Goal: Task Accomplishment & Management: Complete application form

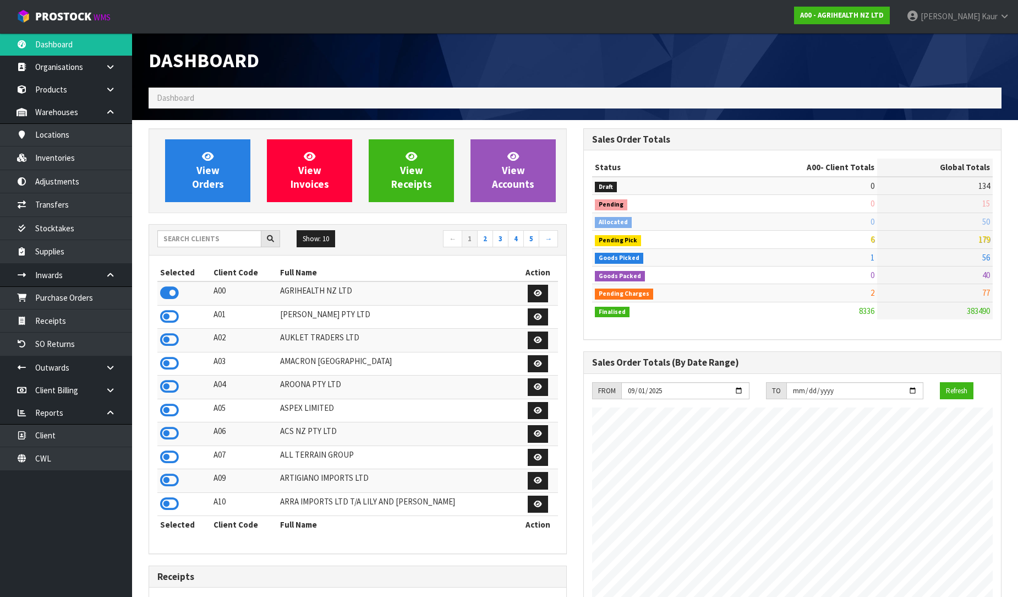
scroll to position [834, 435]
click at [195, 242] on input "text" at bounding box center [209, 238] width 104 height 17
click at [53, 460] on link "CWL" at bounding box center [66, 458] width 132 height 23
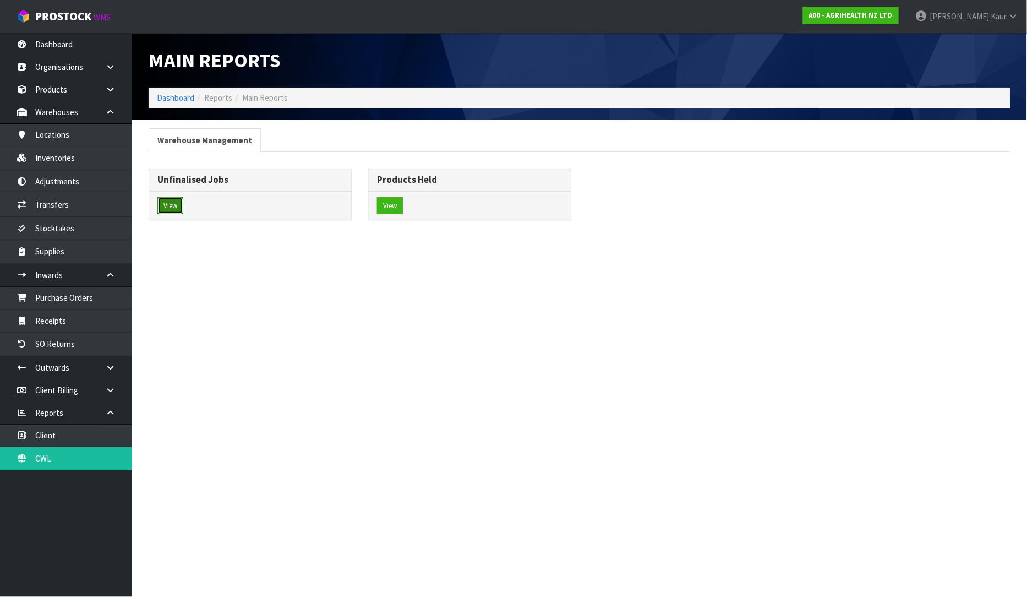
click at [172, 207] on button "View" at bounding box center [170, 206] width 26 height 18
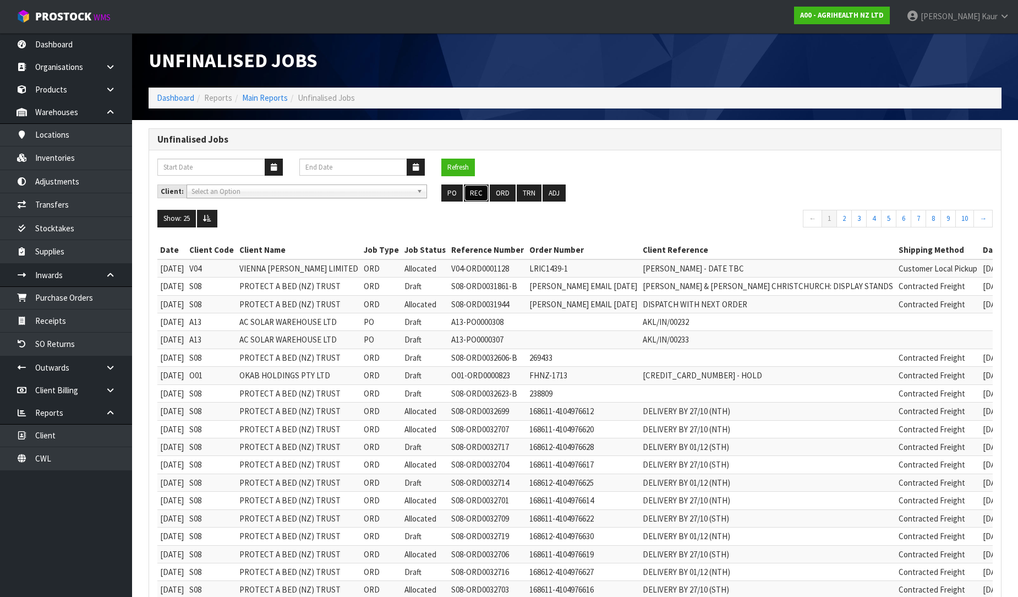
click at [472, 191] on button "REC" at bounding box center [476, 193] width 25 height 18
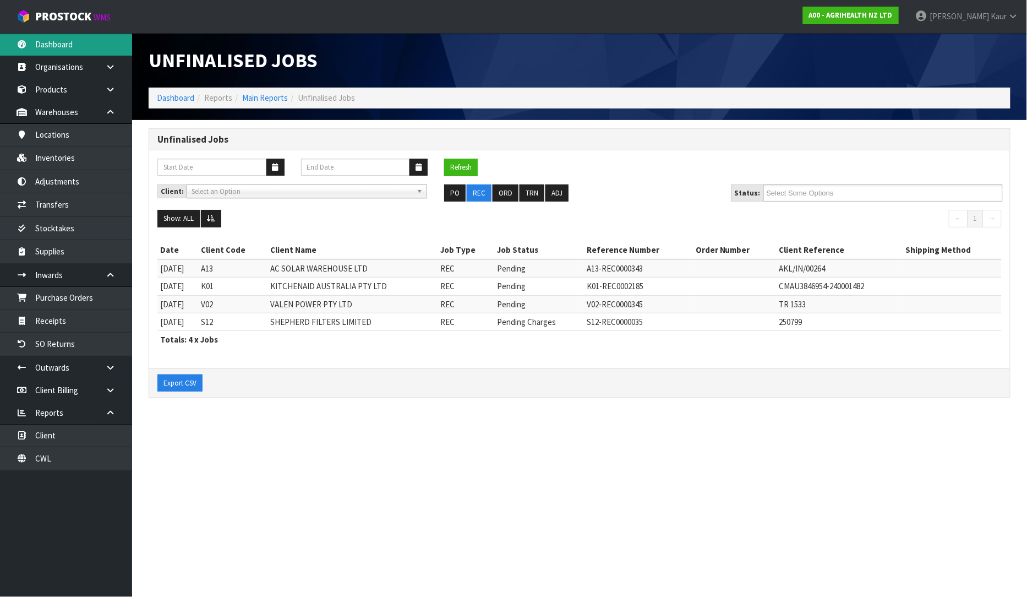
click at [72, 43] on link "Dashboard" at bounding box center [66, 44] width 132 height 23
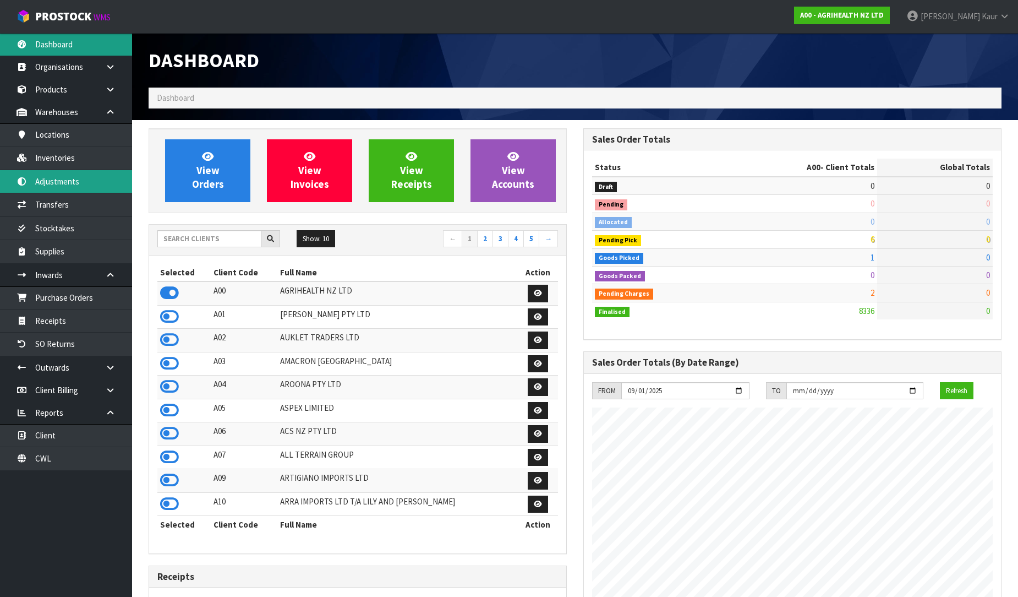
scroll to position [834, 435]
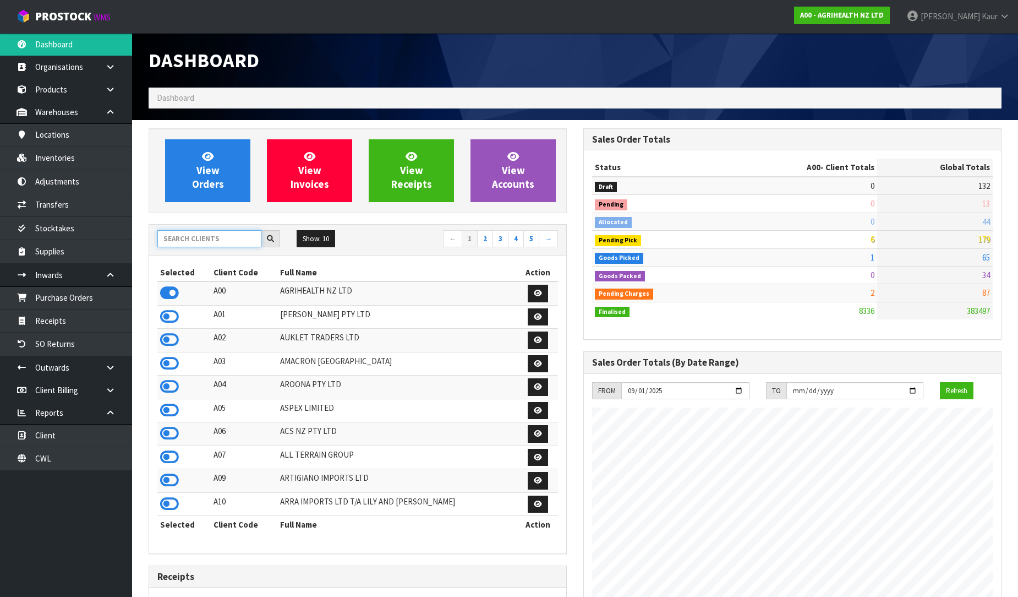
click at [215, 237] on input "text" at bounding box center [209, 238] width 104 height 17
click at [56, 455] on link "CWL" at bounding box center [66, 458] width 132 height 23
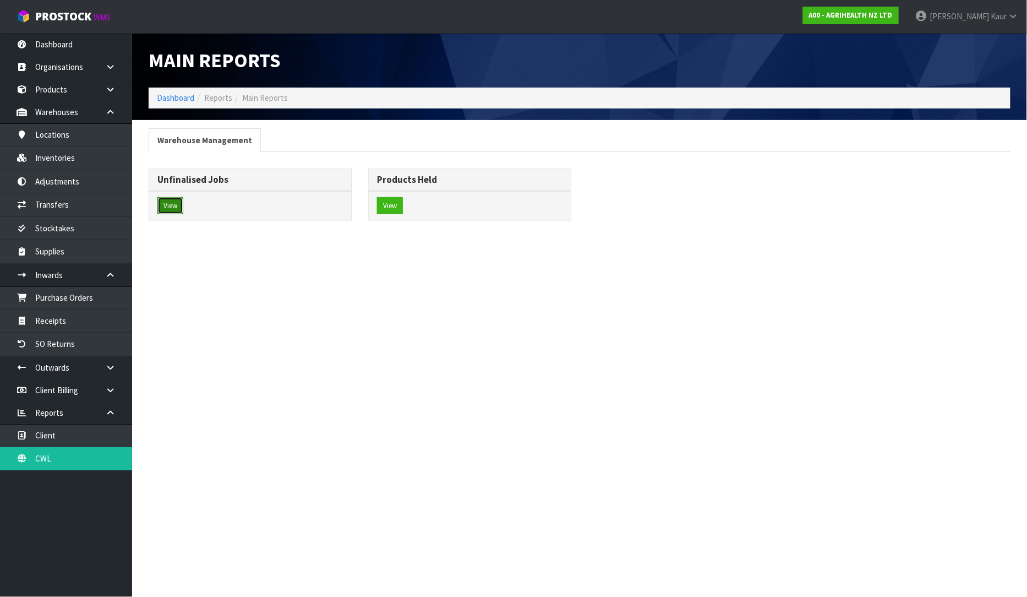
click at [177, 208] on button "View" at bounding box center [170, 206] width 26 height 18
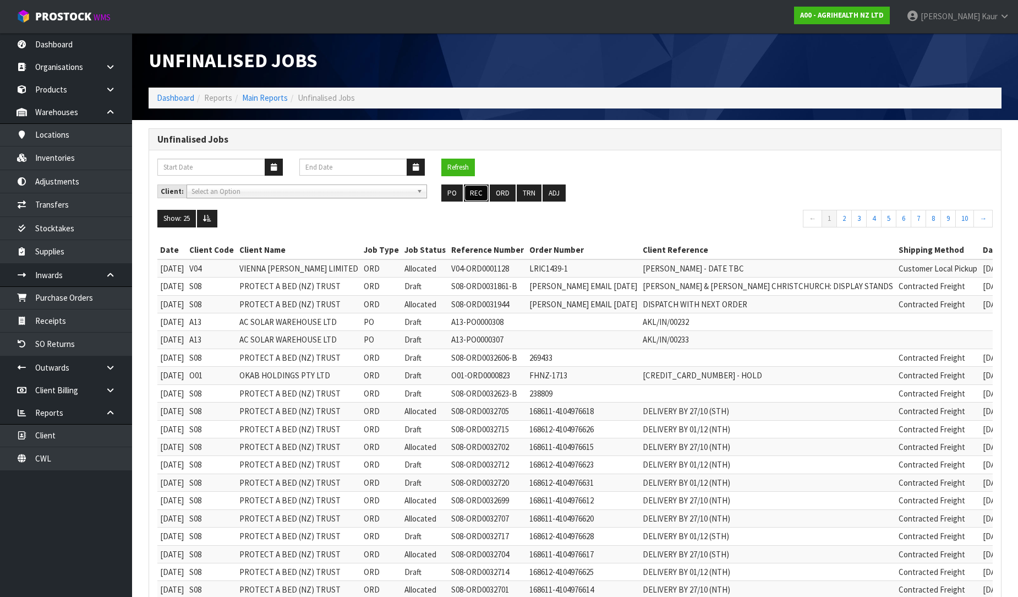
click at [474, 188] on button "REC" at bounding box center [476, 193] width 25 height 18
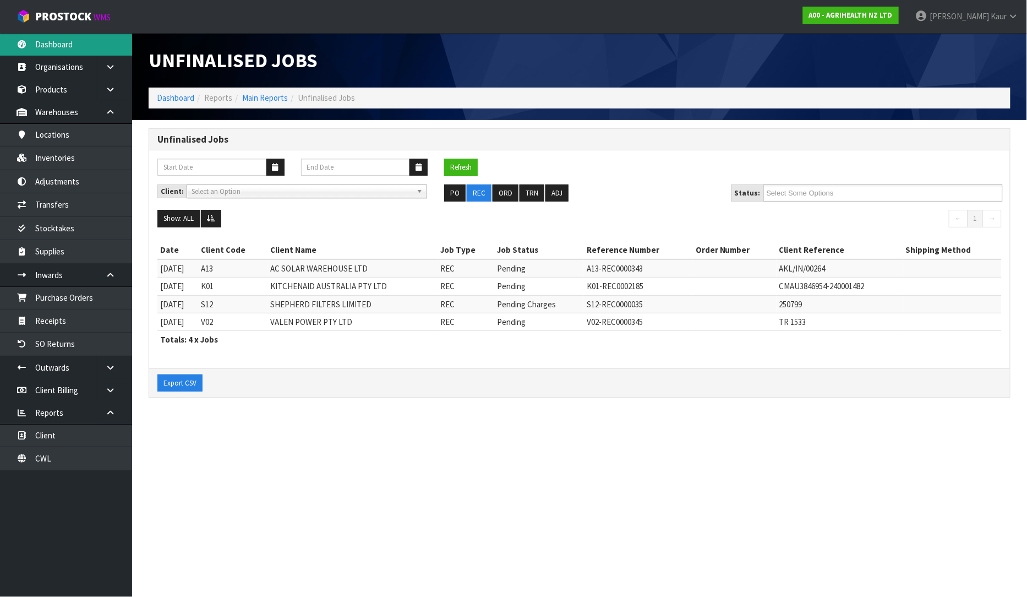
click at [40, 44] on link "Dashboard" at bounding box center [66, 44] width 132 height 23
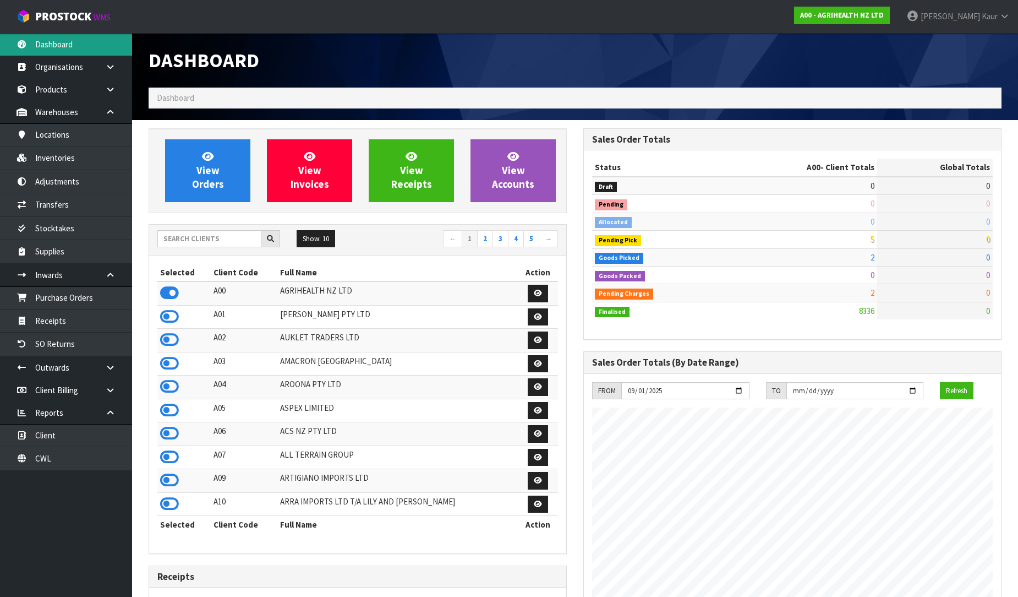
scroll to position [834, 435]
click at [193, 243] on input "text" at bounding box center [209, 238] width 104 height 17
type input "A"
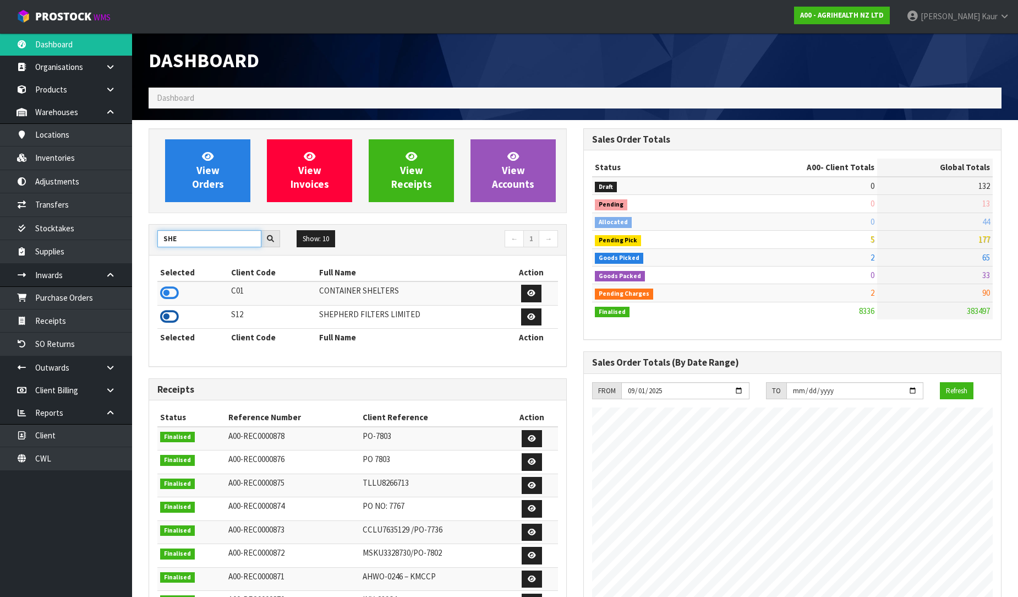
type input "SHE"
click at [166, 311] on icon at bounding box center [169, 316] width 19 height 17
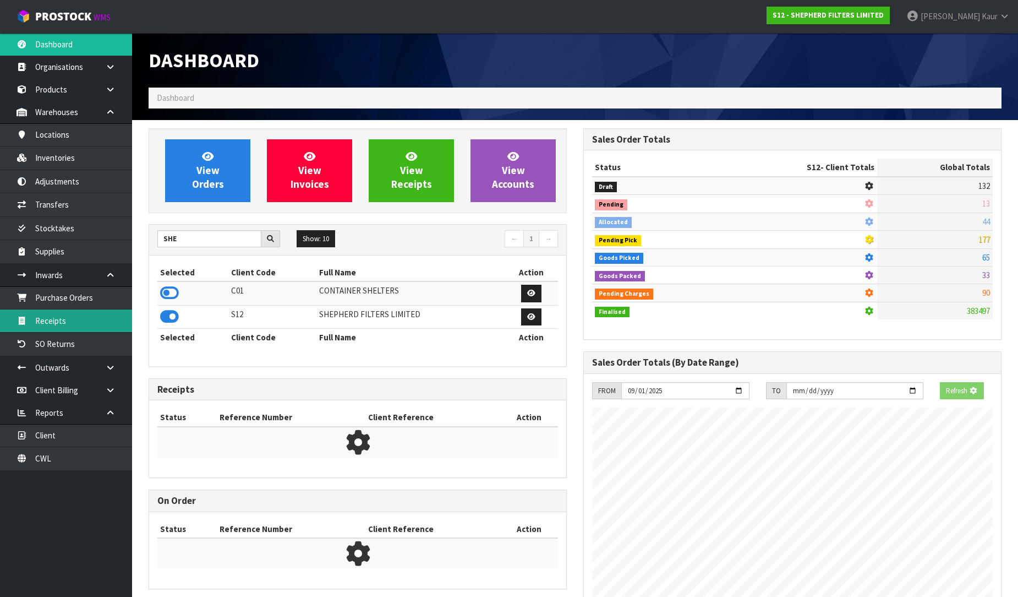
scroll to position [727, 435]
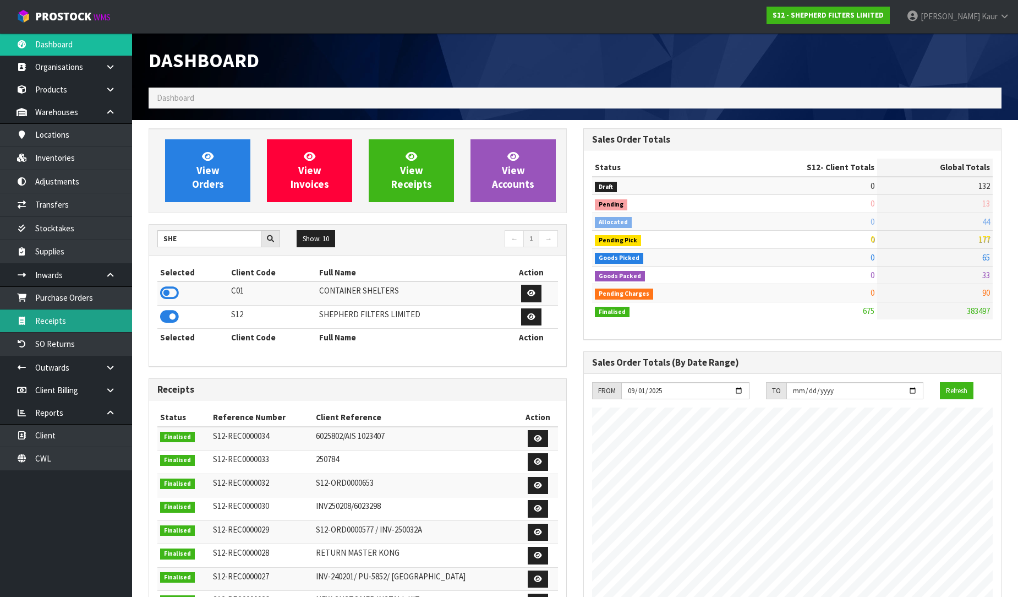
click at [74, 323] on link "Receipts" at bounding box center [66, 320] width 132 height 23
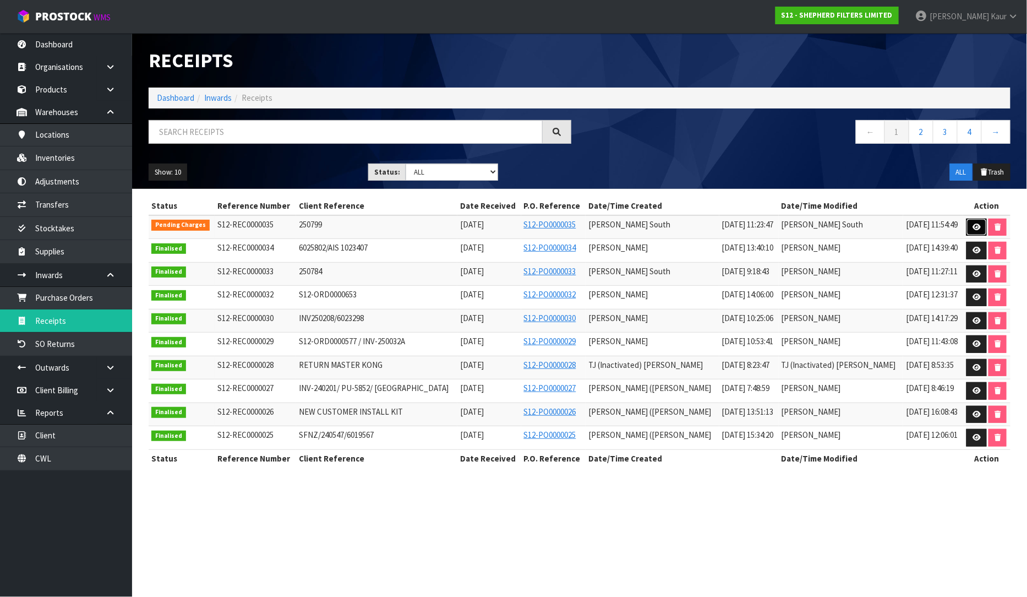
click at [971, 224] on link at bounding box center [976, 228] width 20 height 18
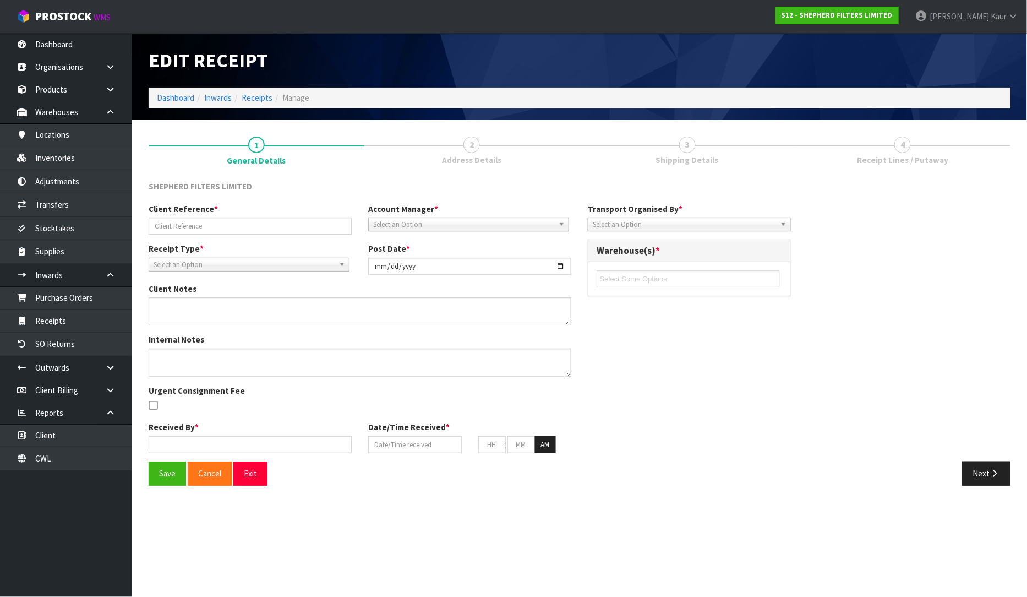
type input "250799"
type input "[DATE]"
type input "[PERSON_NAME] South"
type input "[DATE]"
type input "10"
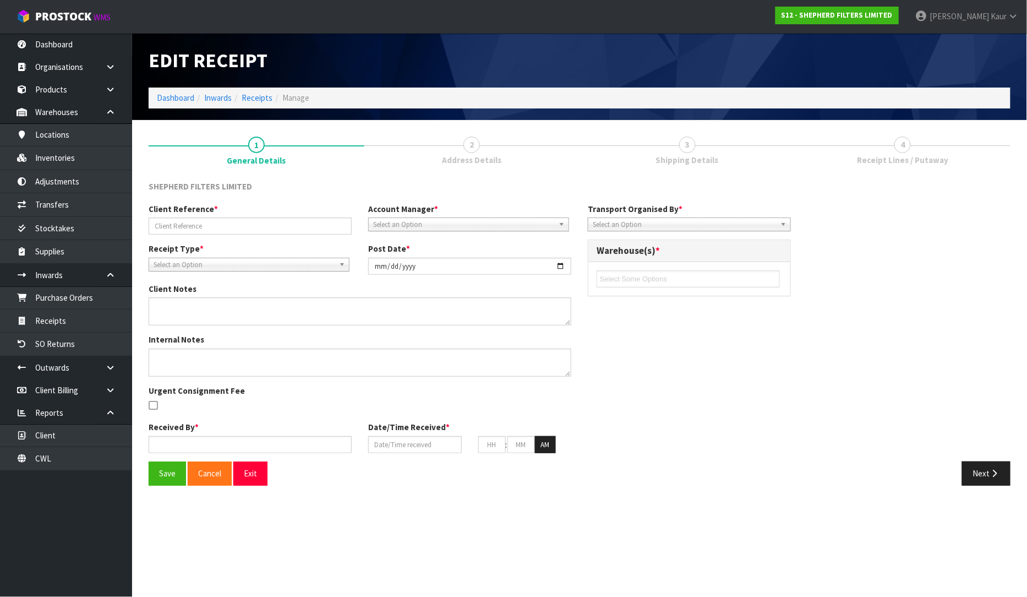
type input "00"
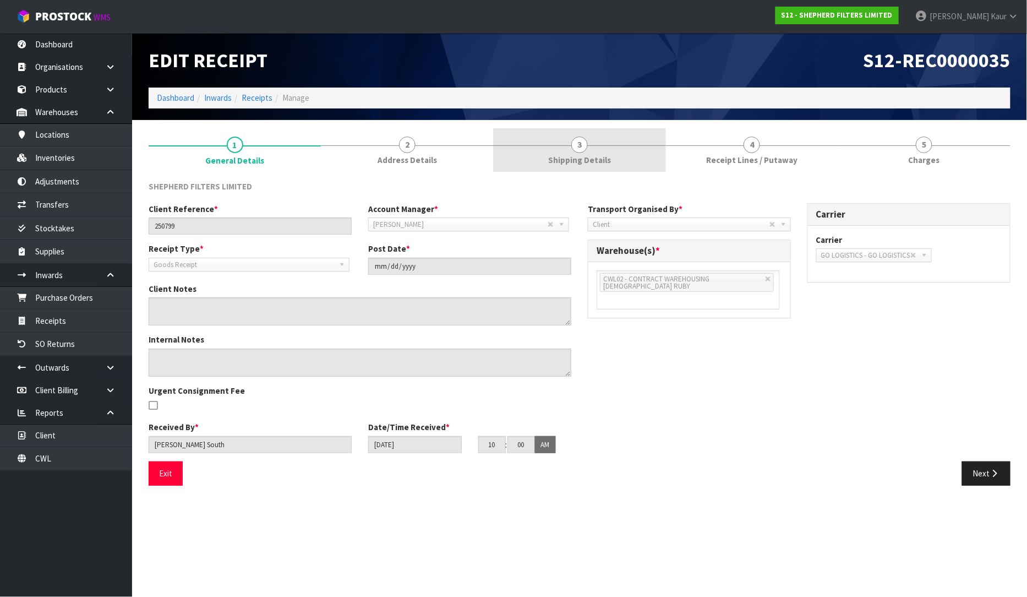
click at [599, 152] on link "3 Shipping Details" at bounding box center [579, 149] width 172 height 43
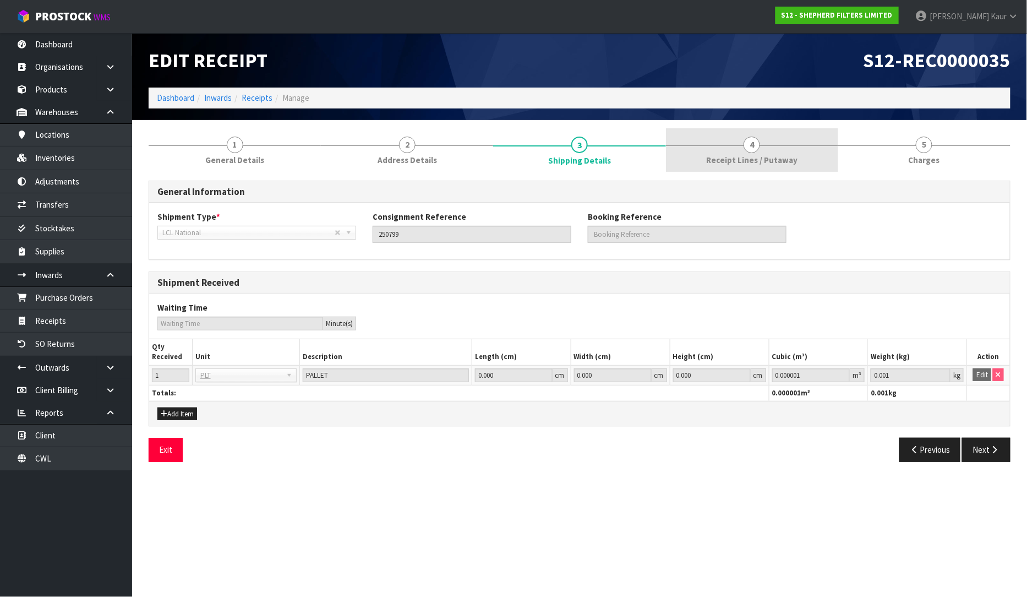
click at [727, 151] on link "4 Receipt Lines / Putaway" at bounding box center [752, 149] width 172 height 43
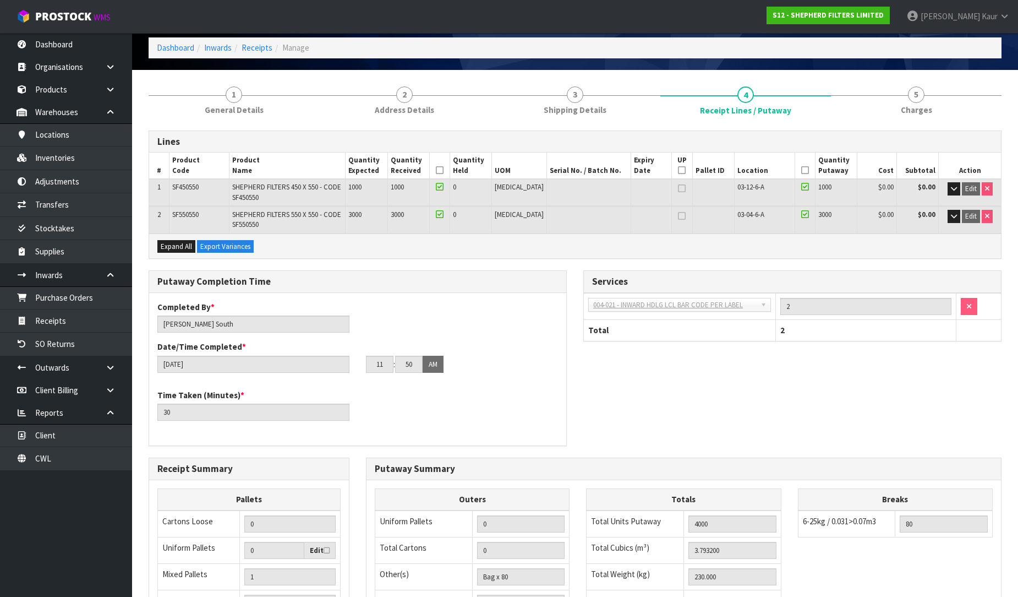
scroll to position [183, 0]
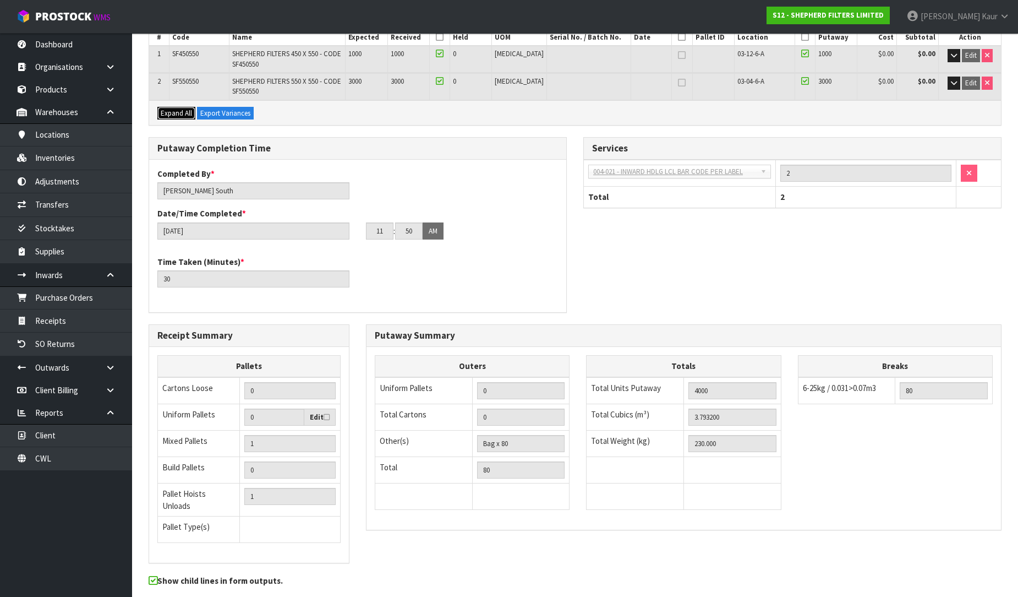
click at [176, 108] on span "Expand All" at bounding box center [176, 112] width 31 height 9
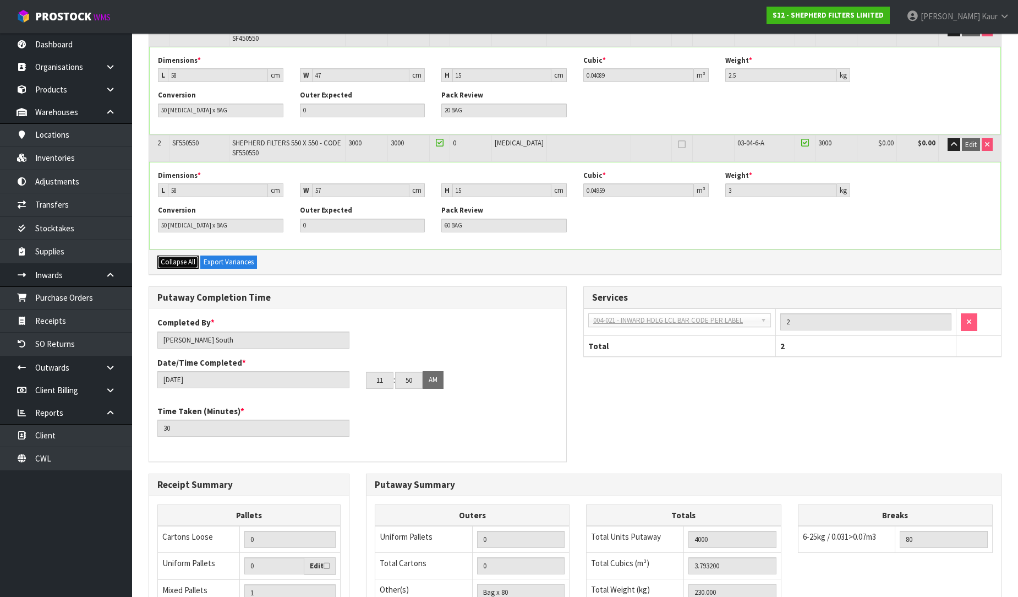
scroll to position [394, 0]
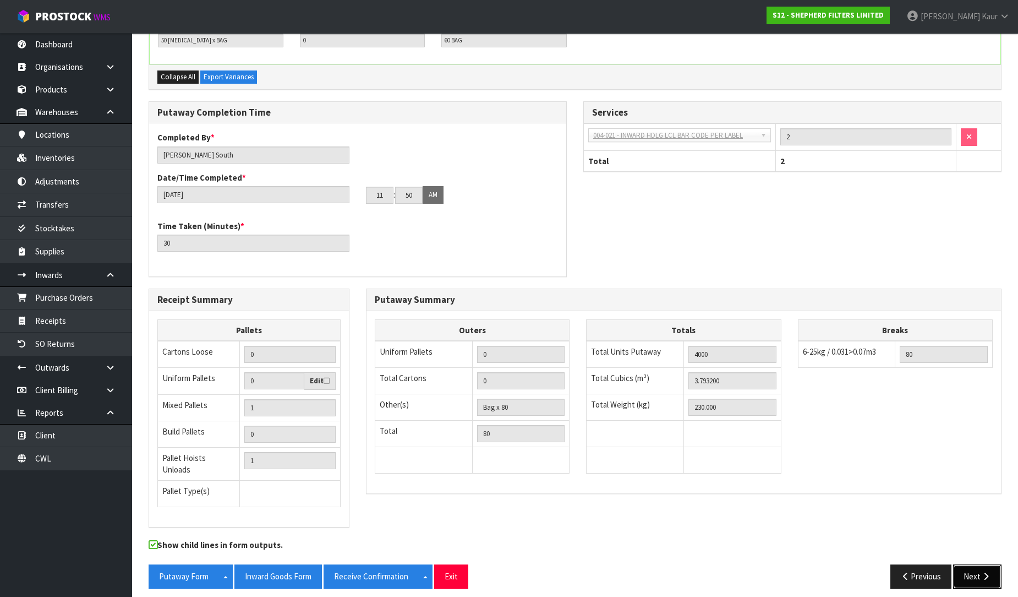
click at [970, 569] on button "Next" at bounding box center [977, 576] width 48 height 24
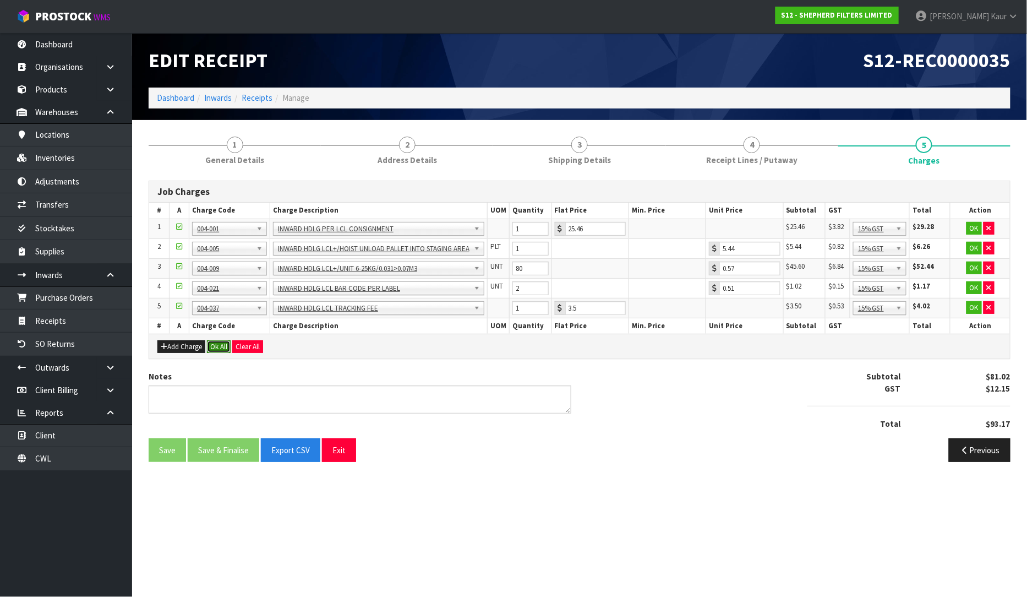
click at [217, 347] on button "Ok All" at bounding box center [219, 346] width 24 height 13
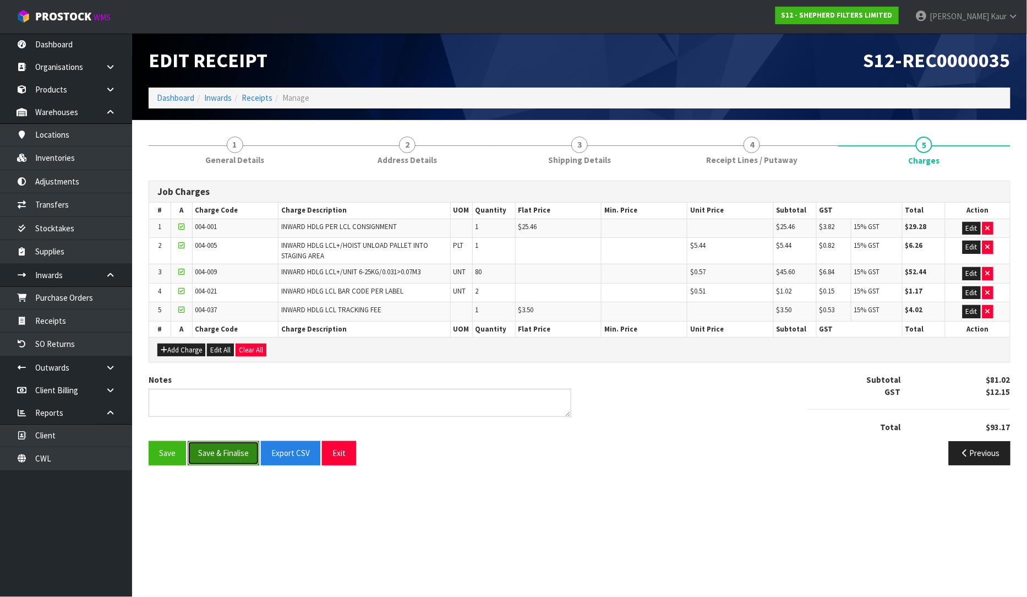
click at [232, 451] on button "Save & Finalise" at bounding box center [224, 453] width 72 height 24
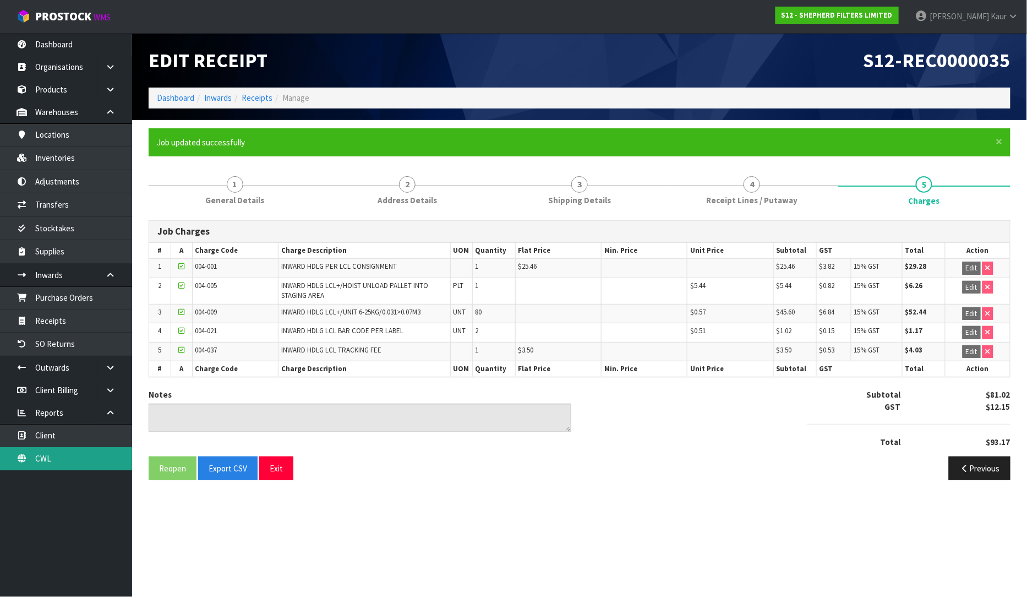
click at [58, 461] on link "CWL" at bounding box center [66, 458] width 132 height 23
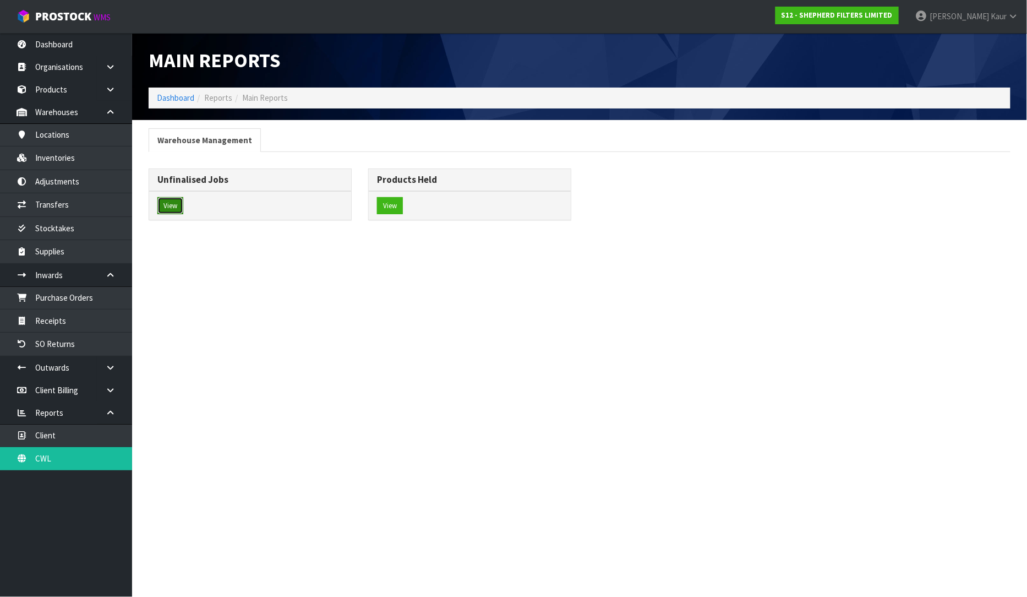
click at [169, 204] on button "View" at bounding box center [170, 206] width 26 height 18
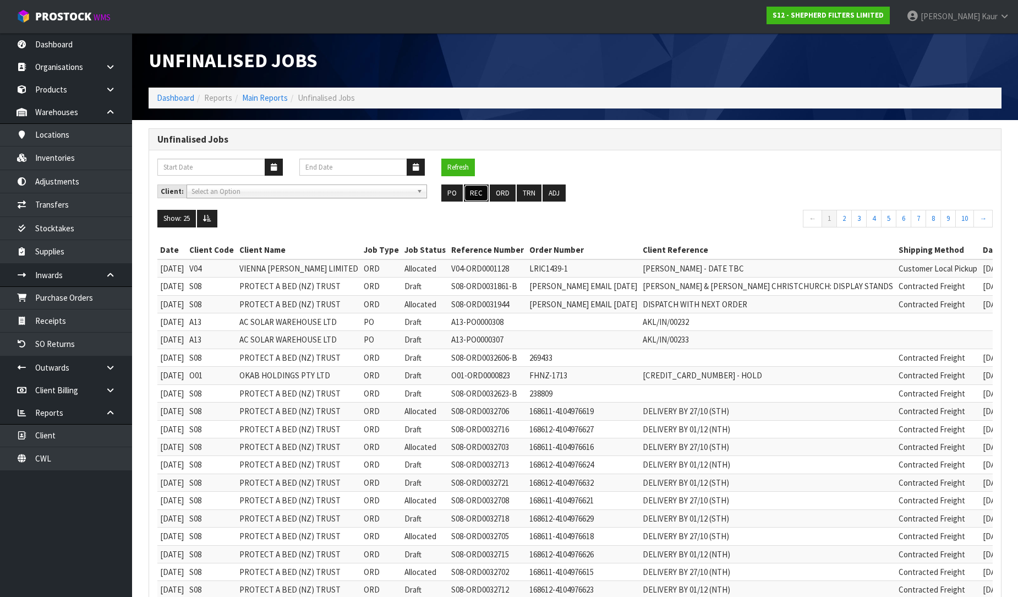
click at [471, 189] on button "REC" at bounding box center [476, 193] width 25 height 18
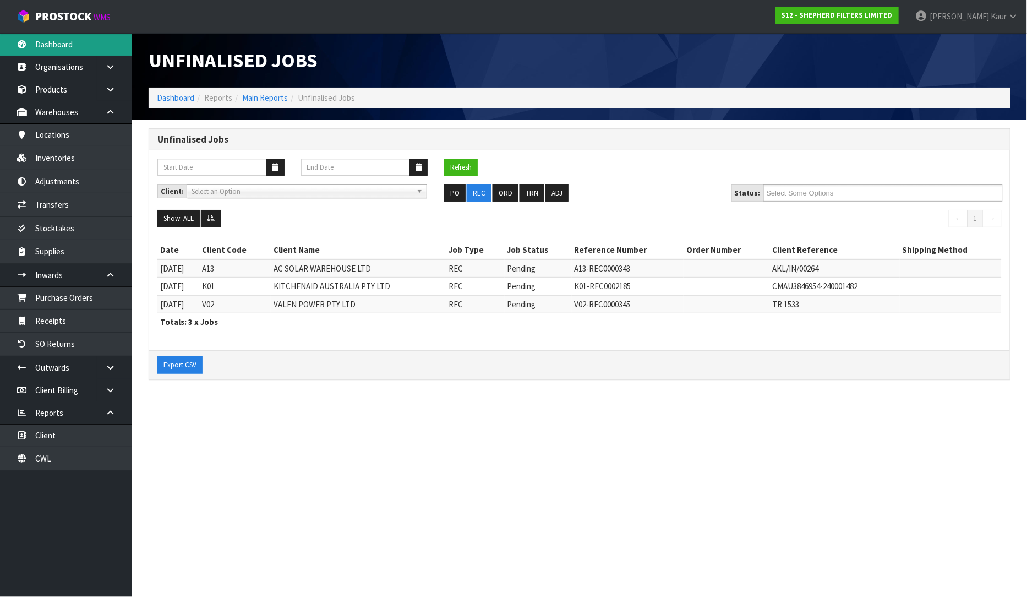
click at [55, 51] on link "Dashboard" at bounding box center [66, 44] width 132 height 23
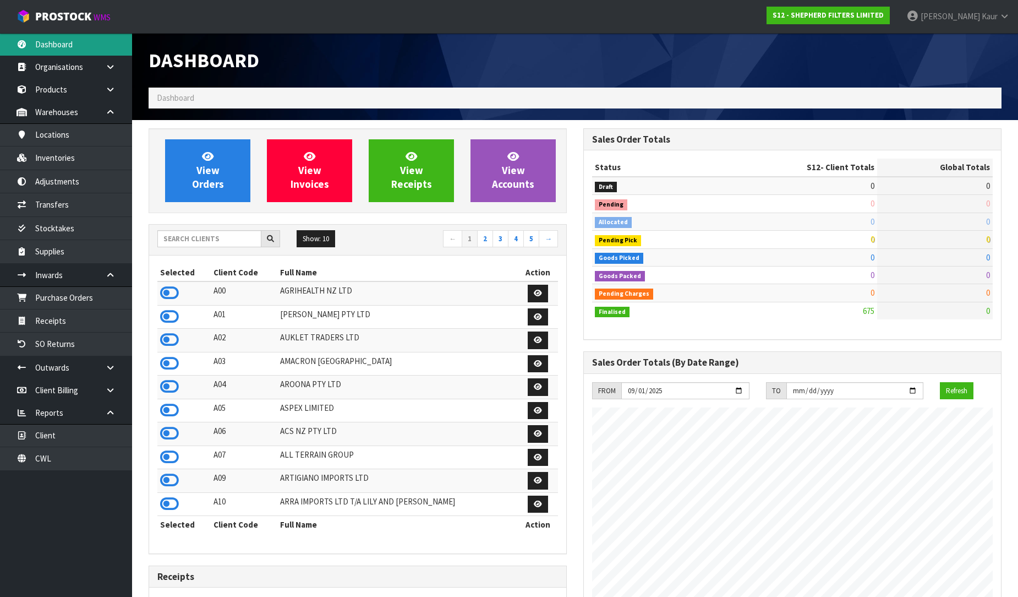
scroll to position [727, 435]
click at [173, 235] on input "text" at bounding box center [209, 238] width 104 height 17
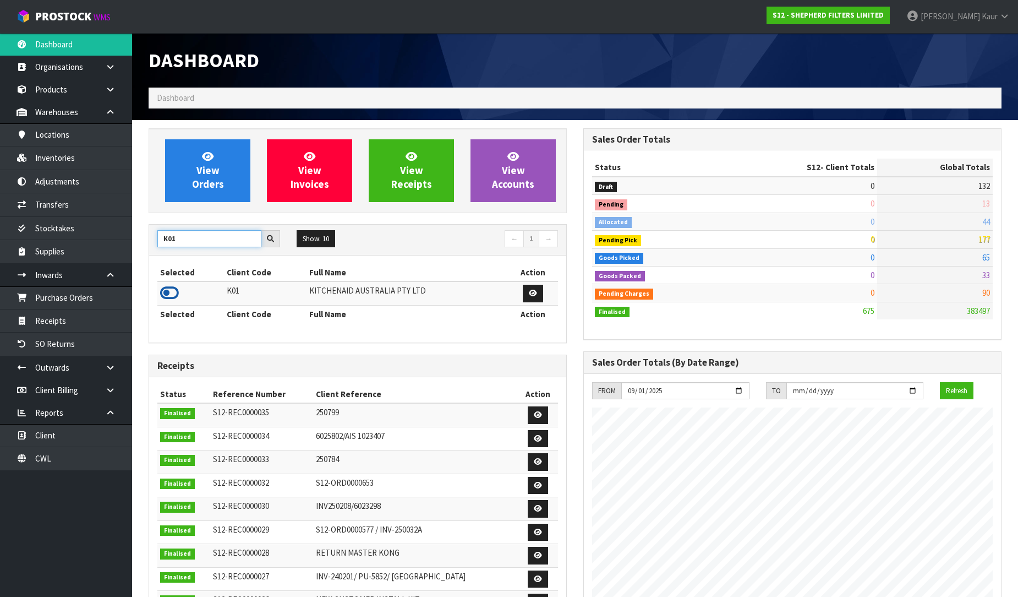
type input "K01"
click at [164, 295] on icon at bounding box center [169, 293] width 19 height 17
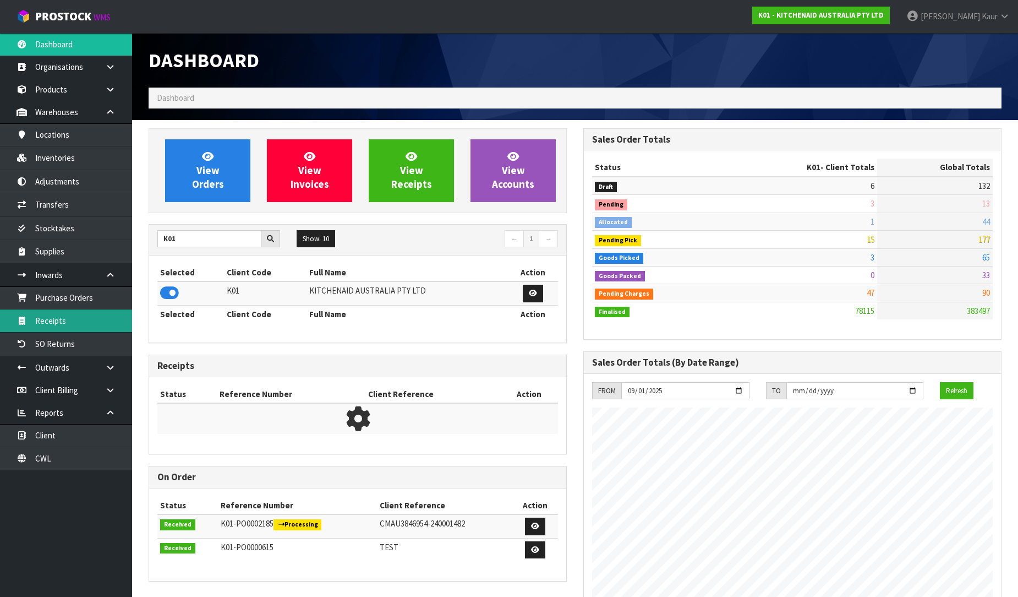
scroll to position [834, 435]
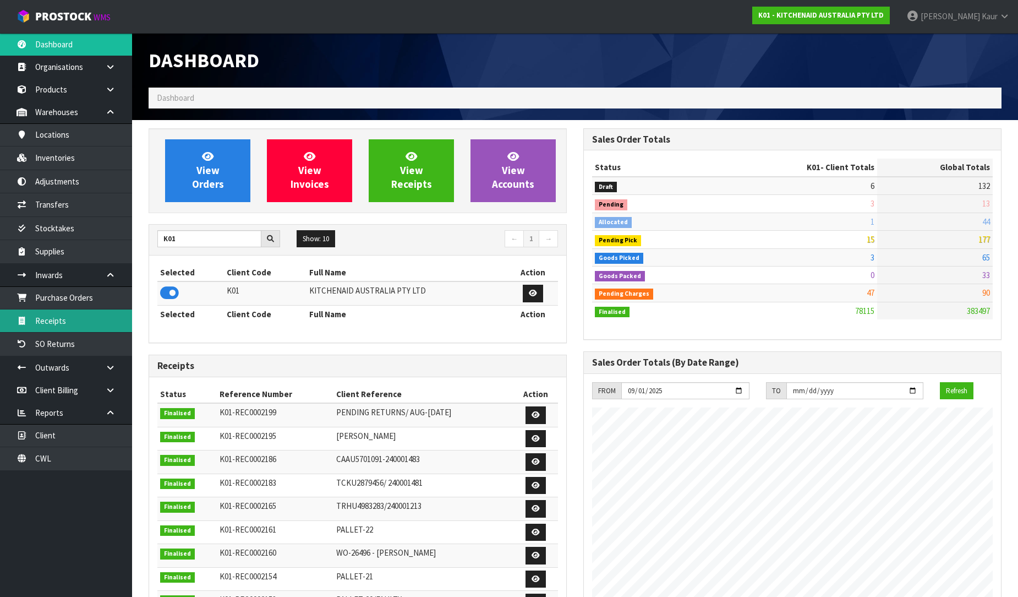
click at [89, 320] on link "Receipts" at bounding box center [66, 320] width 132 height 23
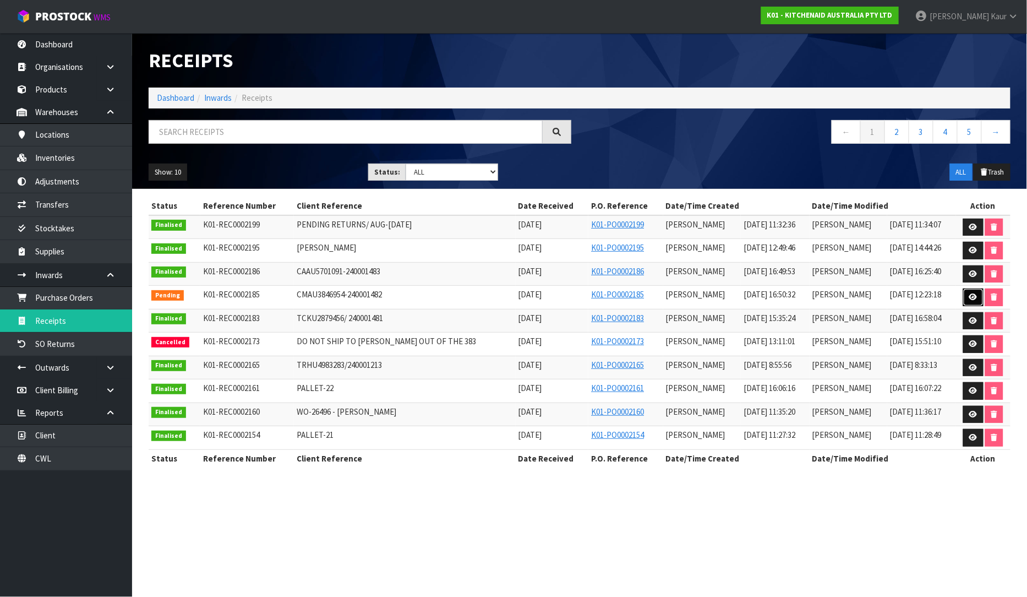
click at [973, 296] on icon at bounding box center [973, 296] width 8 height 7
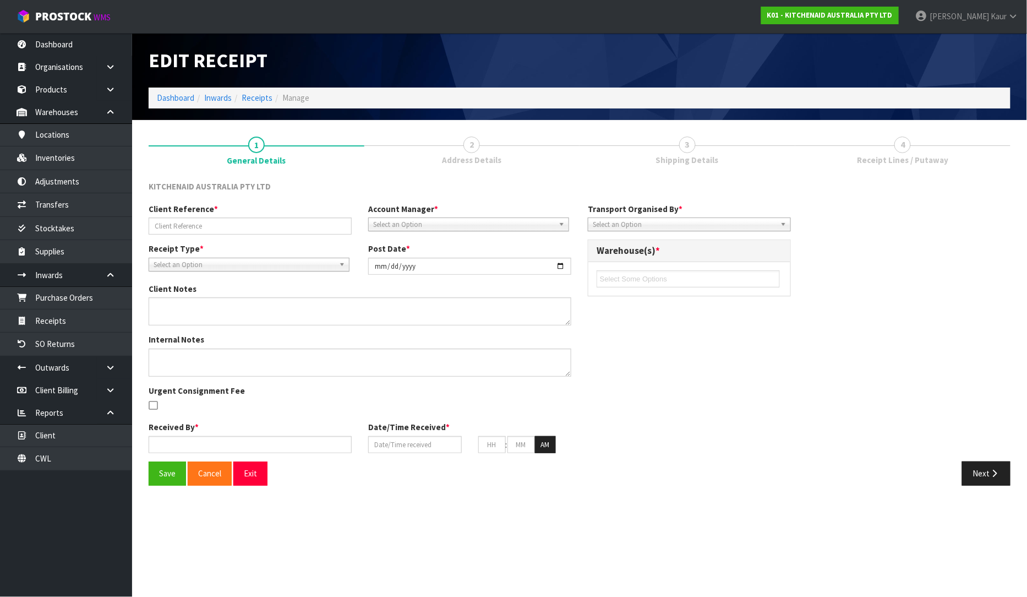
type input "CMAU3846954-240001482"
type input "[DATE]"
type input "[PERSON_NAME]"
type input "[DATE]"
type input "04"
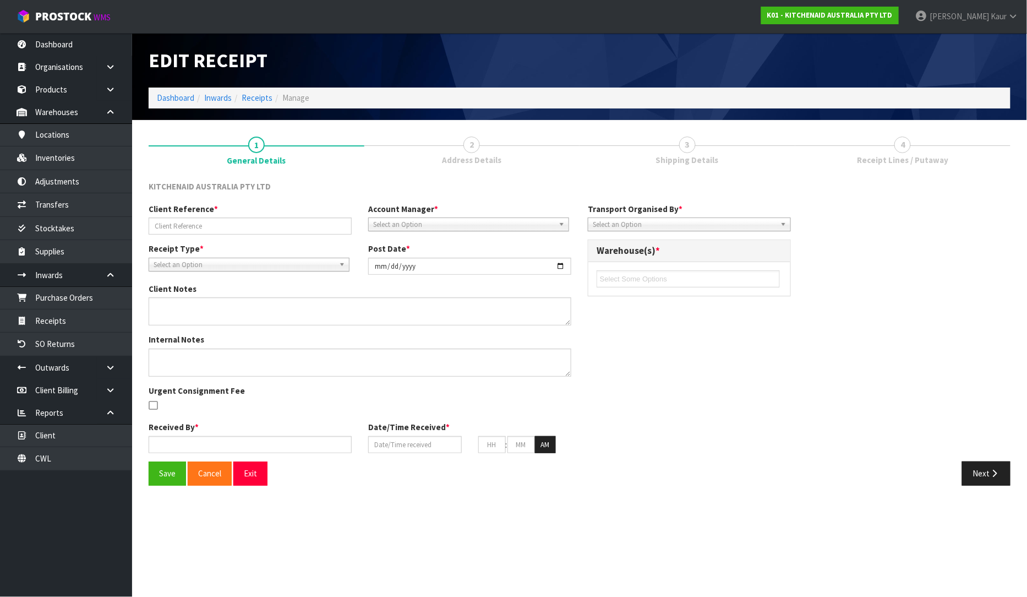
type input "50"
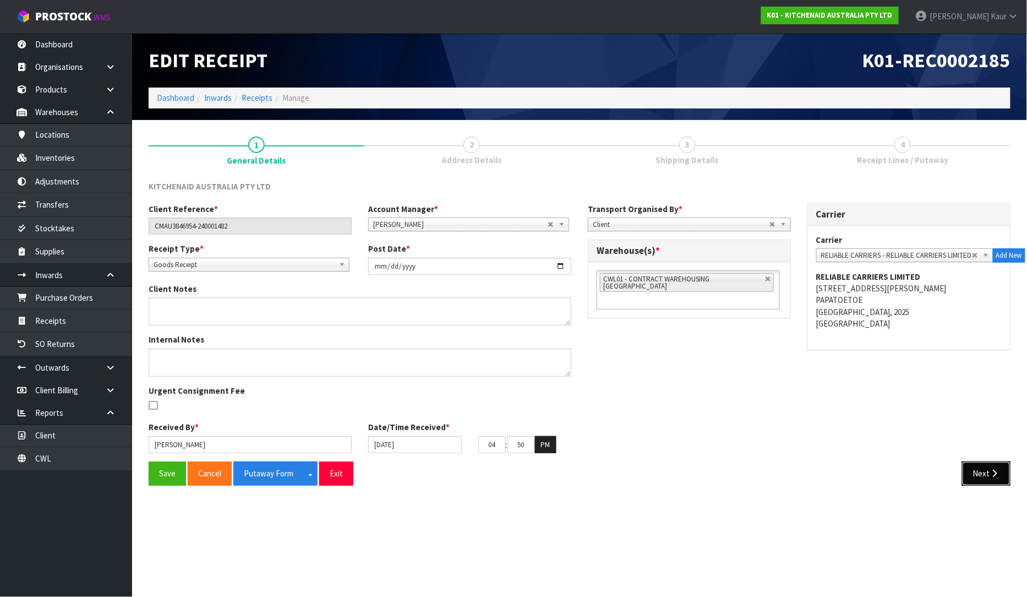
click at [981, 476] on button "Next" at bounding box center [986, 473] width 48 height 24
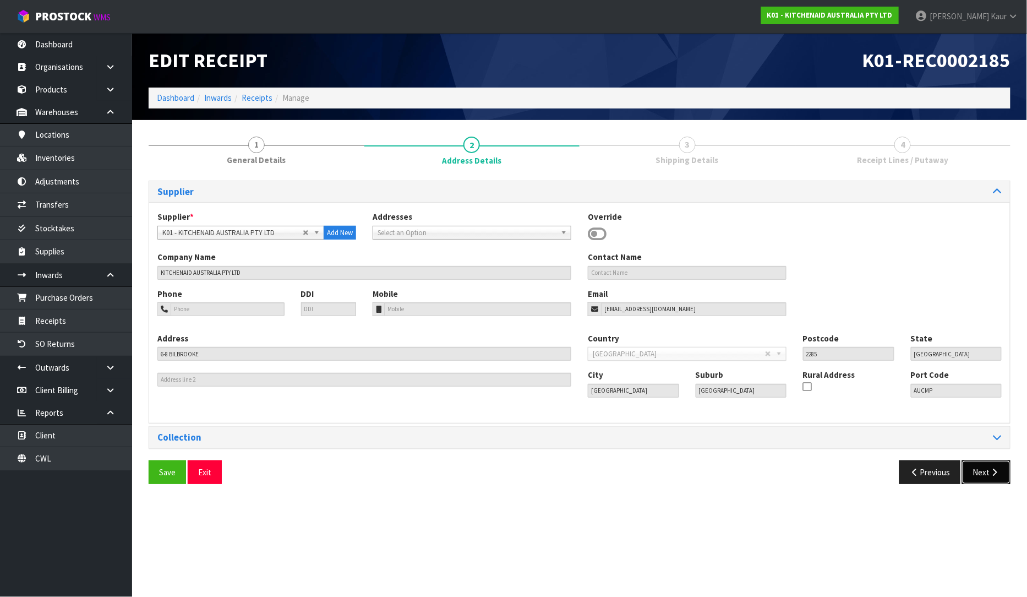
click at [980, 478] on button "Next" at bounding box center [986, 472] width 48 height 24
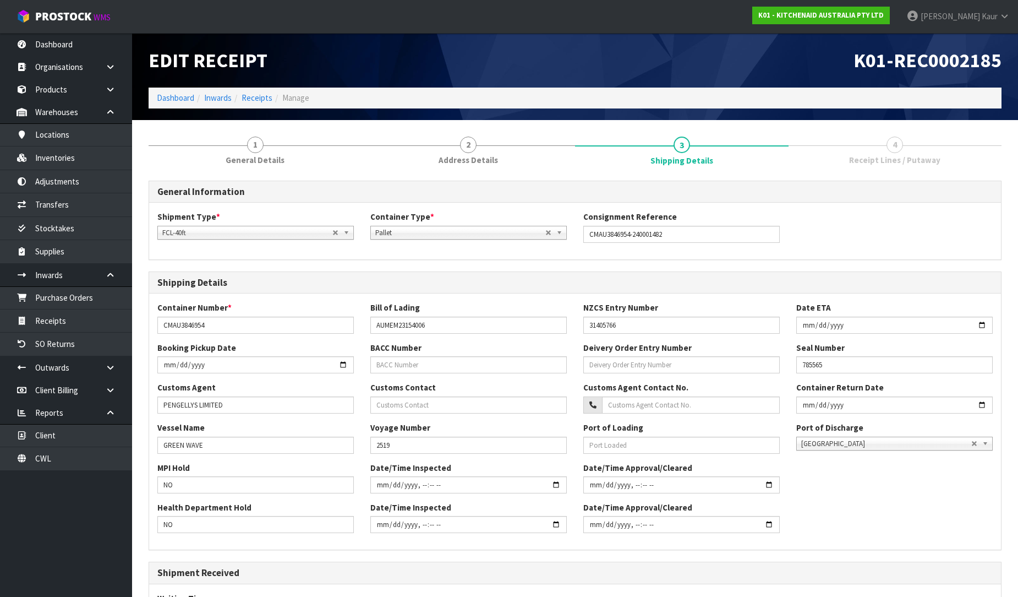
scroll to position [172, 0]
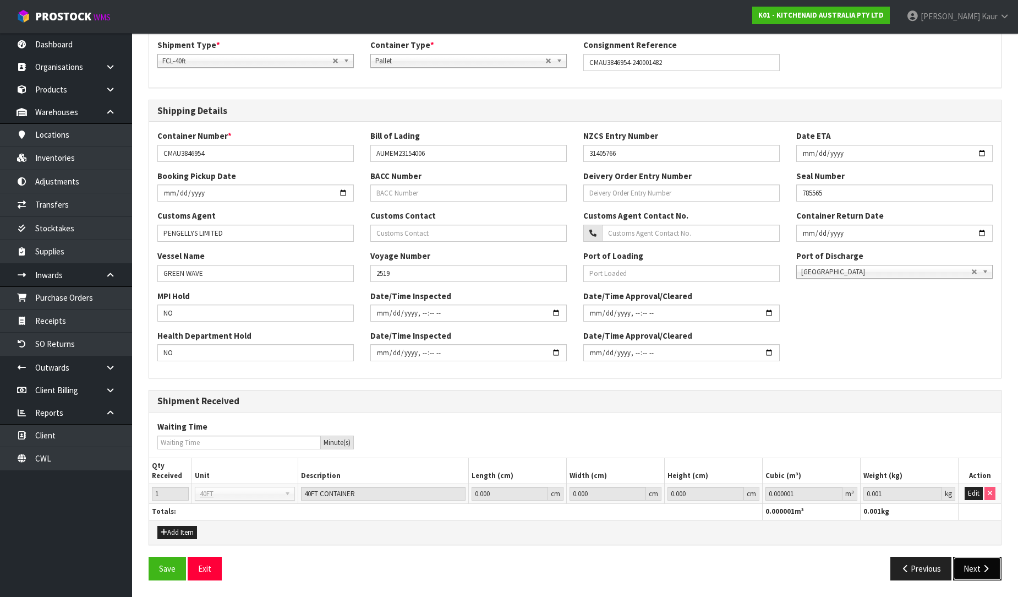
click at [976, 571] on button "Next" at bounding box center [977, 568] width 48 height 24
click at [973, 570] on button "Next" at bounding box center [977, 568] width 48 height 24
click at [1004, 569] on div "Previous Next" at bounding box center [792, 568] width 435 height 24
click at [979, 570] on button "Next" at bounding box center [977, 568] width 48 height 24
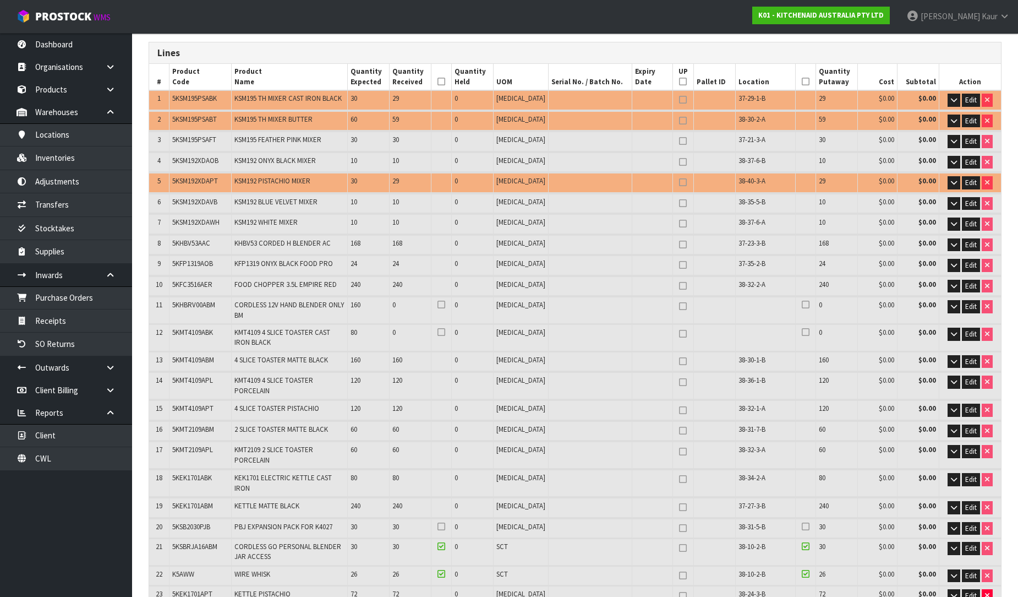
scroll to position [122, 0]
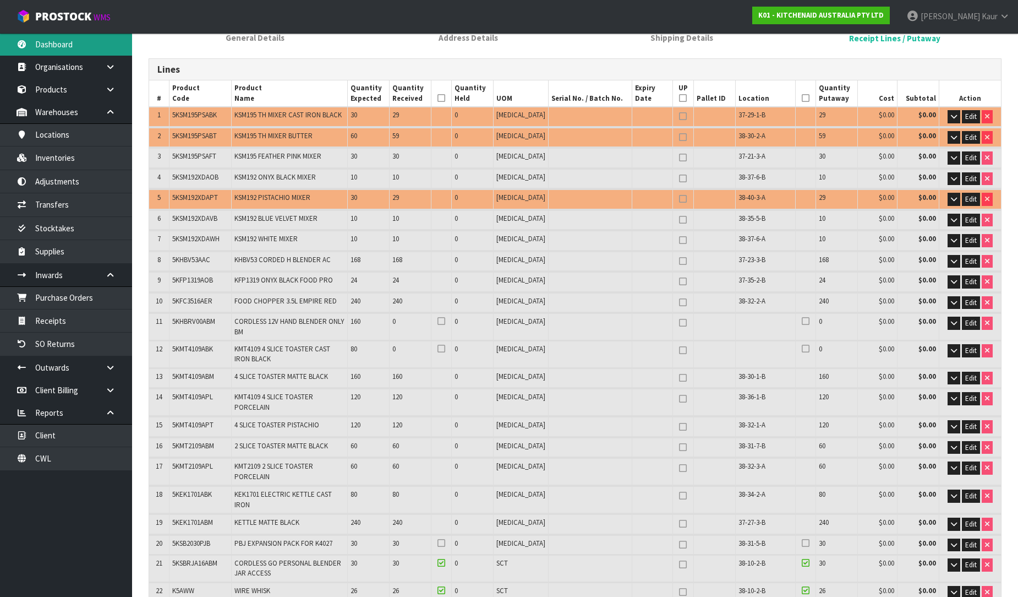
click at [56, 50] on link "Dashboard" at bounding box center [66, 44] width 132 height 23
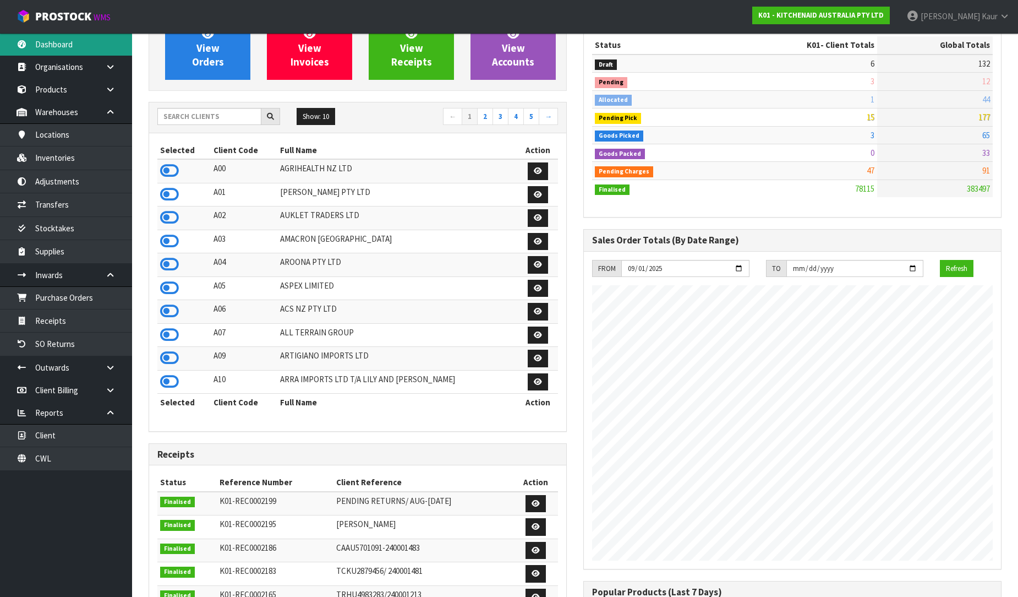
scroll to position [834, 435]
click at [84, 470] on li "CWL" at bounding box center [66, 458] width 132 height 23
click at [84, 465] on link "CWL" at bounding box center [66, 458] width 132 height 23
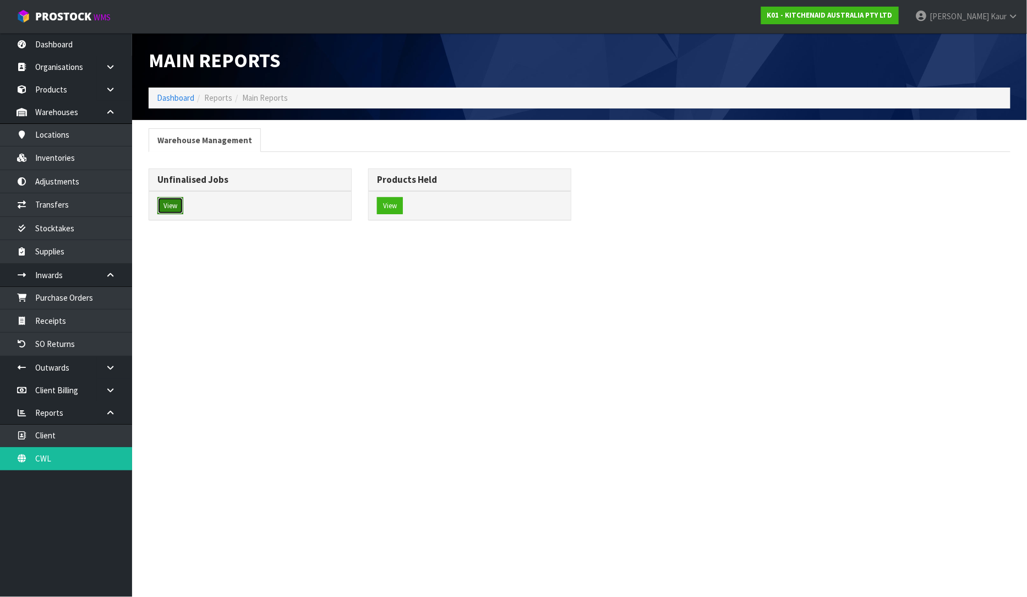
click at [164, 211] on button "View" at bounding box center [170, 206] width 26 height 18
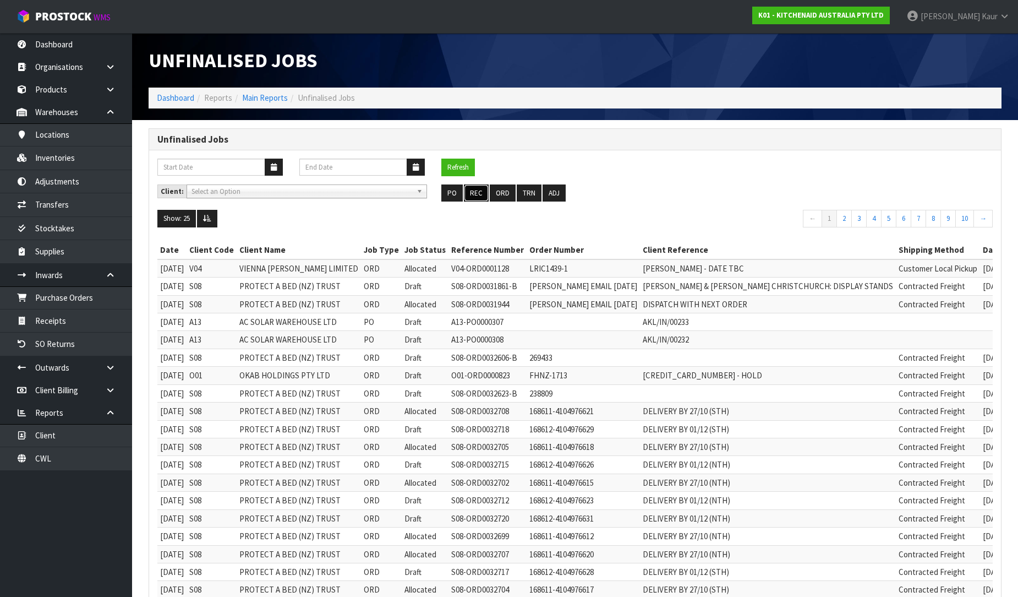
click at [476, 191] on button "REC" at bounding box center [476, 193] width 25 height 18
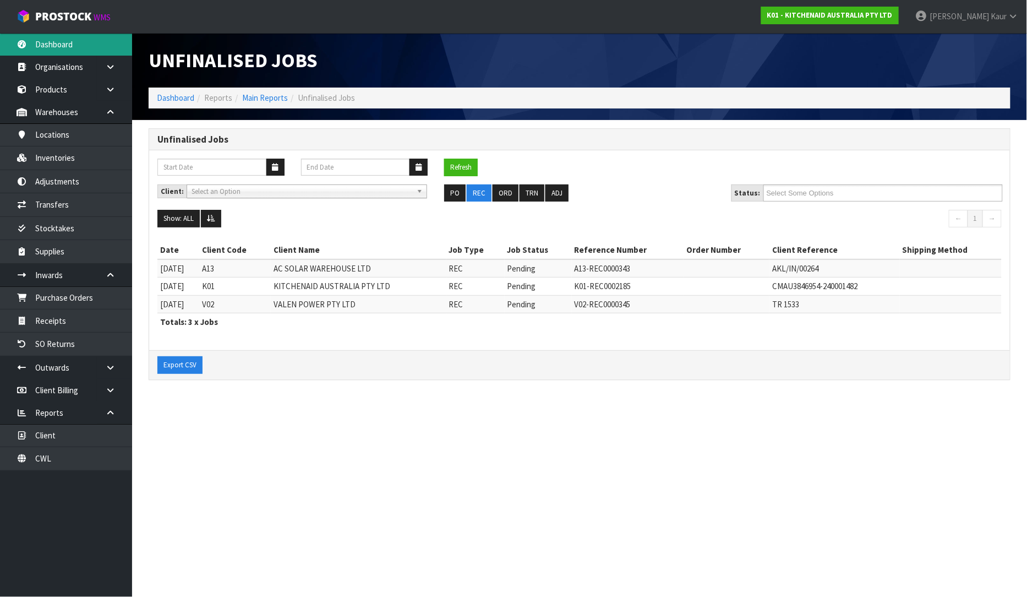
click at [68, 46] on link "Dashboard" at bounding box center [66, 44] width 132 height 23
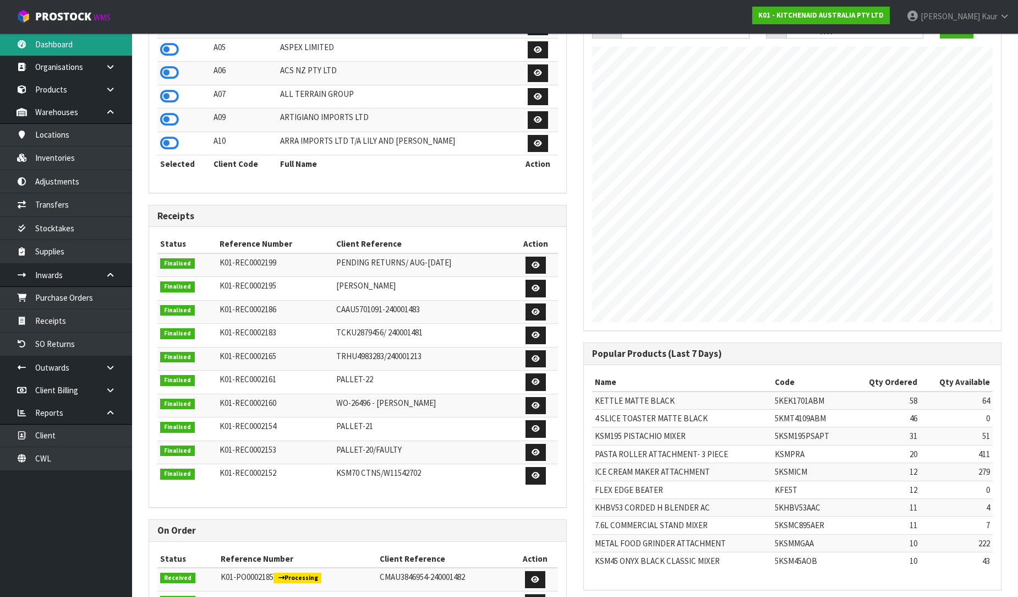
scroll to position [427, 0]
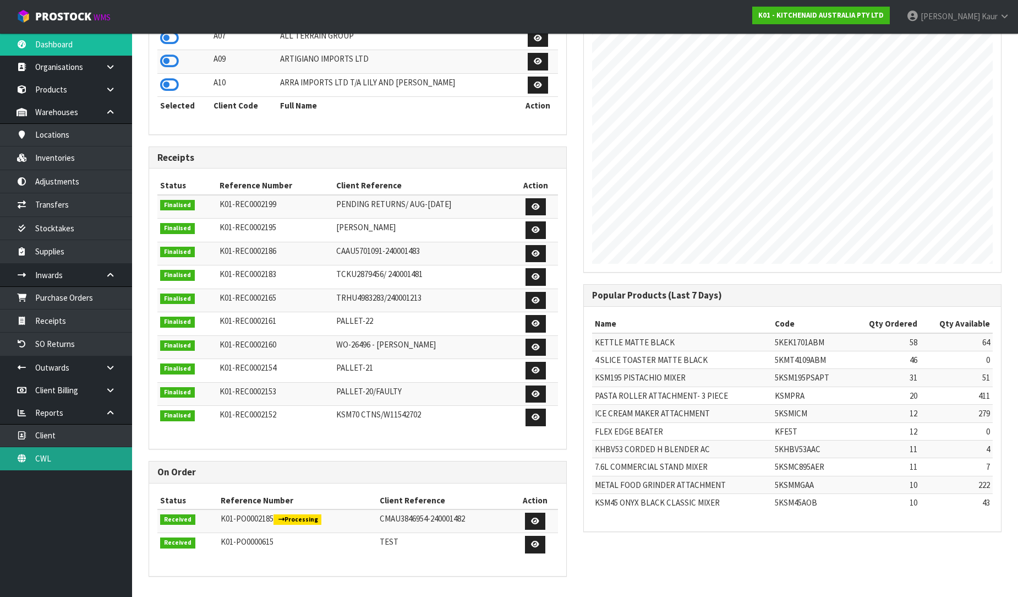
click at [46, 462] on link "CWL" at bounding box center [66, 458] width 132 height 23
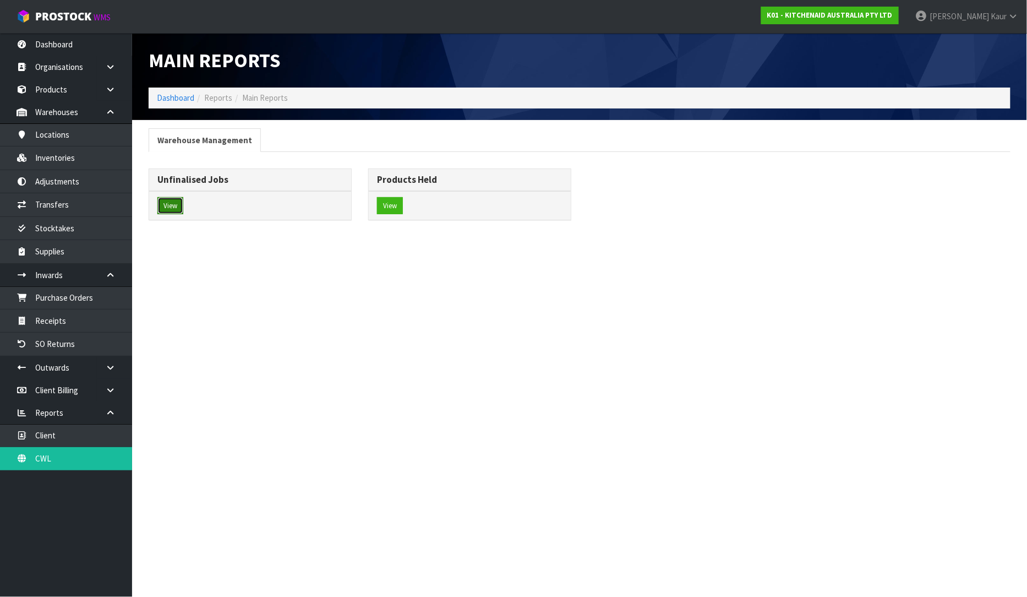
click at [166, 209] on button "View" at bounding box center [170, 206] width 26 height 18
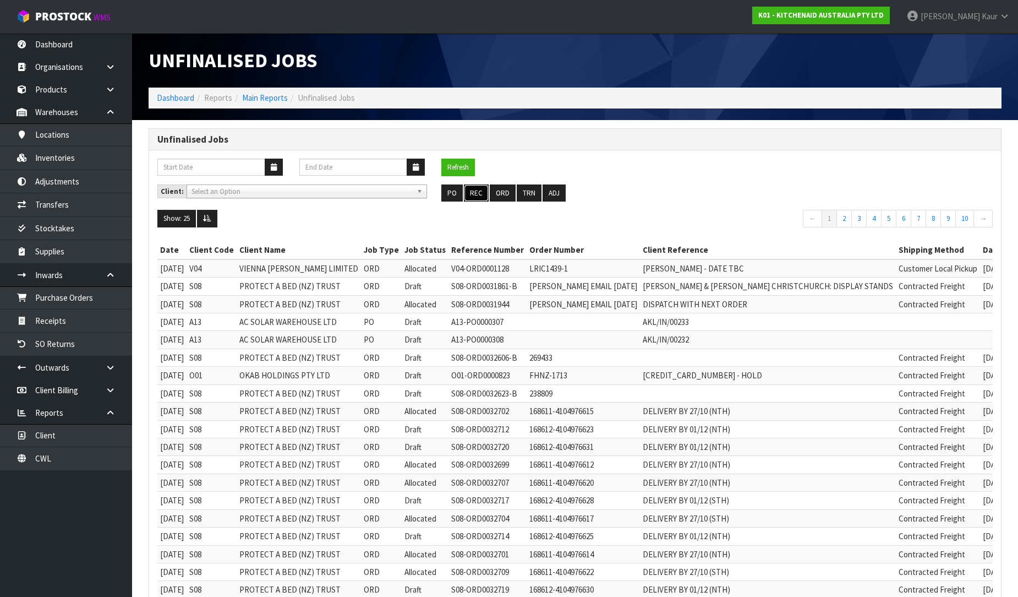
click at [476, 189] on button "REC" at bounding box center [476, 193] width 25 height 18
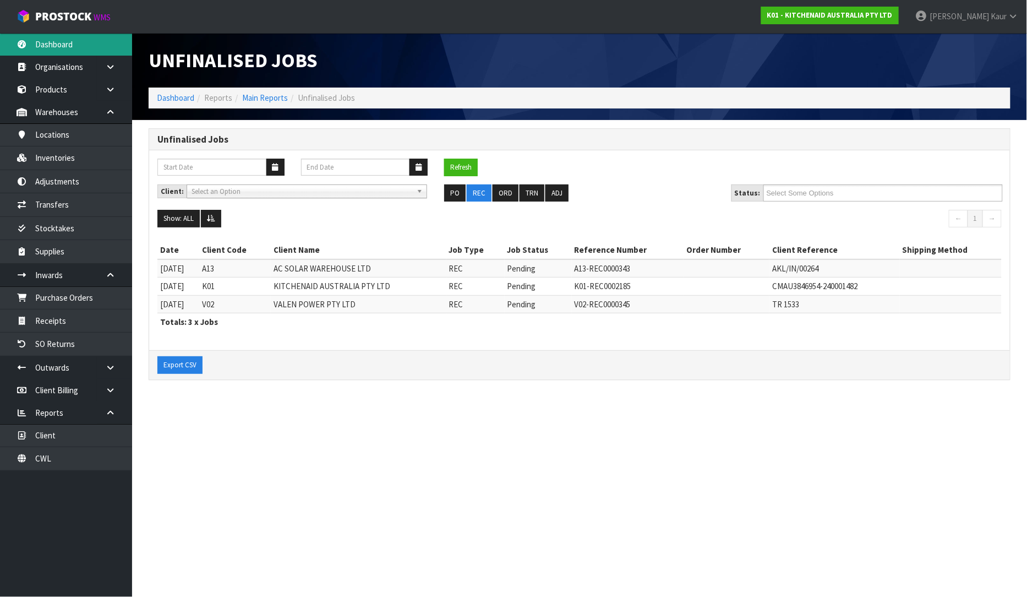
click at [69, 42] on link "Dashboard" at bounding box center [66, 44] width 132 height 23
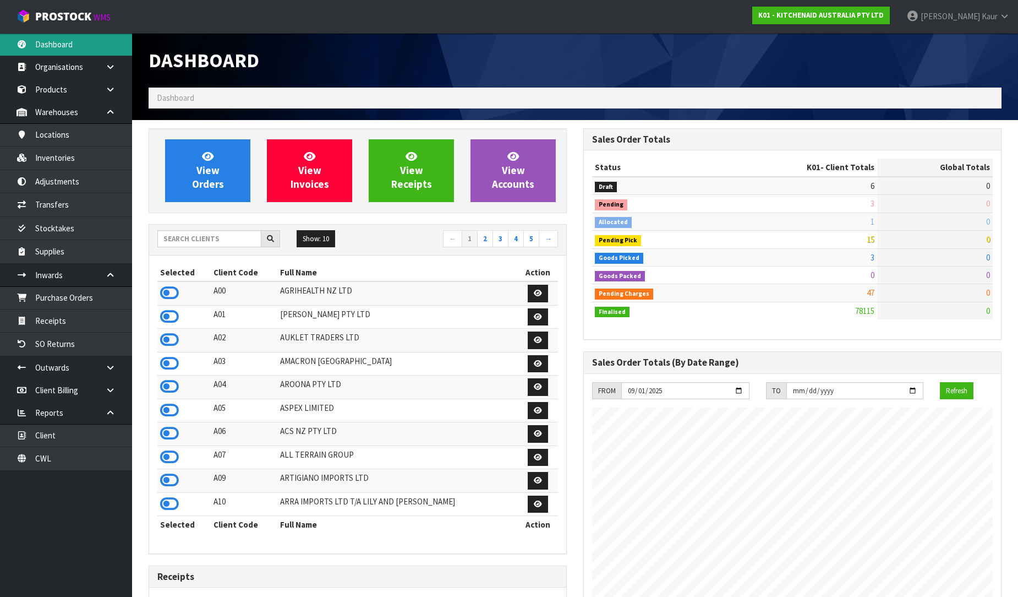
scroll to position [834, 435]
drag, startPoint x: 174, startPoint y: 220, endPoint x: 160, endPoint y: 248, distance: 31.5
click at [174, 221] on div "View Orders View Invoices View Receipts View Accounts Show: 10 5 10 25" at bounding box center [357, 567] width 435 height 878
click at [171, 239] on input "text" at bounding box center [209, 238] width 104 height 17
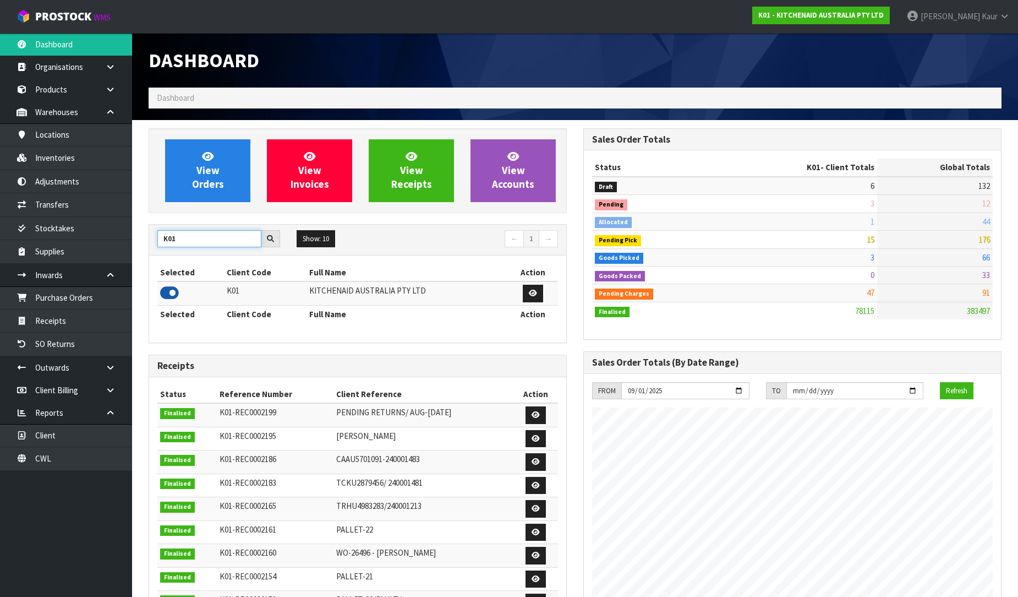
type input "K01"
click at [169, 296] on icon at bounding box center [169, 293] width 19 height 17
click at [77, 294] on link "Purchase Orders" at bounding box center [66, 297] width 132 height 23
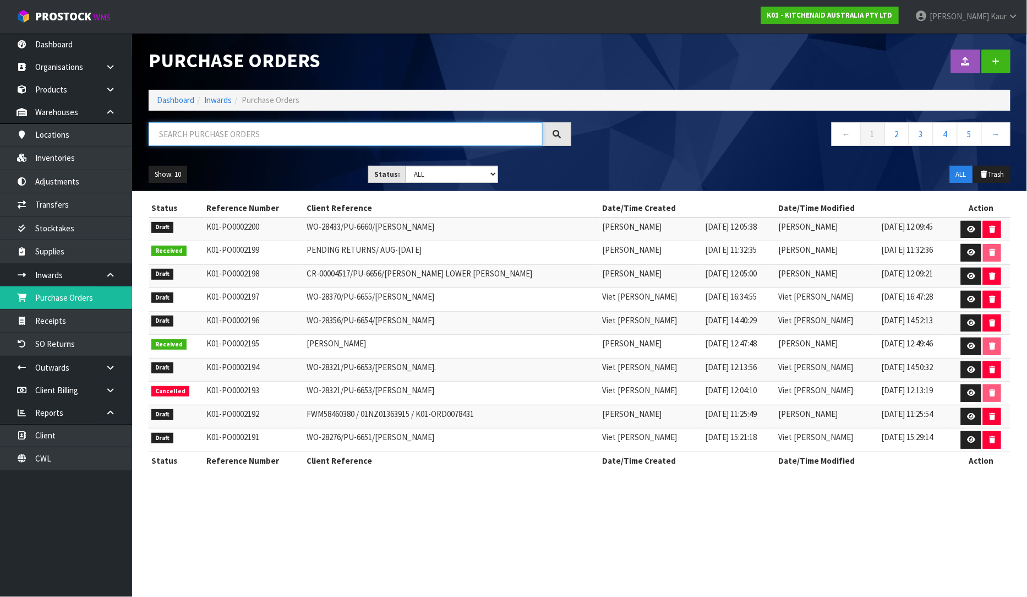
click at [205, 140] on input "text" at bounding box center [346, 134] width 394 height 24
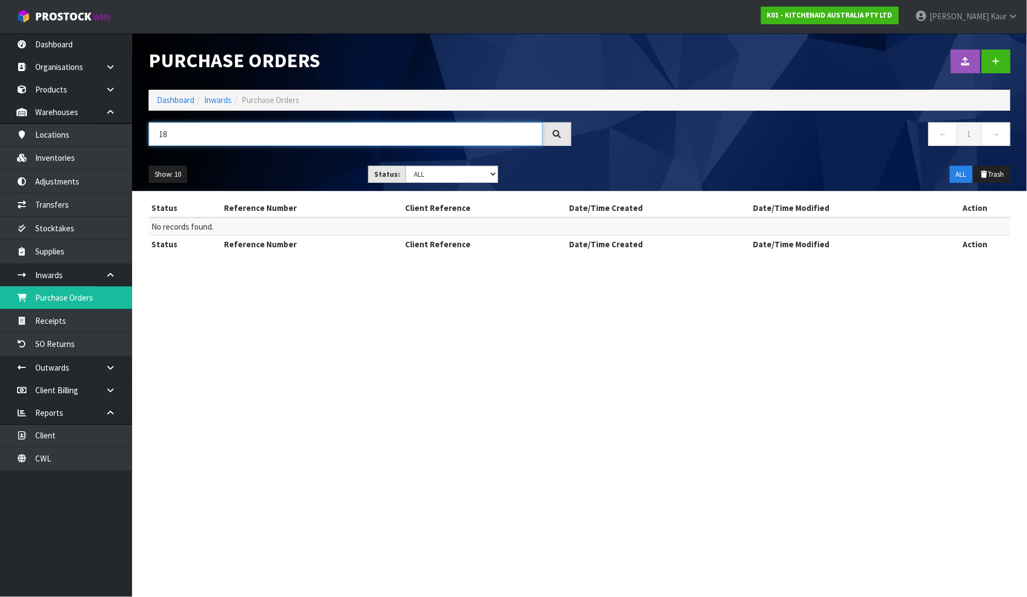
type input "1"
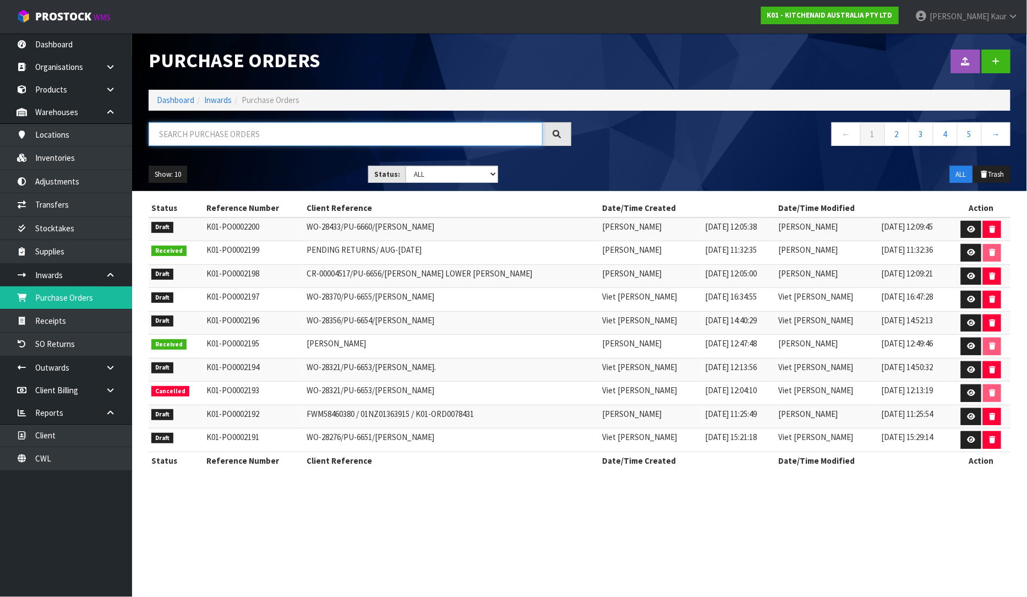
click at [183, 135] on input "text" at bounding box center [346, 134] width 394 height 24
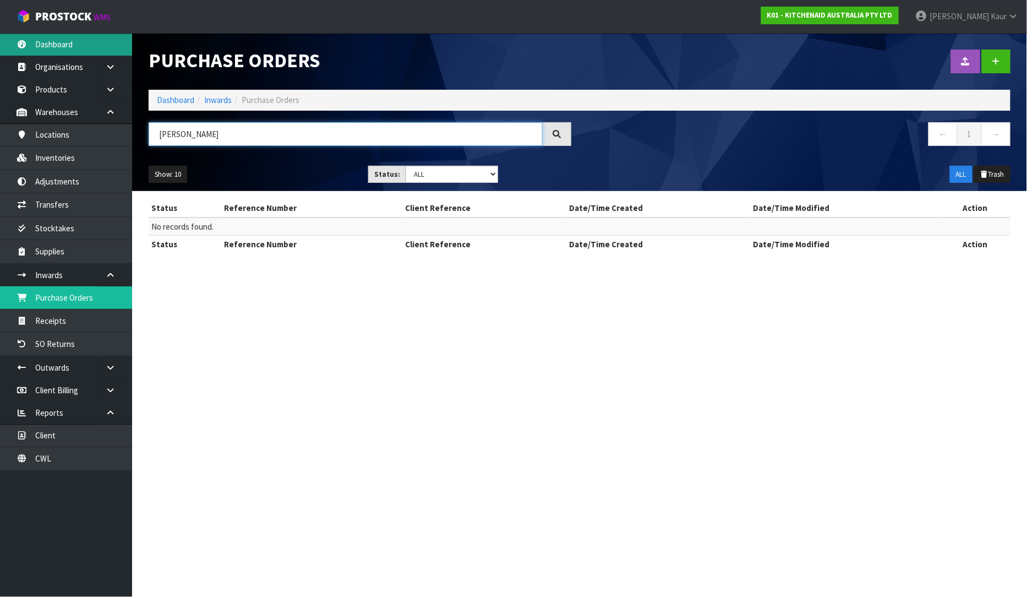
type input "[PERSON_NAME]"
click at [99, 42] on link "Dashboard" at bounding box center [66, 44] width 132 height 23
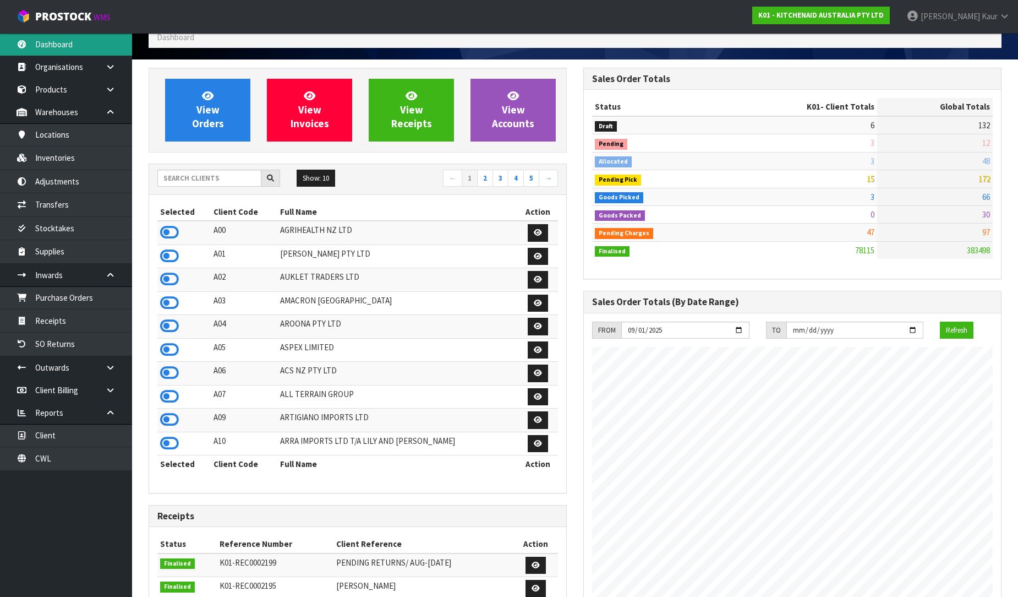
scroll to position [61, 0]
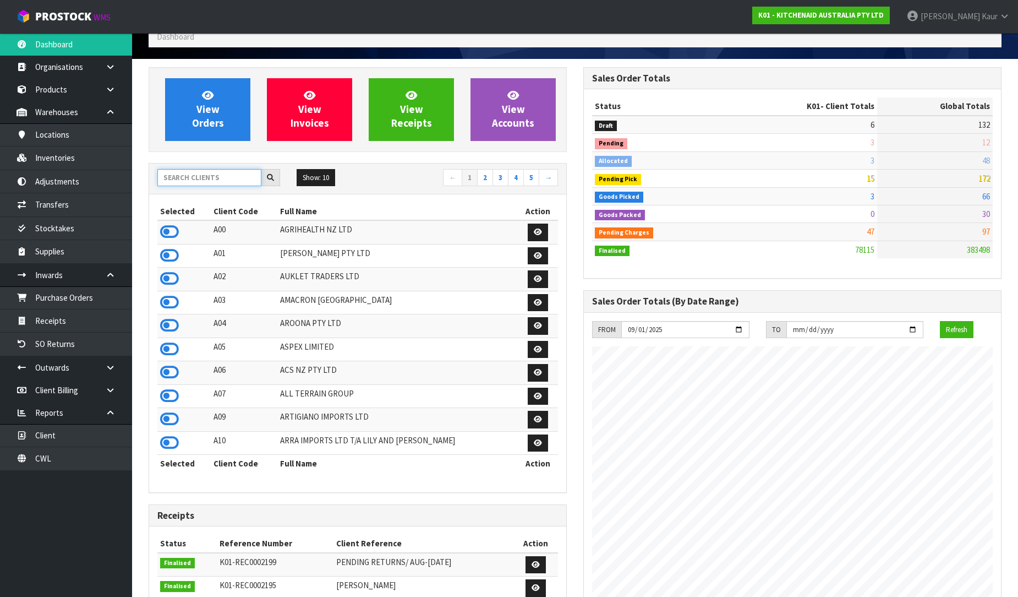
click at [195, 185] on input "text" at bounding box center [209, 177] width 104 height 17
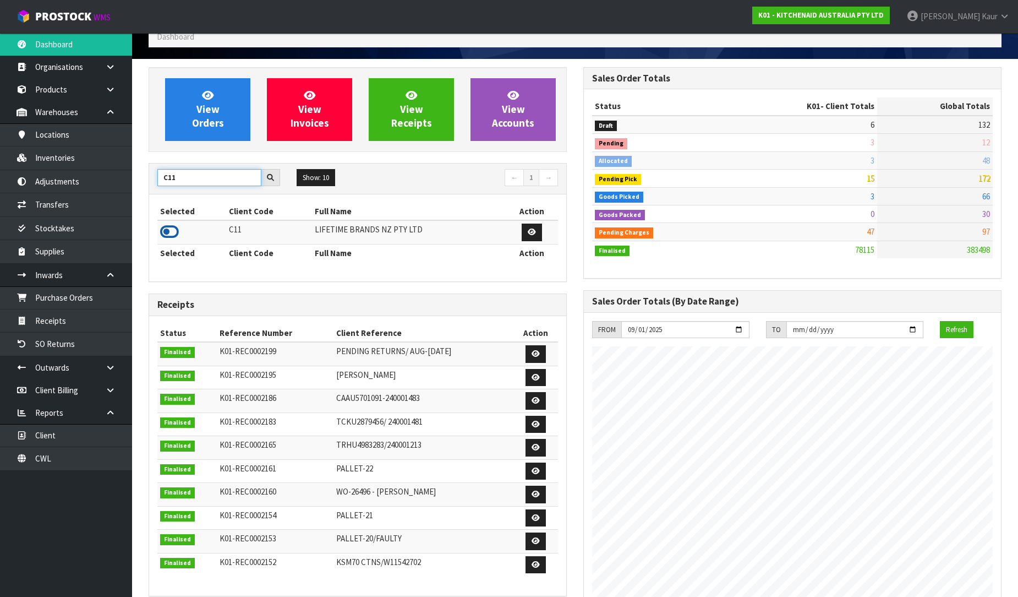
type input "C11"
click at [174, 233] on icon at bounding box center [169, 231] width 19 height 17
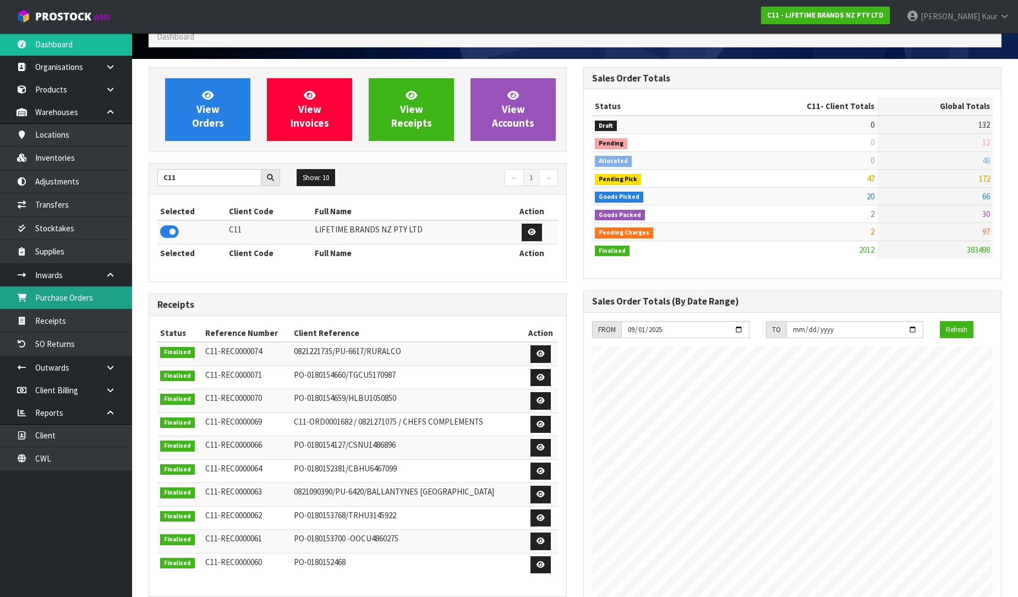
scroll to position [834, 435]
click at [86, 293] on link "Purchase Orders" at bounding box center [66, 297] width 132 height 23
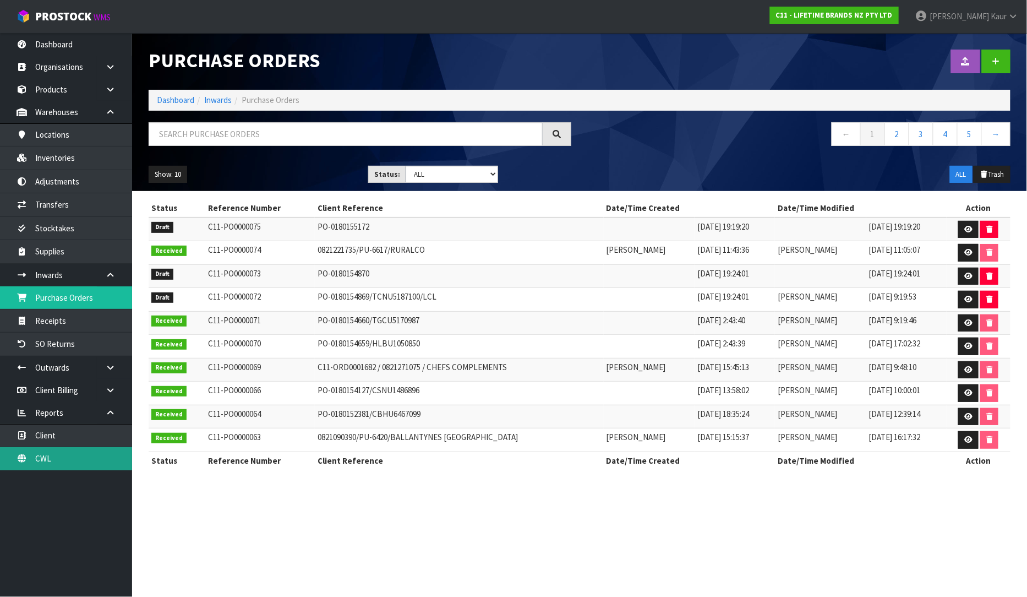
click at [61, 454] on link "CWL" at bounding box center [66, 458] width 132 height 23
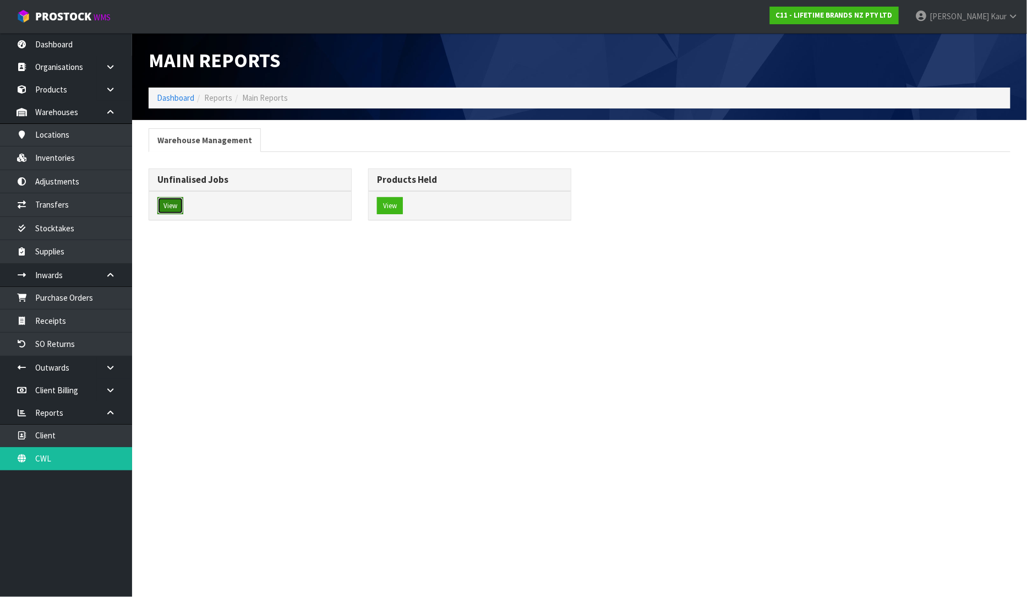
click at [166, 208] on button "View" at bounding box center [170, 206] width 26 height 18
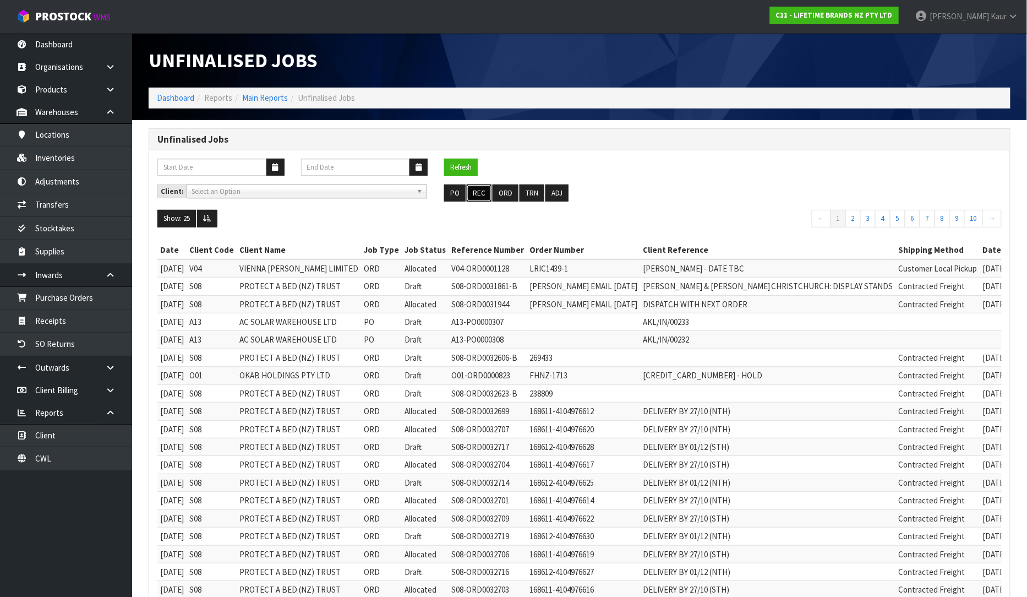
click at [472, 192] on button "REC" at bounding box center [479, 193] width 25 height 18
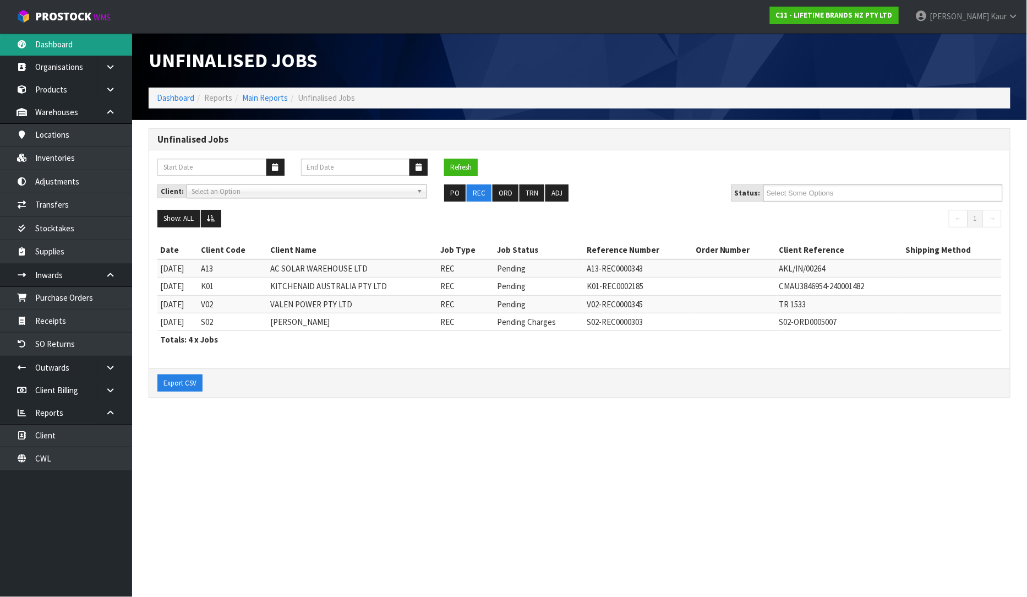
click at [91, 48] on link "Dashboard" at bounding box center [66, 44] width 132 height 23
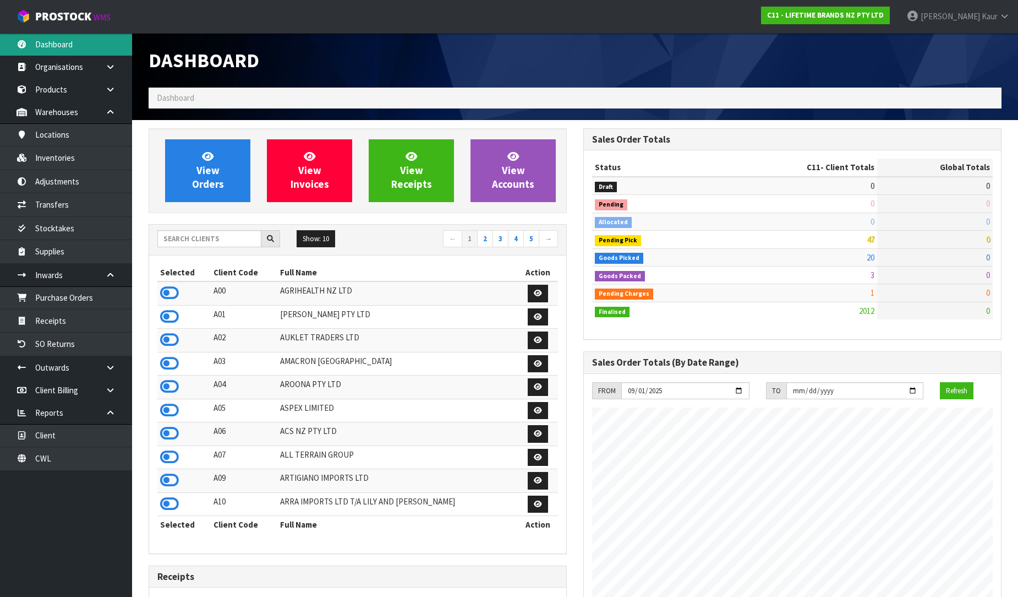
scroll to position [834, 435]
click at [214, 239] on input "text" at bounding box center [209, 238] width 104 height 17
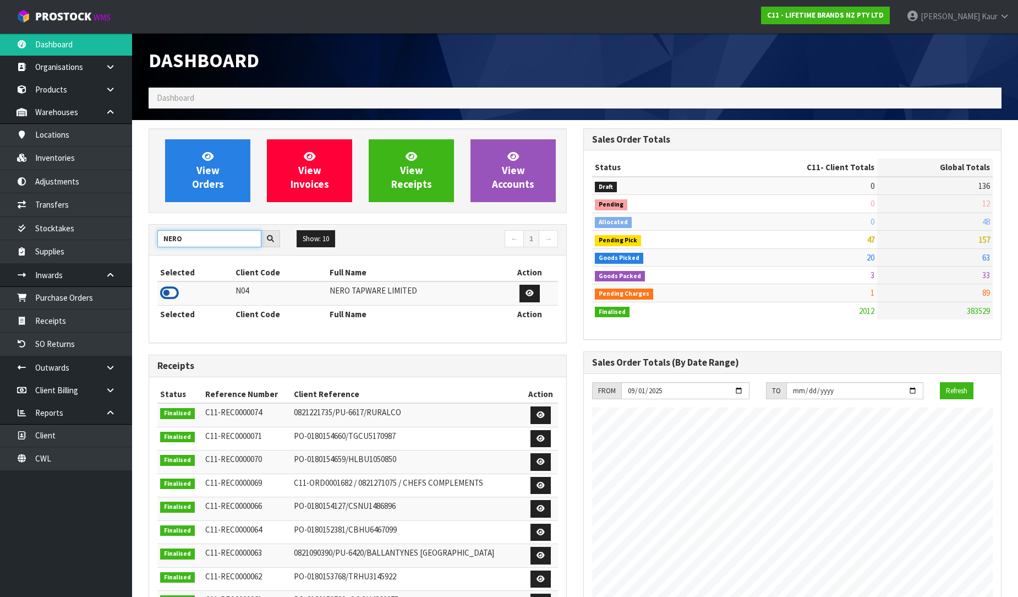
type input "NERO"
click at [172, 295] on icon at bounding box center [169, 293] width 19 height 17
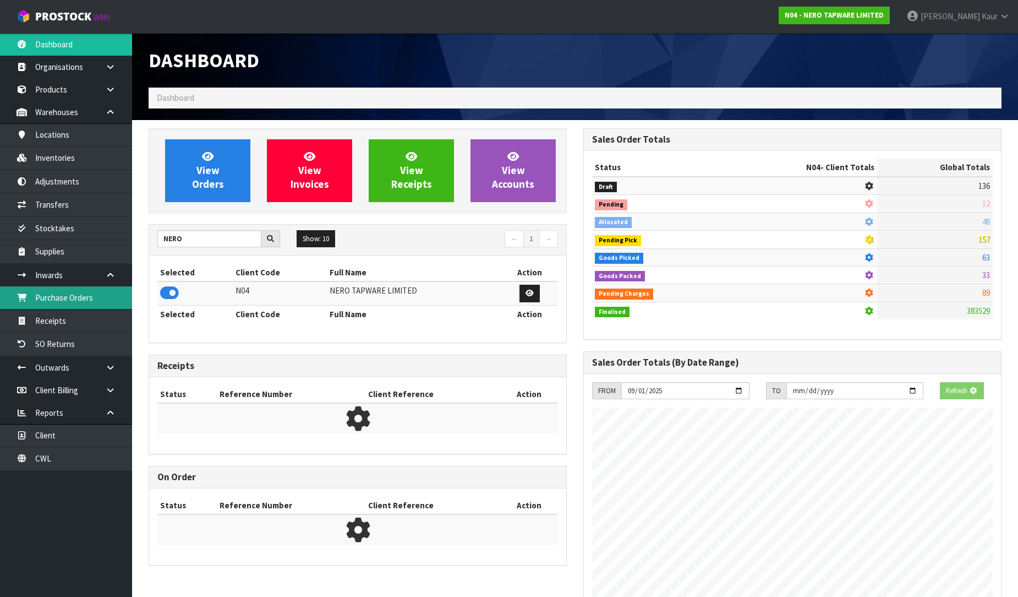
scroll to position [549699, 549951]
click at [123, 294] on link "Purchase Orders" at bounding box center [66, 297] width 132 height 23
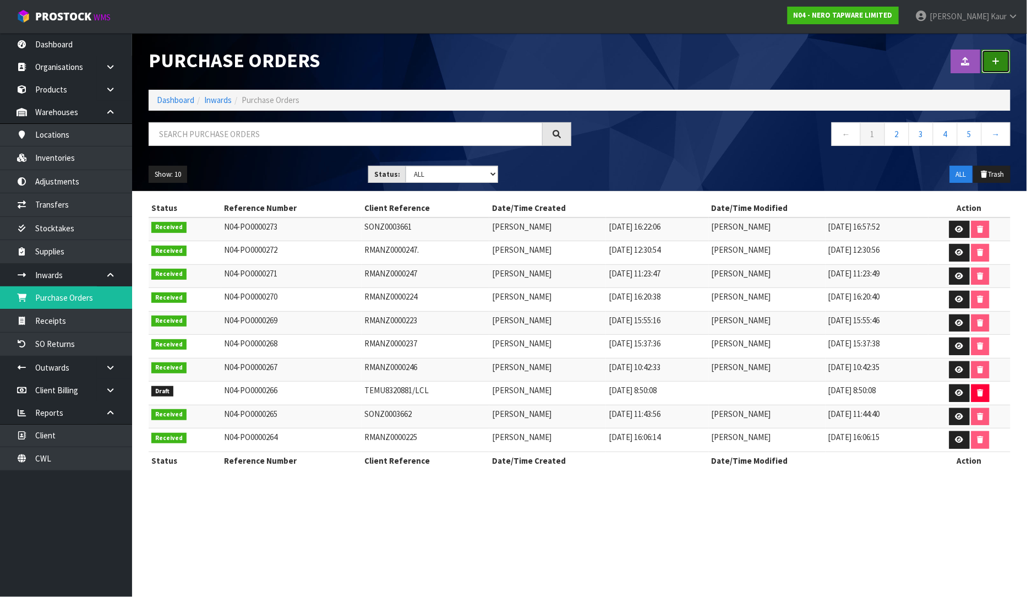
click at [991, 61] on link at bounding box center [996, 62] width 29 height 24
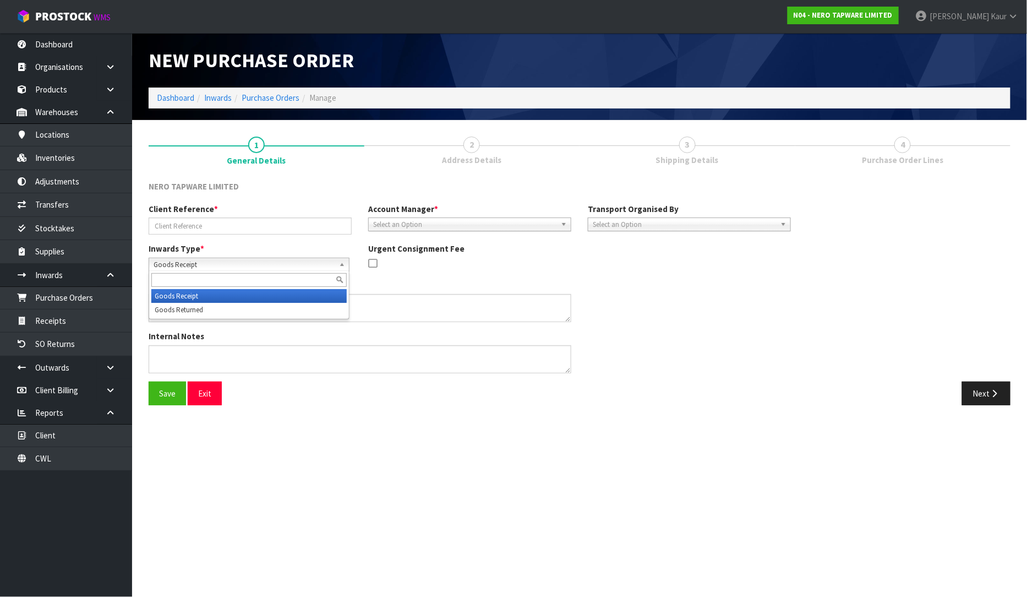
click at [165, 261] on span "Goods Receipt" at bounding box center [244, 264] width 181 height 13
click at [167, 309] on li "Goods Returned" at bounding box center [248, 310] width 195 height 14
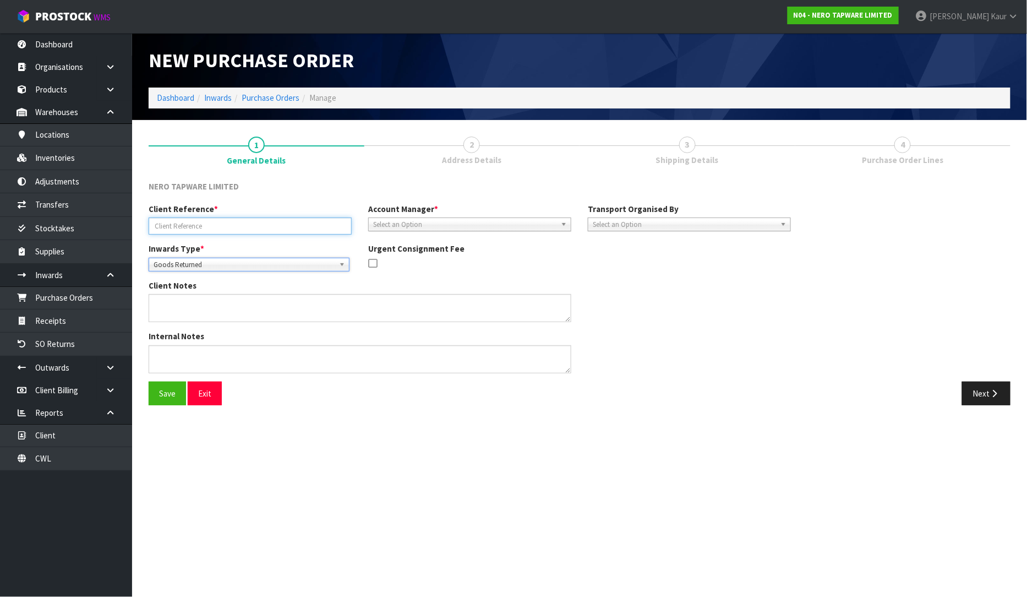
click at [201, 228] on input "text" at bounding box center [250, 225] width 203 height 17
type input "RMANZ0000242"
click at [415, 228] on span "Select an Option" at bounding box center [464, 224] width 183 height 13
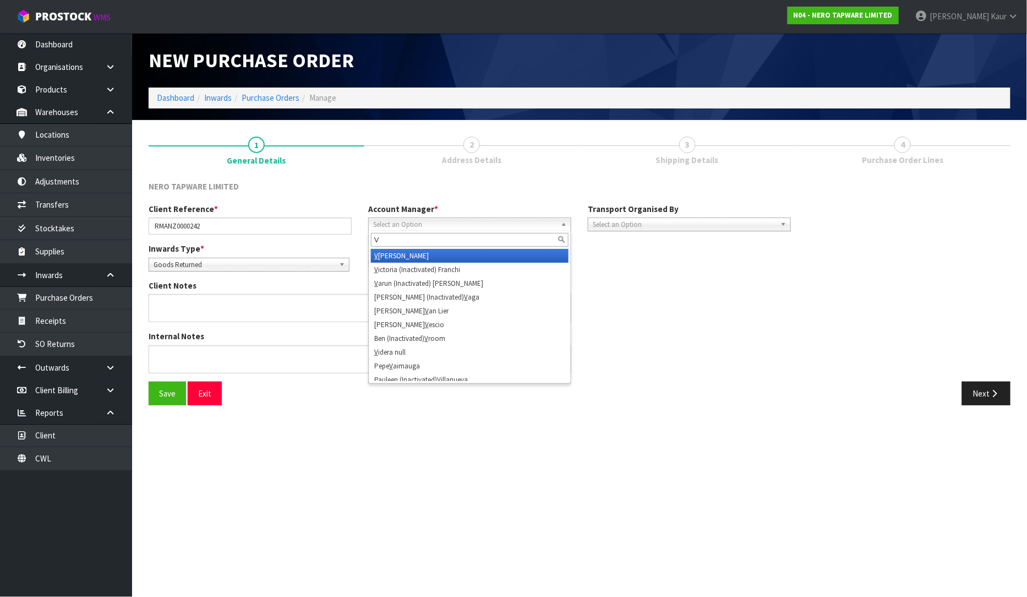
type input "V"
click at [421, 259] on li "V [PERSON_NAME]" at bounding box center [470, 256] width 198 height 14
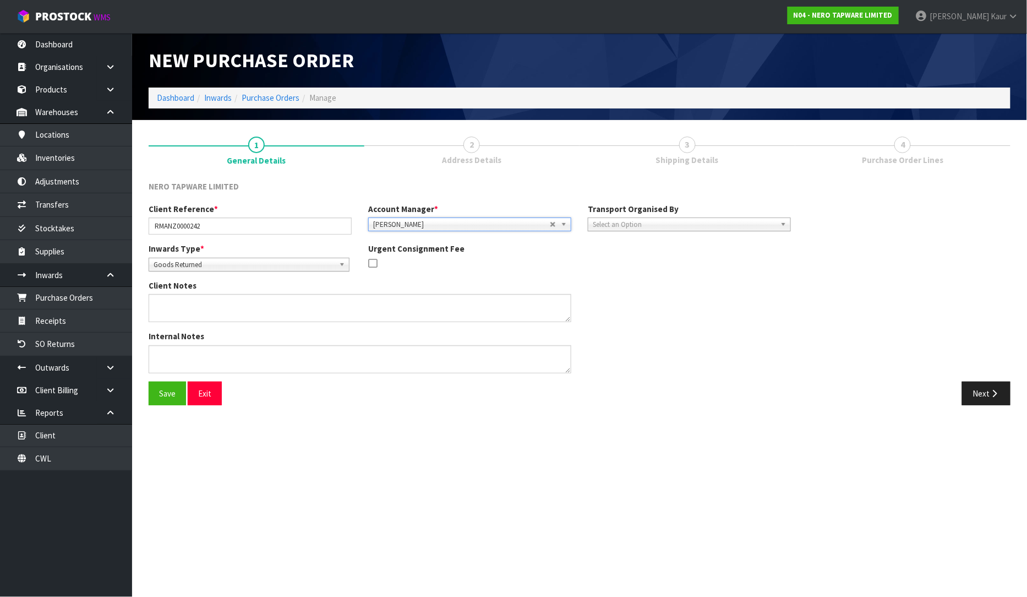
click at [639, 228] on span "Select an Option" at bounding box center [684, 224] width 183 height 13
click at [648, 279] on li "Client" at bounding box center [690, 283] width 198 height 14
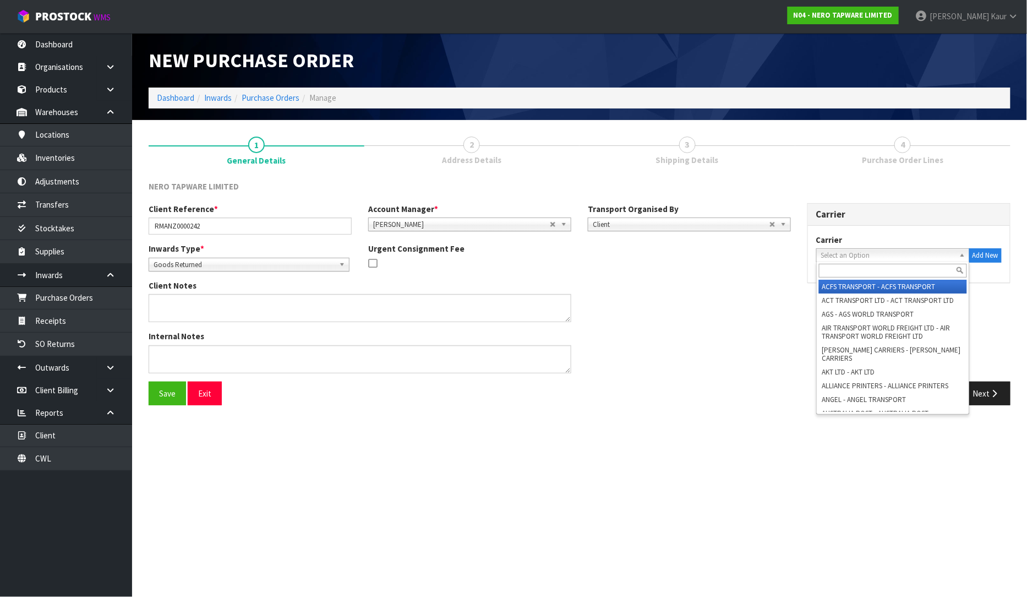
click at [840, 257] on span "Select an Option" at bounding box center [888, 255] width 134 height 13
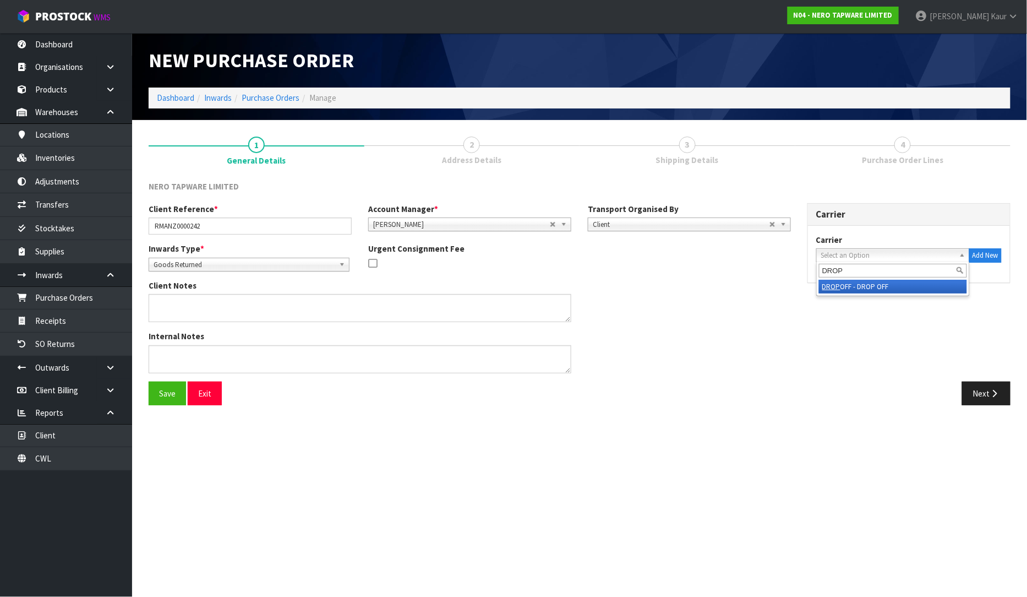
type input "DROP"
click at [851, 286] on li "DROP OFF - DROP OFF" at bounding box center [893, 287] width 148 height 14
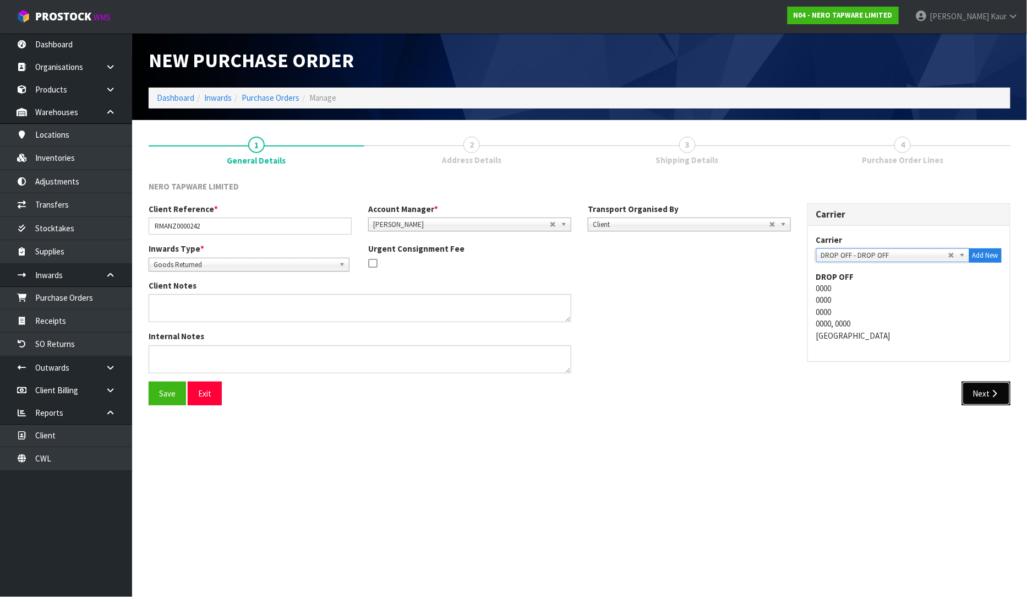
click at [981, 395] on button "Next" at bounding box center [986, 393] width 48 height 24
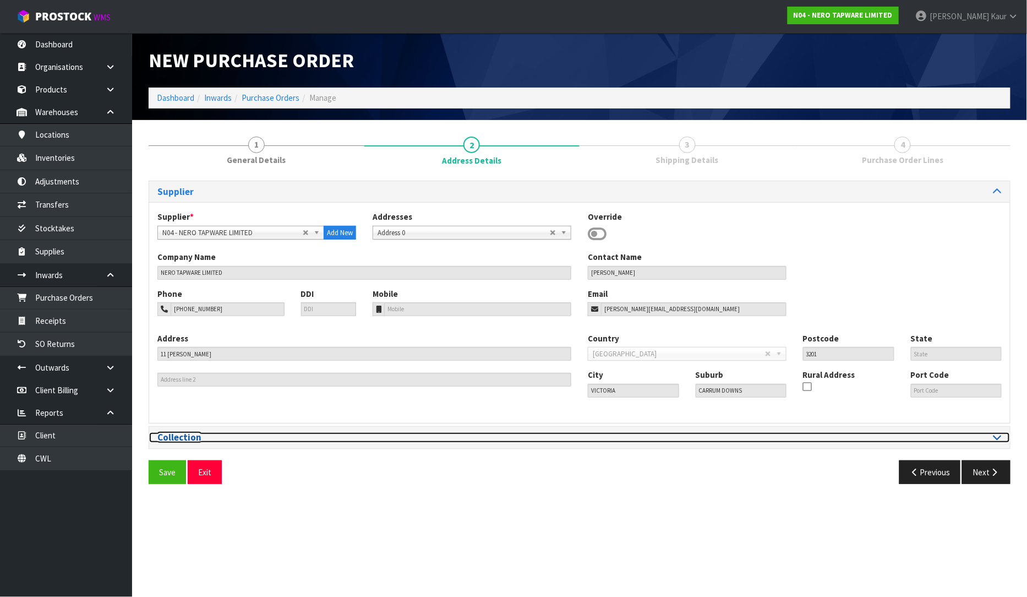
click at [997, 433] on icon at bounding box center [997, 436] width 8 height 9
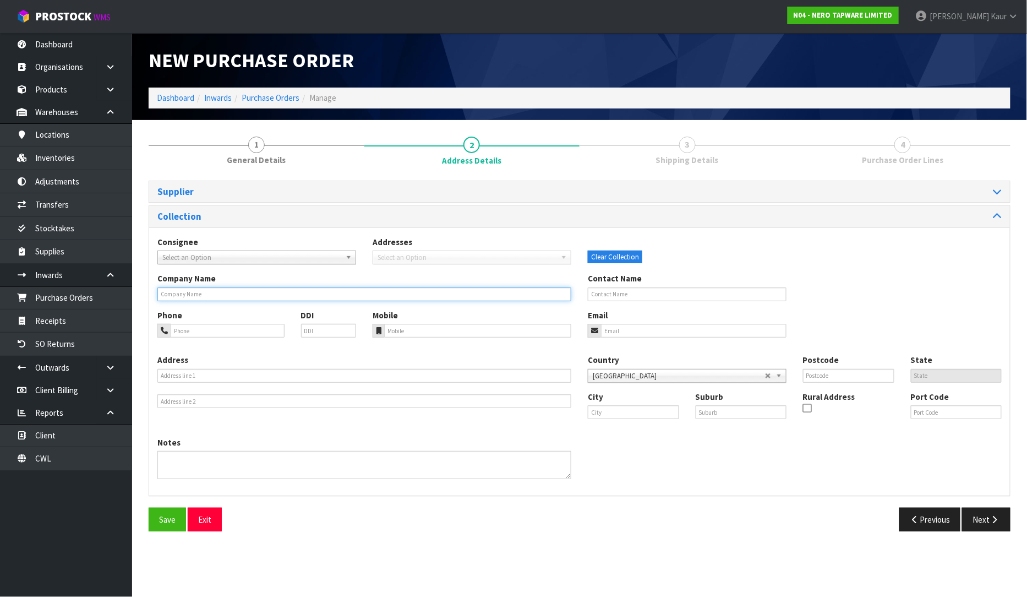
click at [179, 293] on input "text" at bounding box center [364, 294] width 414 height 14
type input "RENOARTS BATHROOM [GEOGRAPHIC_DATA]"
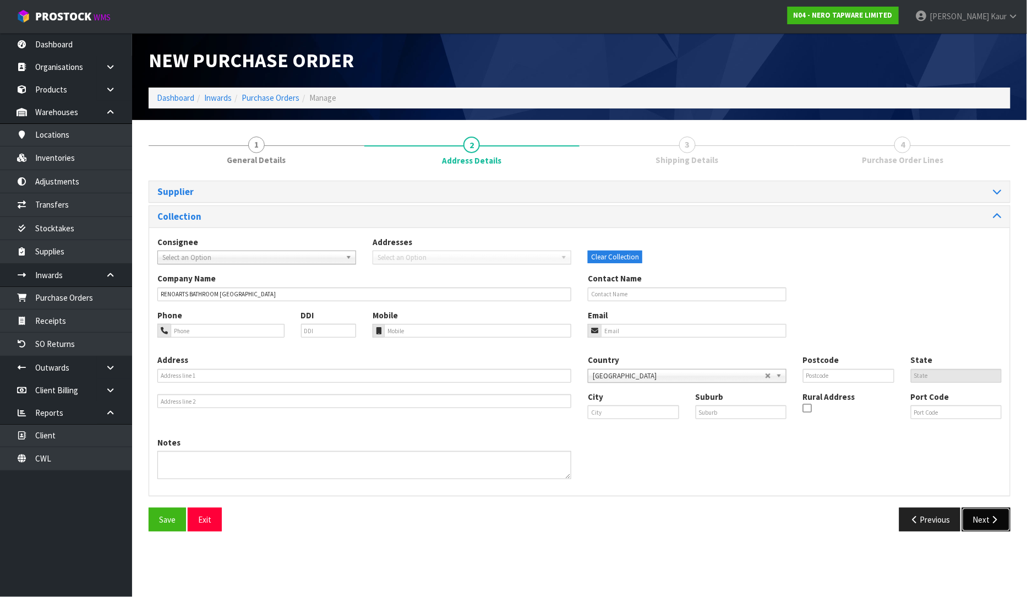
click at [991, 512] on button "Next" at bounding box center [986, 519] width 48 height 24
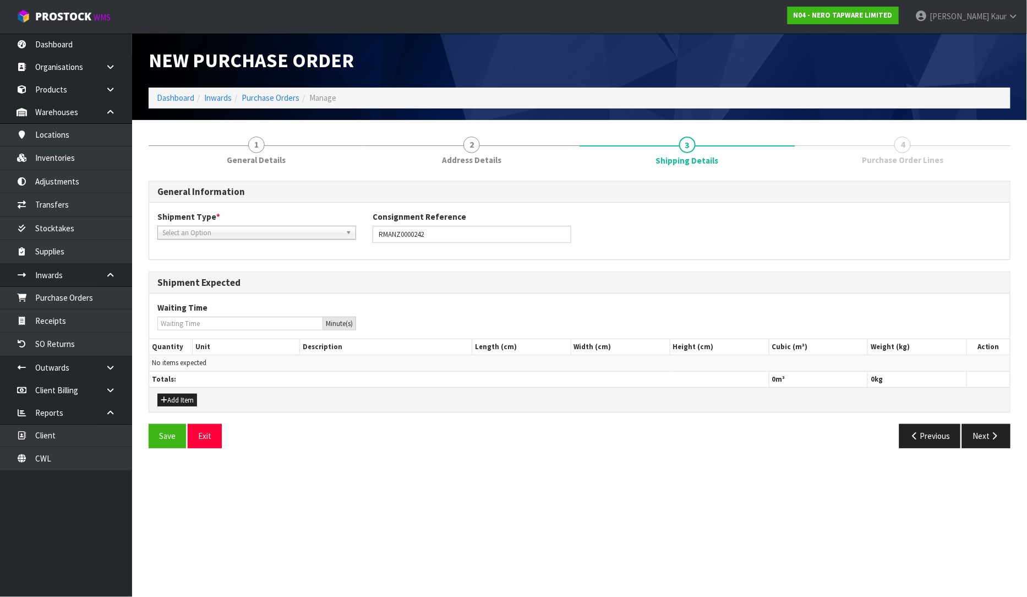
click at [226, 235] on span "Select an Option" at bounding box center [251, 232] width 179 height 13
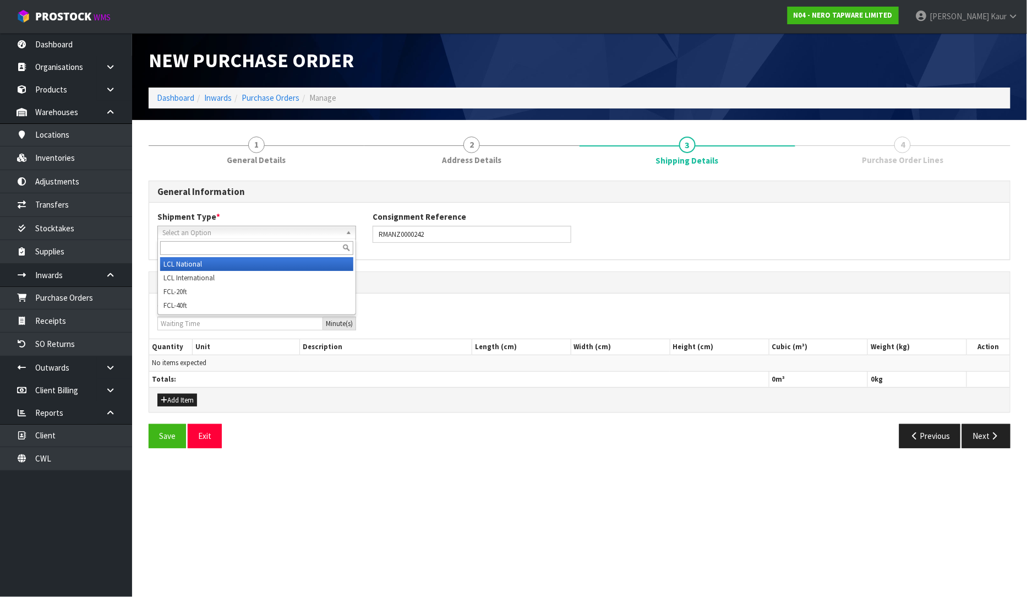
click at [200, 264] on li "LCL National" at bounding box center [256, 264] width 193 height 14
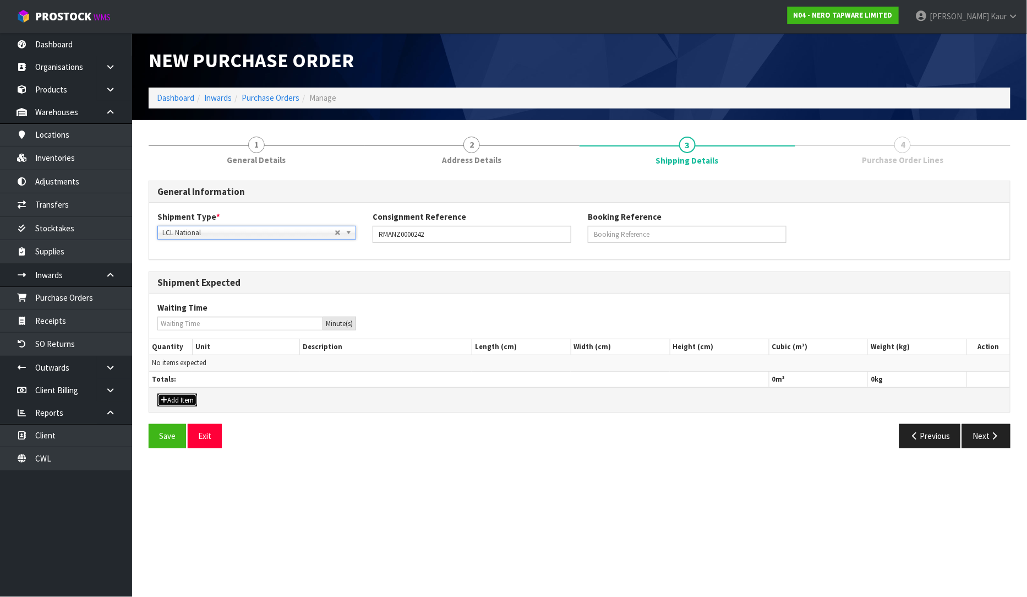
click at [178, 400] on button "Add Item" at bounding box center [177, 400] width 40 height 13
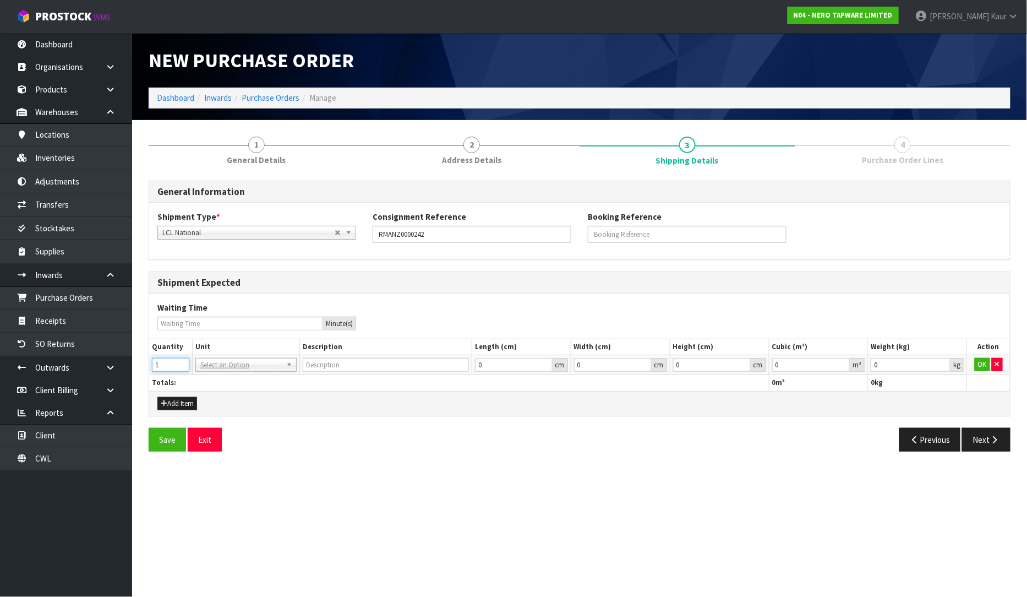
drag, startPoint x: 183, startPoint y: 364, endPoint x: 190, endPoint y: 362, distance: 7.3
type input "1"
click at [183, 362] on input "1" at bounding box center [170, 365] width 37 height 14
drag, startPoint x: 214, startPoint y: 362, endPoint x: 208, endPoint y: 378, distance: 16.9
click at [208, 378] on input "text" at bounding box center [246, 380] width 96 height 14
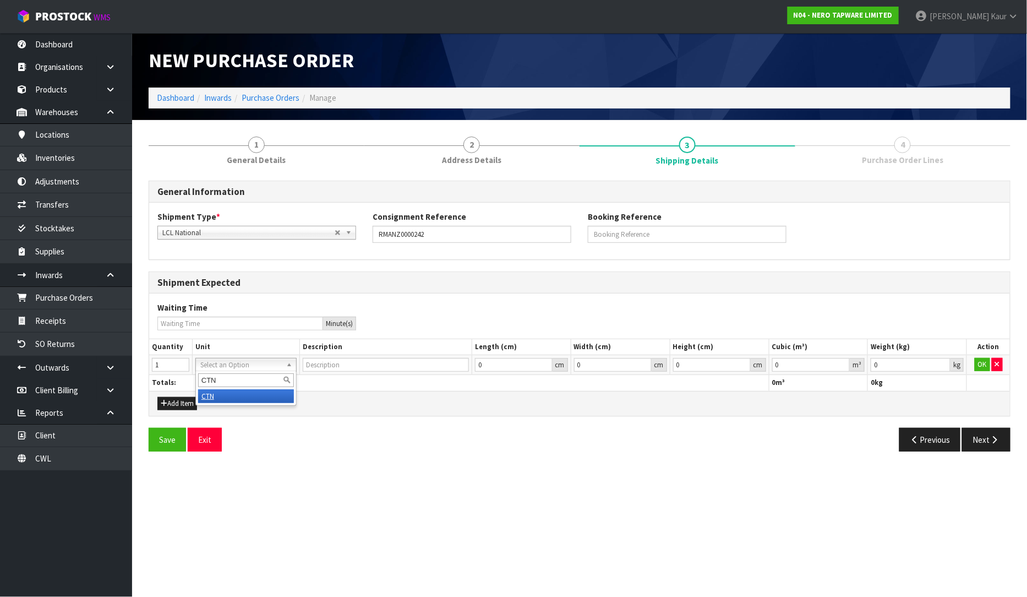
type input "CTN"
type input "CARTON"
type input "0.000001"
click at [843, 364] on input "0.000001" at bounding box center [811, 365] width 78 height 14
type input "0.001"
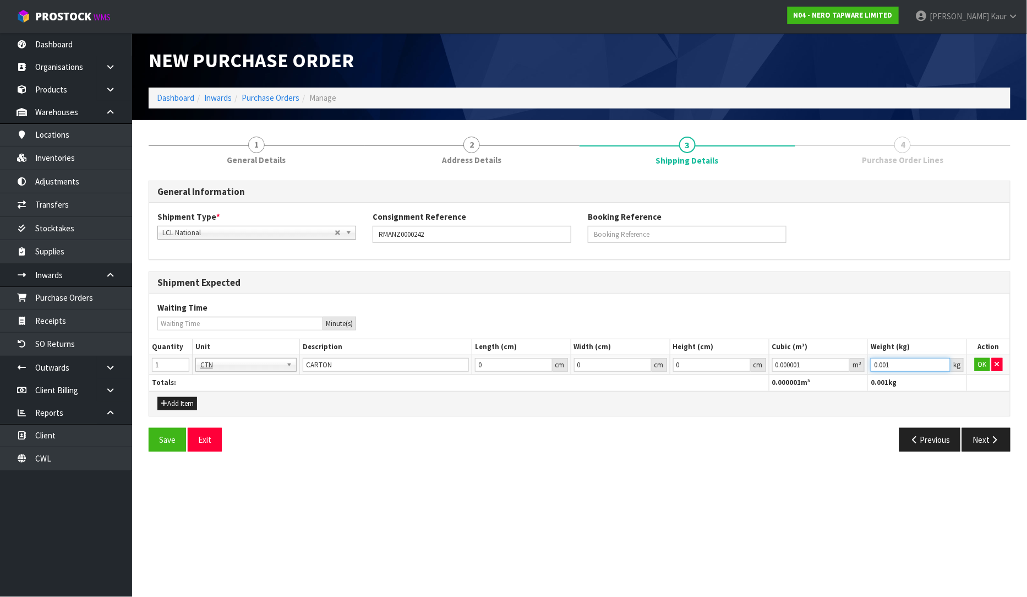
click at [942, 361] on input "0.001" at bounding box center [911, 365] width 80 height 14
click at [979, 365] on button "OK" at bounding box center [982, 364] width 15 height 13
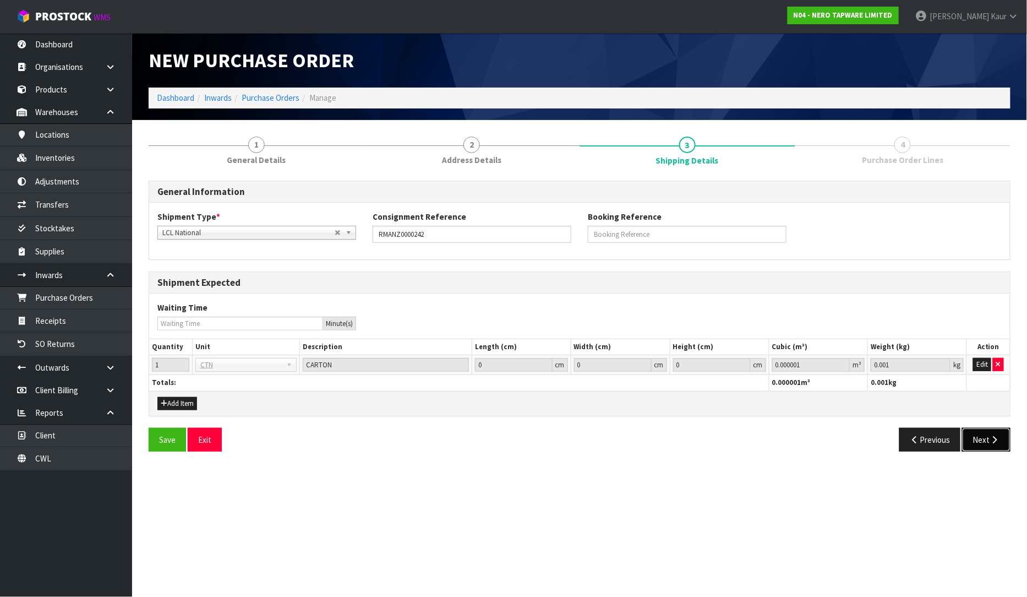
click at [985, 436] on button "Next" at bounding box center [986, 440] width 48 height 24
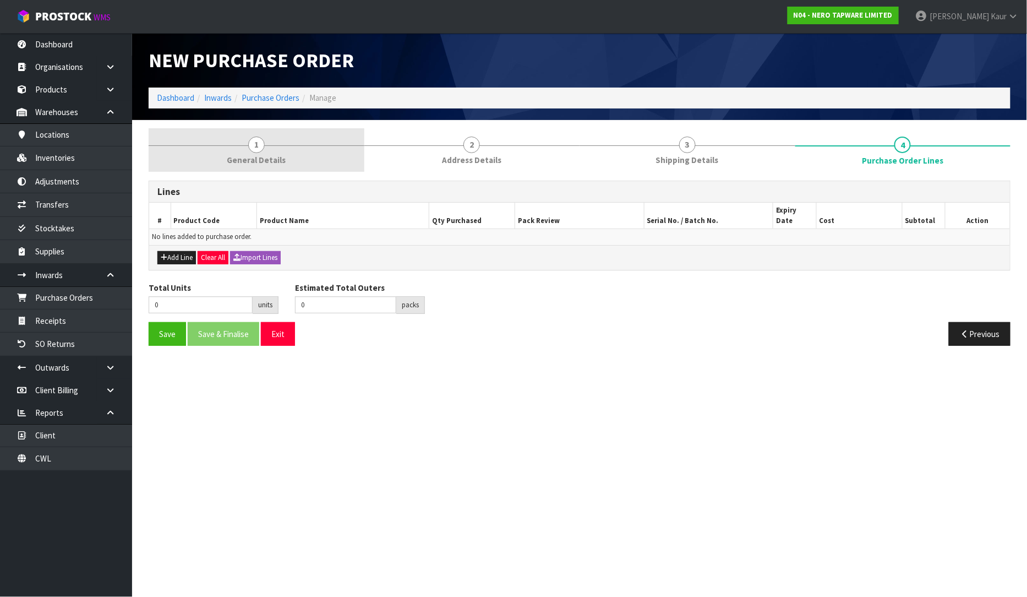
click at [276, 166] on span "General Details" at bounding box center [256, 160] width 59 height 12
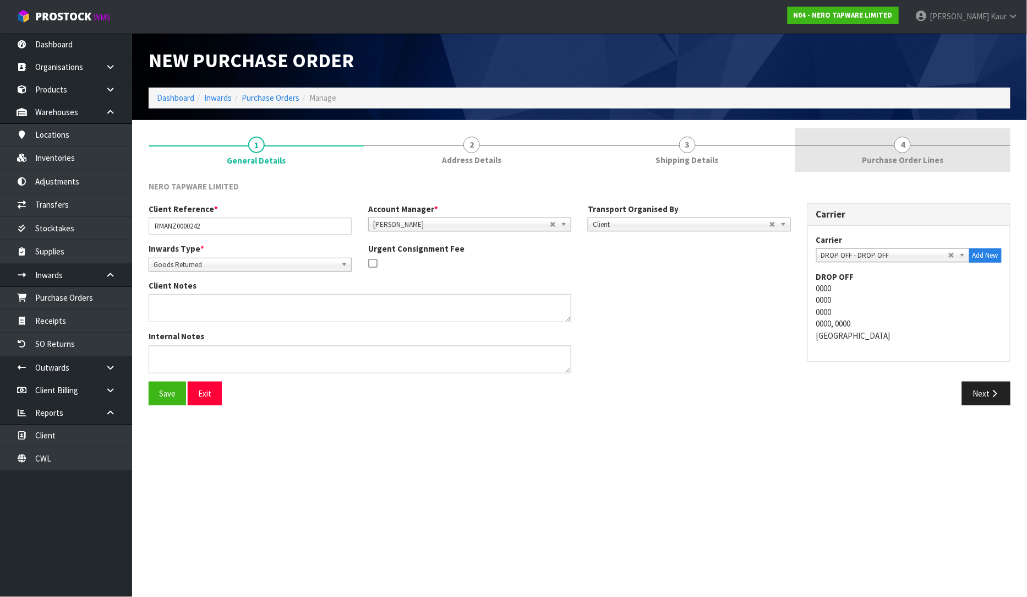
click at [877, 150] on link "4 Purchase Order Lines" at bounding box center [903, 149] width 216 height 43
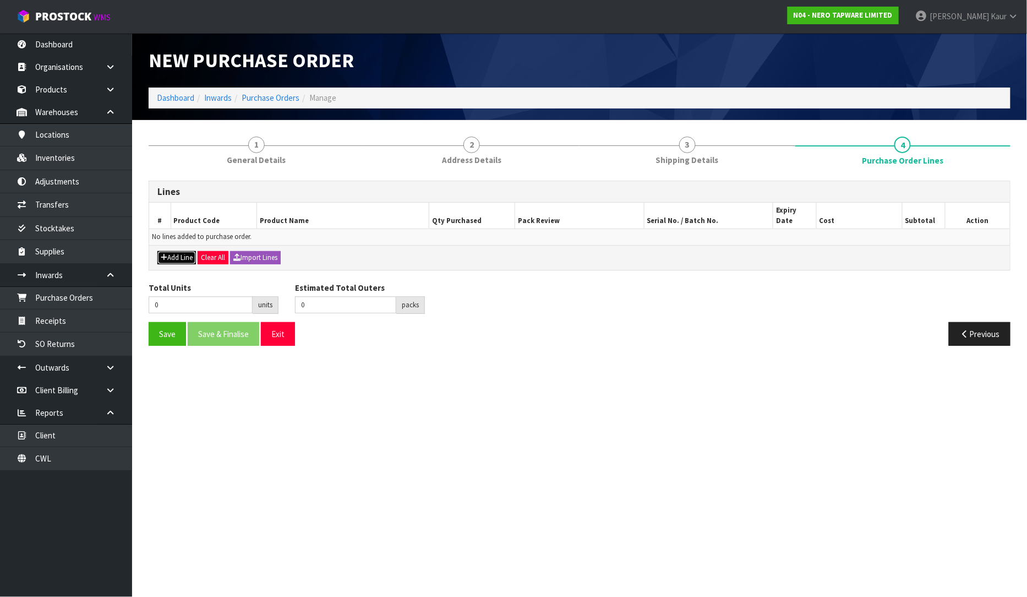
click at [182, 251] on button "Add Line" at bounding box center [176, 257] width 39 height 13
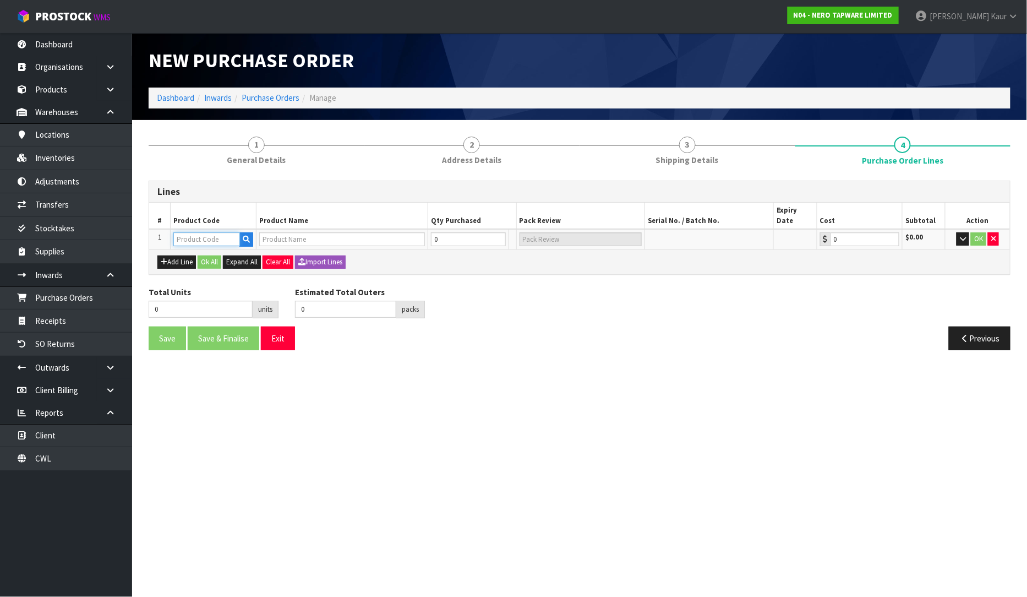
click at [191, 232] on input "text" at bounding box center [206, 239] width 67 height 14
type input "NR232105DBG"
type input "ROUND PROJECT TWIN SHOWER BRUSHED GOLD"
type input "0.00"
type input "NR232105DBG"
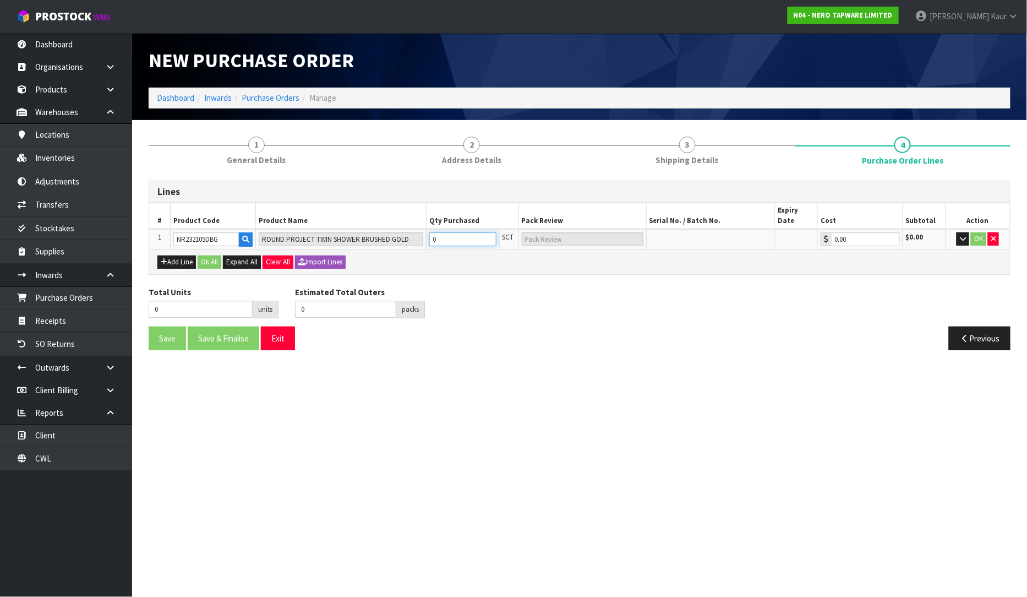
click at [449, 234] on input "0" at bounding box center [462, 239] width 67 height 14
type input "1"
type input "1 SCT"
type input "1"
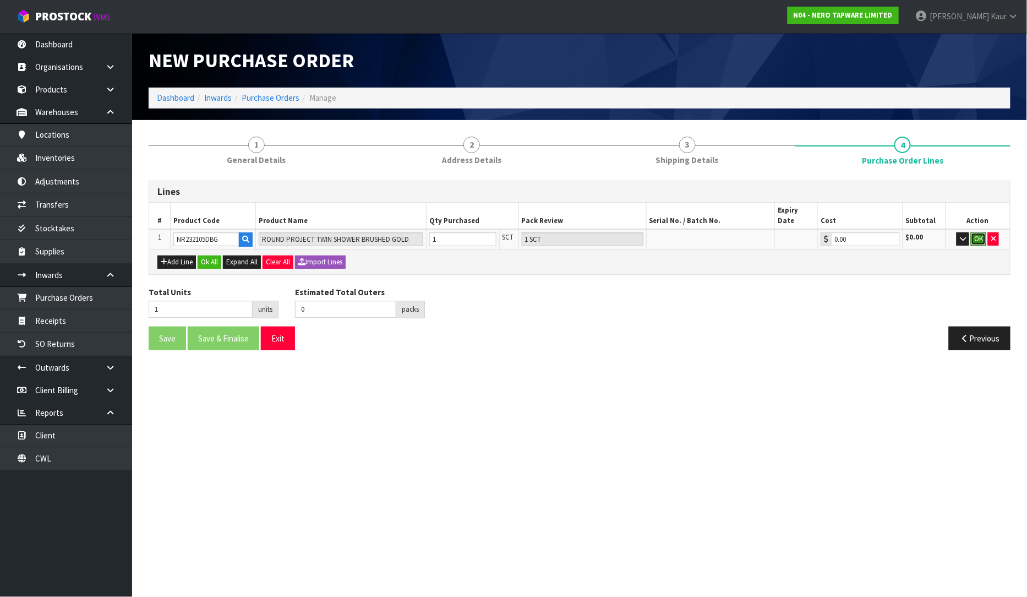
click at [982, 232] on button "OK" at bounding box center [978, 238] width 15 height 13
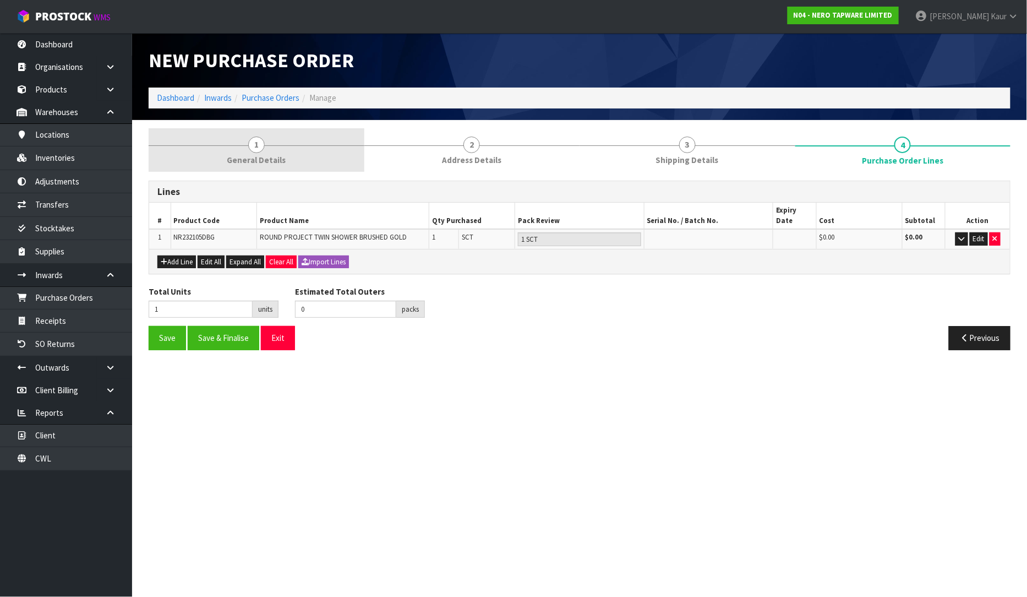
click at [238, 171] on link "1 General Details" at bounding box center [257, 149] width 216 height 43
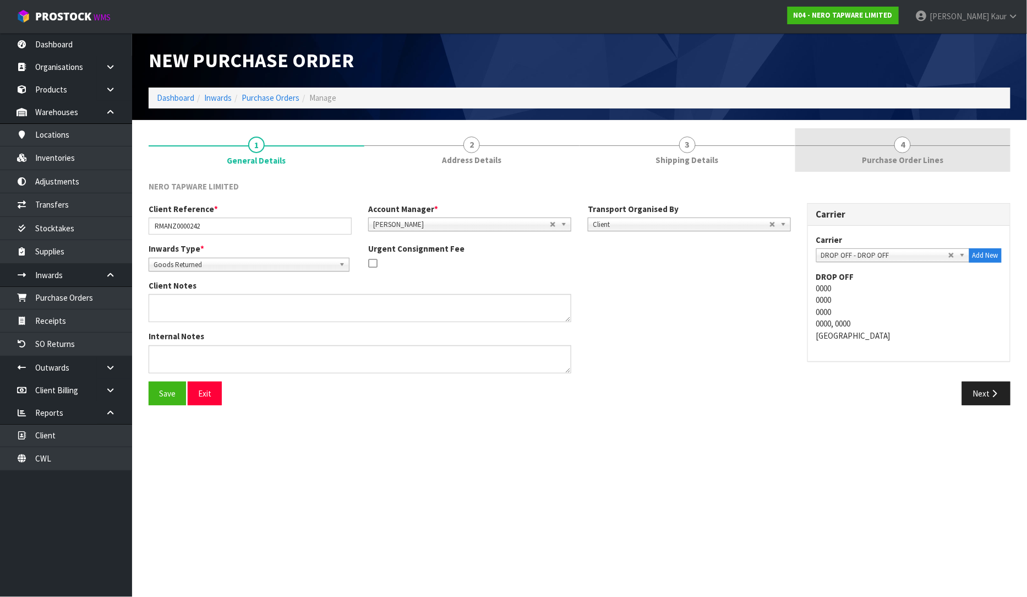
click at [894, 145] on link "4 Purchase Order Lines" at bounding box center [903, 149] width 216 height 43
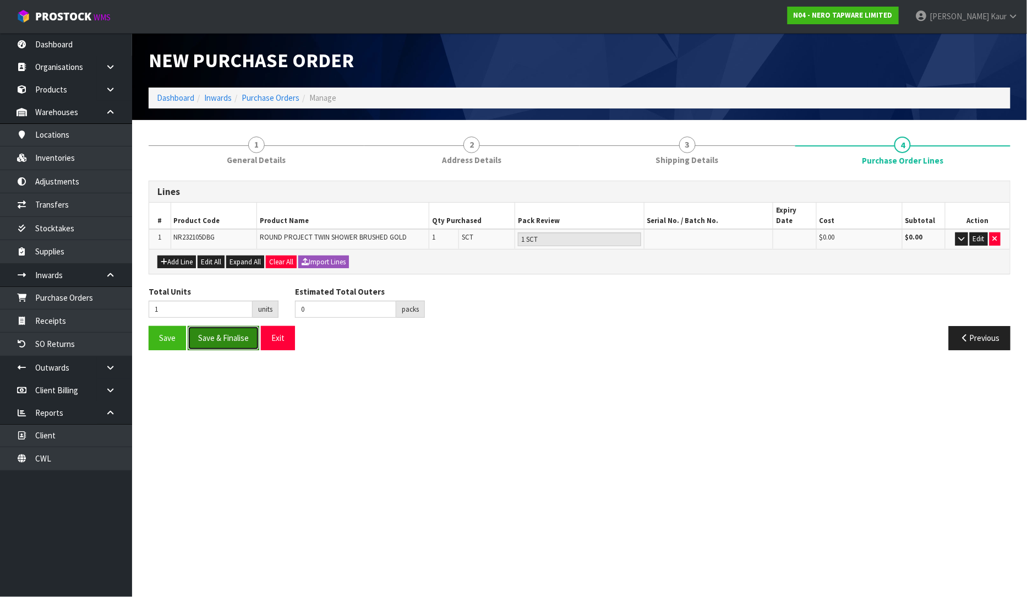
click at [220, 331] on button "Save & Finalise" at bounding box center [224, 338] width 72 height 24
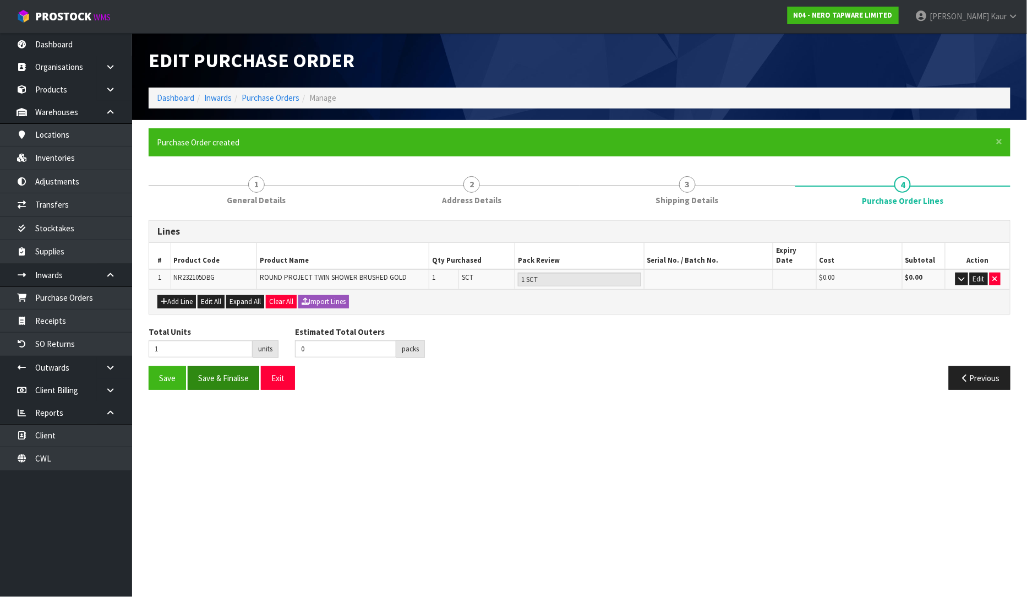
type input "0"
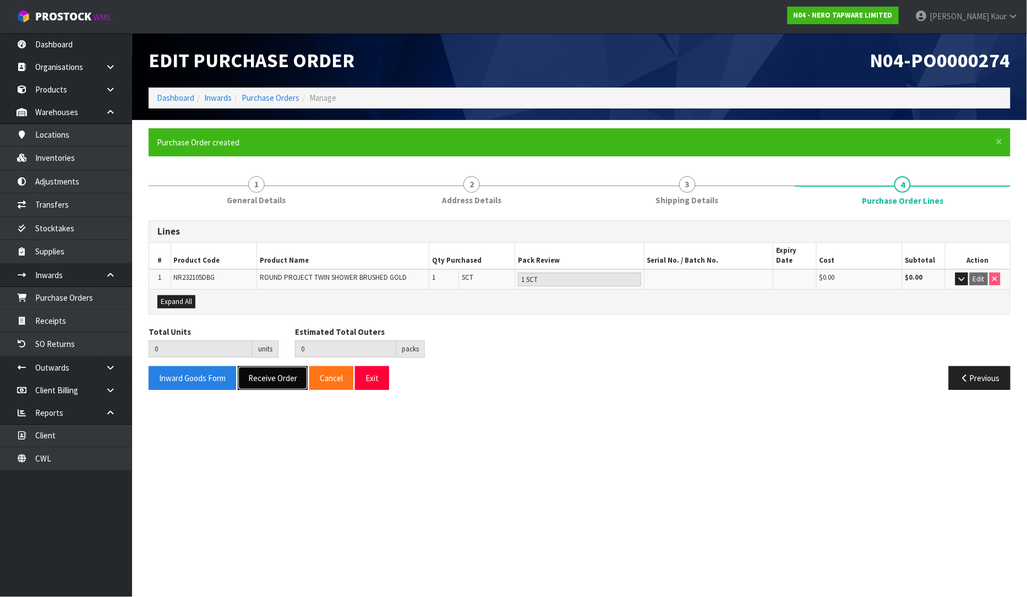
click at [260, 370] on button "Receive Order" at bounding box center [273, 378] width 70 height 24
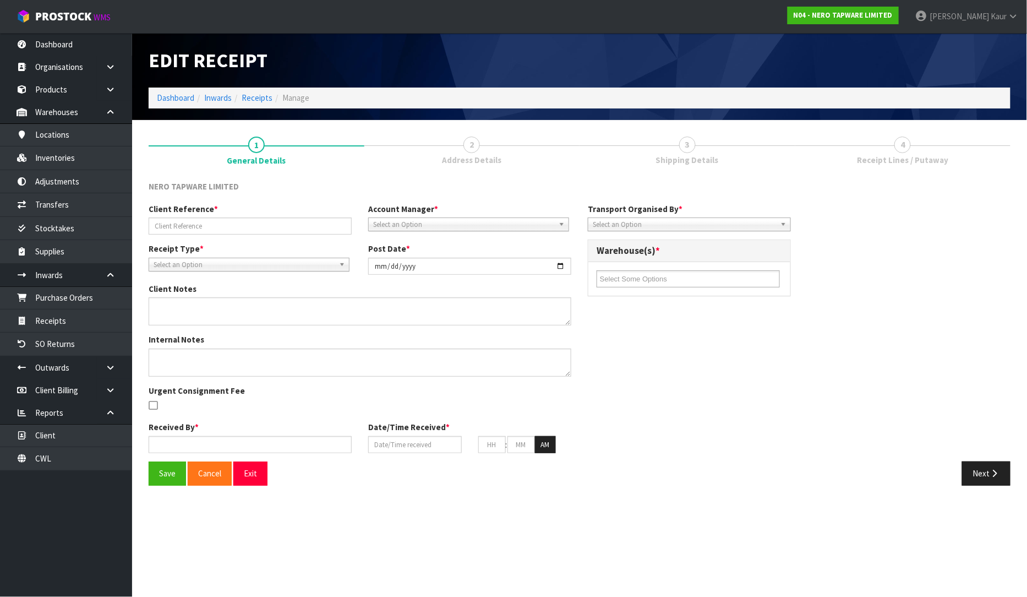
type input "RMANZ0000242"
type input "[DATE]"
type input "[PERSON_NAME]"
type input "[DATE]"
type input "01"
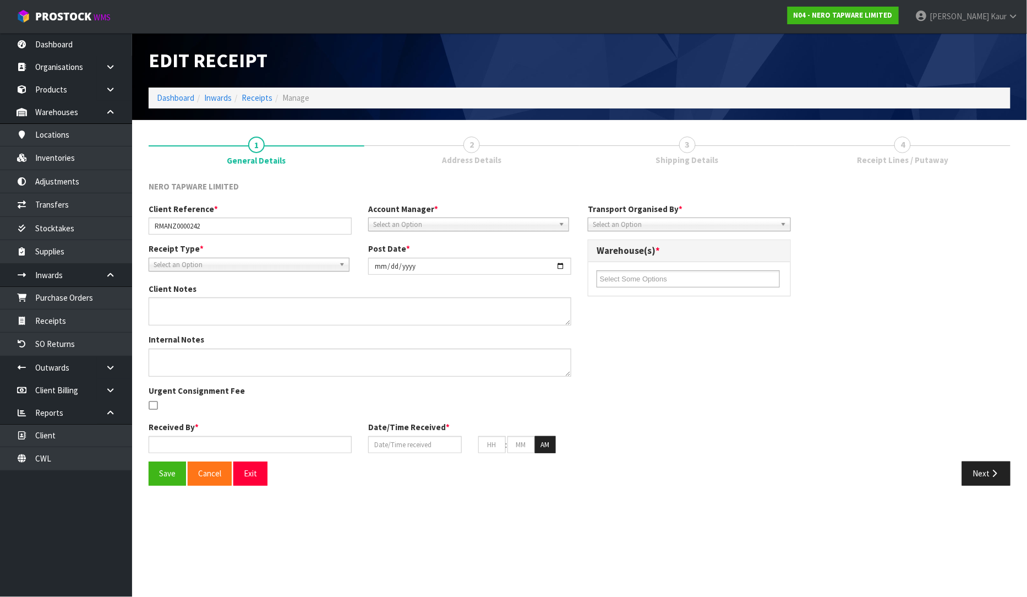
type input "41"
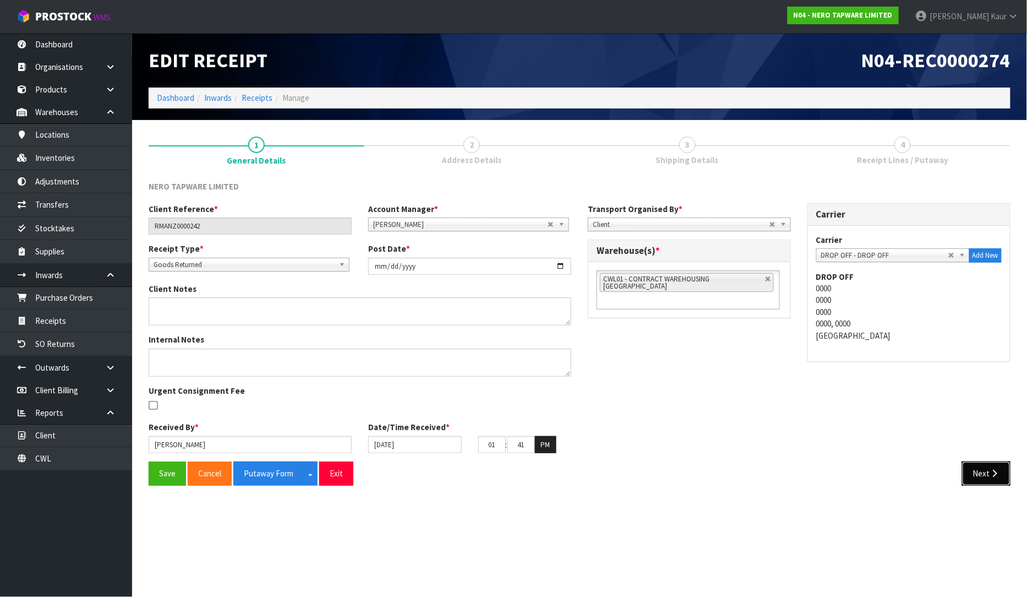
click at [995, 474] on icon "button" at bounding box center [995, 473] width 10 height 8
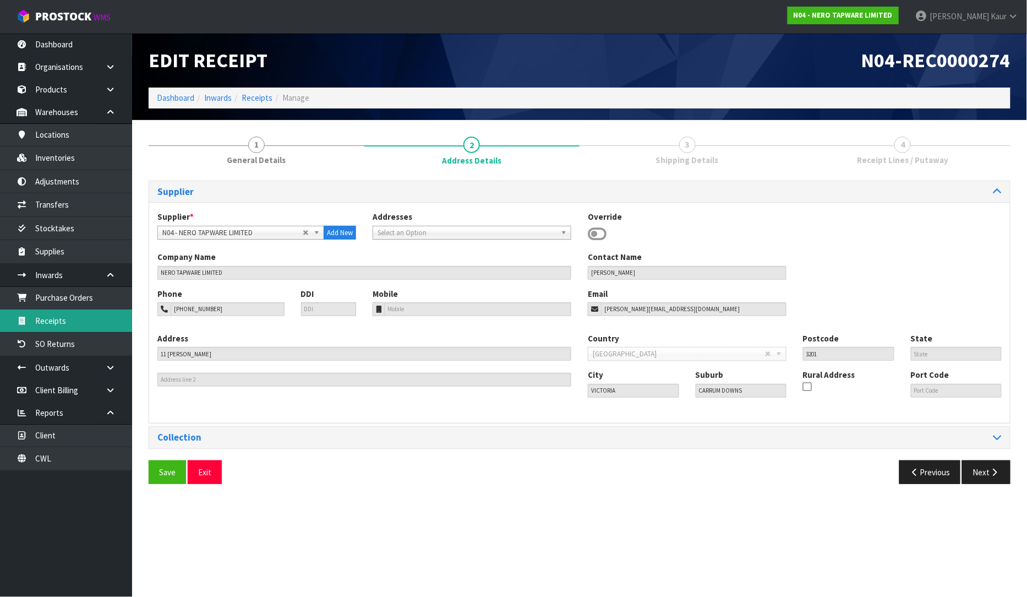
click at [75, 314] on link "Receipts" at bounding box center [66, 320] width 132 height 23
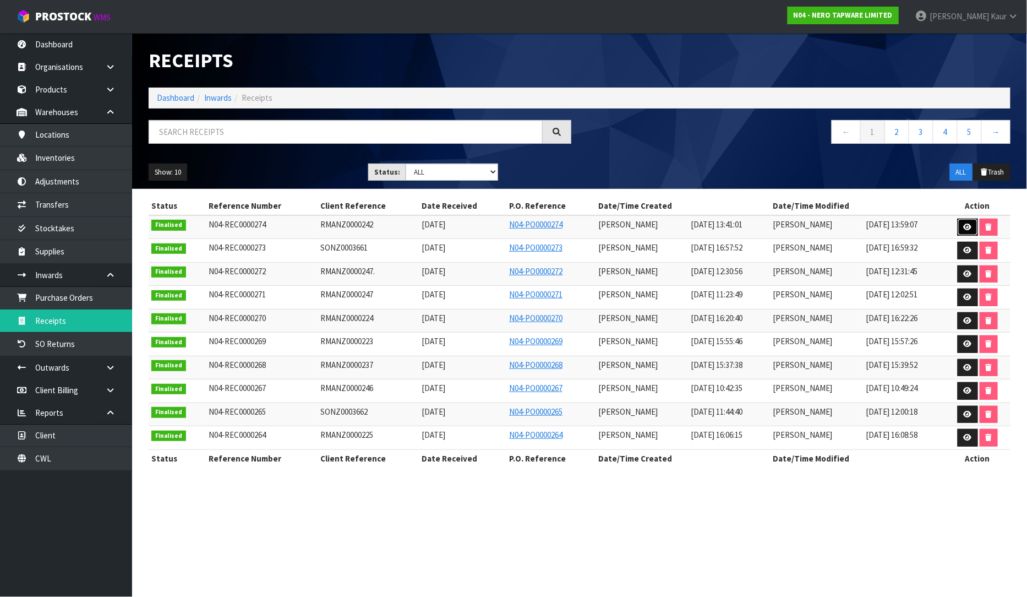
click at [967, 224] on icon at bounding box center [968, 226] width 8 height 7
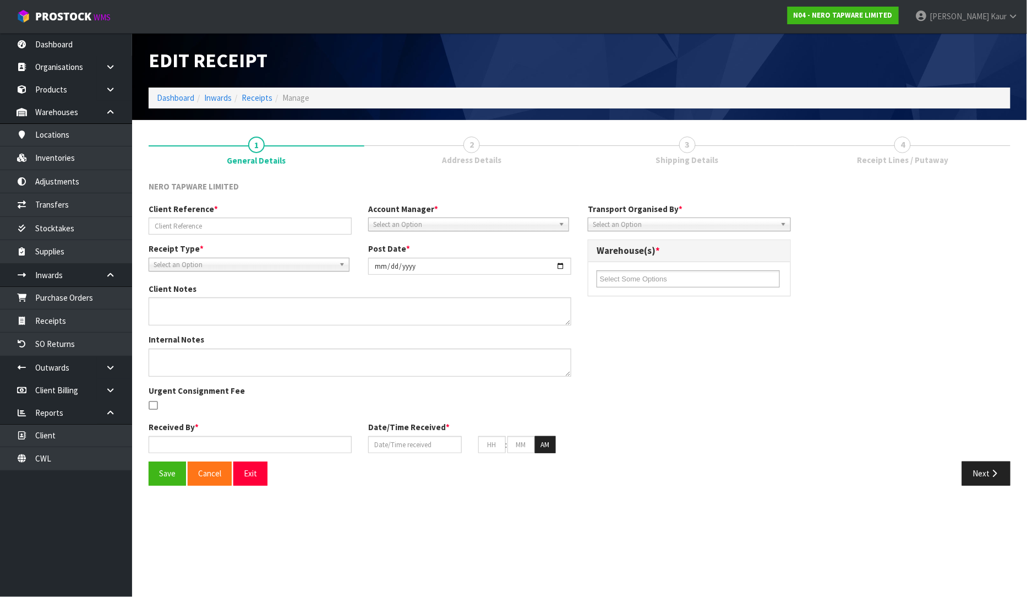
type input "RMANZ0000242"
type input "[DATE]"
type input "[PERSON_NAME]"
type input "[DATE]"
type input "01"
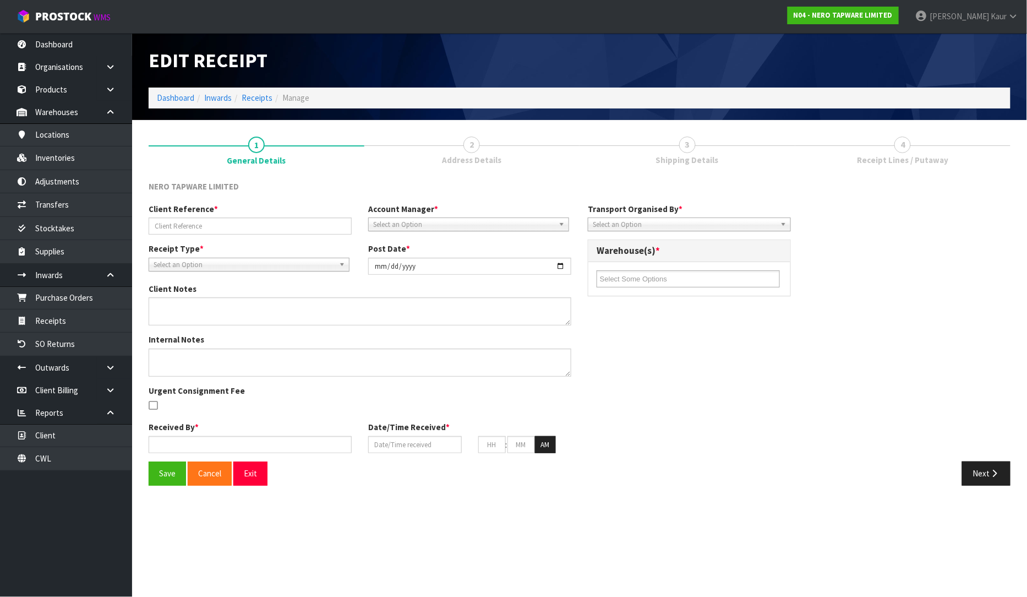
type input "41"
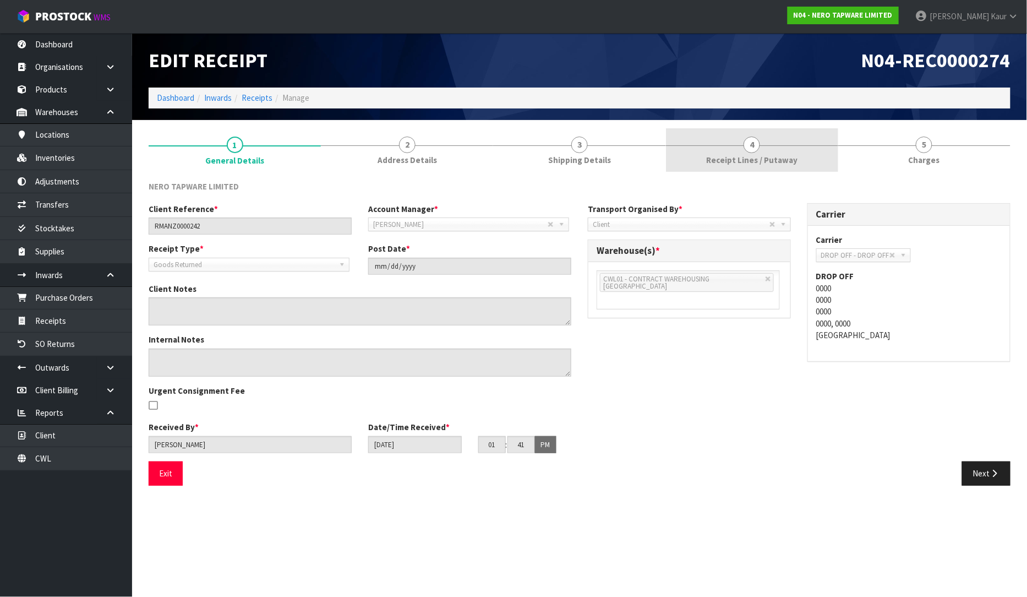
click at [774, 167] on link "4 Receipt Lines / Putaway" at bounding box center [752, 149] width 172 height 43
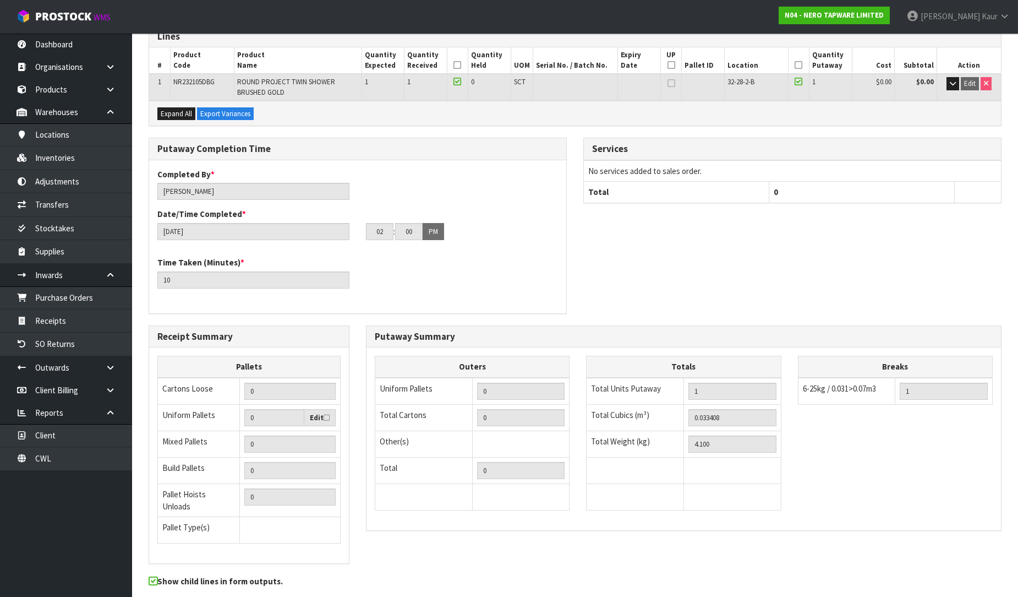
scroll to position [193, 0]
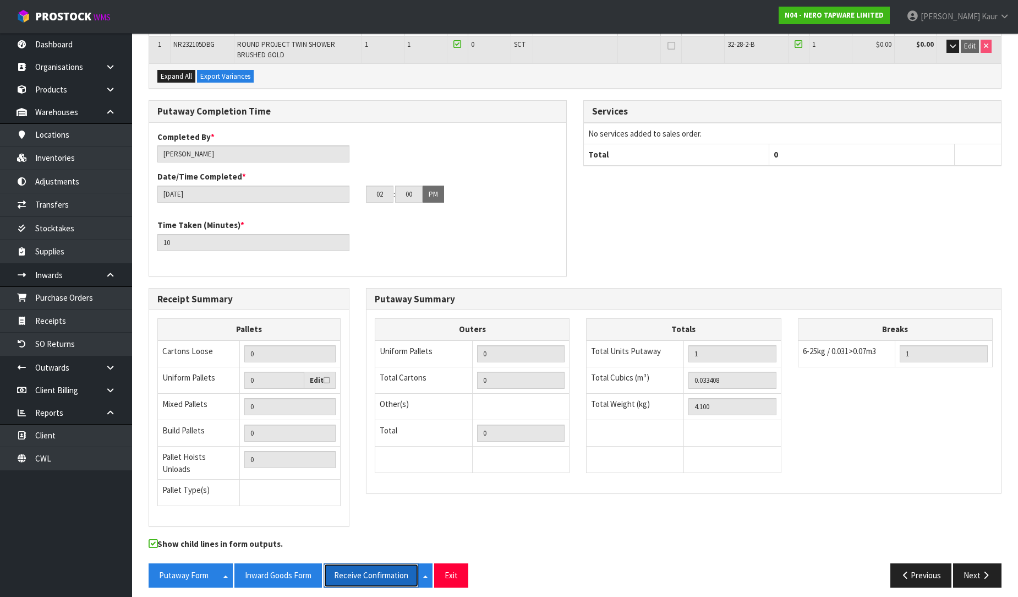
click at [356, 570] on button "Receive Confirmation" at bounding box center [371, 575] width 95 height 24
click at [290, 568] on button "Inward Goods Form" at bounding box center [278, 575] width 88 height 24
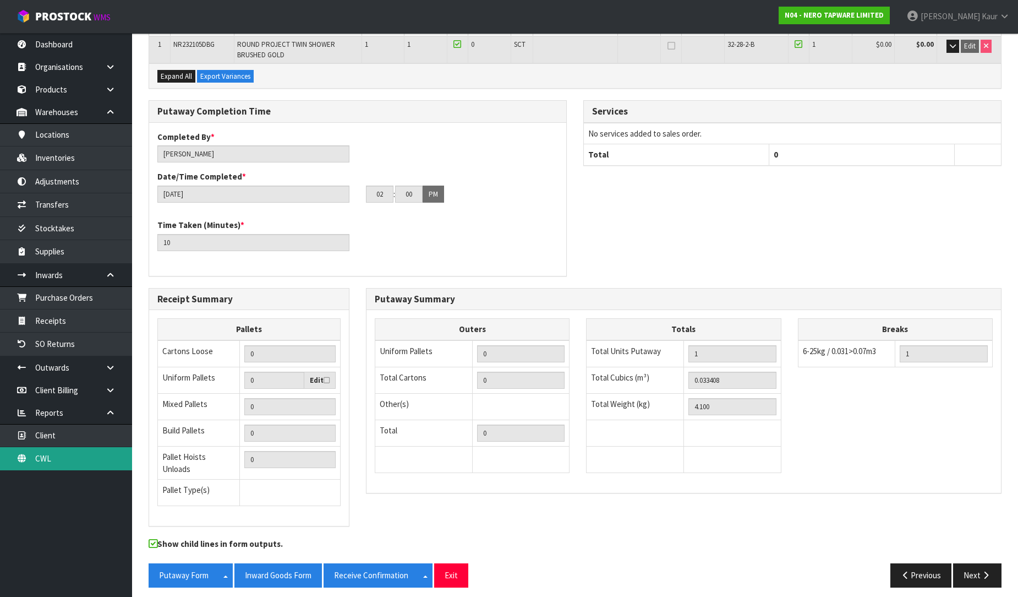
click at [37, 454] on link "CWL" at bounding box center [66, 458] width 132 height 23
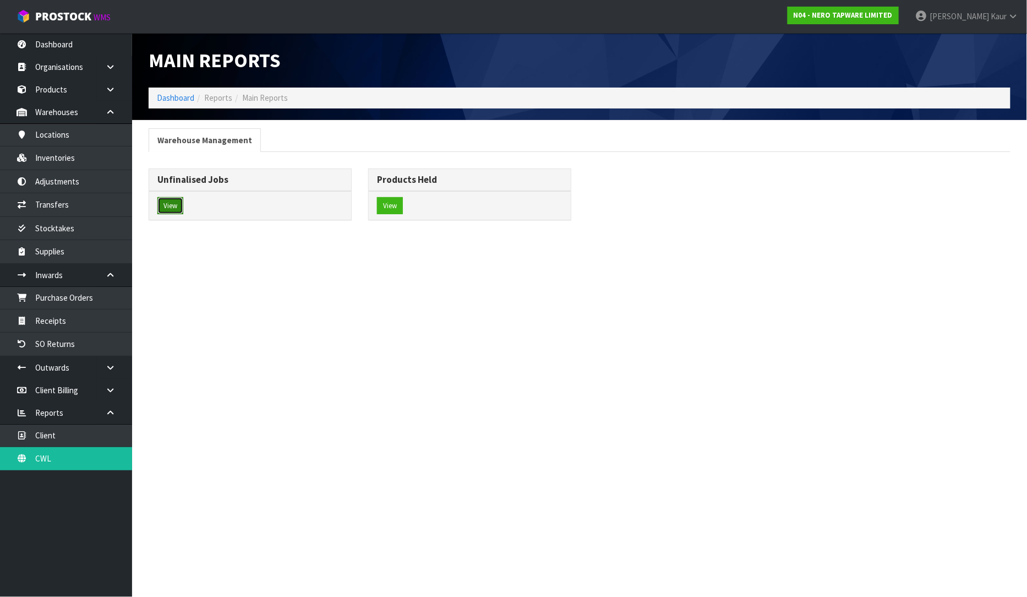
click at [174, 210] on button "View" at bounding box center [170, 206] width 26 height 18
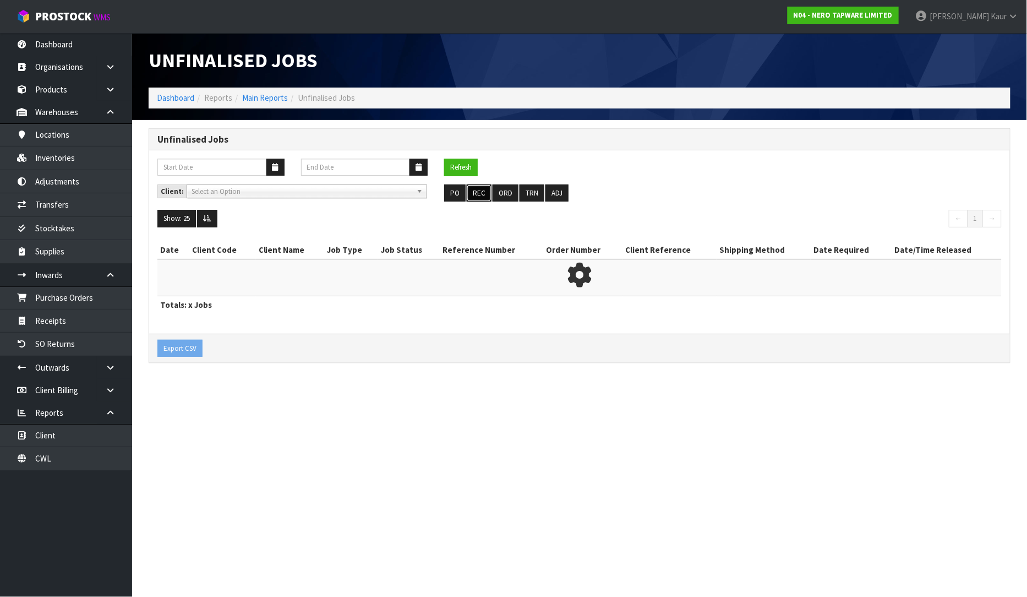
click at [481, 193] on button "REC" at bounding box center [479, 193] width 25 height 18
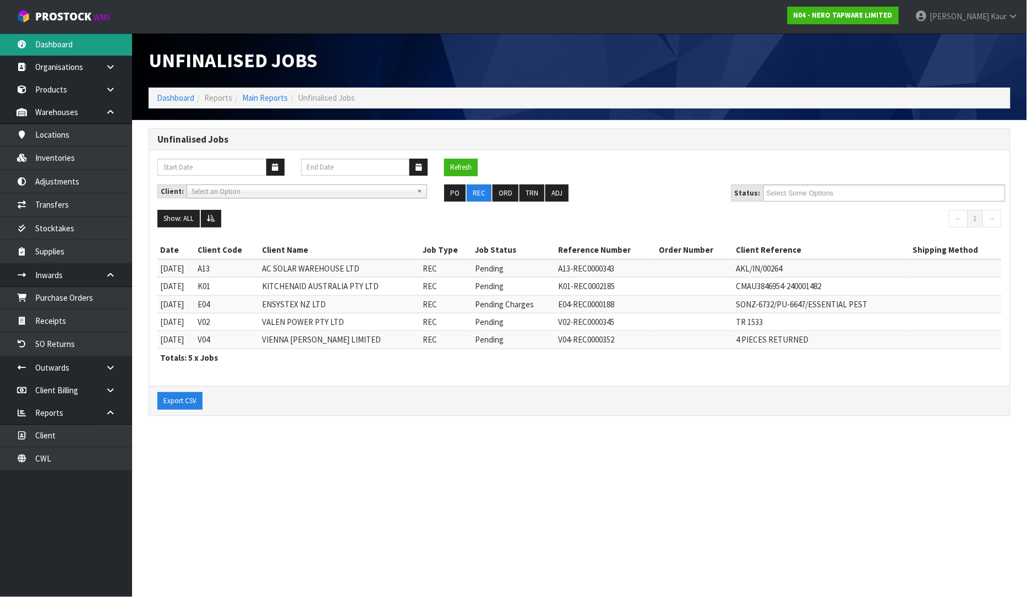
click at [76, 53] on link "Dashboard" at bounding box center [66, 44] width 132 height 23
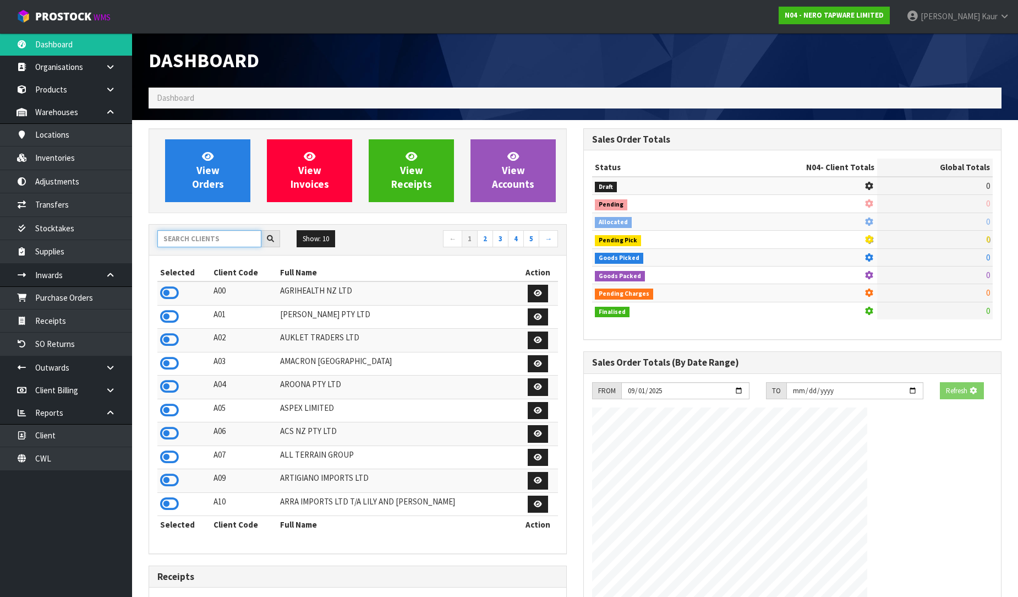
click at [171, 242] on input "text" at bounding box center [209, 238] width 104 height 17
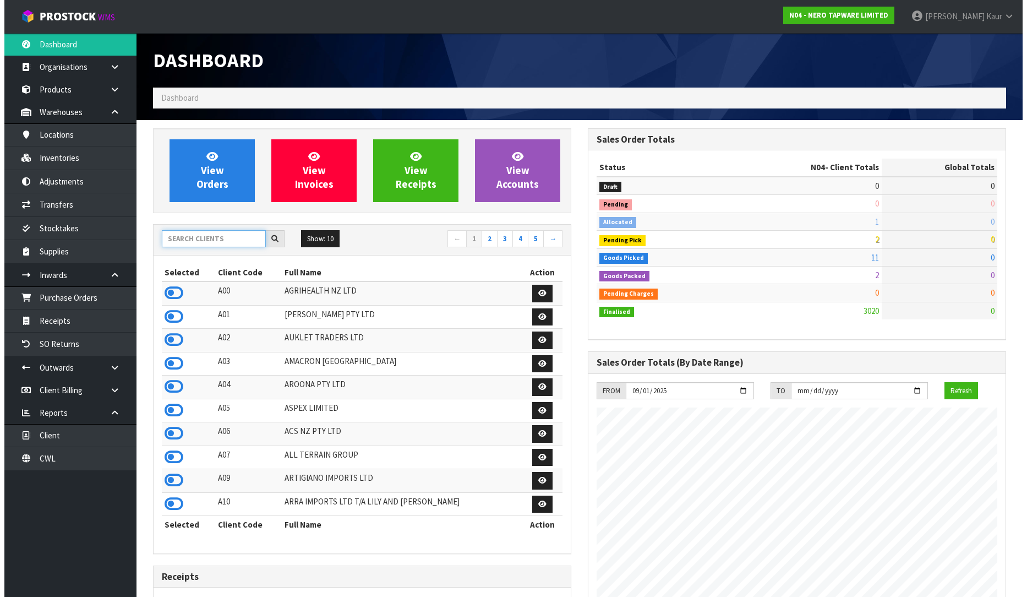
scroll to position [858, 435]
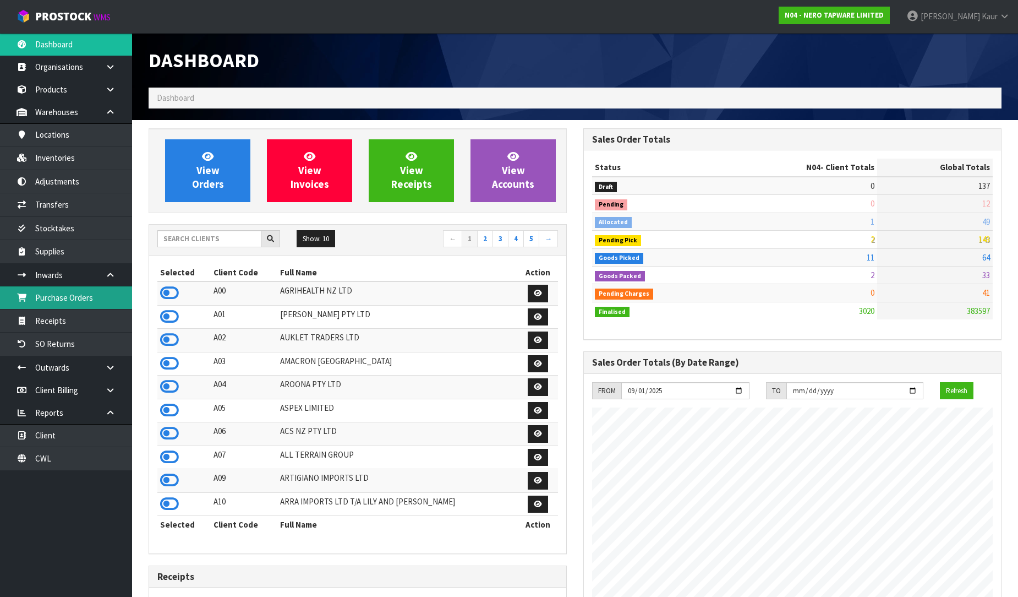
click at [101, 292] on link "Purchase Orders" at bounding box center [66, 297] width 132 height 23
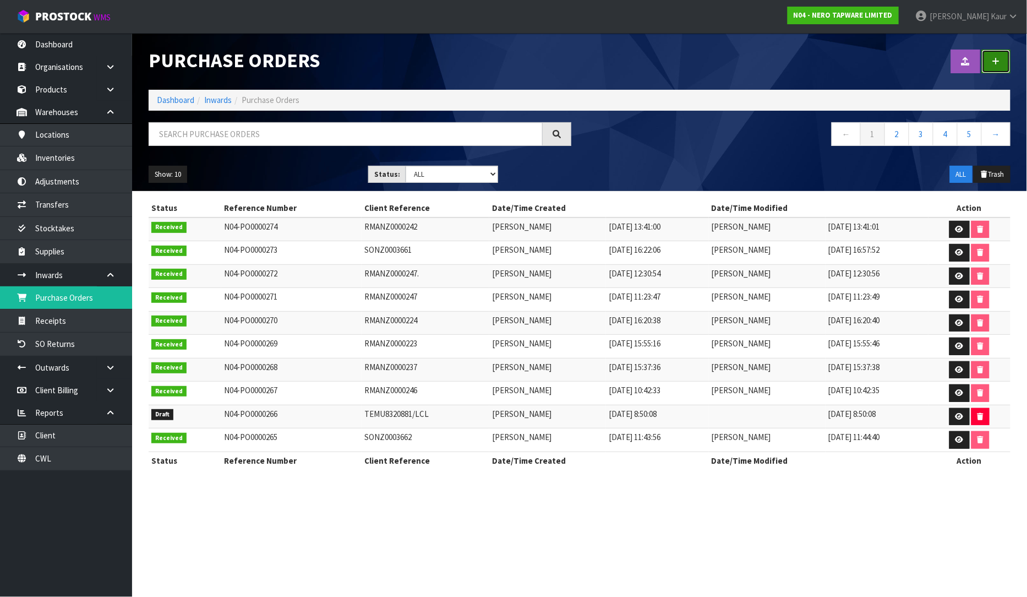
drag, startPoint x: 995, startPoint y: 61, endPoint x: 989, endPoint y: 64, distance: 6.9
click at [995, 62] on icon at bounding box center [996, 61] width 8 height 8
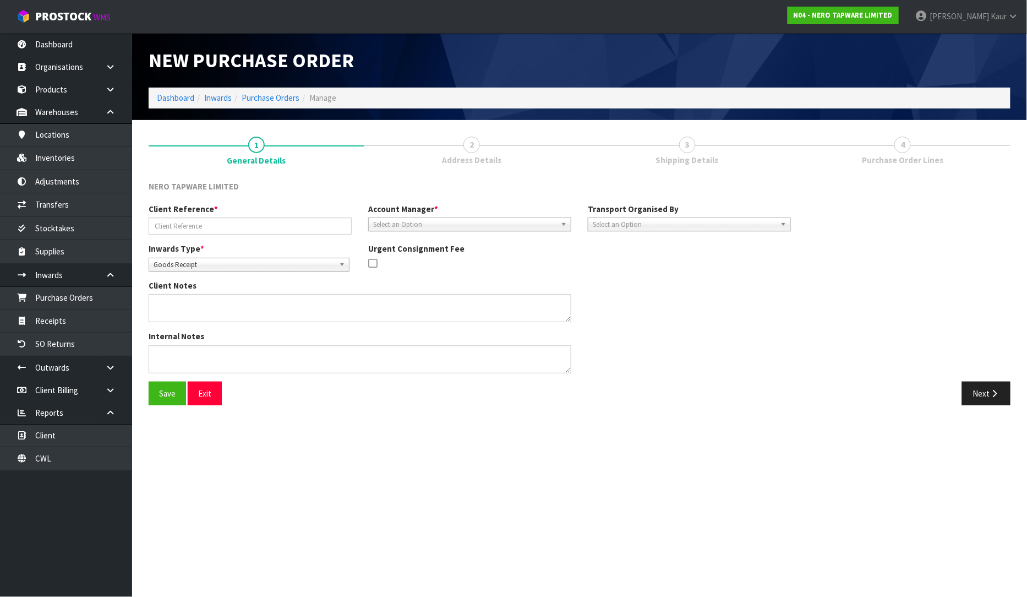
click at [179, 259] on span "Goods Receipt" at bounding box center [244, 264] width 181 height 13
click at [183, 307] on li "Goods Returned" at bounding box center [248, 310] width 195 height 14
click at [204, 223] on input "text" at bounding box center [250, 225] width 203 height 17
type input "RMANZ0000240"
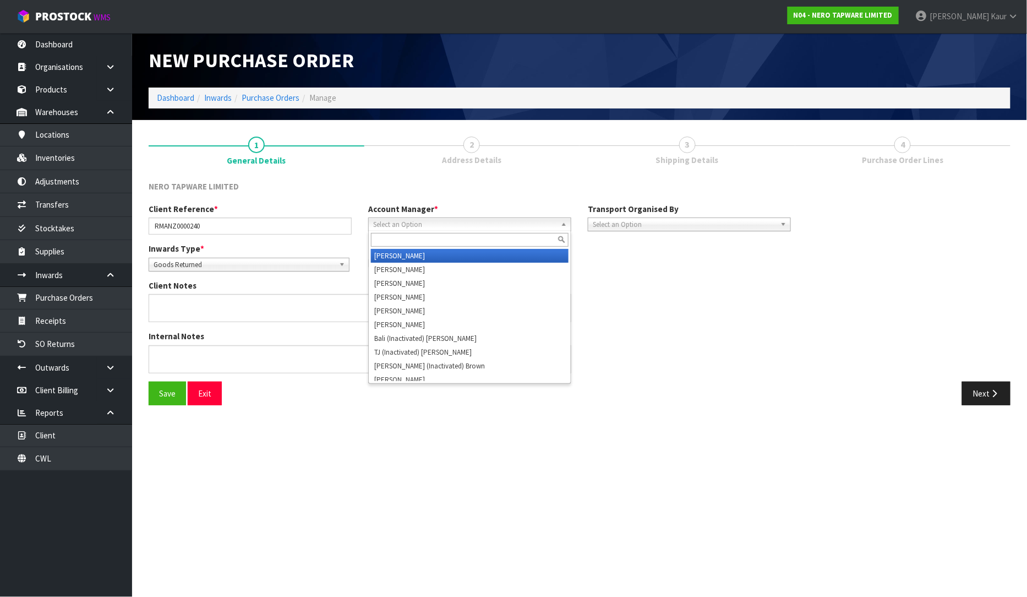
click at [428, 225] on span "Select an Option" at bounding box center [464, 224] width 183 height 13
type input "C"
type input "V"
click at [427, 254] on li "V [PERSON_NAME]" at bounding box center [470, 256] width 198 height 14
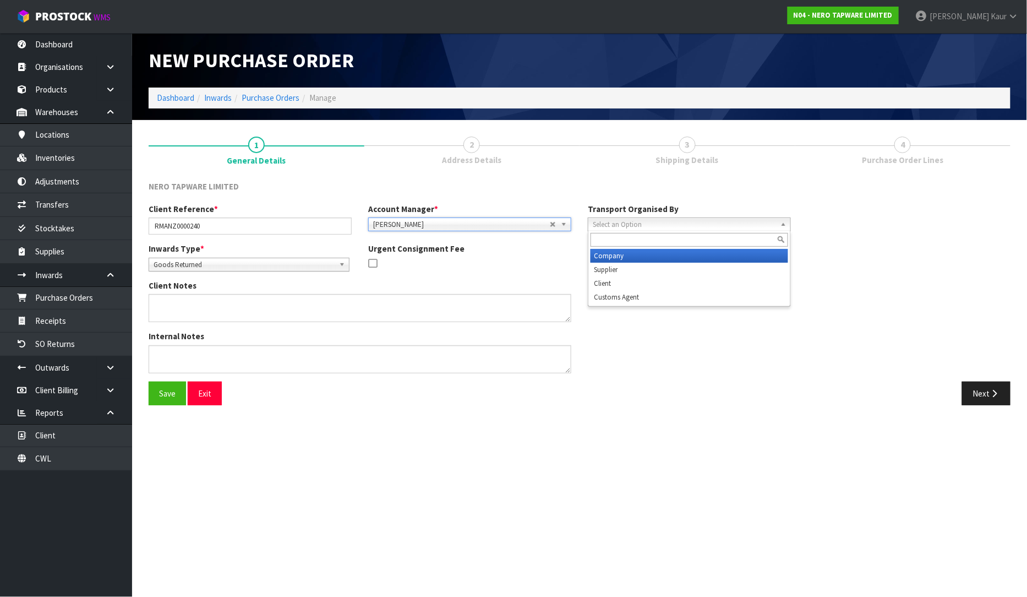
click at [600, 220] on span "Select an Option" at bounding box center [684, 224] width 183 height 13
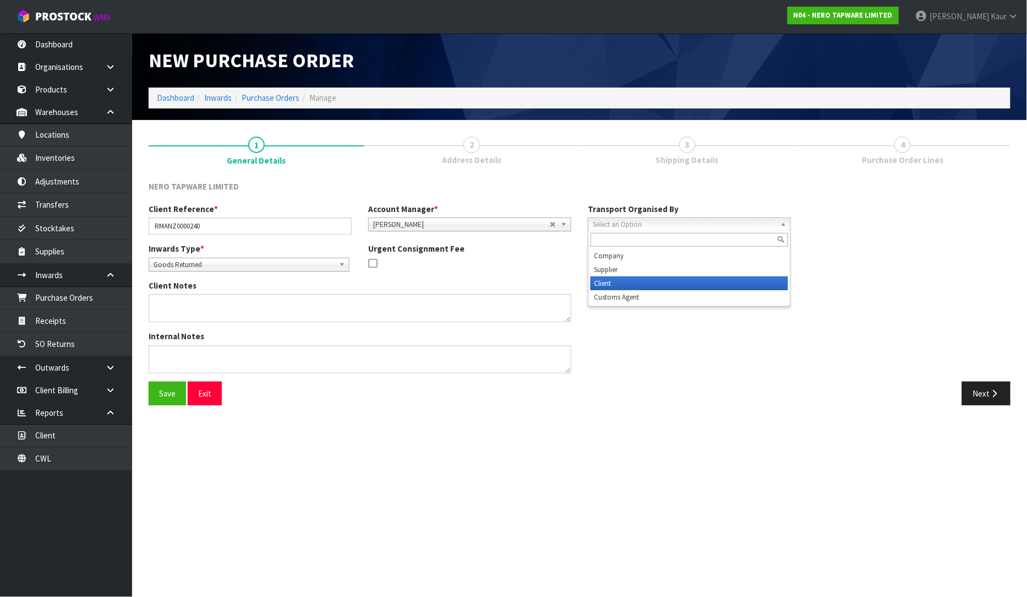
drag, startPoint x: 608, startPoint y: 282, endPoint x: 664, endPoint y: 282, distance: 56.1
click at [609, 283] on li "Client" at bounding box center [690, 283] width 198 height 14
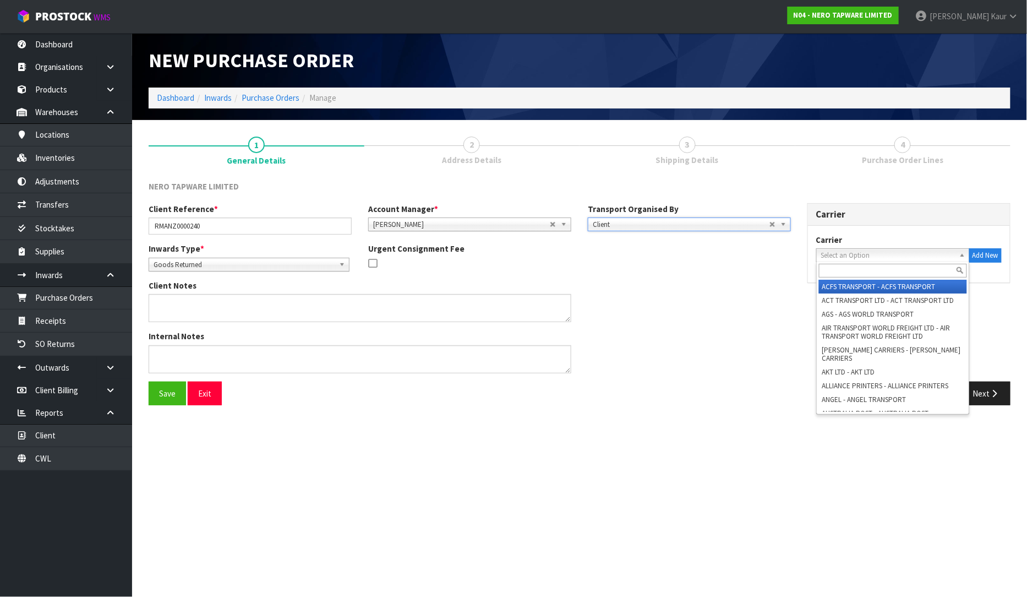
click at [865, 253] on span "Select an Option" at bounding box center [888, 255] width 134 height 13
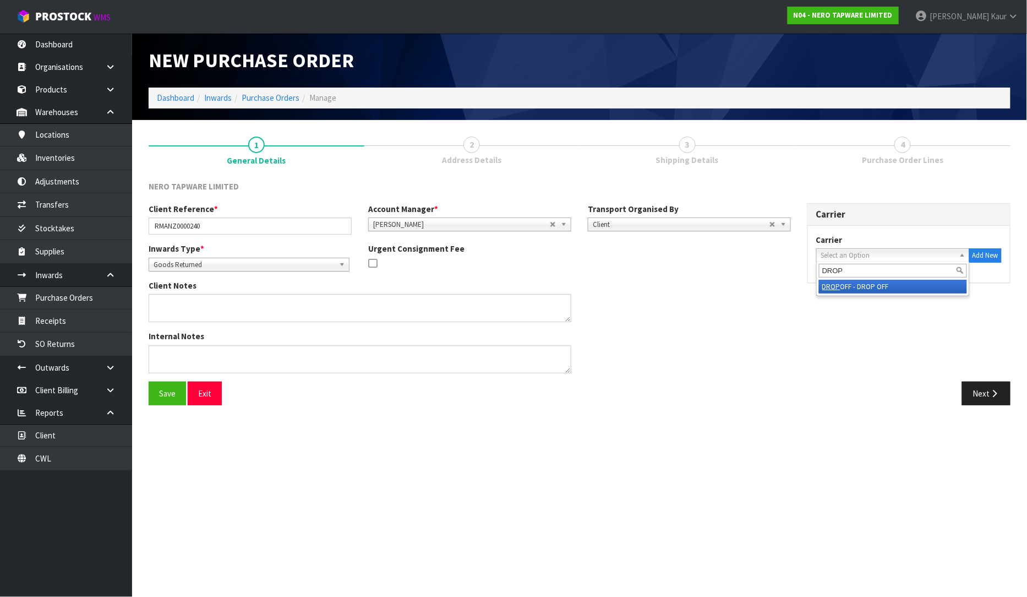
type input "DROP"
click at [869, 290] on li "DROP OFF - DROP OFF" at bounding box center [893, 287] width 148 height 14
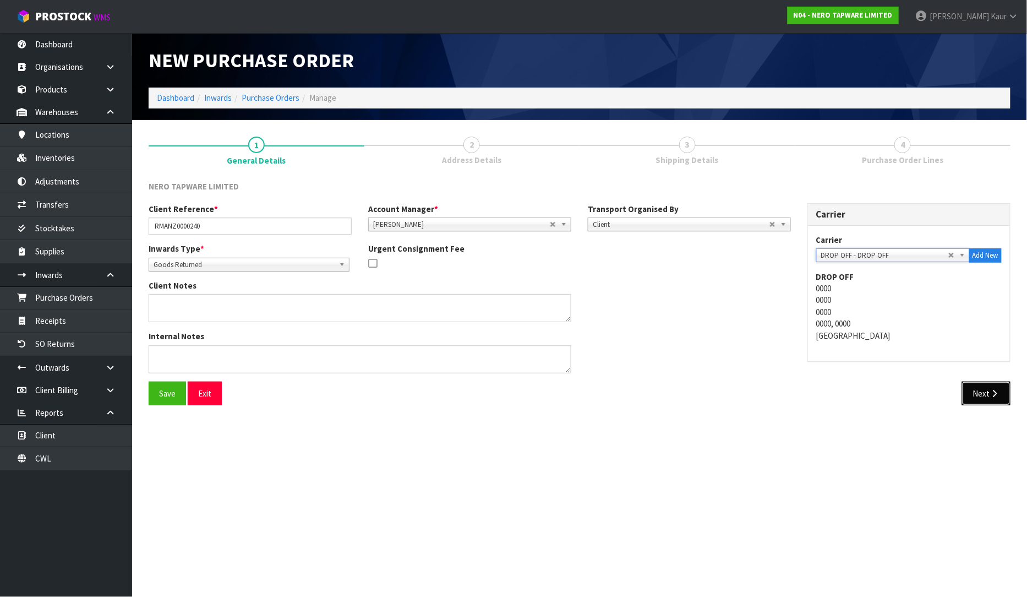
click at [991, 399] on button "Next" at bounding box center [986, 393] width 48 height 24
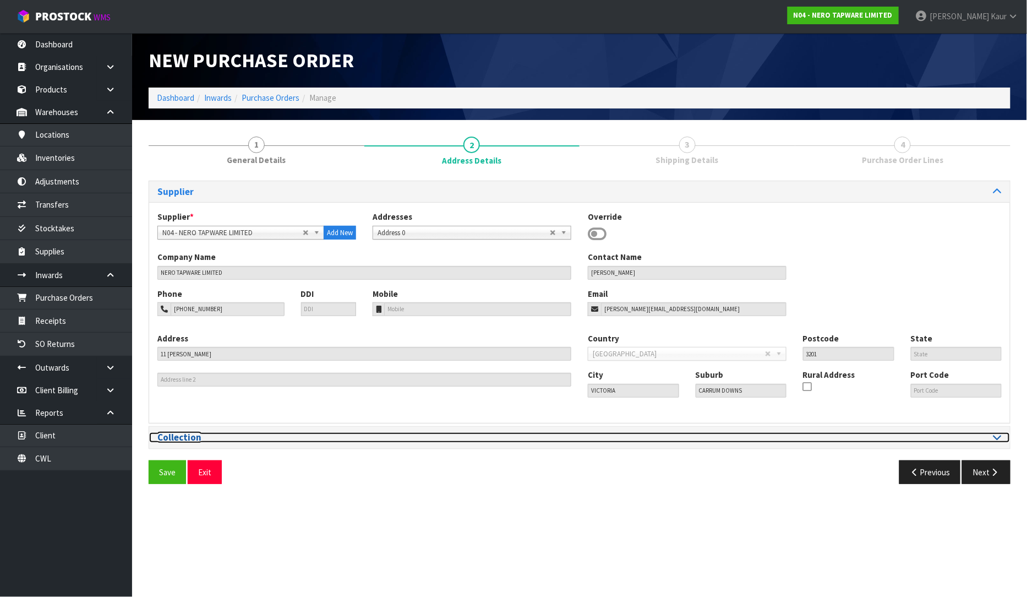
click at [1000, 439] on icon at bounding box center [997, 436] width 8 height 9
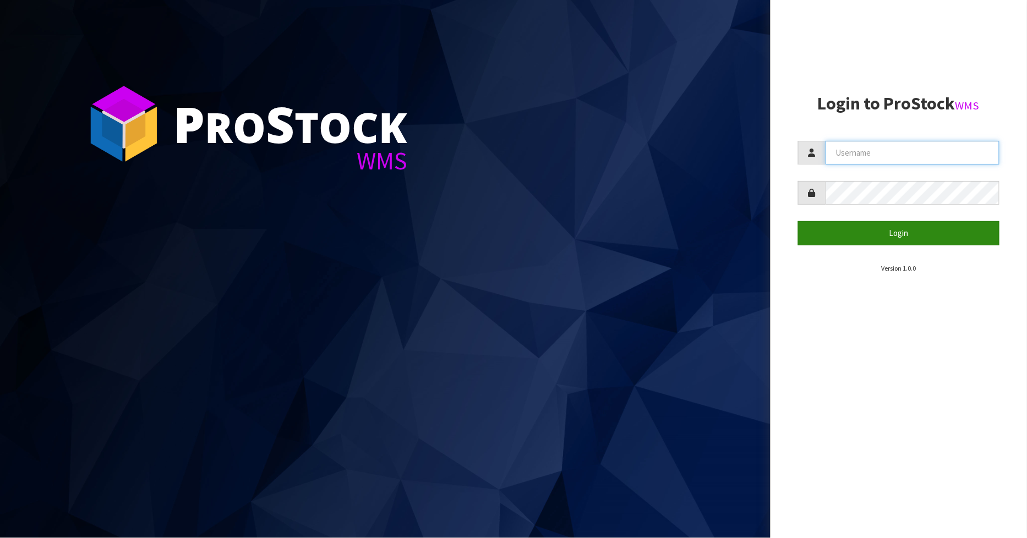
type input "PRABHNEET"
click at [917, 242] on button "Login" at bounding box center [899, 233] width 202 height 24
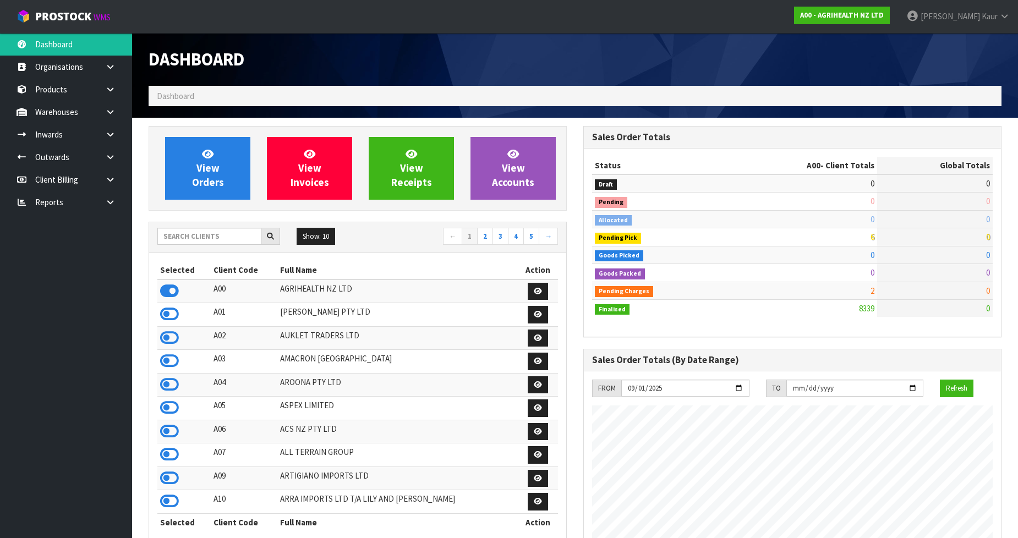
scroll to position [834, 435]
click at [228, 245] on div "Show: 10 5 10 25 50 ← 1 2 3 4 5 →" at bounding box center [357, 237] width 417 height 19
click at [223, 239] on input "text" at bounding box center [209, 236] width 104 height 17
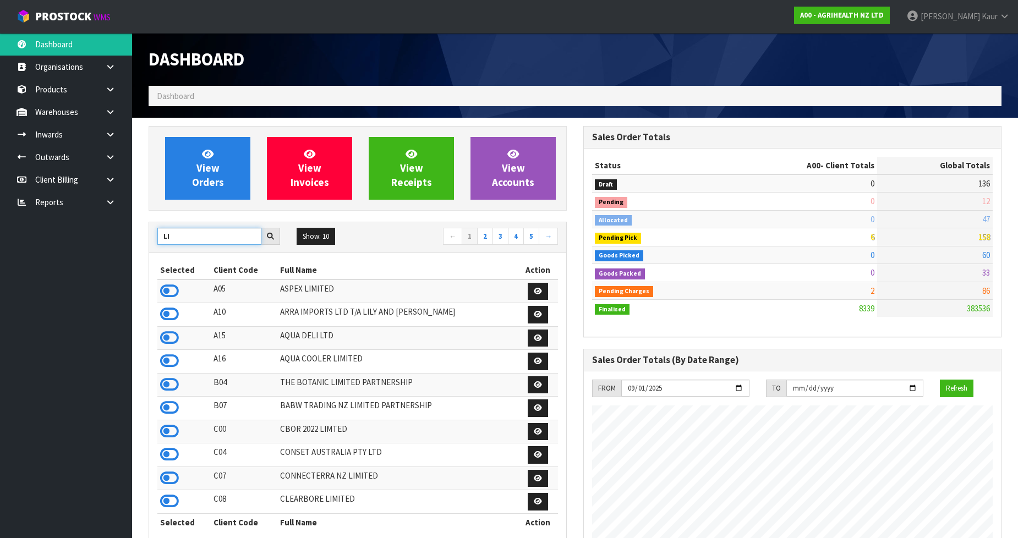
type input "L"
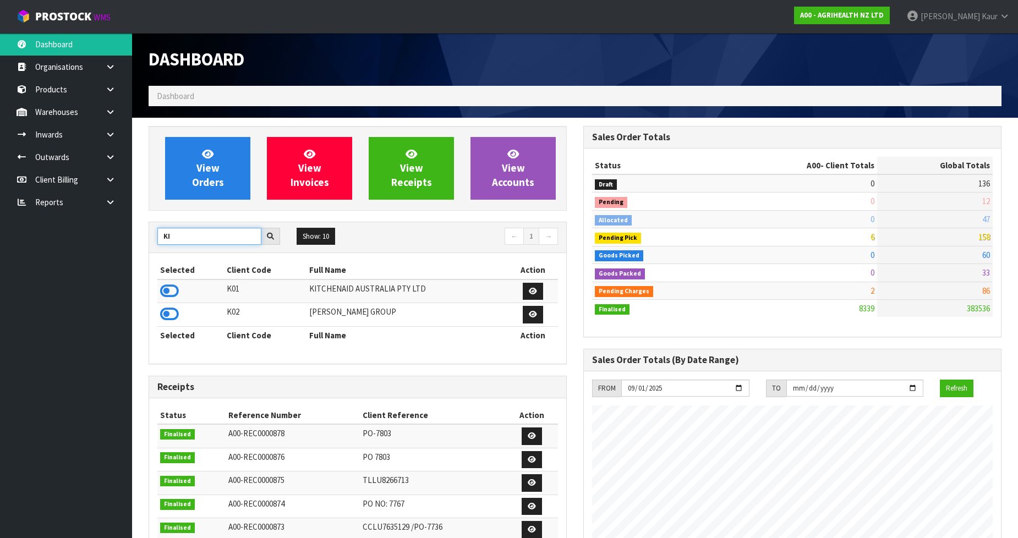
type input "KI"
click at [149, 292] on div "KI Show: 10 5 10 25 50 ← 1 → Selected Client Code Full Name Action K01 KITCHENA…" at bounding box center [358, 293] width 418 height 143
click at [171, 294] on icon at bounding box center [169, 291] width 19 height 17
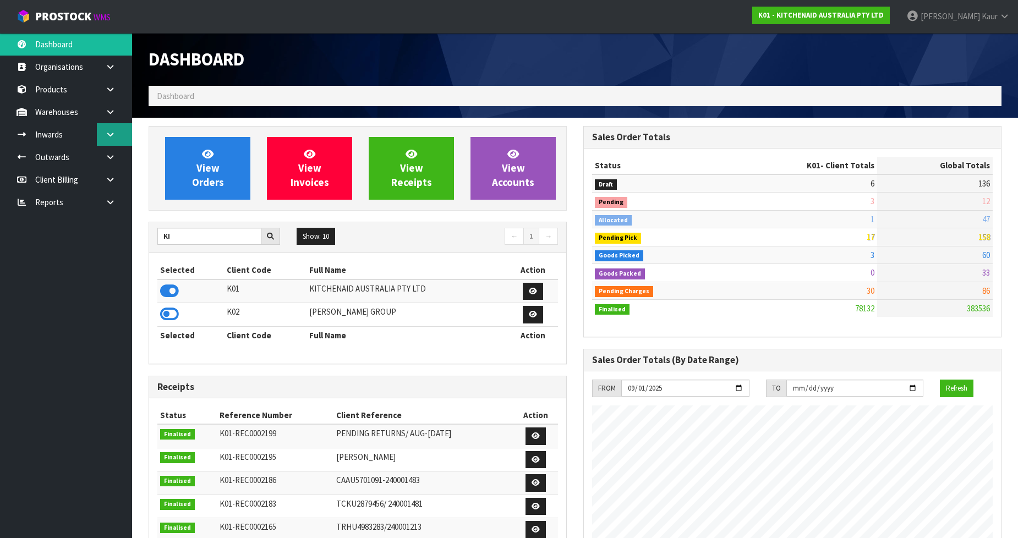
click at [112, 133] on icon at bounding box center [110, 134] width 10 height 8
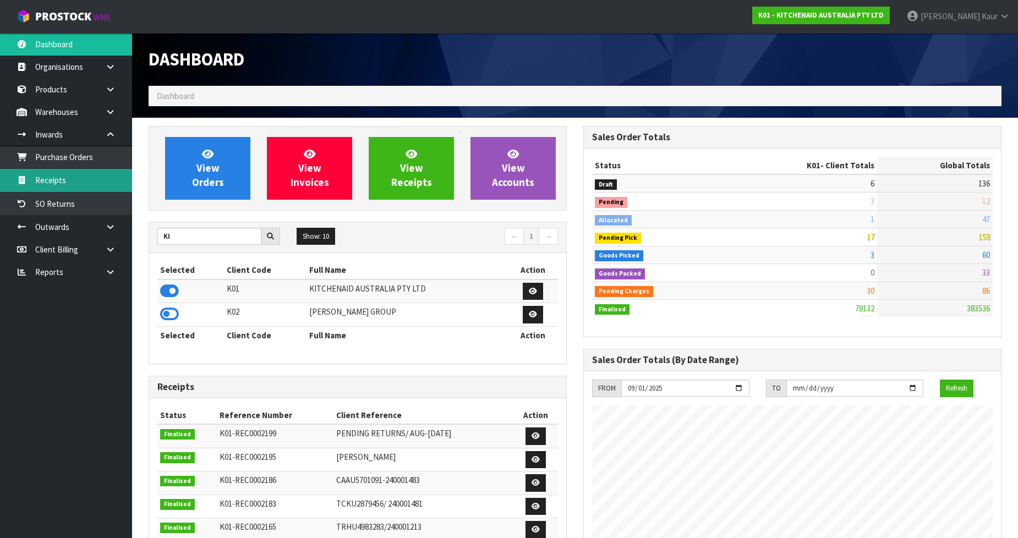
click at [70, 176] on link "Receipts" at bounding box center [66, 180] width 132 height 23
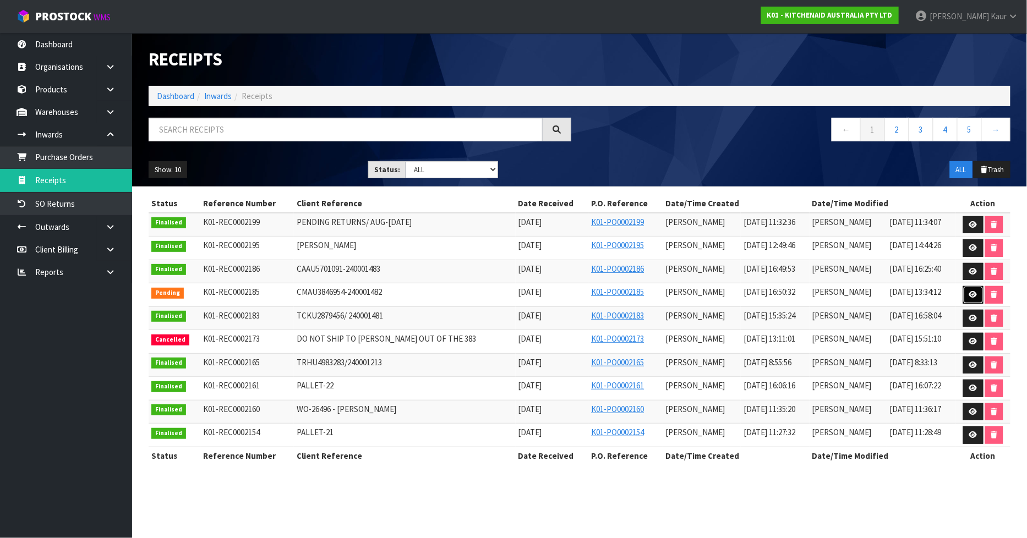
click at [977, 297] on link at bounding box center [973, 295] width 20 height 18
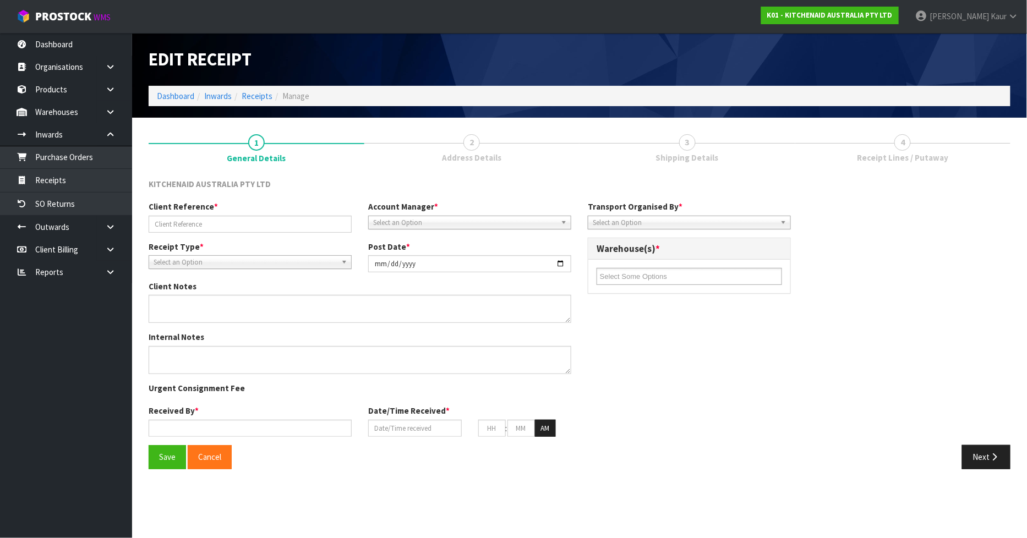
type input "CMAU3846954-240001482"
type input "[DATE]"
type input "[PERSON_NAME]"
type input "[DATE]"
type input "04"
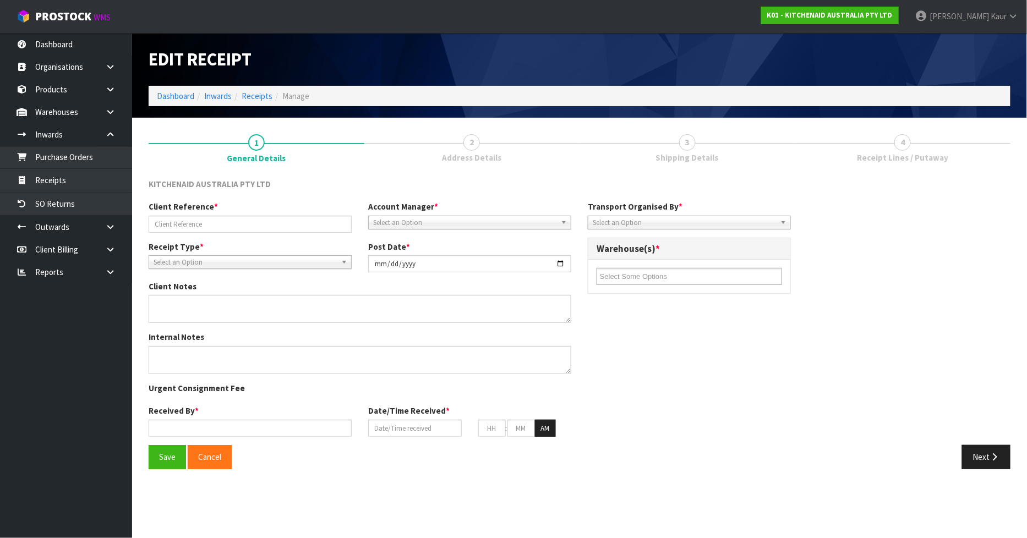
type input "50"
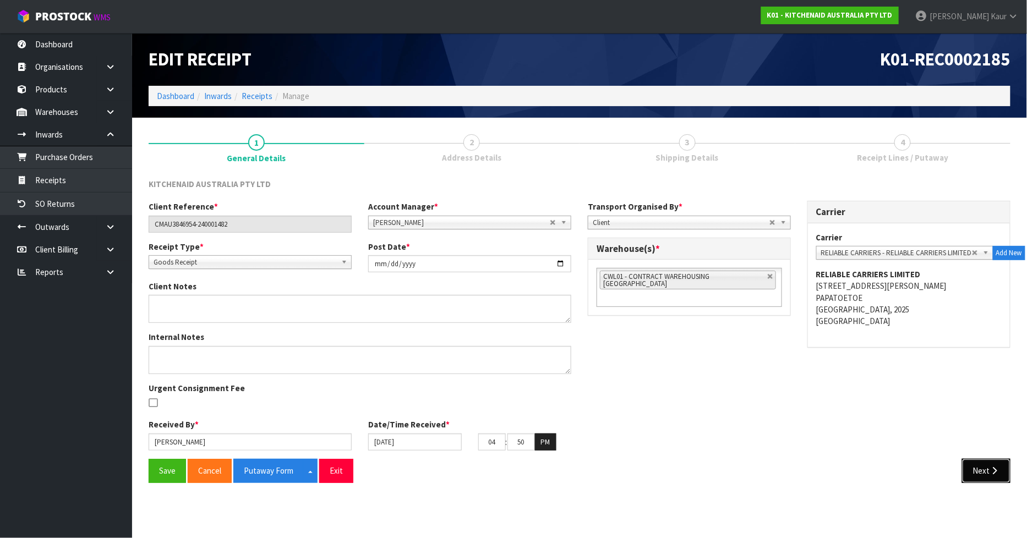
click at [979, 475] on button "Next" at bounding box center [986, 471] width 48 height 24
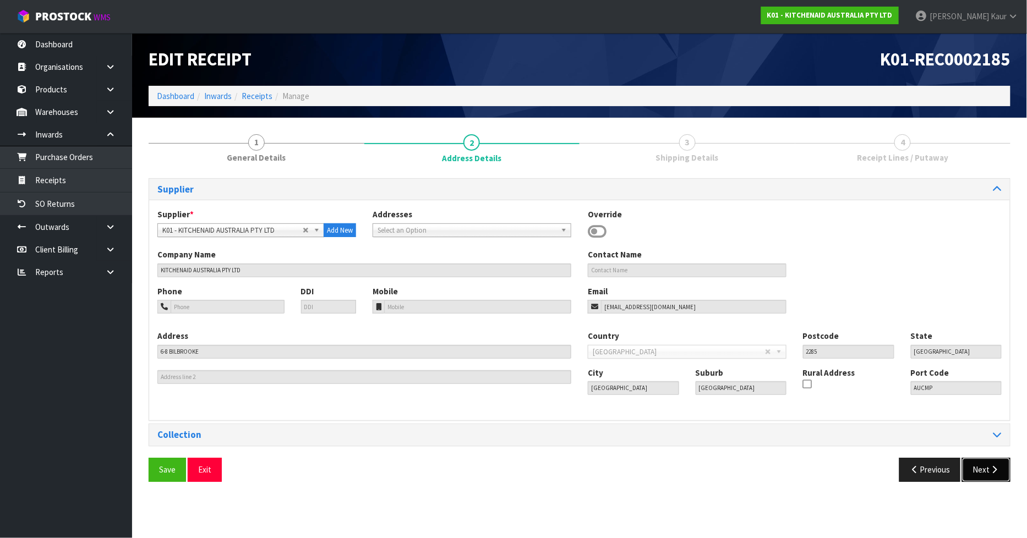
click at [988, 474] on button "Next" at bounding box center [986, 470] width 48 height 24
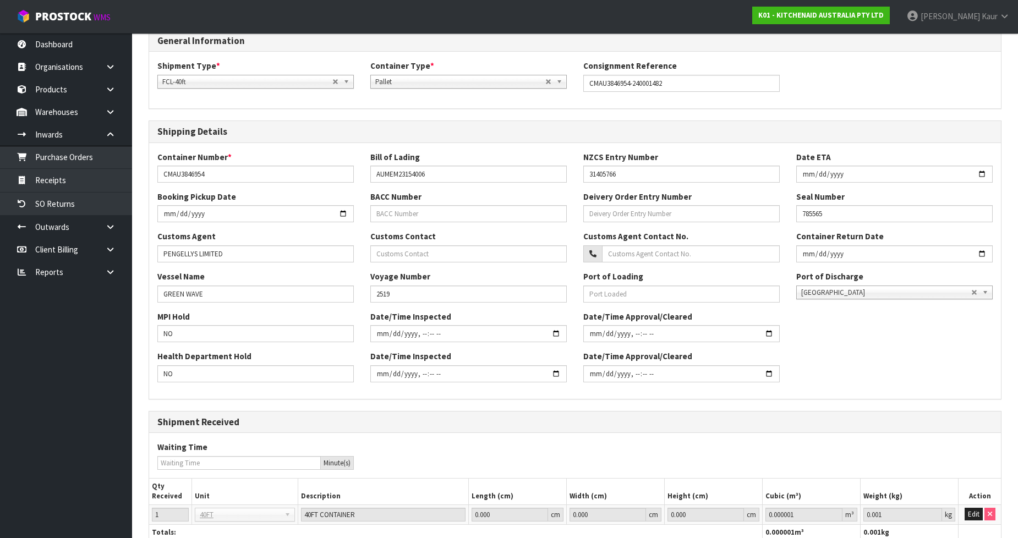
scroll to position [228, 0]
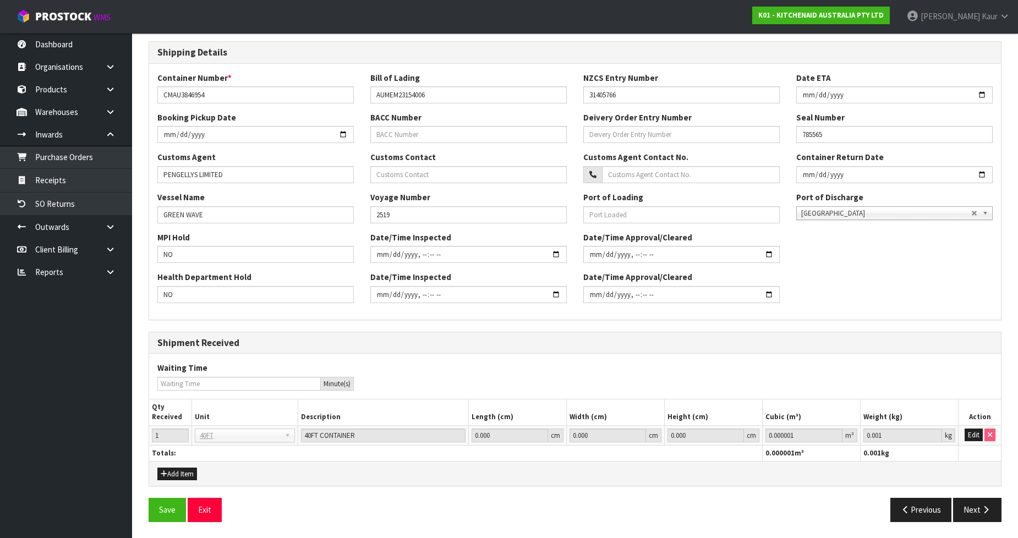
click at [970, 523] on div "Save Exit Previous Next" at bounding box center [575, 514] width 870 height 32
click at [969, 518] on button "Next" at bounding box center [977, 510] width 48 height 24
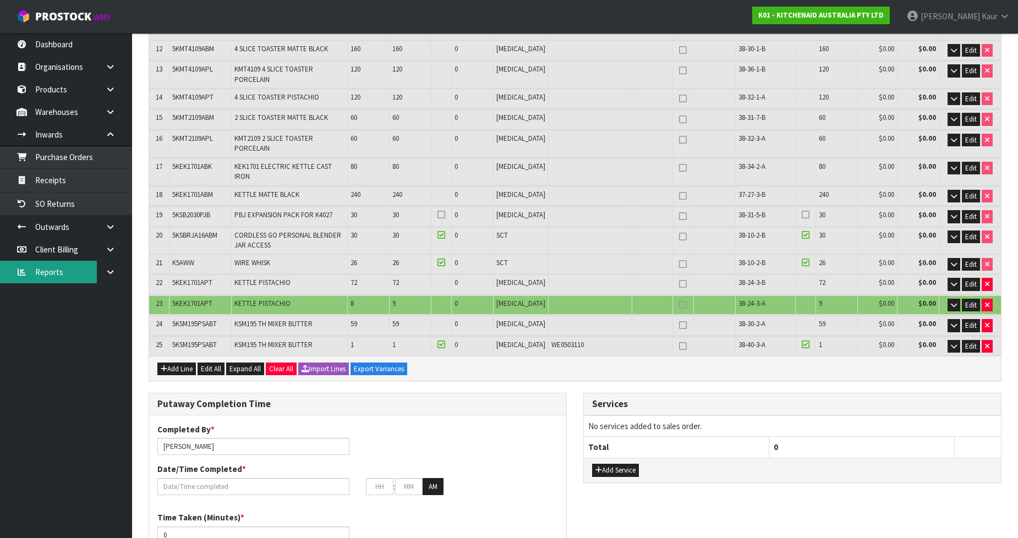
scroll to position [428, 0]
click at [370, 336] on td "1" at bounding box center [368, 345] width 42 height 19
click at [252, 364] on span "Expand All" at bounding box center [245, 368] width 31 height 9
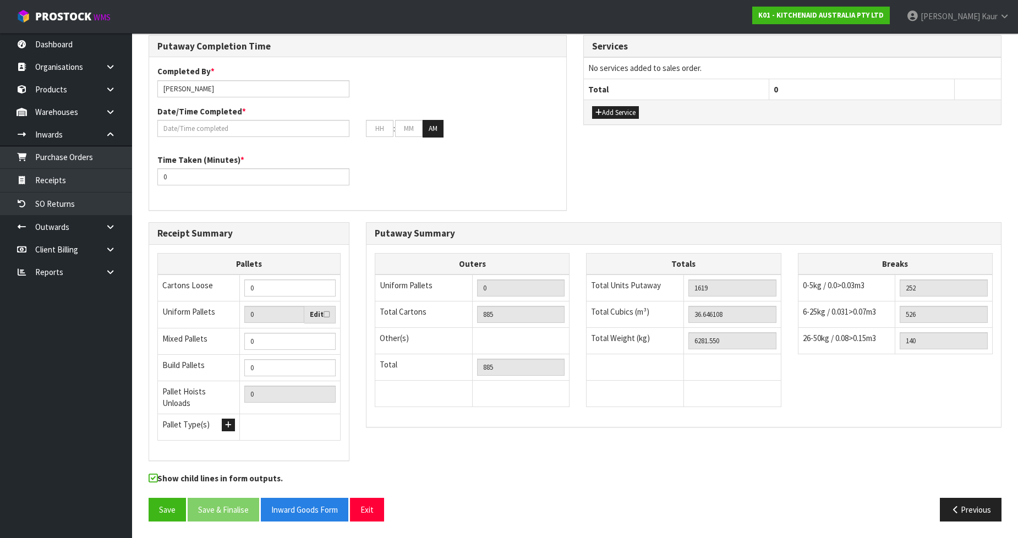
scroll to position [36065, 0]
click at [248, 18] on button "Collapse All" at bounding box center [246, 10] width 41 height 13
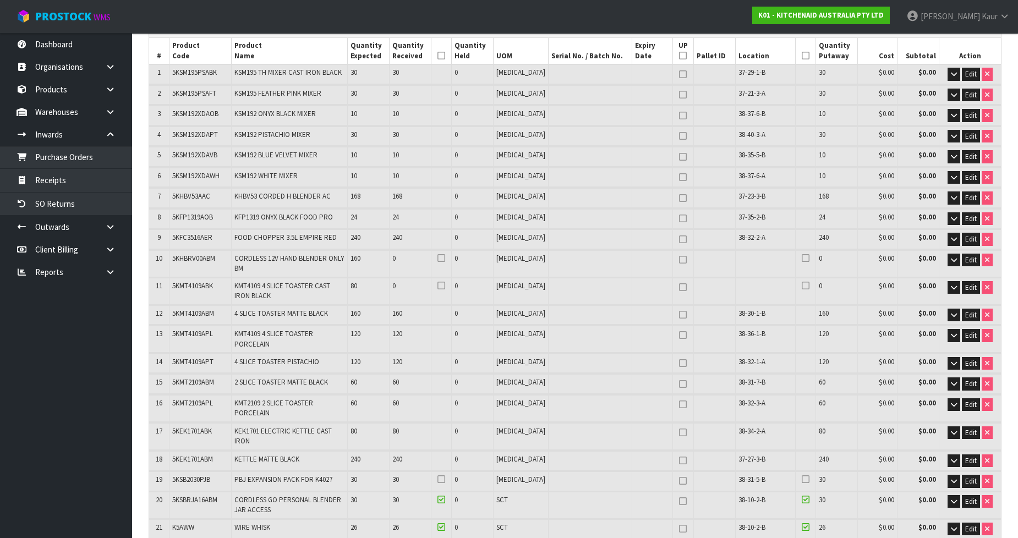
scroll to position [130, 0]
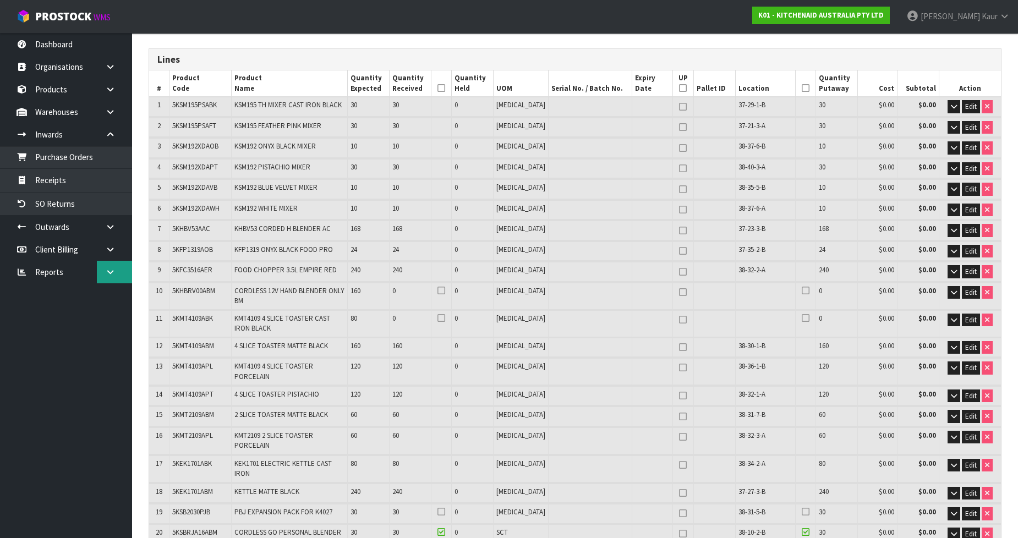
click at [107, 273] on icon at bounding box center [110, 272] width 10 height 8
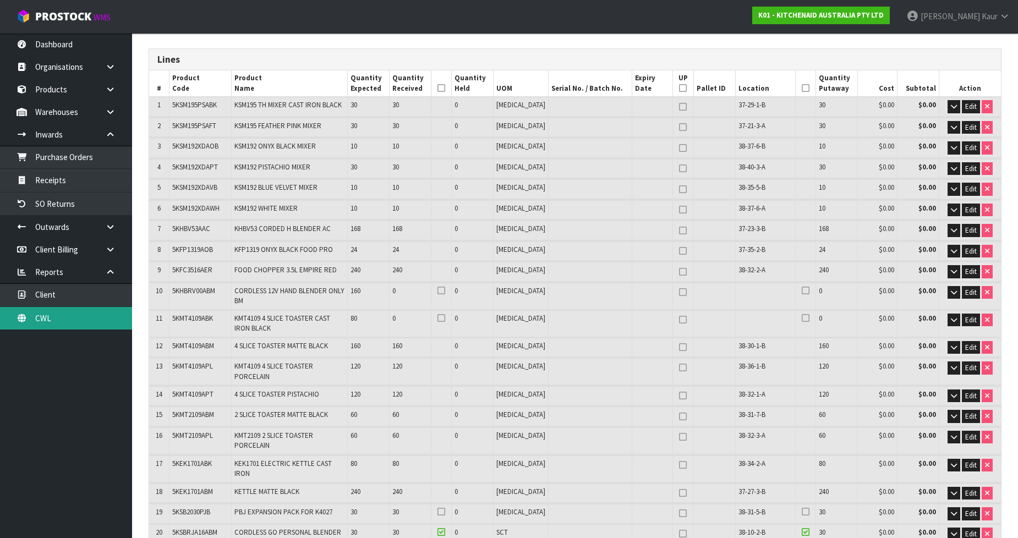
click at [35, 318] on link "CWL" at bounding box center [66, 318] width 132 height 23
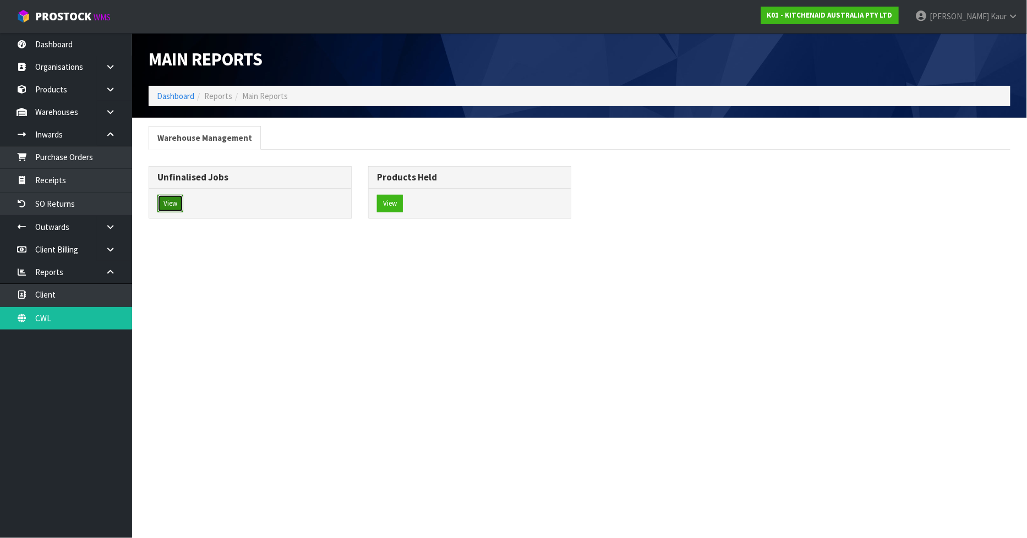
click at [173, 201] on button "View" at bounding box center [170, 204] width 26 height 18
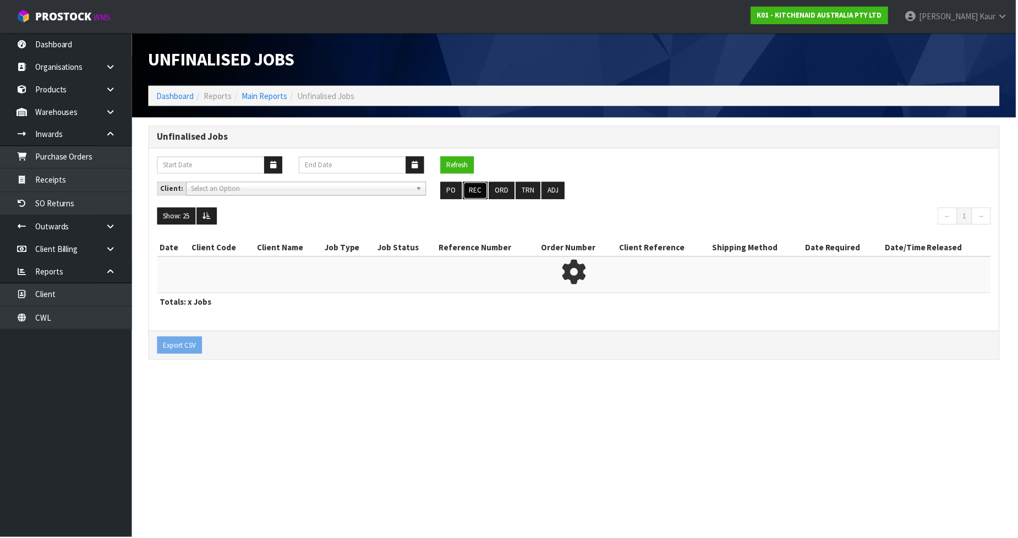
click at [483, 195] on button "REC" at bounding box center [476, 191] width 25 height 18
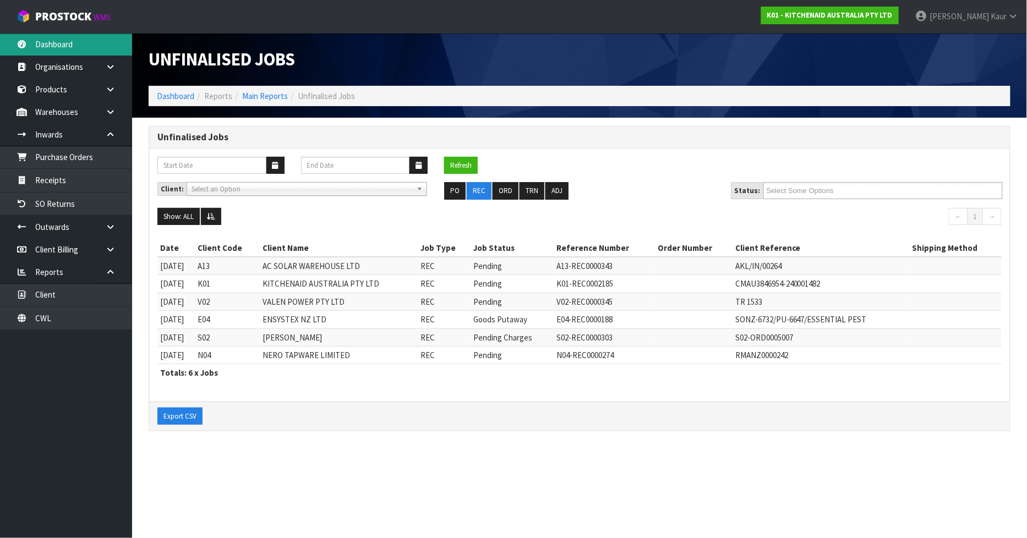
click at [73, 52] on link "Dashboard" at bounding box center [66, 44] width 132 height 23
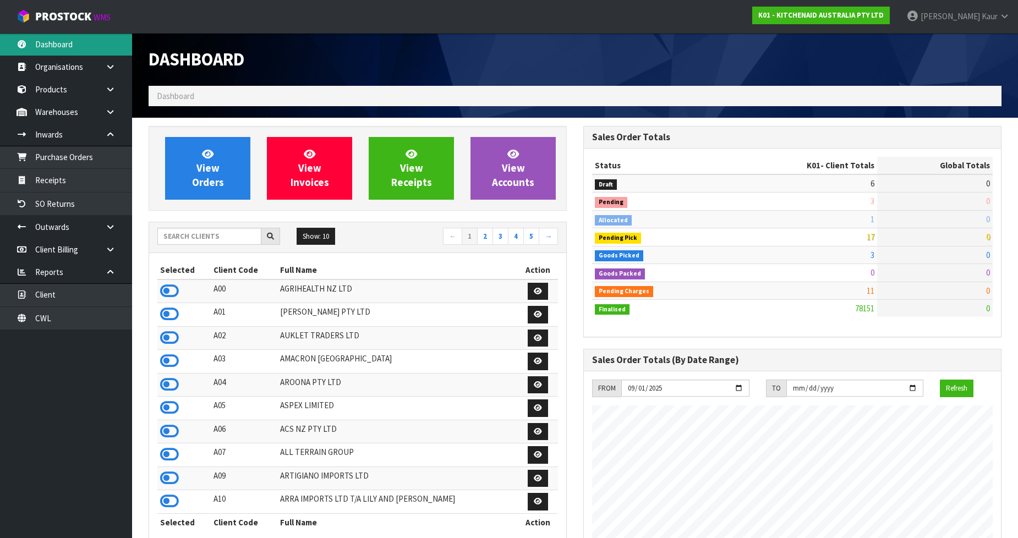
scroll to position [834, 435]
click at [192, 233] on input "text" at bounding box center [209, 236] width 104 height 17
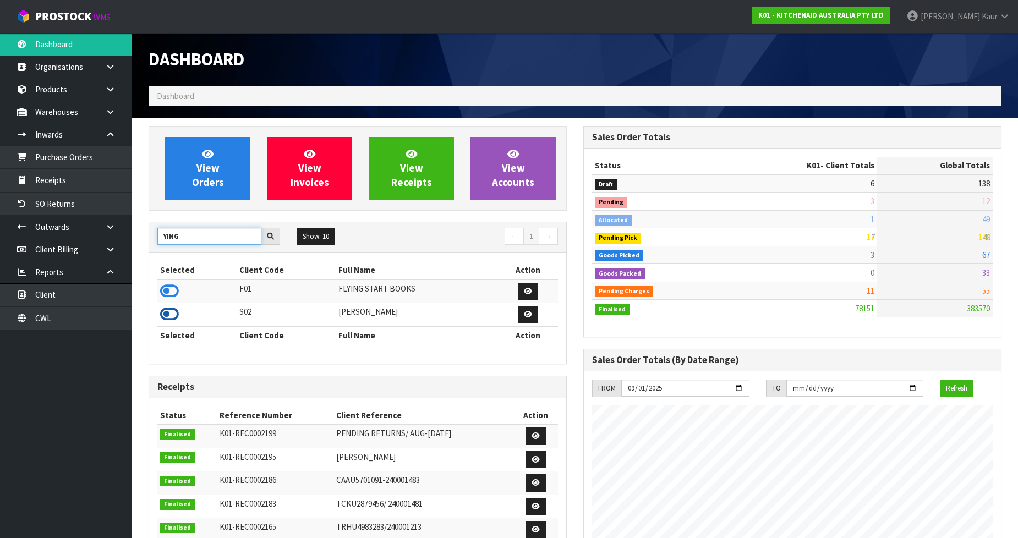
type input "YING"
drag, startPoint x: 167, startPoint y: 317, endPoint x: 161, endPoint y: 308, distance: 10.7
click at [167, 316] on icon at bounding box center [169, 314] width 19 height 17
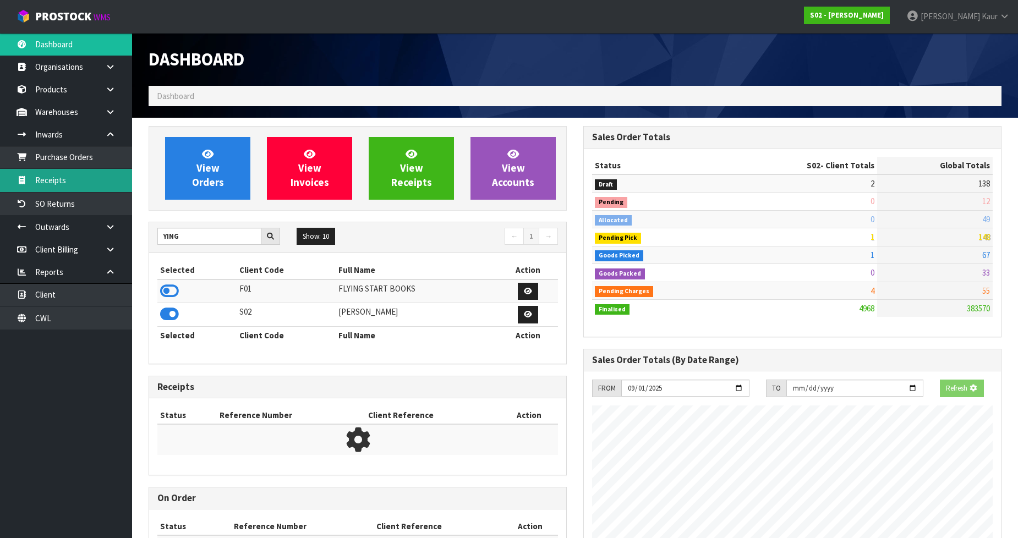
scroll to position [799, 435]
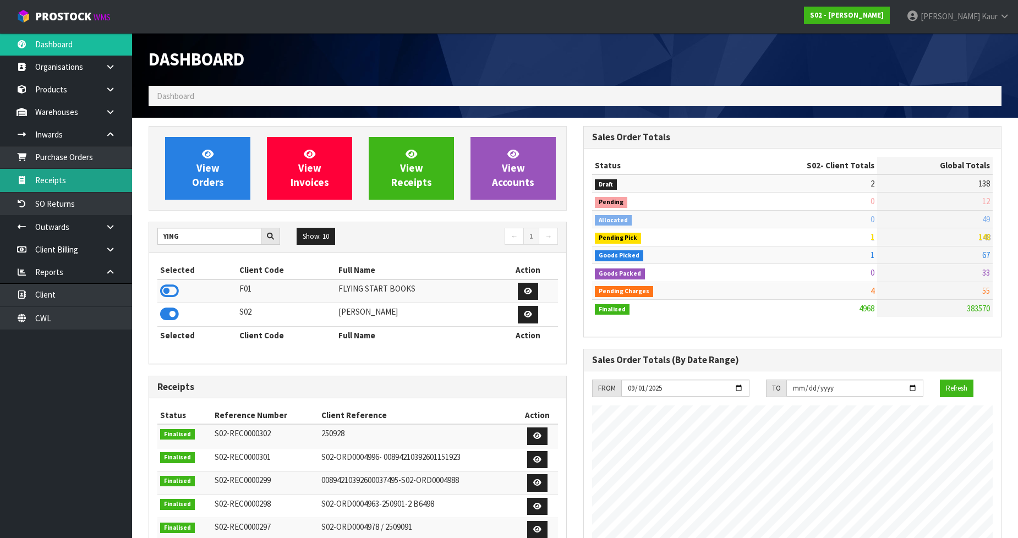
click at [95, 190] on link "Receipts" at bounding box center [66, 180] width 132 height 23
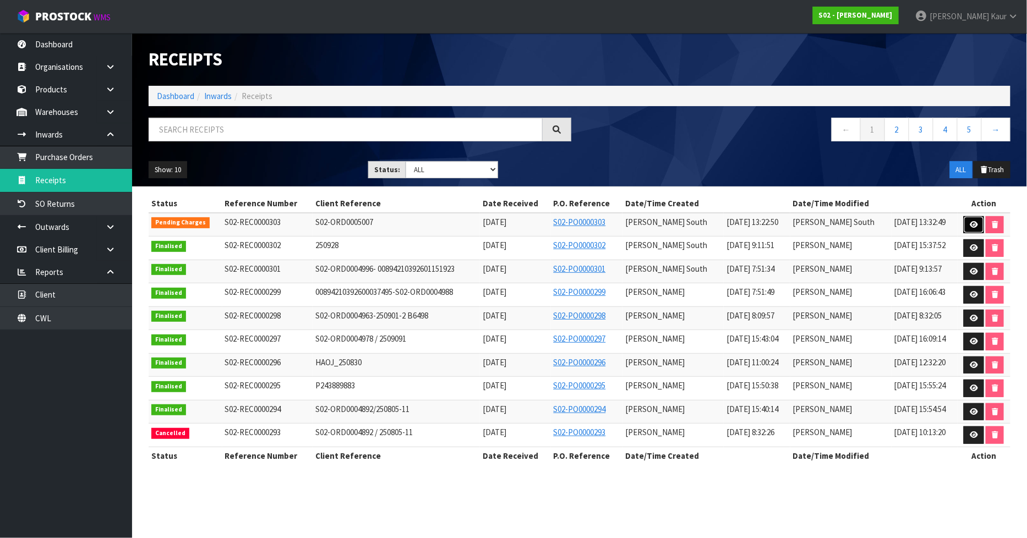
click at [975, 228] on link at bounding box center [974, 225] width 20 height 18
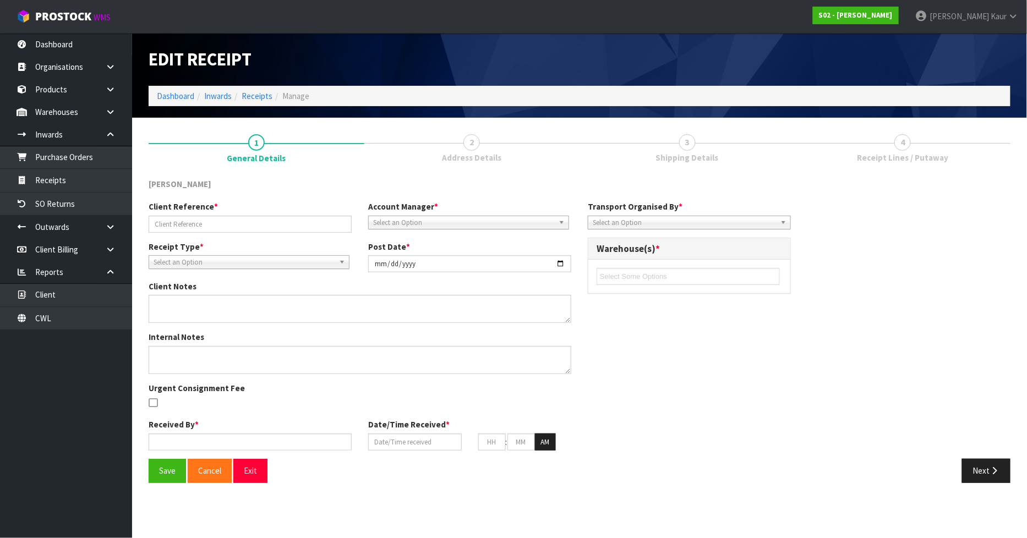
type input "S02-ORD0005007"
type input "[DATE]"
type input "[PERSON_NAME] South"
type input "[DATE]"
type input "08"
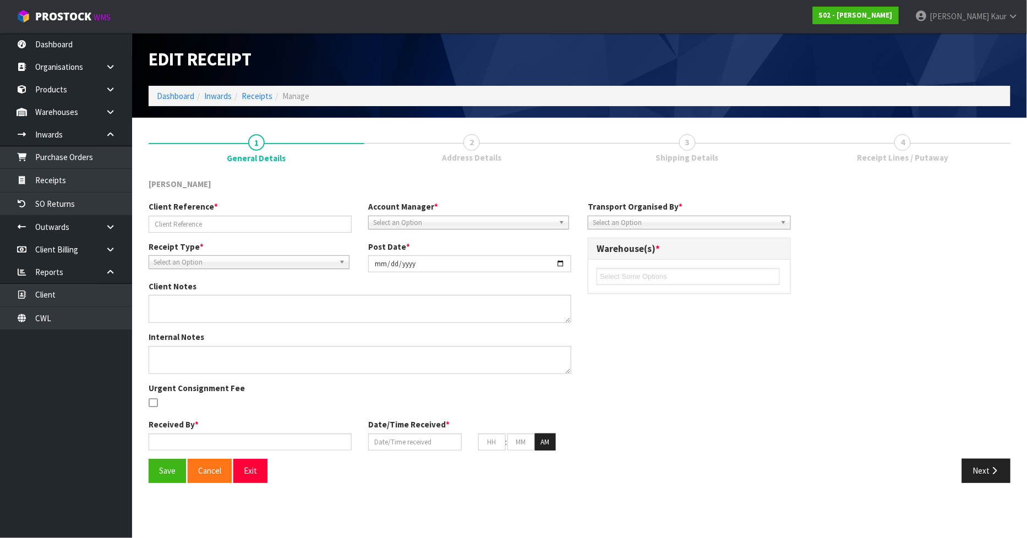
type input "00"
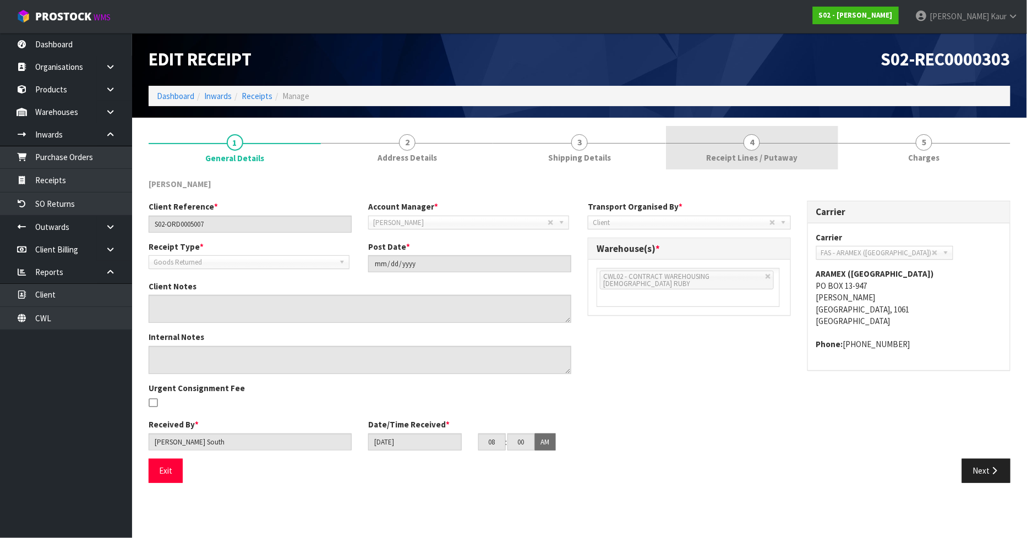
click at [739, 160] on span "Receipt Lines / Putaway" at bounding box center [751, 158] width 91 height 12
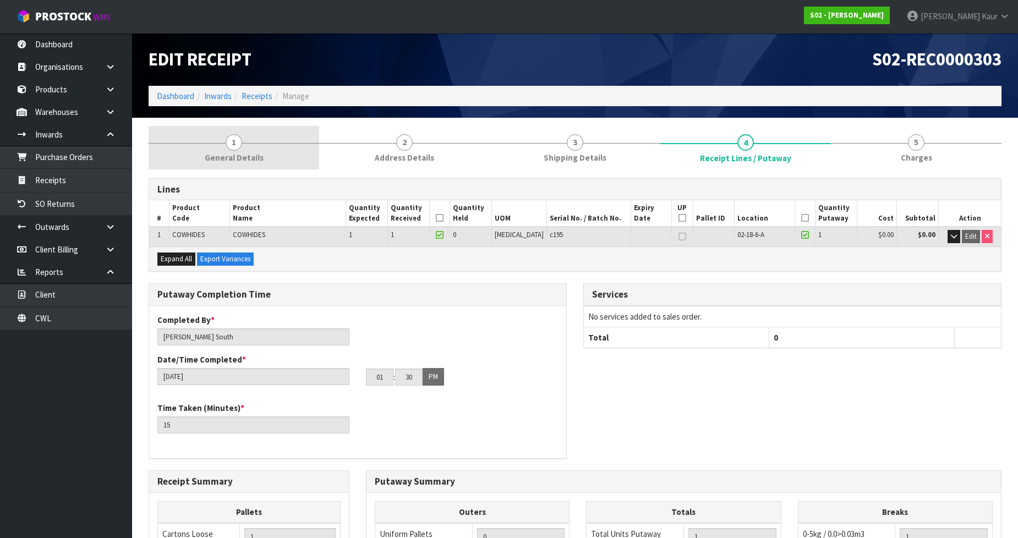
click at [259, 155] on span "General Details" at bounding box center [234, 158] width 59 height 12
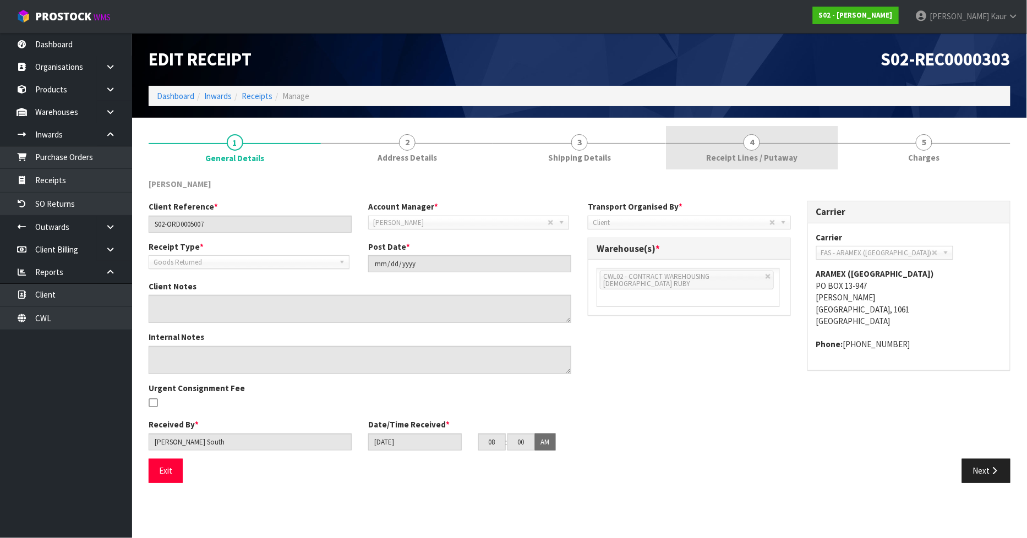
click at [787, 157] on span "Receipt Lines / Putaway" at bounding box center [751, 158] width 91 height 12
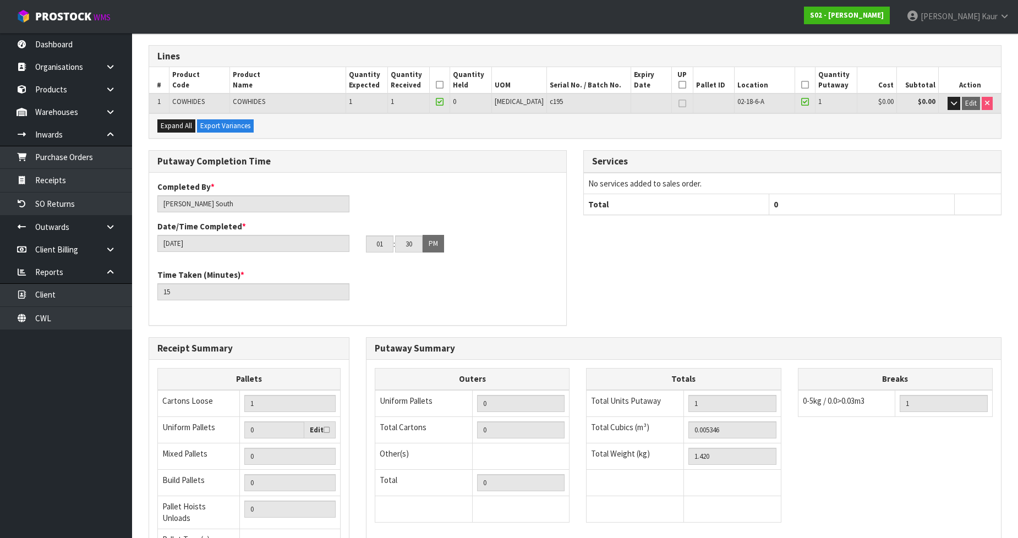
scroll to position [241, 0]
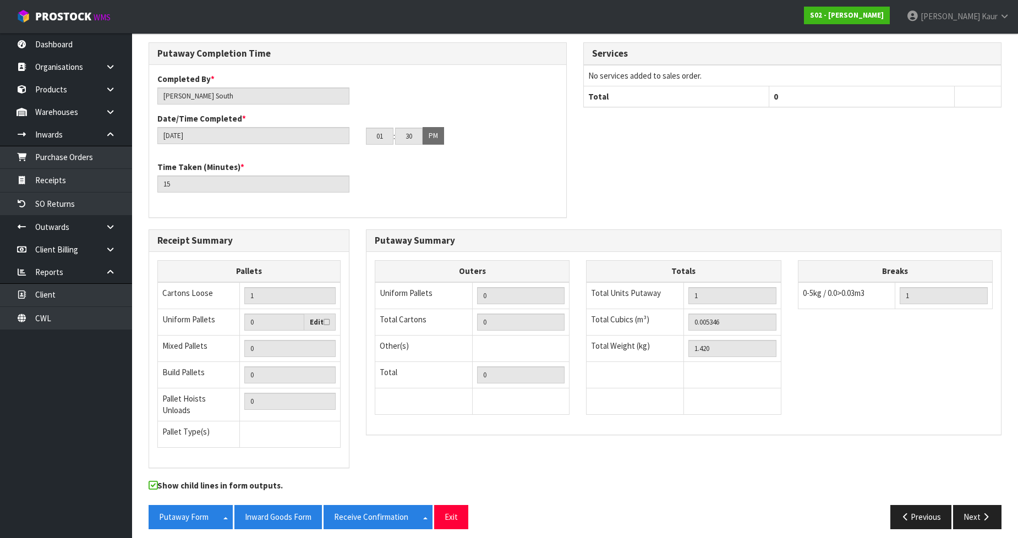
click at [976, 522] on div "Putaway Form Split button! CSV FORMAT Inward Goods Form Receive Confirmation Sp…" at bounding box center [575, 521] width 870 height 32
click at [981, 513] on icon "button" at bounding box center [986, 517] width 10 height 8
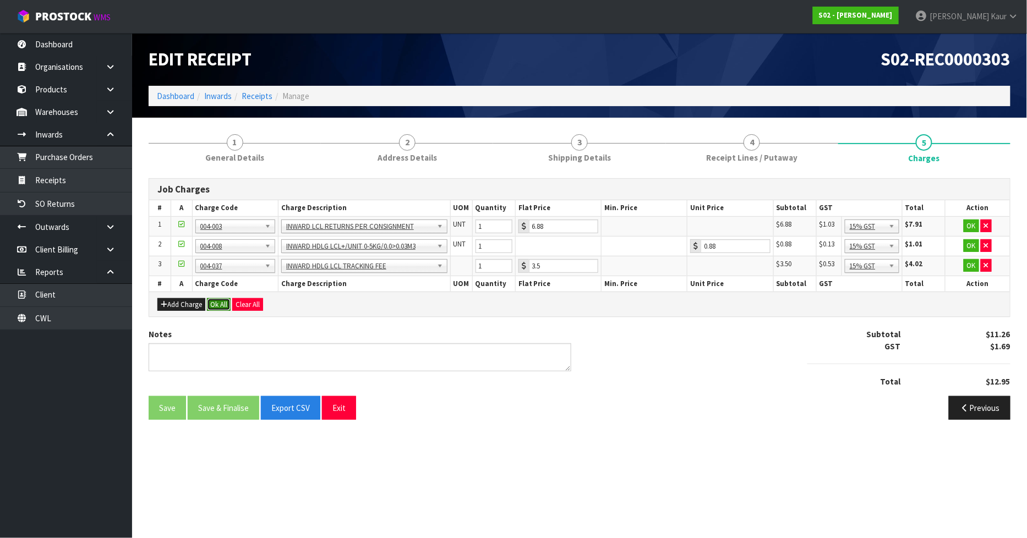
click at [223, 304] on button "Ok All" at bounding box center [219, 304] width 24 height 13
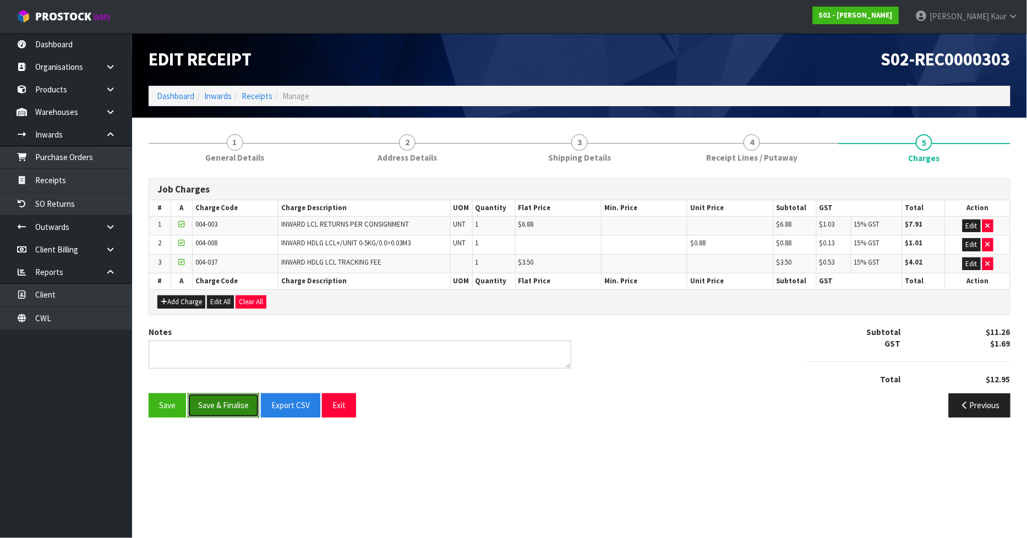
click at [223, 411] on button "Save & Finalise" at bounding box center [224, 406] width 72 height 24
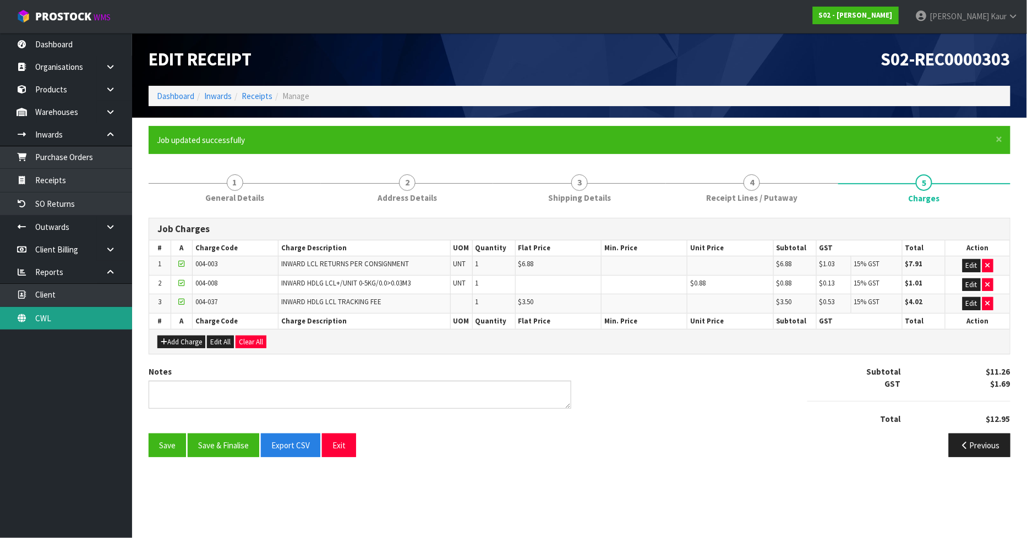
click at [98, 310] on link "CWL" at bounding box center [66, 318] width 132 height 23
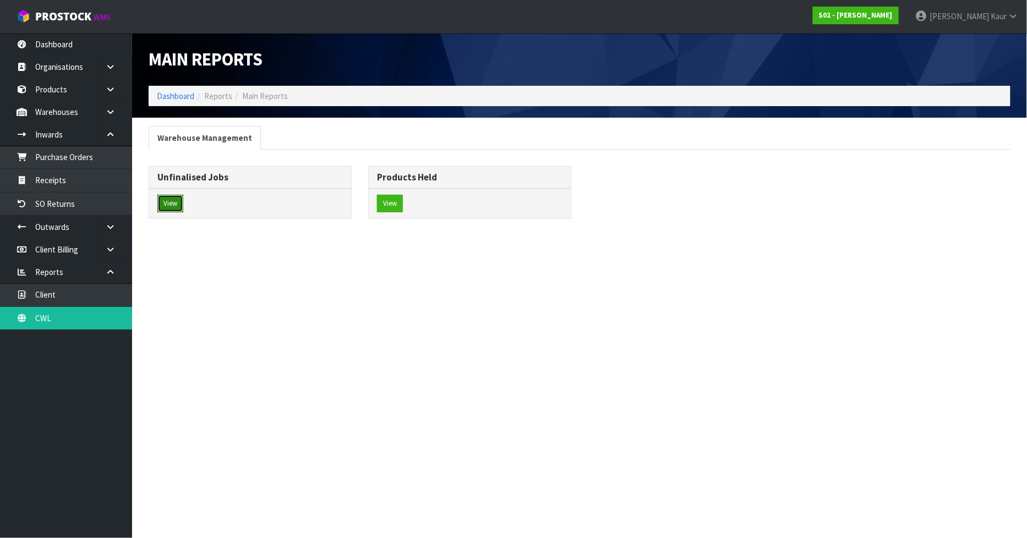
click at [166, 206] on button "View" at bounding box center [170, 204] width 26 height 18
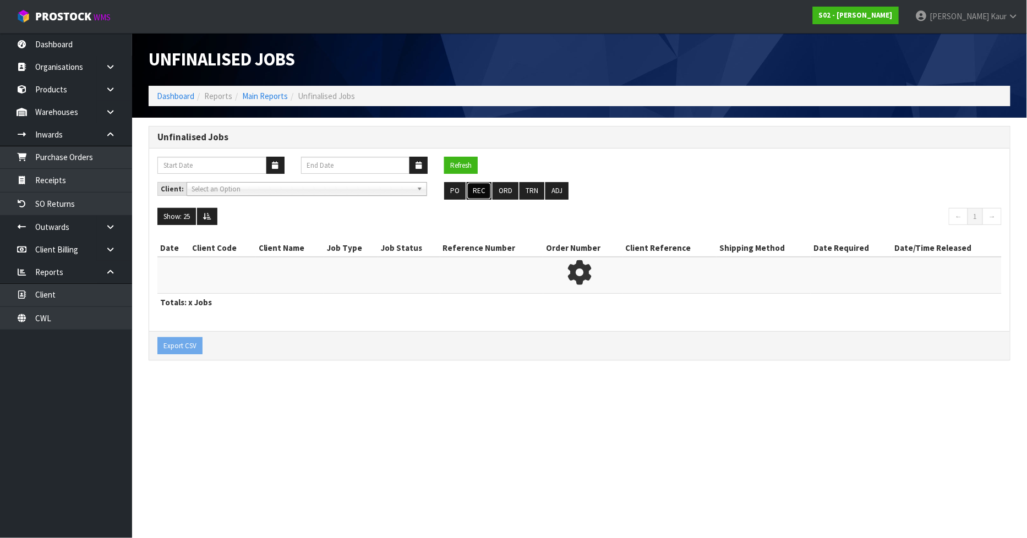
click at [483, 190] on button "REC" at bounding box center [479, 191] width 25 height 18
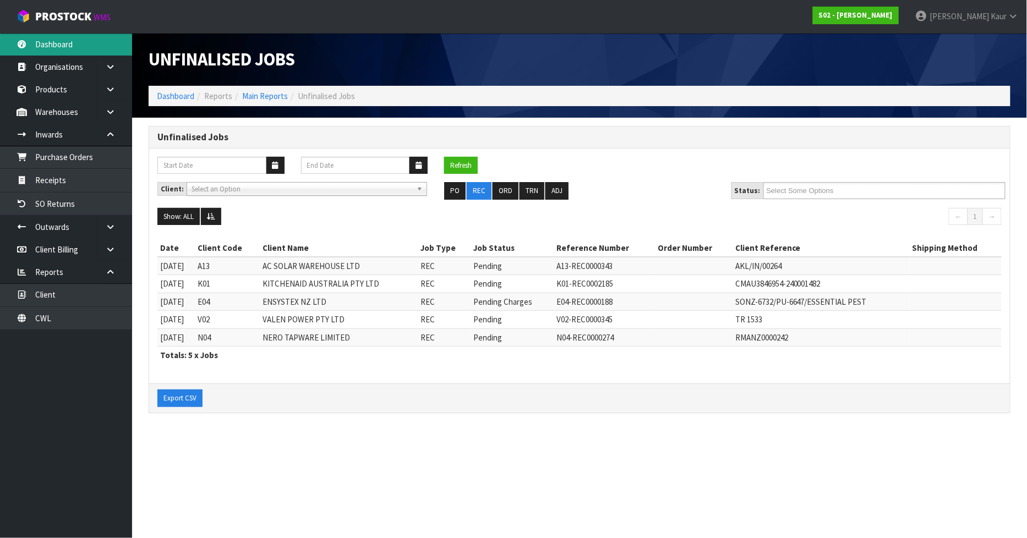
click at [61, 51] on link "Dashboard" at bounding box center [66, 44] width 132 height 23
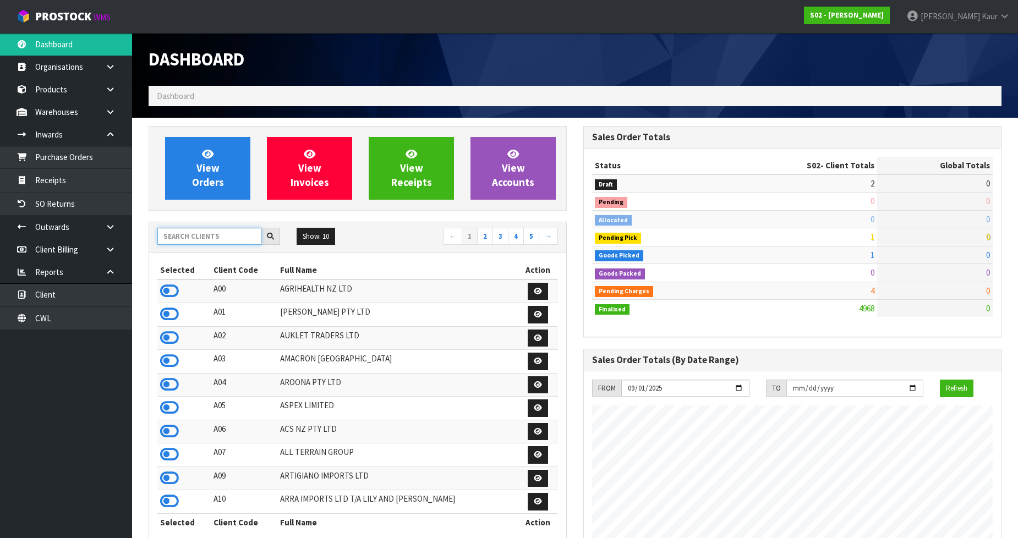
click at [239, 237] on input "text" at bounding box center [209, 236] width 104 height 17
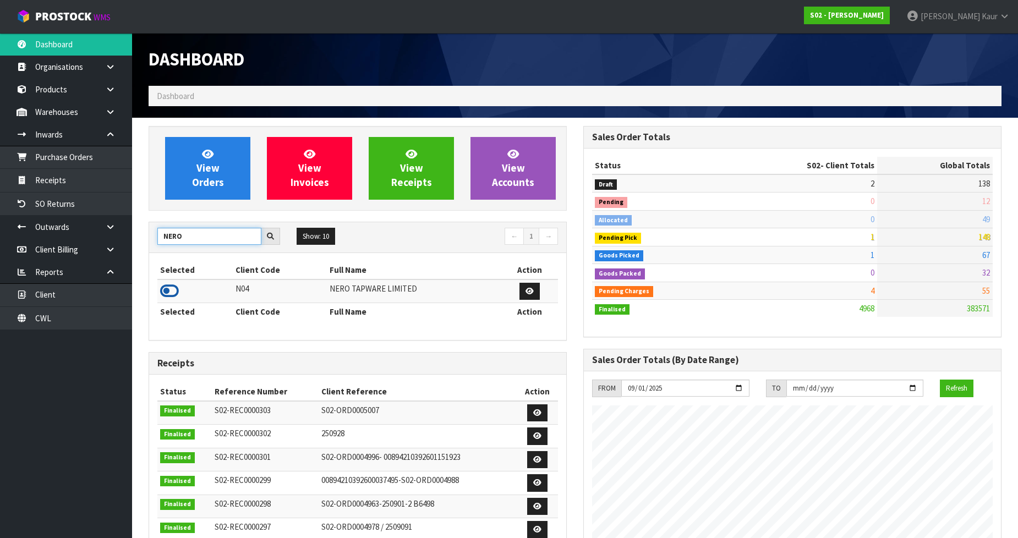
type input "NERO"
click at [171, 288] on icon at bounding box center [169, 291] width 19 height 17
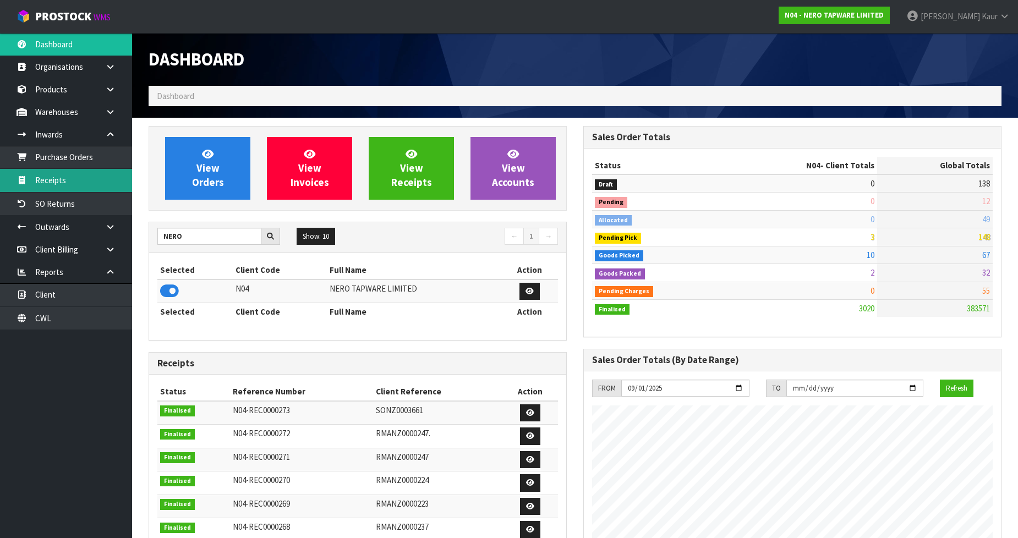
scroll to position [870, 435]
click at [79, 169] on link "Receipts" at bounding box center [66, 180] width 132 height 23
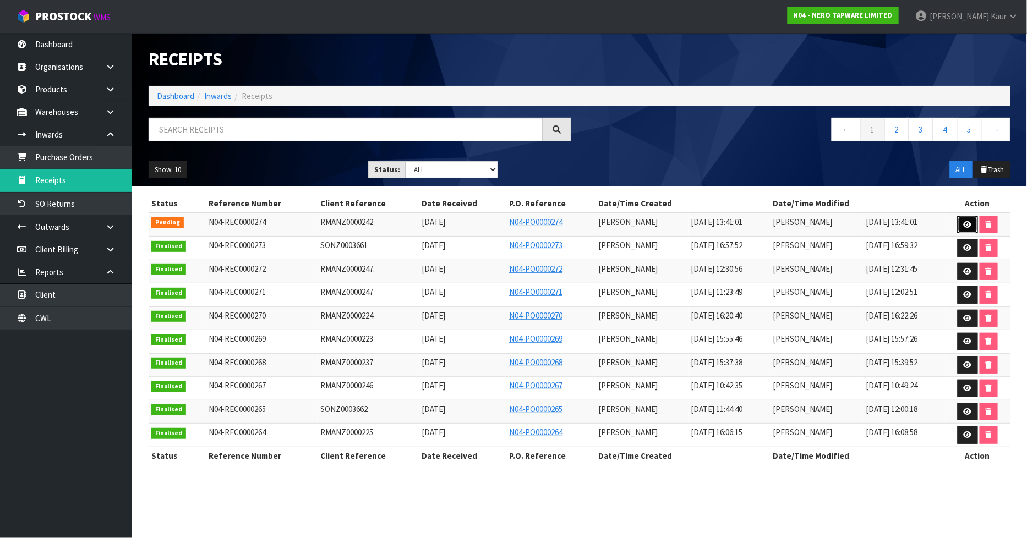
click at [970, 219] on link at bounding box center [968, 225] width 20 height 18
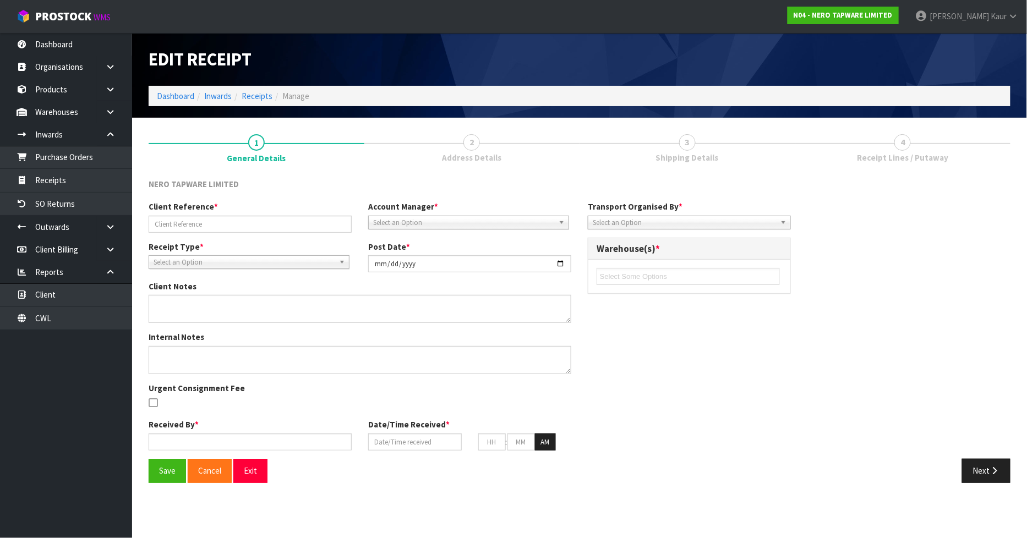
type input "RMANZ0000242"
type input "[DATE]"
type input "[PERSON_NAME]"
type input "[DATE]"
type input "01"
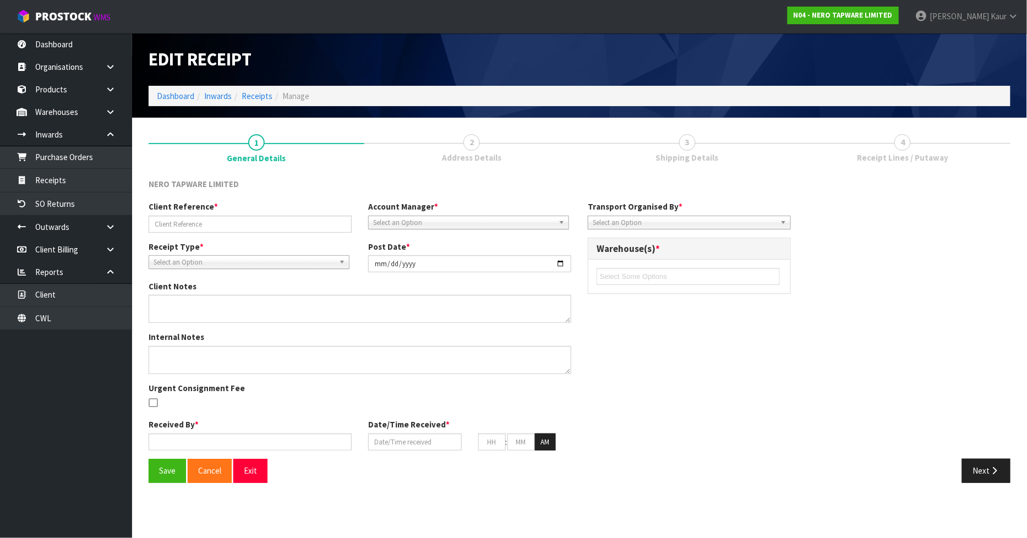
type input "41"
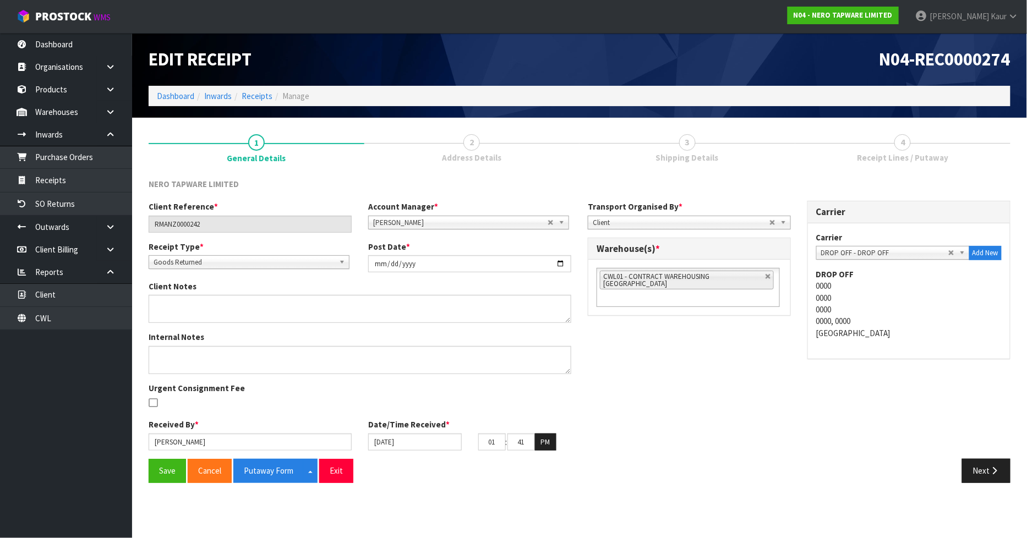
click at [959, 470] on div "Next" at bounding box center [799, 471] width 439 height 24
click at [974, 466] on button "Next" at bounding box center [986, 471] width 48 height 24
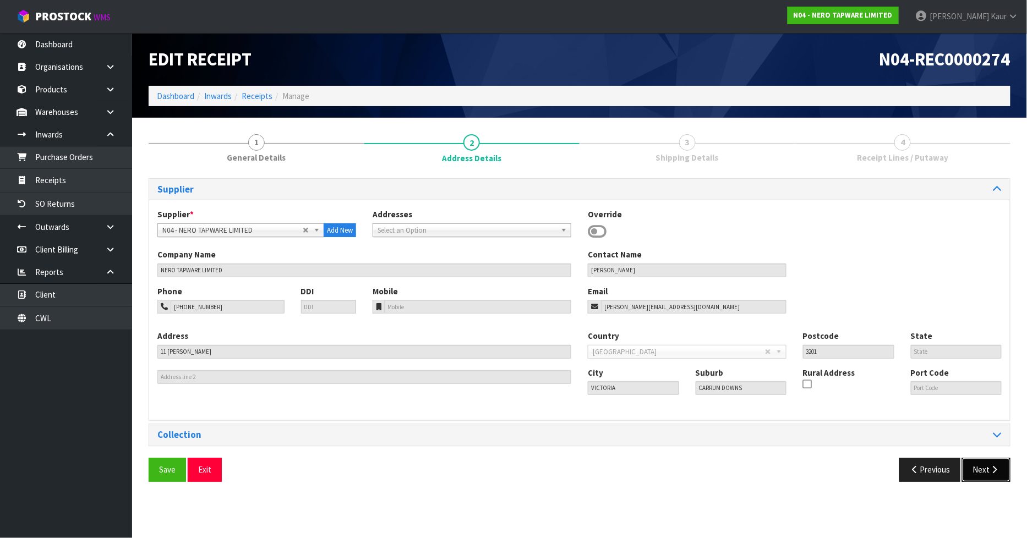
click at [981, 466] on button "Next" at bounding box center [986, 470] width 48 height 24
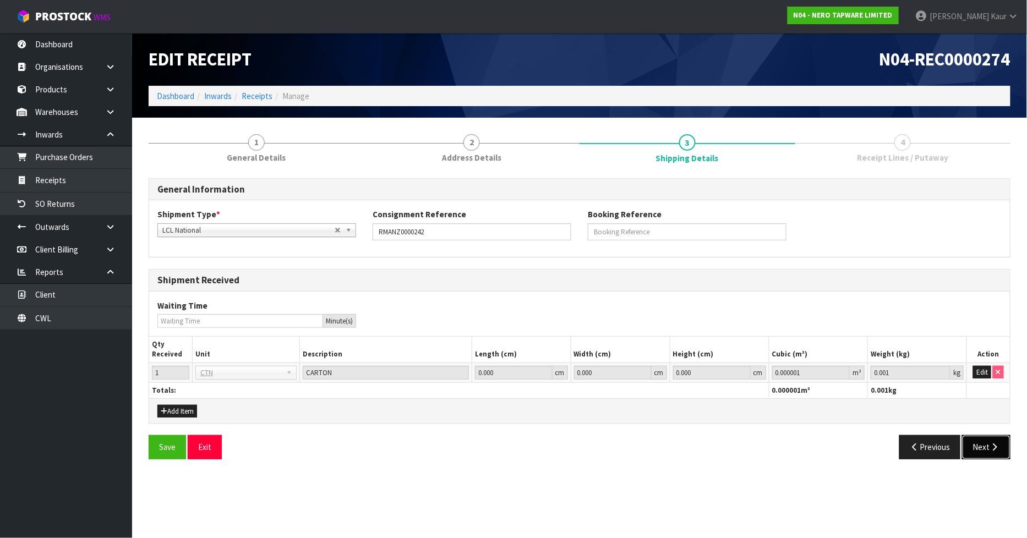
click at [991, 441] on button "Next" at bounding box center [986, 447] width 48 height 24
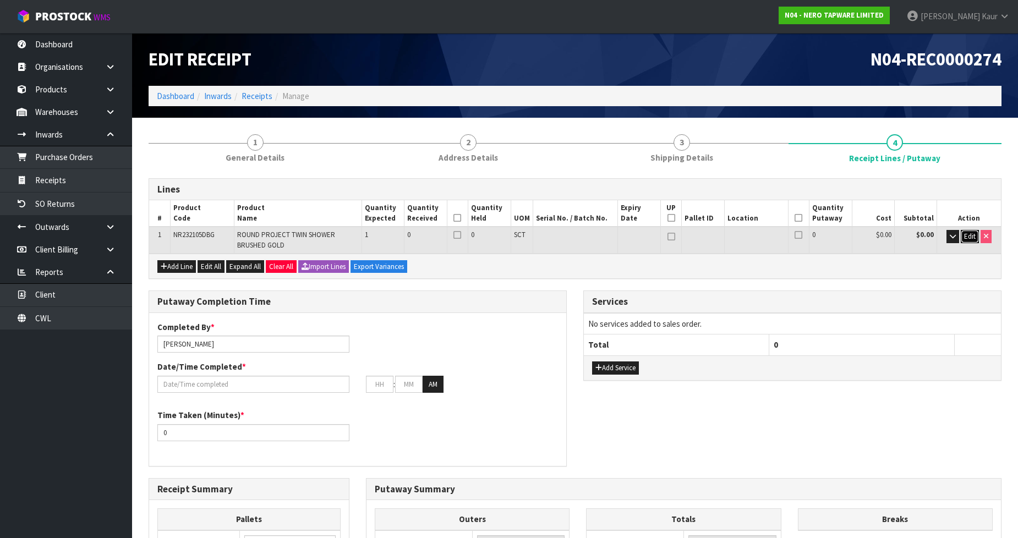
click at [972, 237] on span "Edit" at bounding box center [970, 236] width 12 height 9
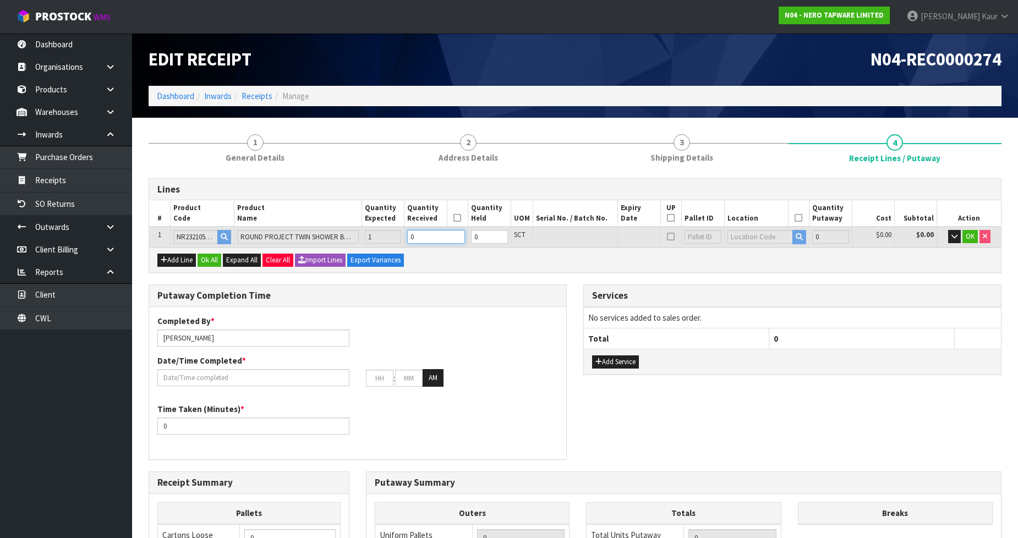
click at [422, 232] on input "0" at bounding box center [436, 237] width 58 height 14
type input "0.033408"
type input "4.1"
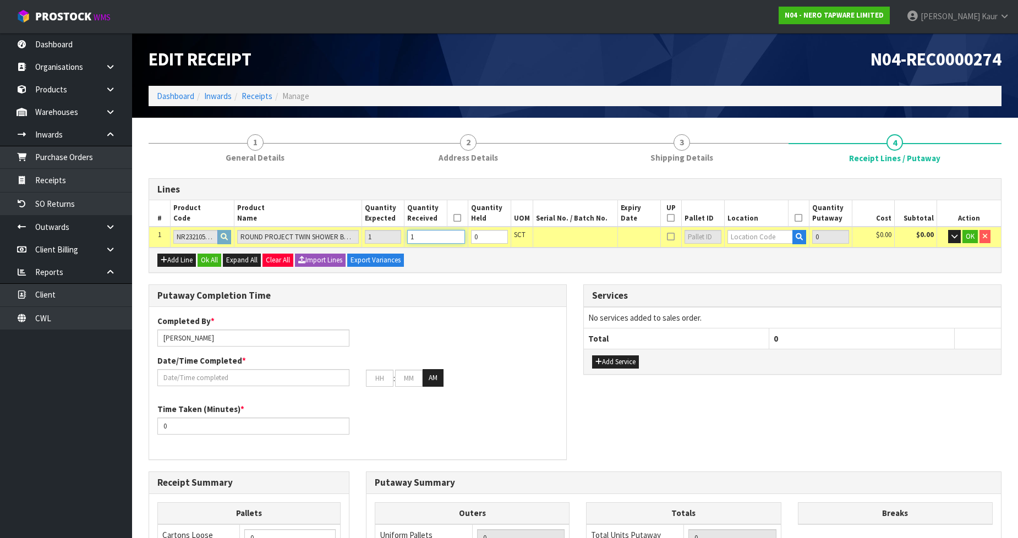
type input "1"
click at [773, 228] on td at bounding box center [766, 237] width 85 height 20
click at [763, 238] on input "text" at bounding box center [761, 237] width 66 height 14
type input "32-28-2"
click at [763, 264] on link "32-28-2 -B" at bounding box center [771, 270] width 87 height 15
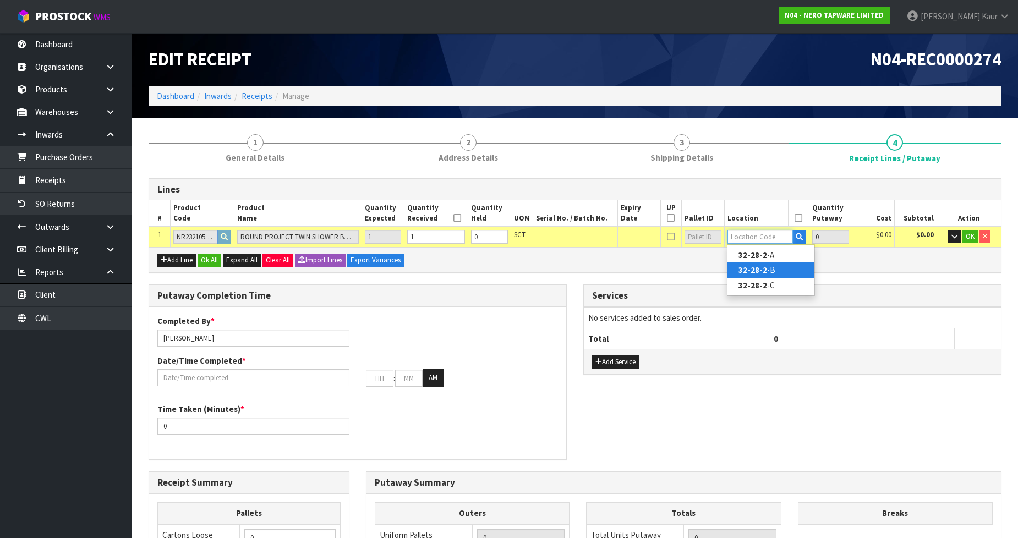
type input "1"
type input "32-28-2-B"
type input "1"
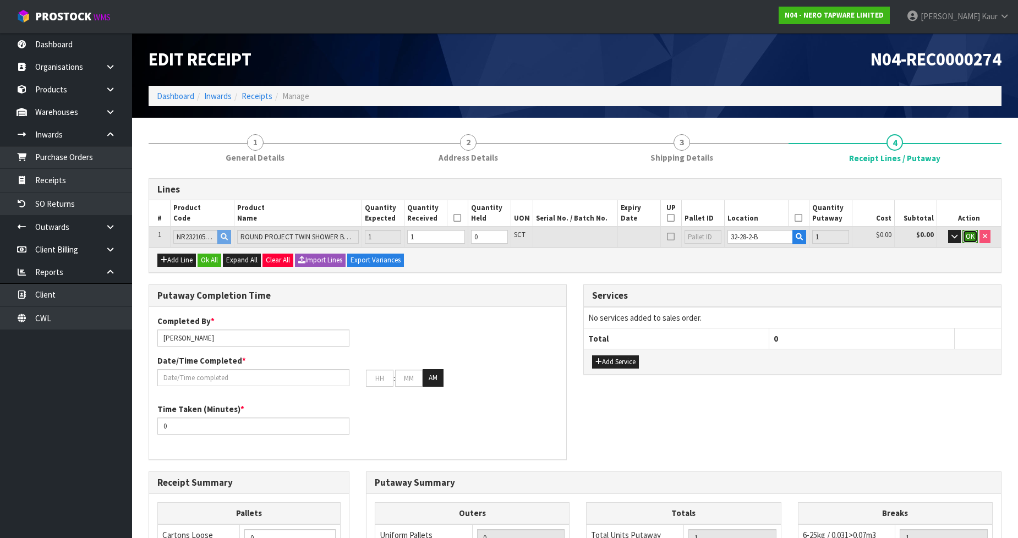
click at [972, 238] on span "OK" at bounding box center [970, 236] width 9 height 9
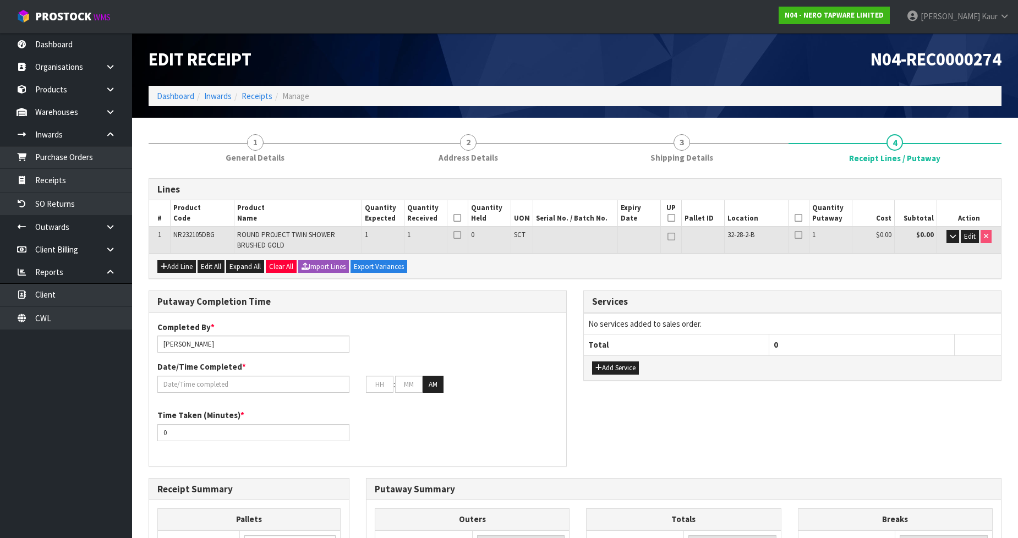
click at [456, 218] on icon at bounding box center [458, 218] width 8 height 1
click at [797, 218] on icon at bounding box center [799, 218] width 8 height 1
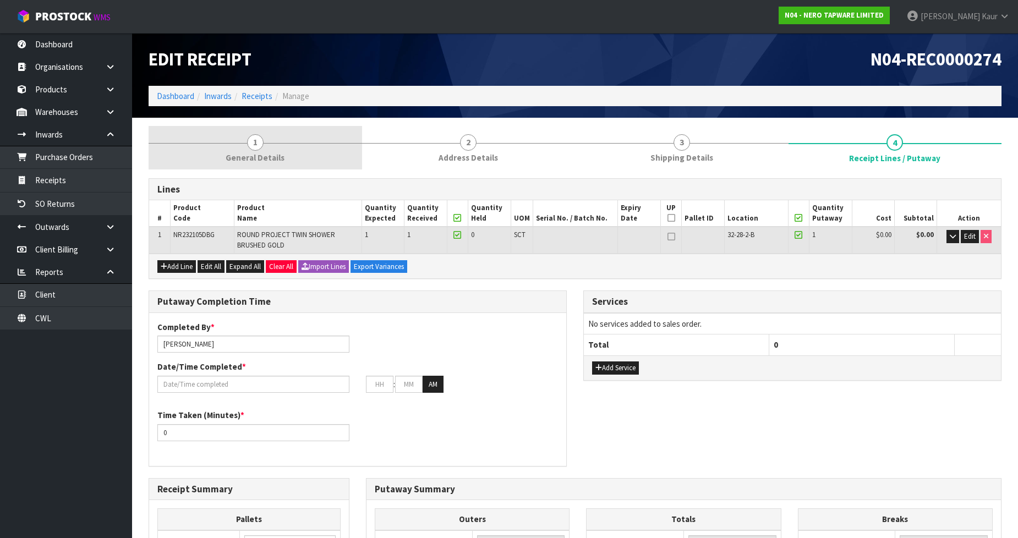
click at [271, 141] on link "1 General Details" at bounding box center [256, 147] width 214 height 43
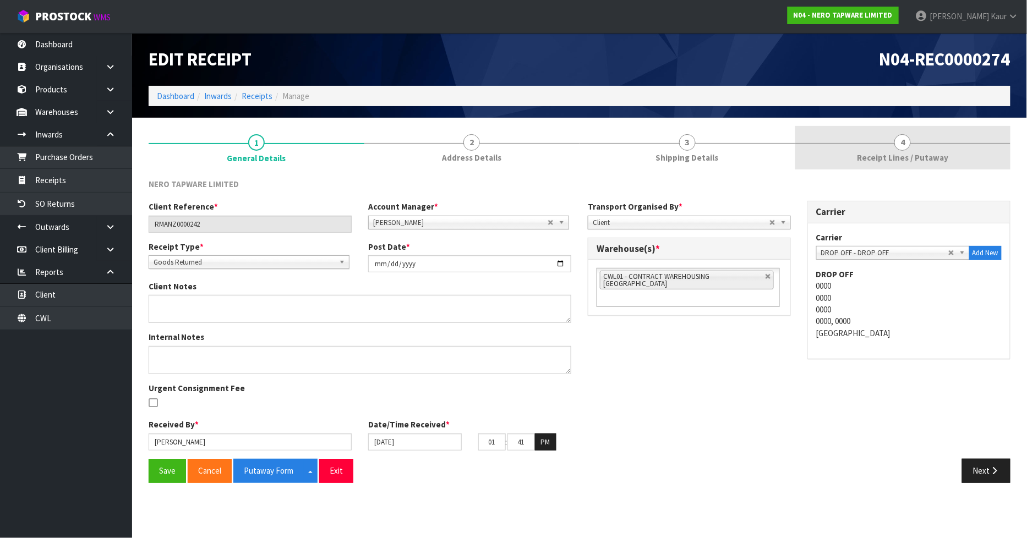
click at [879, 152] on span "Receipt Lines / Putaway" at bounding box center [902, 158] width 91 height 12
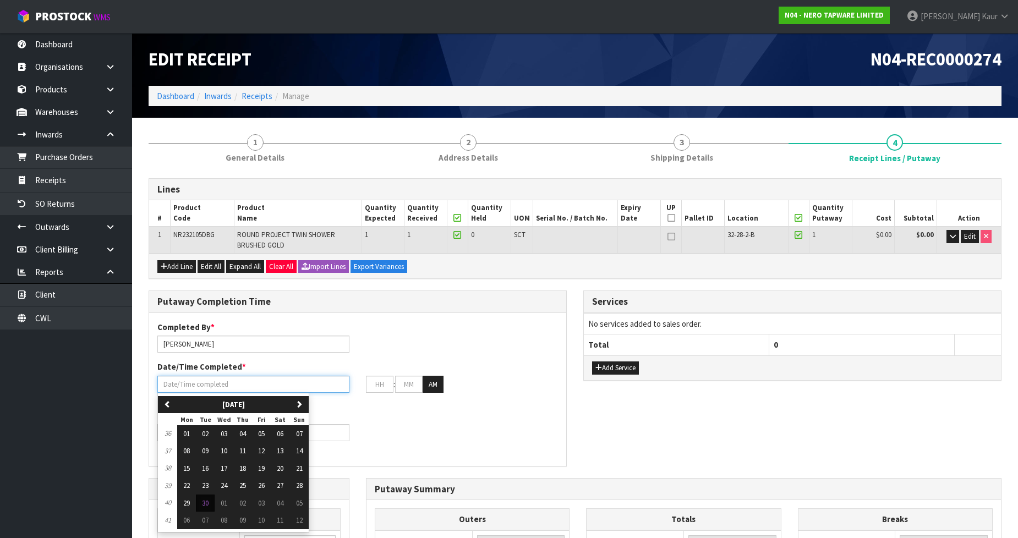
click at [252, 383] on input "text" at bounding box center [253, 384] width 192 height 17
click at [207, 505] on span "30" at bounding box center [205, 503] width 7 height 9
type input "[DATE]"
type input "12"
type input "00"
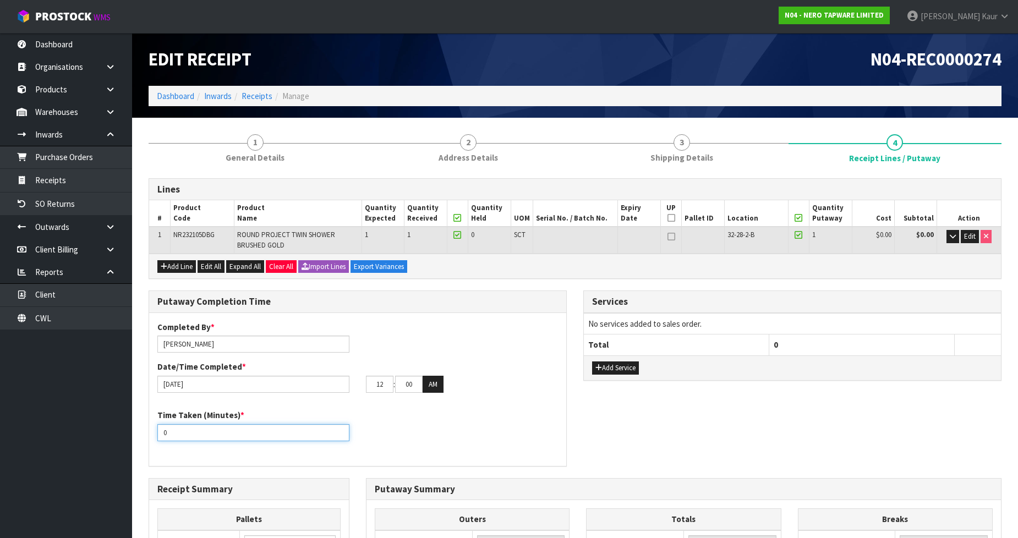
drag, startPoint x: 183, startPoint y: 435, endPoint x: 161, endPoint y: 436, distance: 22.6
click at [161, 436] on input "0" at bounding box center [253, 432] width 192 height 17
type input "10"
drag, startPoint x: 384, startPoint y: 384, endPoint x: 369, endPoint y: 381, distance: 15.7
click at [369, 381] on input "12" at bounding box center [380, 384] width 28 height 17
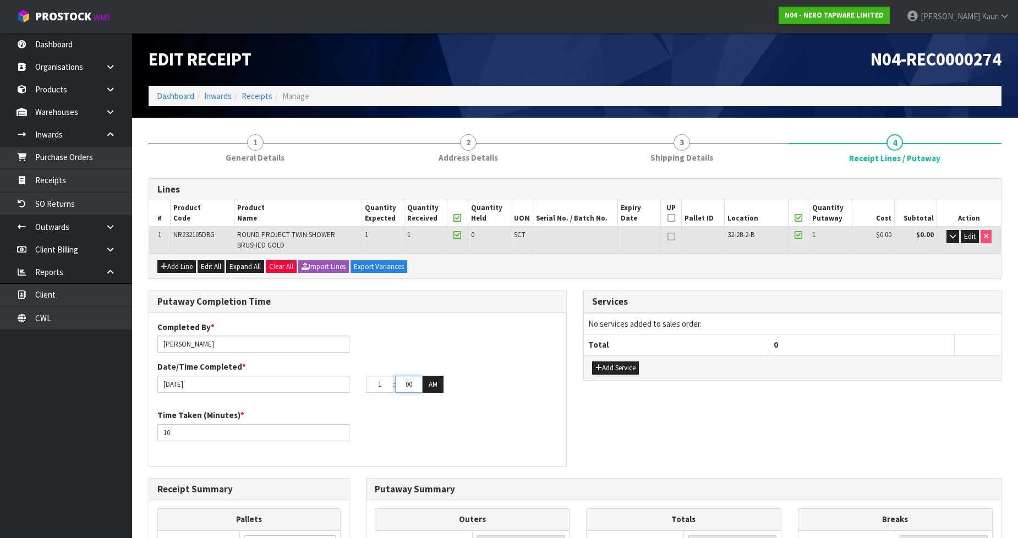
type input "01"
drag, startPoint x: 413, startPoint y: 383, endPoint x: 398, endPoint y: 384, distance: 15.5
click at [398, 384] on input "00" at bounding box center [409, 384] width 28 height 17
type input "09"
click at [428, 387] on button "AM" at bounding box center [433, 385] width 21 height 18
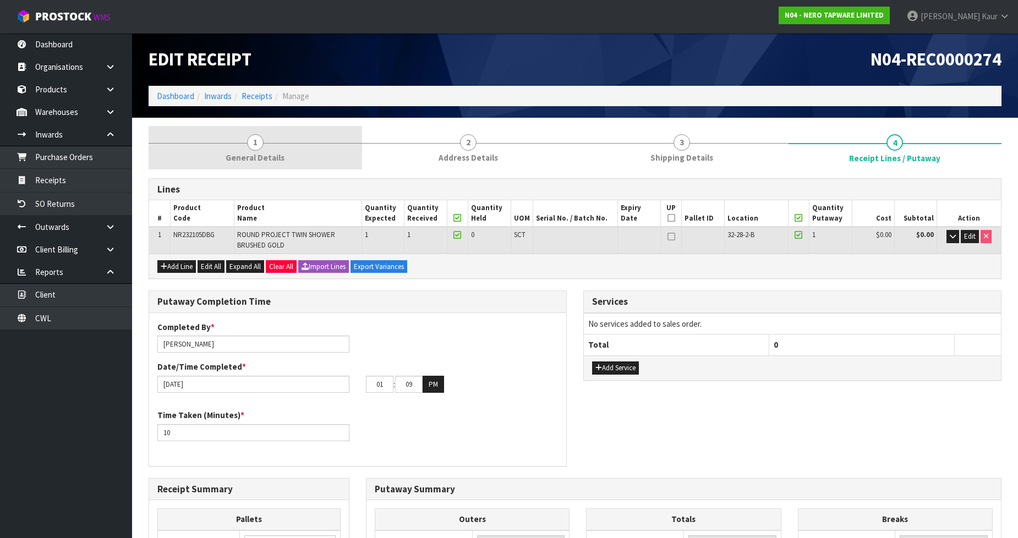
click at [249, 149] on link "1 General Details" at bounding box center [256, 147] width 214 height 43
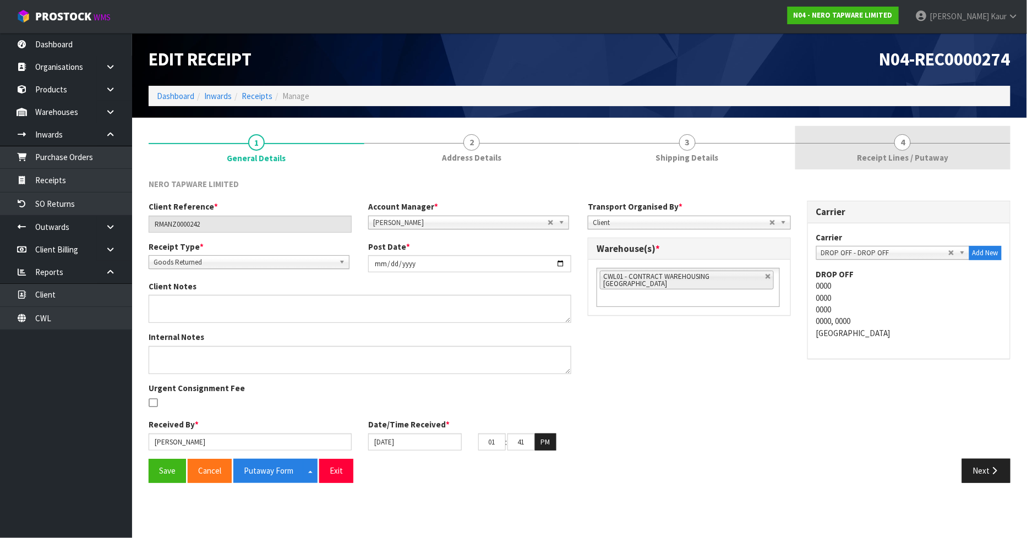
click at [911, 155] on span "Receipt Lines / Putaway" at bounding box center [902, 158] width 91 height 12
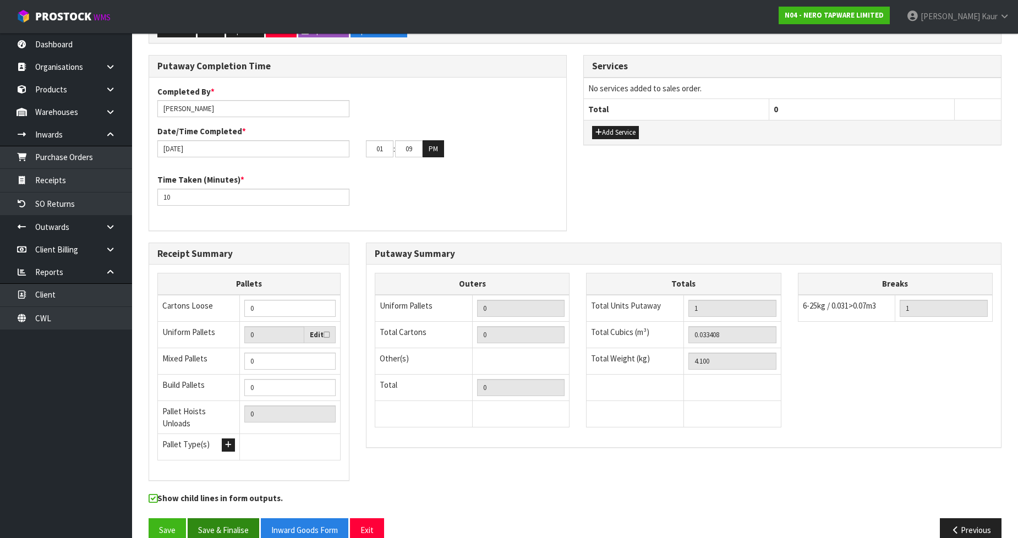
scroll to position [248, 0]
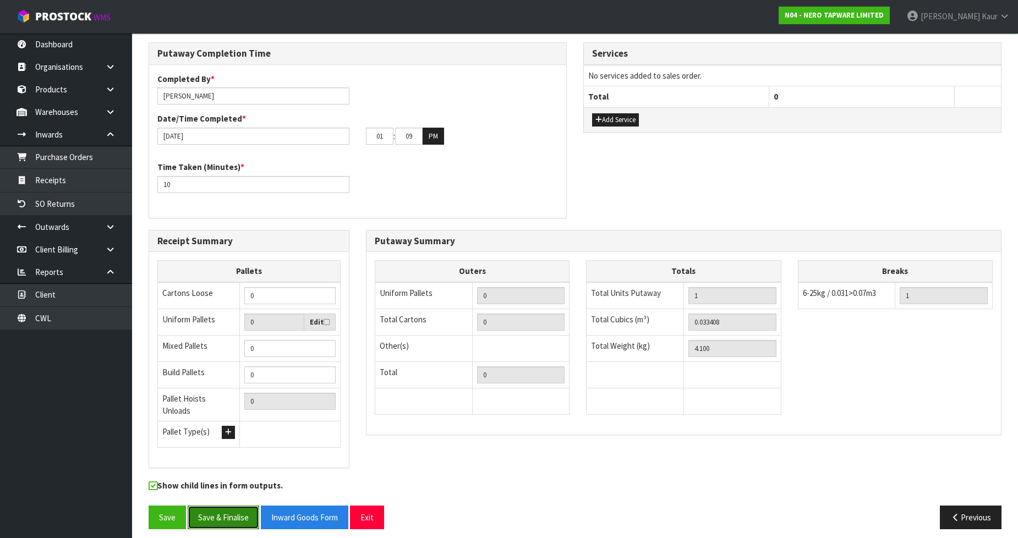
click at [240, 511] on button "Save & Finalise" at bounding box center [224, 518] width 72 height 24
drag, startPoint x: 409, startPoint y: 140, endPoint x: 392, endPoint y: 136, distance: 17.0
click at [392, 136] on tr "01 : 09 : 00 PM" at bounding box center [405, 137] width 78 height 18
drag, startPoint x: 387, startPoint y: 139, endPoint x: 361, endPoint y: 136, distance: 26.5
click at [361, 136] on div "01 : 09 : 00 PM" at bounding box center [462, 137] width 209 height 18
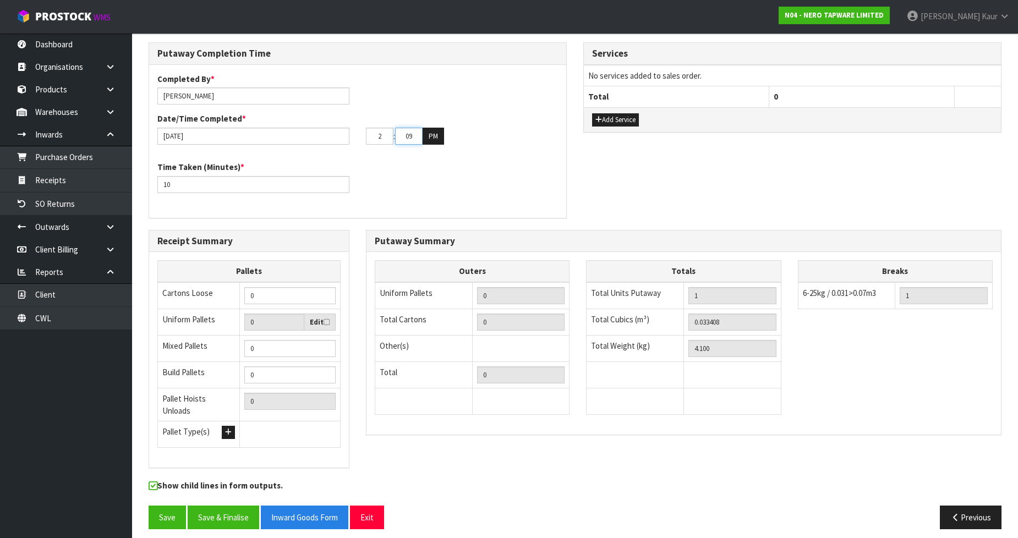
type input "02"
drag, startPoint x: 415, startPoint y: 136, endPoint x: 390, endPoint y: 136, distance: 25.3
click at [390, 136] on tr "02 : 09 : 00 PM" at bounding box center [405, 137] width 78 height 18
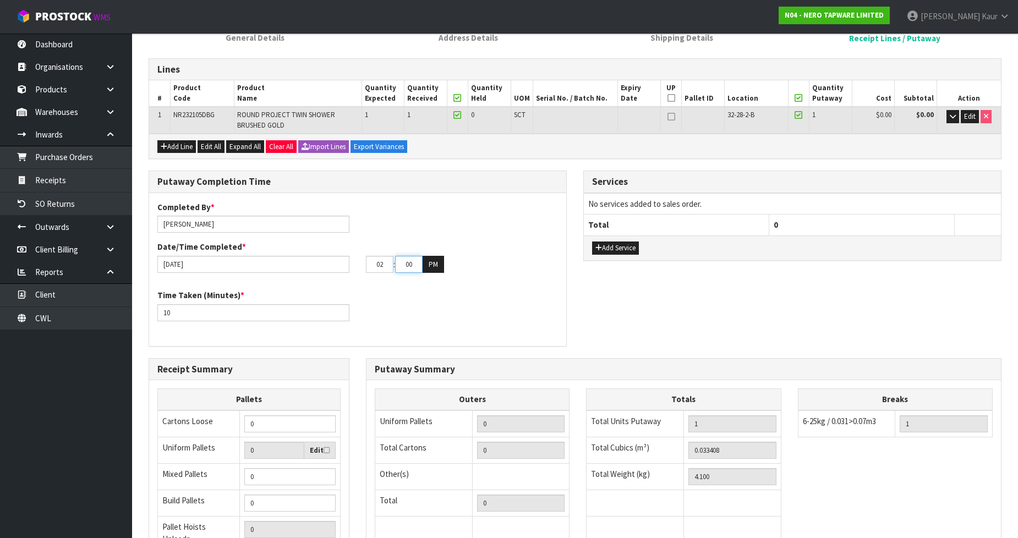
scroll to position [0, 0]
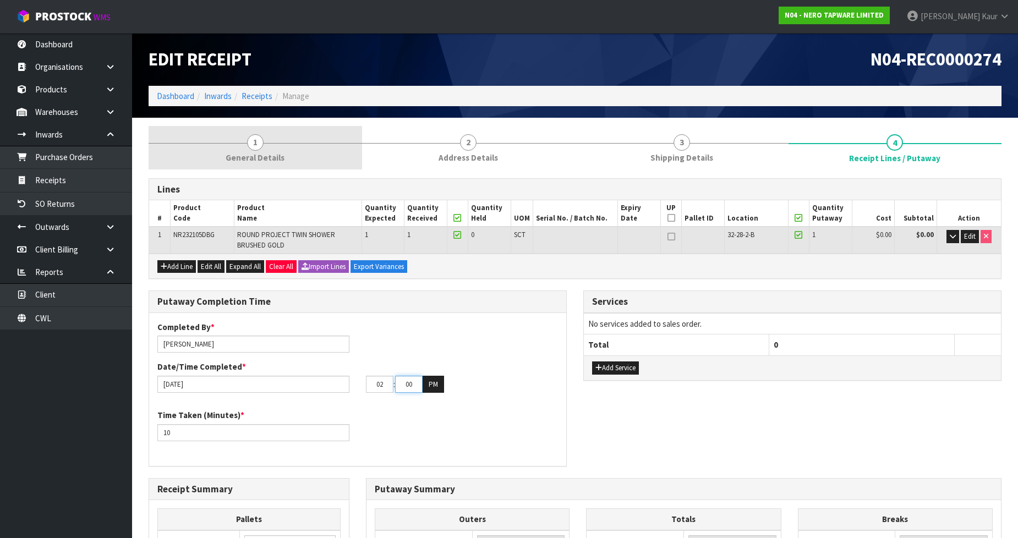
type input "00"
click at [265, 150] on link "1 General Details" at bounding box center [256, 147] width 214 height 43
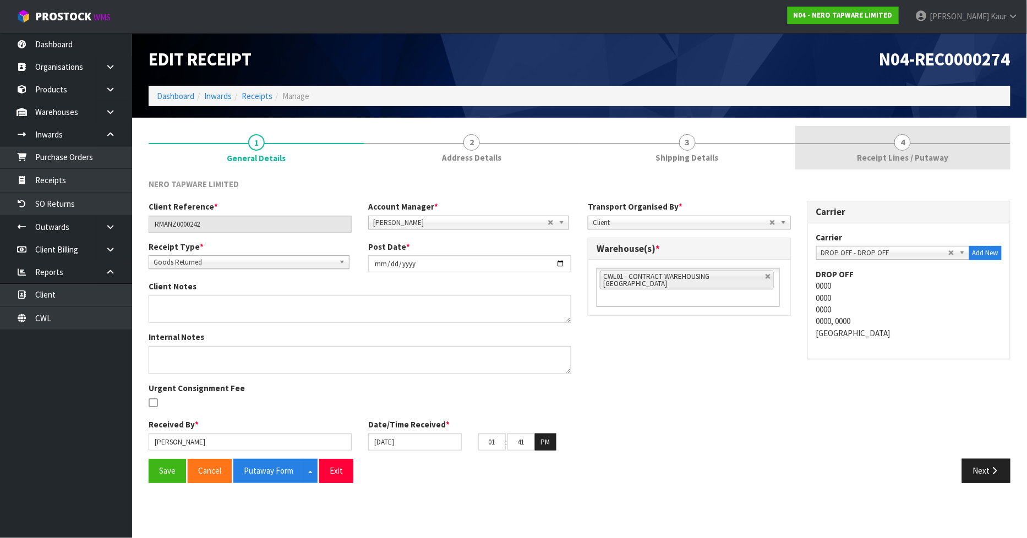
click at [923, 156] on span "Receipt Lines / Putaway" at bounding box center [902, 158] width 91 height 12
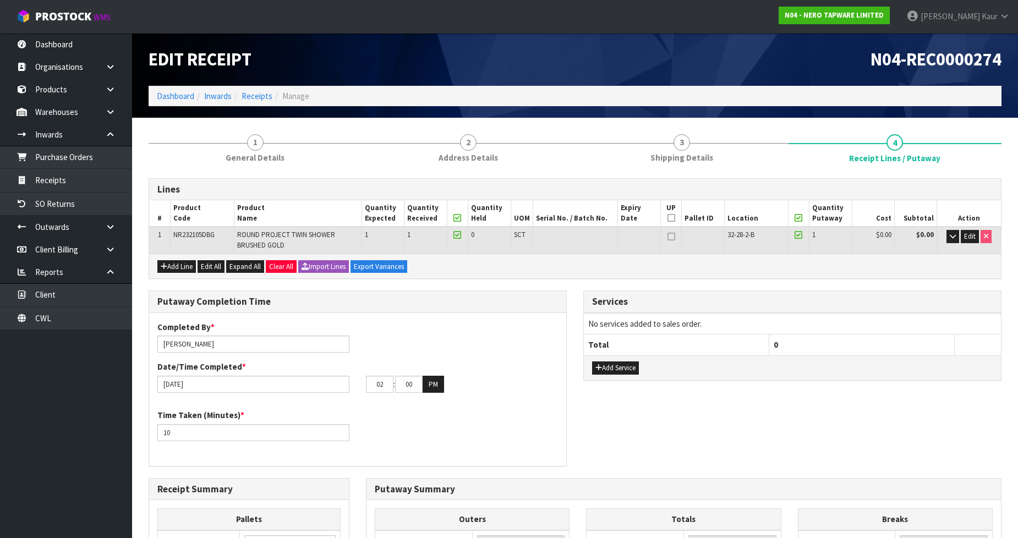
scroll to position [248, 0]
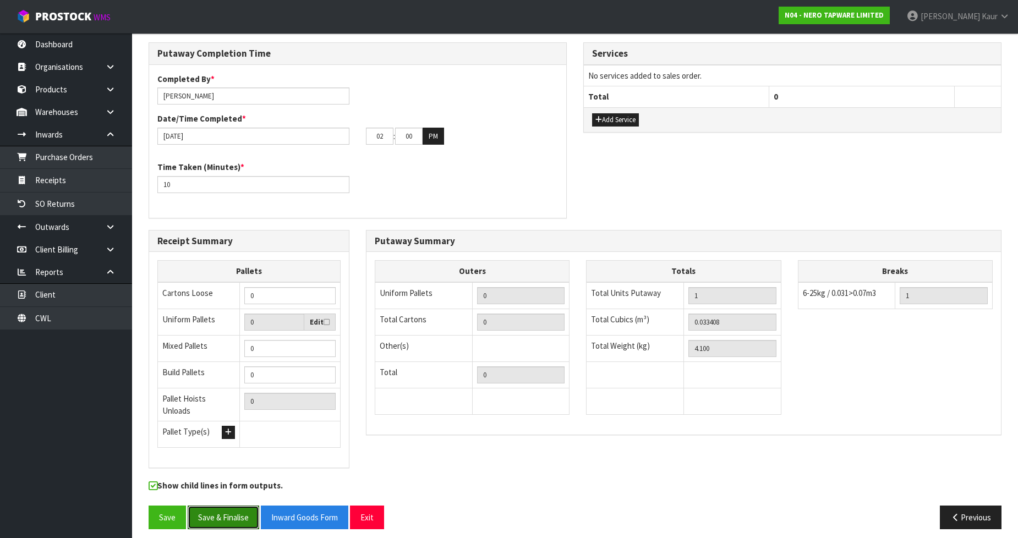
drag, startPoint x: 233, startPoint y: 513, endPoint x: 319, endPoint y: 466, distance: 97.8
click at [233, 513] on button "Save & Finalise" at bounding box center [224, 518] width 72 height 24
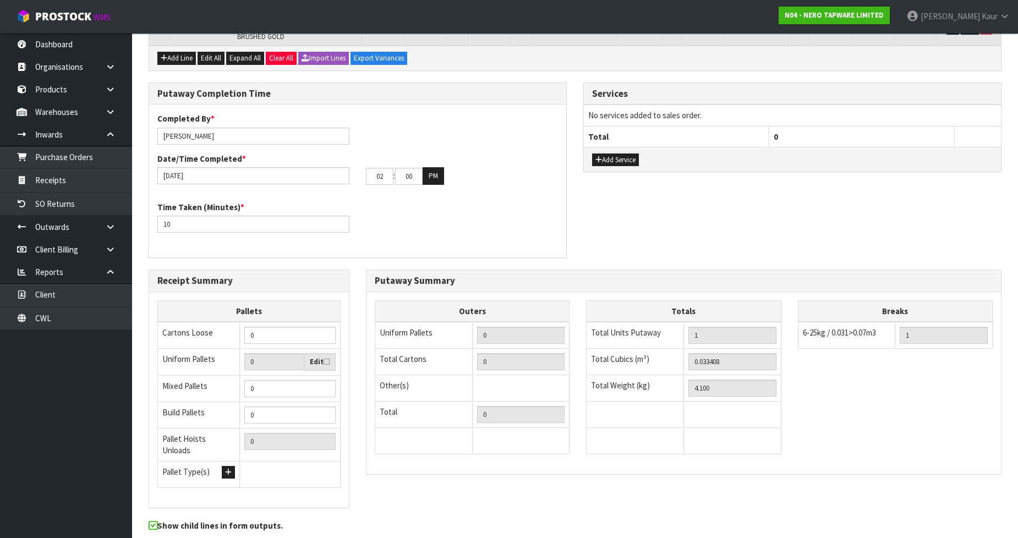
scroll to position [0, 0]
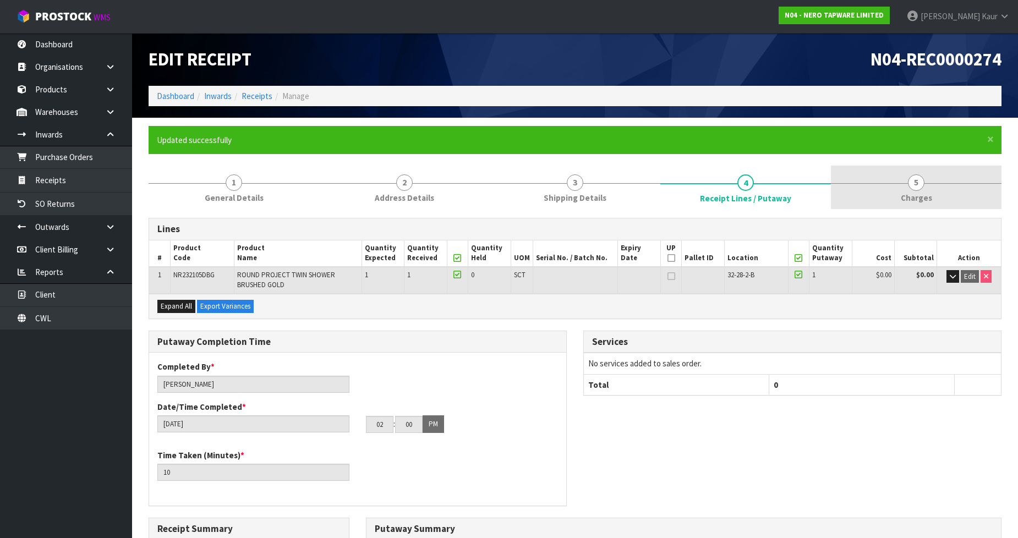
click at [920, 188] on span "5" at bounding box center [916, 182] width 17 height 17
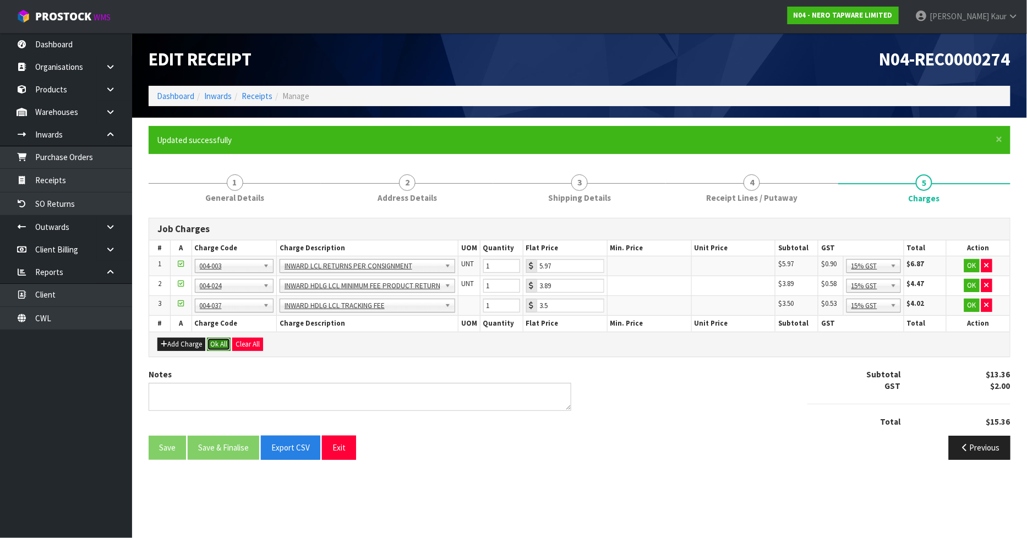
click at [218, 341] on button "Ok All" at bounding box center [219, 344] width 24 height 13
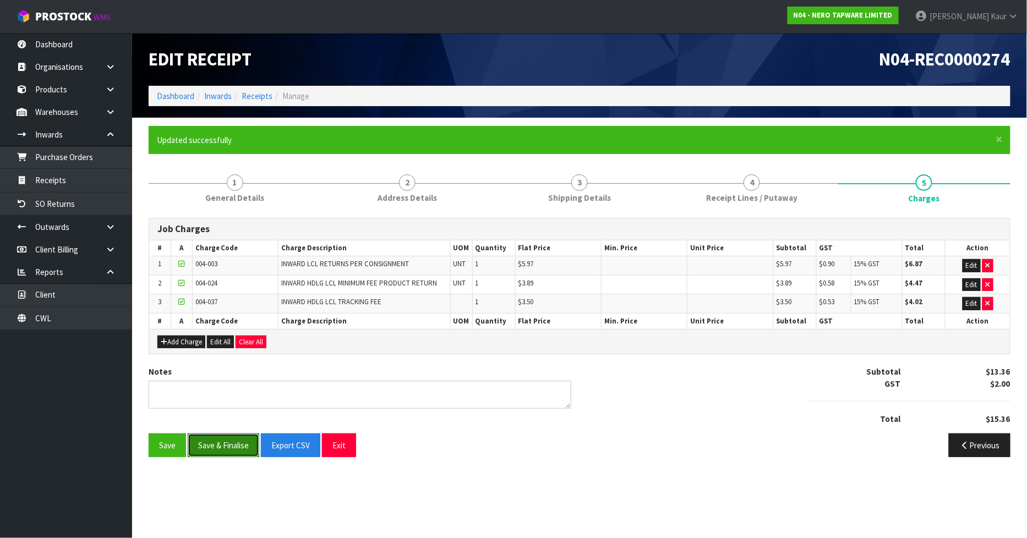
click at [203, 443] on button "Save & Finalise" at bounding box center [224, 446] width 72 height 24
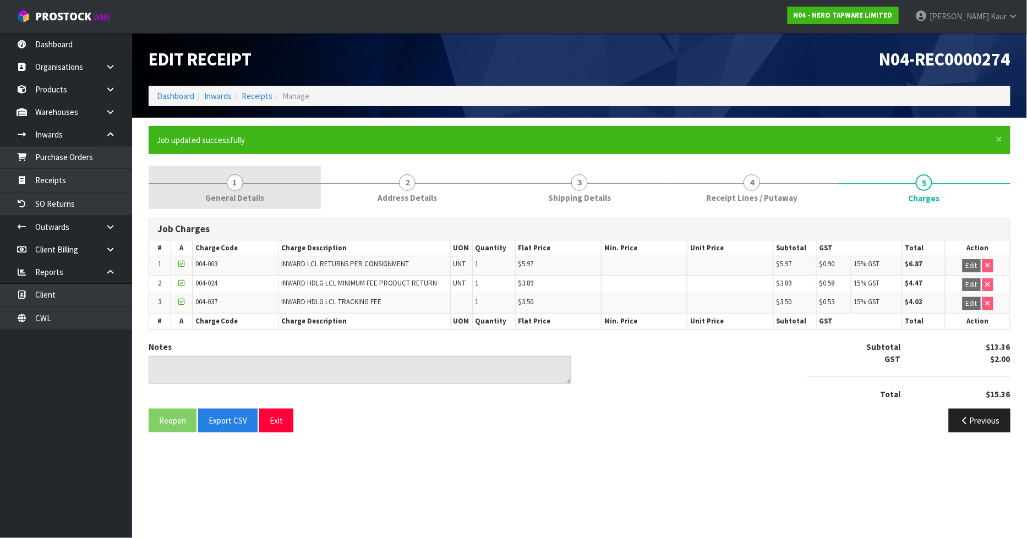
drag, startPoint x: 234, startPoint y: 186, endPoint x: 233, endPoint y: 193, distance: 7.3
click at [234, 186] on span "1" at bounding box center [235, 182] width 17 height 17
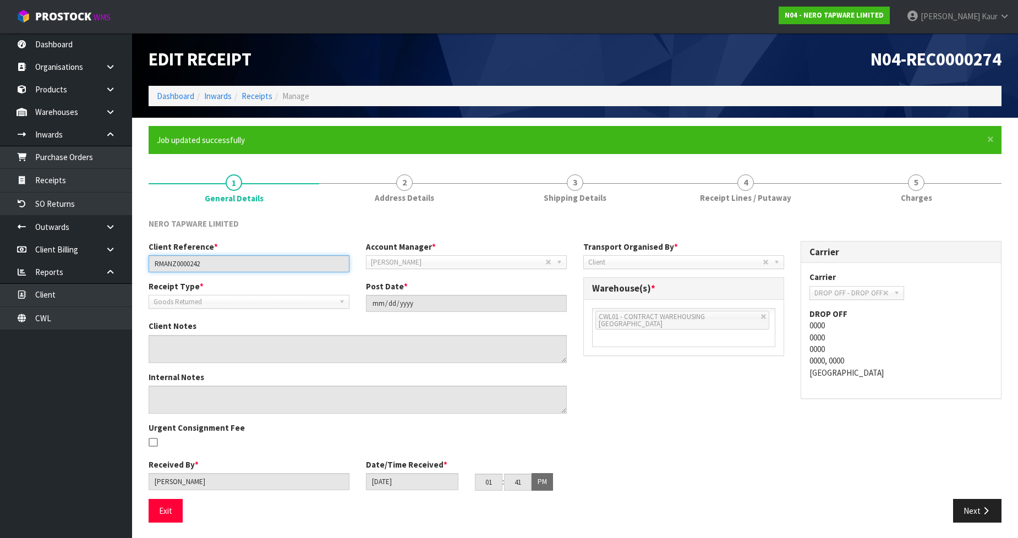
drag, startPoint x: 212, startPoint y: 266, endPoint x: 136, endPoint y: 266, distance: 75.4
click at [136, 266] on section "× Close Job updated successfully 1 General Details 2 Address Details 3 Shipping…" at bounding box center [575, 329] width 886 height 422
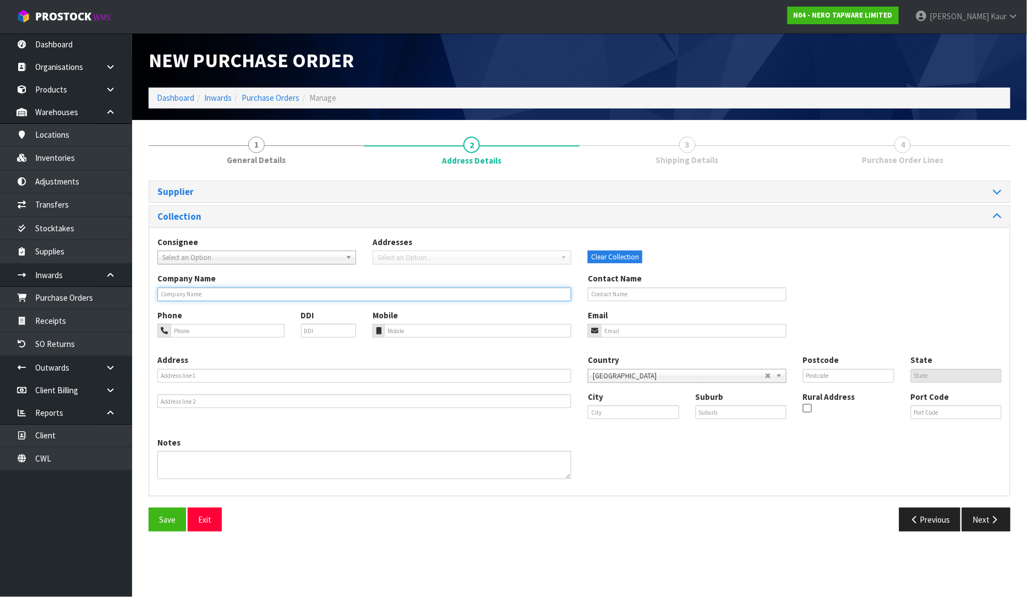
click at [199, 292] on input "text" at bounding box center [364, 294] width 414 height 14
paste input "RENOARTS WAIRAU VALLEY"
type input "RENOARTS WAIRAU VALLEY"
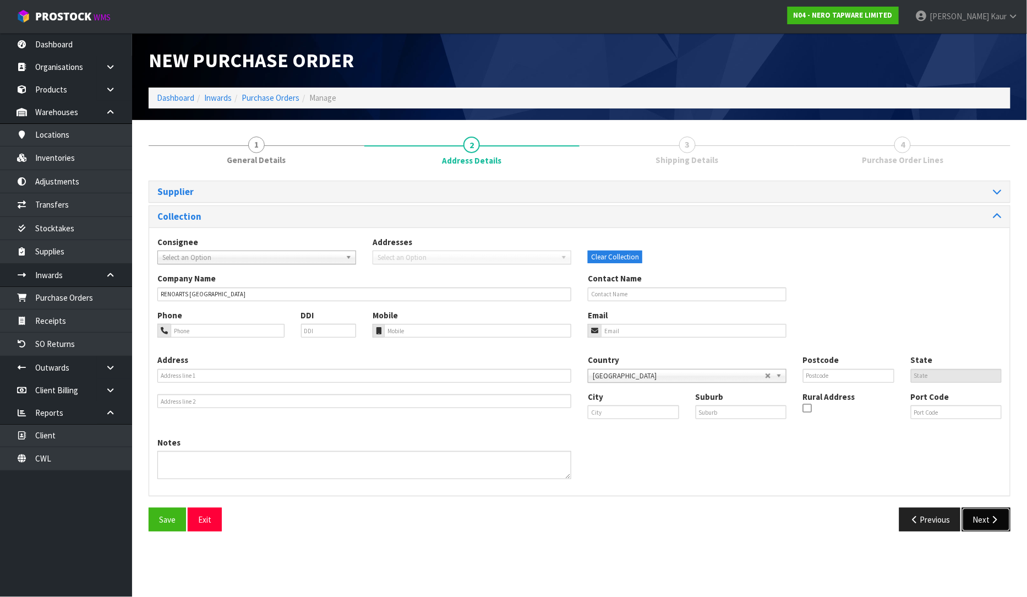
click at [984, 518] on button "Next" at bounding box center [986, 519] width 48 height 24
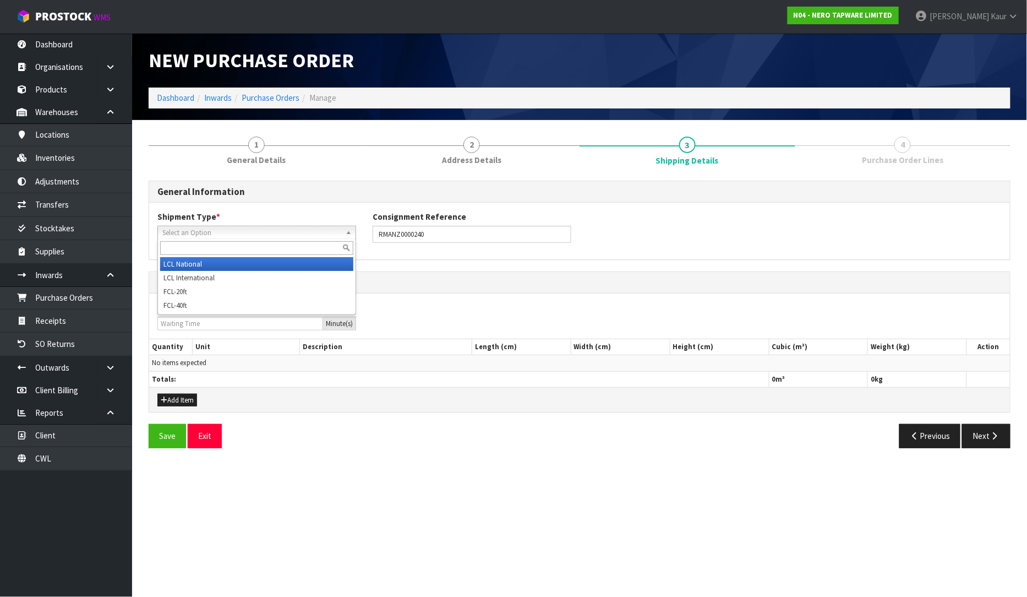
drag, startPoint x: 249, startPoint y: 233, endPoint x: 221, endPoint y: 245, distance: 30.6
click at [247, 233] on span "Select an Option" at bounding box center [251, 232] width 179 height 13
click at [211, 268] on li "LCL National" at bounding box center [256, 264] width 193 height 14
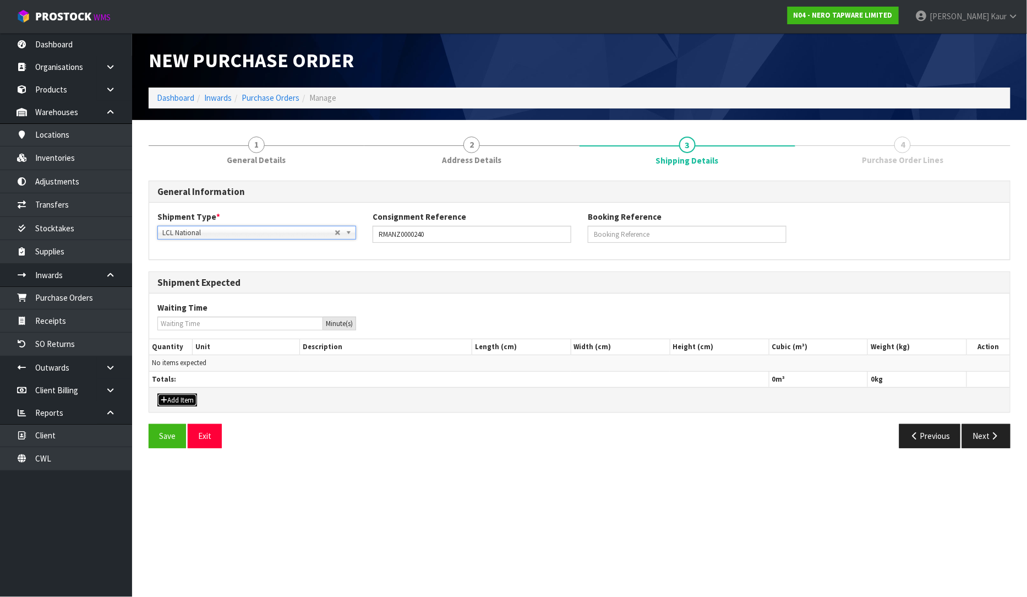
click at [174, 400] on button "Add Item" at bounding box center [177, 400] width 40 height 13
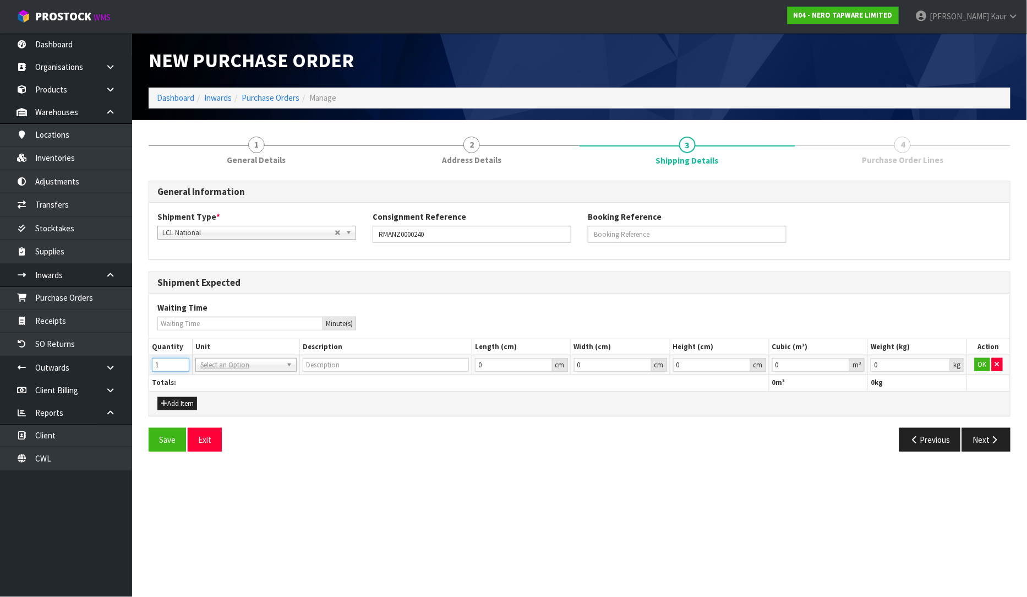
type input "1"
click at [181, 362] on input "1" at bounding box center [170, 365] width 37 height 14
drag, startPoint x: 221, startPoint y: 362, endPoint x: 216, endPoint y: 380, distance: 18.8
click at [216, 380] on input "text" at bounding box center [246, 380] width 96 height 14
type input "CTN"
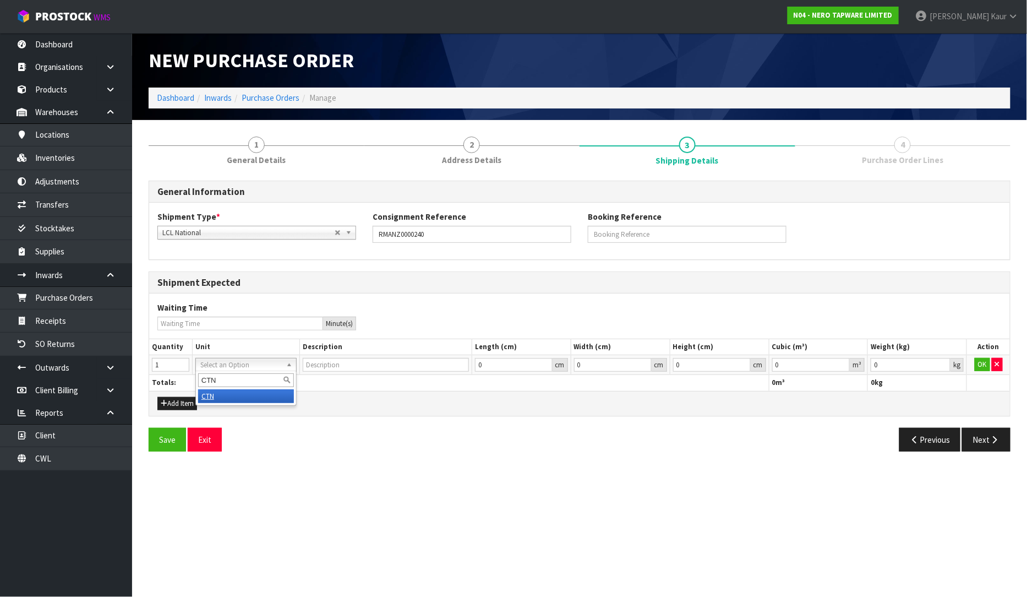
type input "CARTON"
type input "0.000001"
click at [844, 359] on input "0.000001" at bounding box center [811, 365] width 78 height 14
type input "0.001"
click at [944, 362] on input "0.001" at bounding box center [911, 365] width 80 height 14
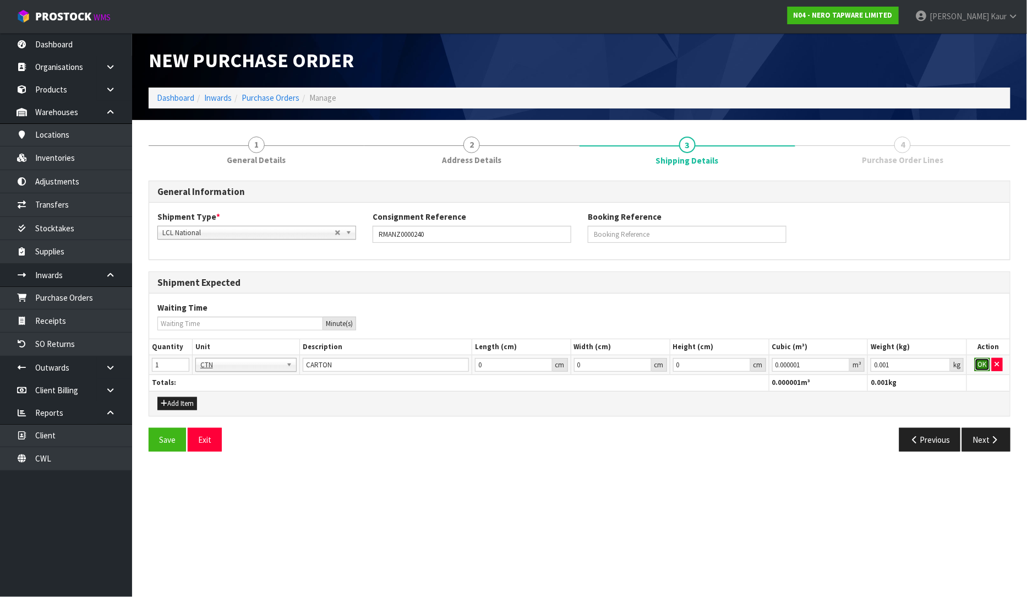
click at [980, 362] on button "OK" at bounding box center [982, 364] width 15 height 13
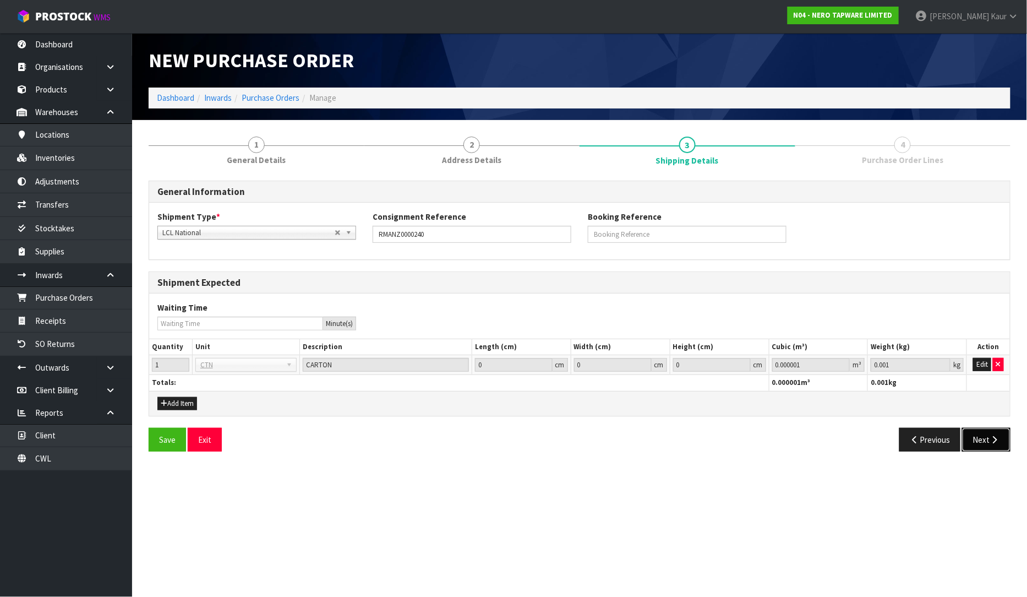
click at [984, 431] on button "Next" at bounding box center [986, 440] width 48 height 24
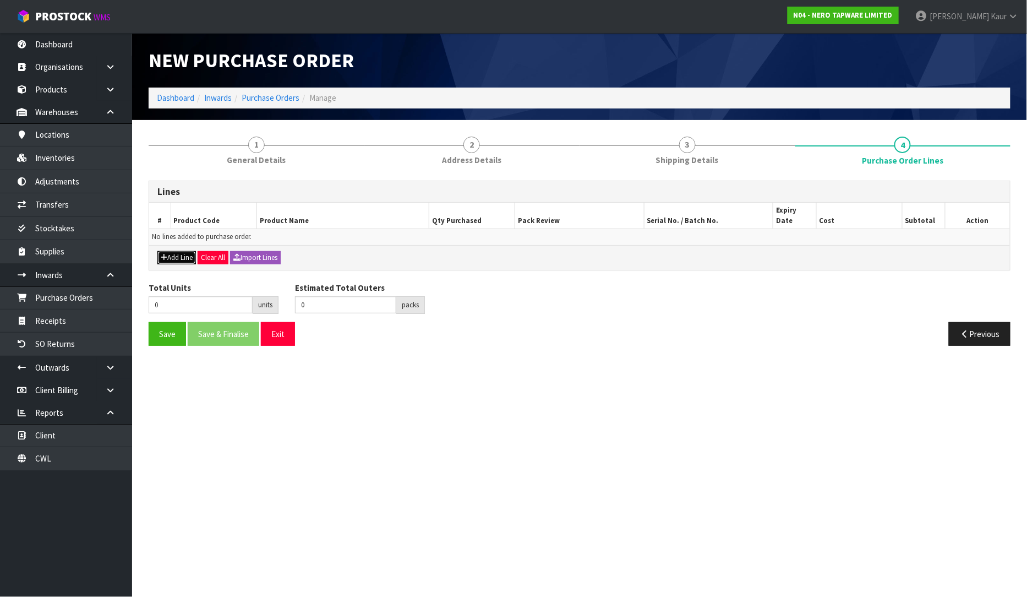
click at [183, 251] on button "Add Line" at bounding box center [176, 257] width 39 height 13
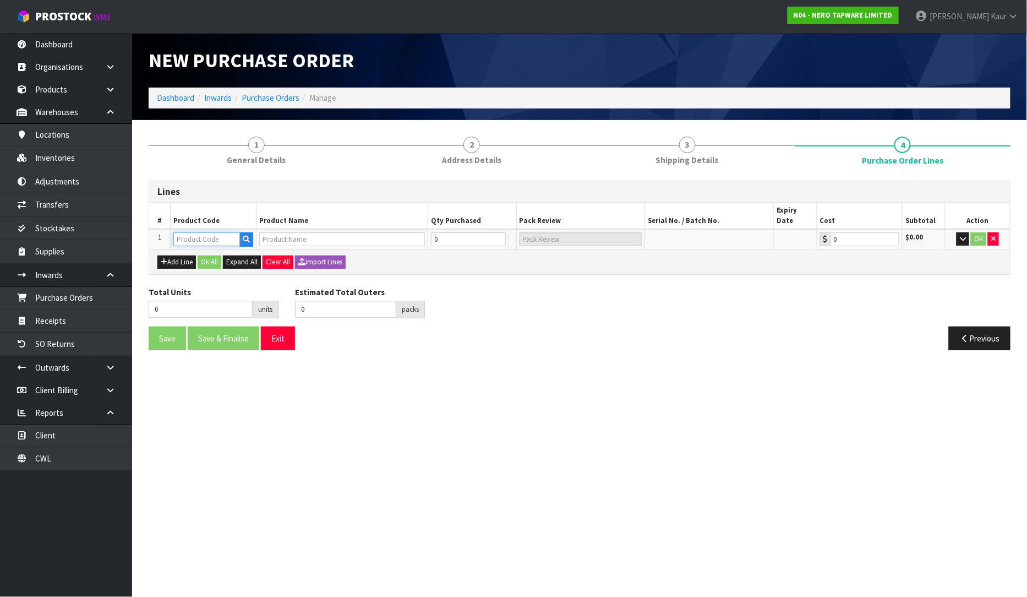
click at [202, 232] on input "text" at bounding box center [206, 239] width 67 height 14
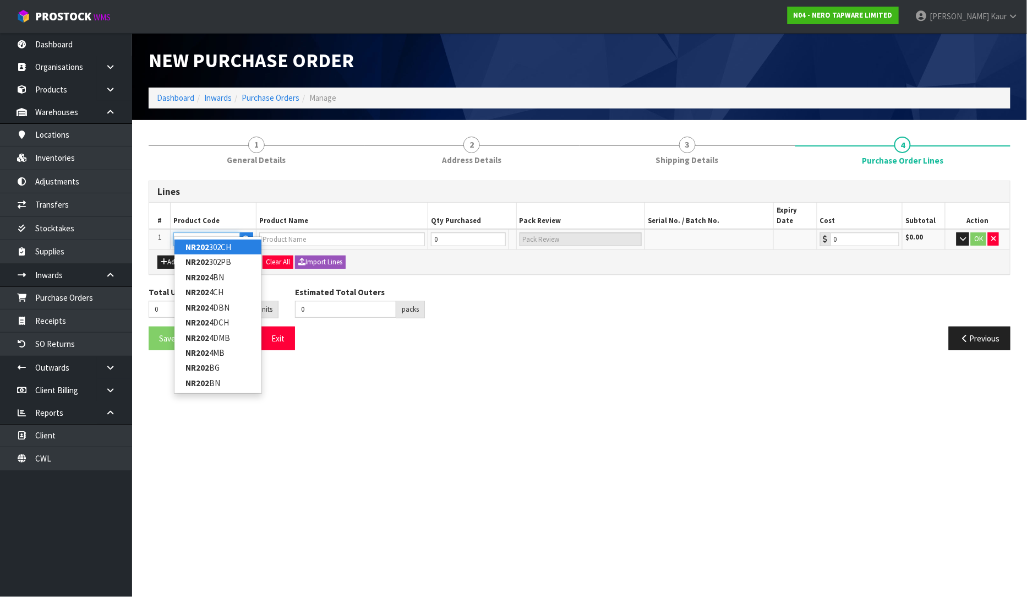
type input "NR202BG"
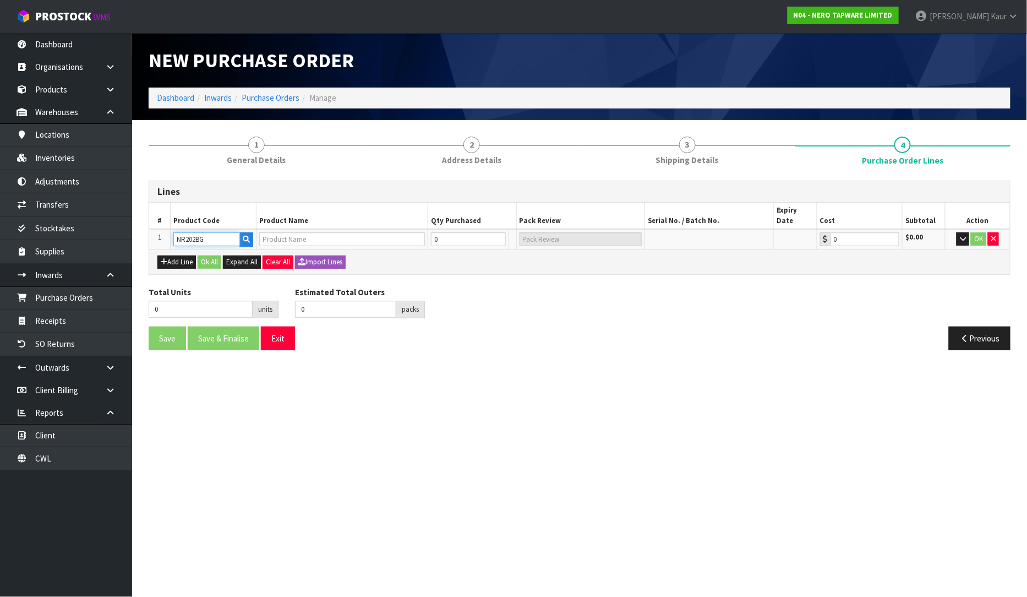
type input "DOLCE WALL MOUNTED SWIVEL BATH SPOUT ONLY BRUSHED GOLD"
type input "0.00"
type input "NR202BG"
click at [476, 232] on input "0" at bounding box center [462, 239] width 67 height 14
type input "1"
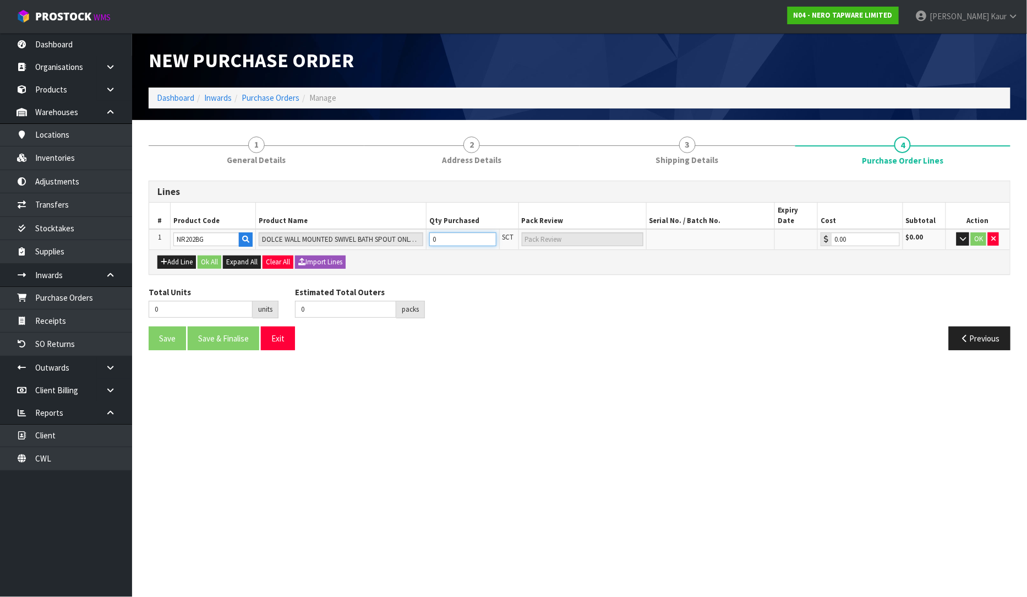
type input "1"
type input "1 SCT"
type input "1"
click at [982, 232] on button "OK" at bounding box center [978, 238] width 15 height 13
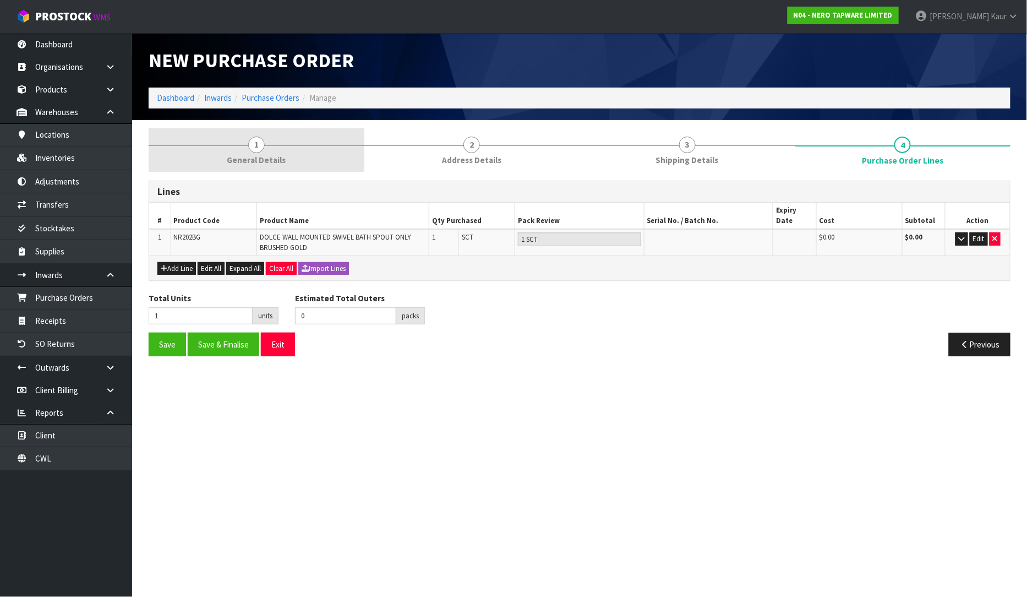
click at [266, 155] on span "General Details" at bounding box center [256, 160] width 59 height 12
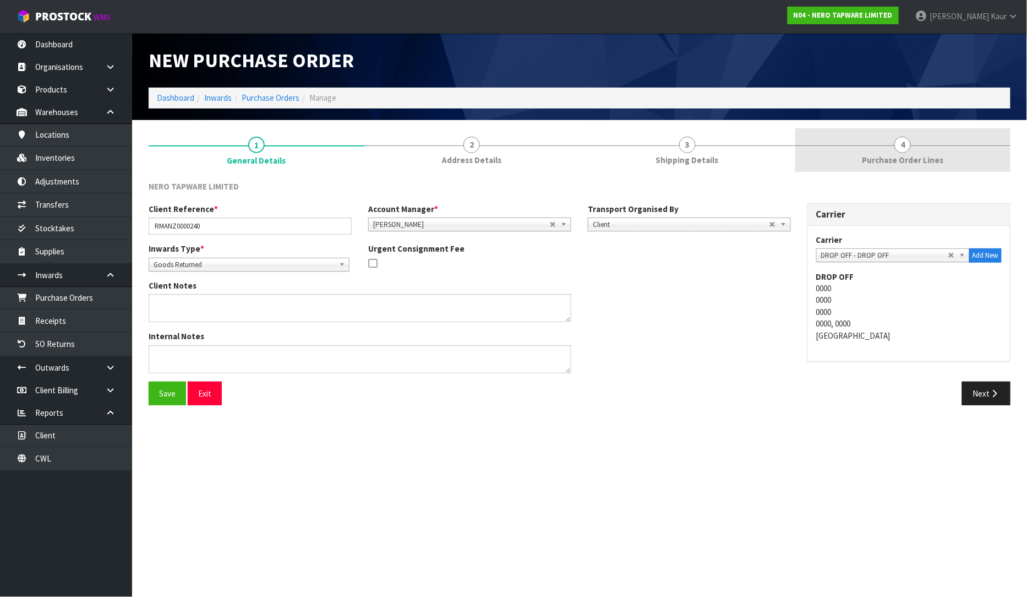
click at [870, 144] on link "4 Purchase Order Lines" at bounding box center [903, 149] width 216 height 43
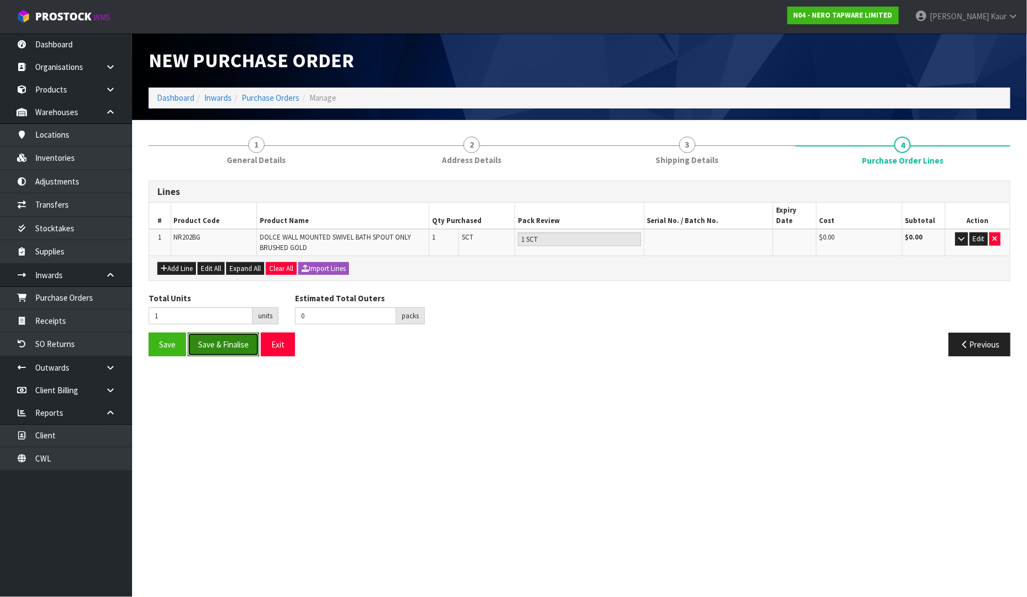
click at [205, 334] on button "Save & Finalise" at bounding box center [224, 344] width 72 height 24
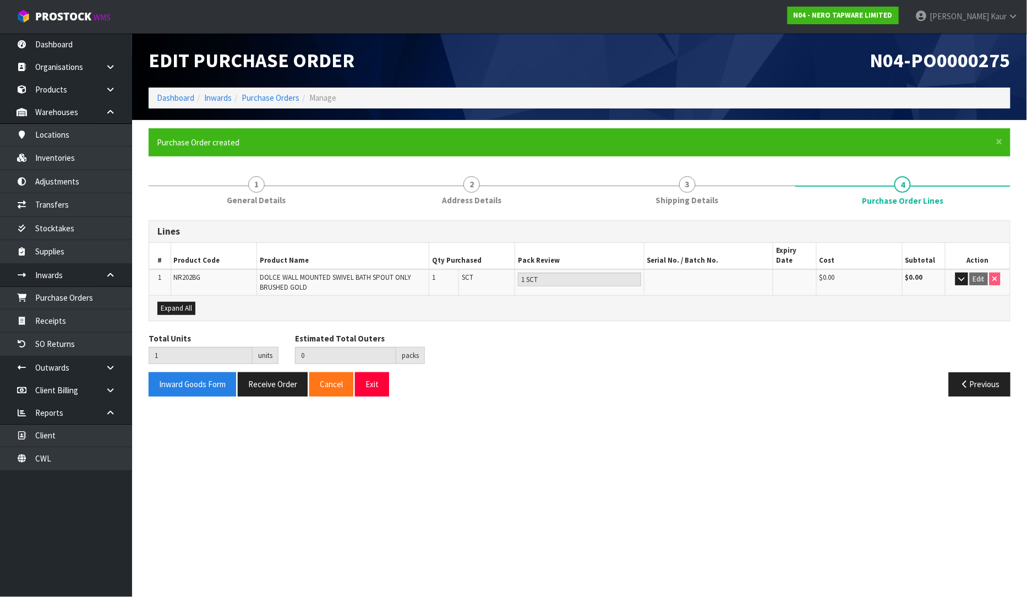
type input "0"
click at [273, 372] on button "Receive Order" at bounding box center [273, 384] width 70 height 24
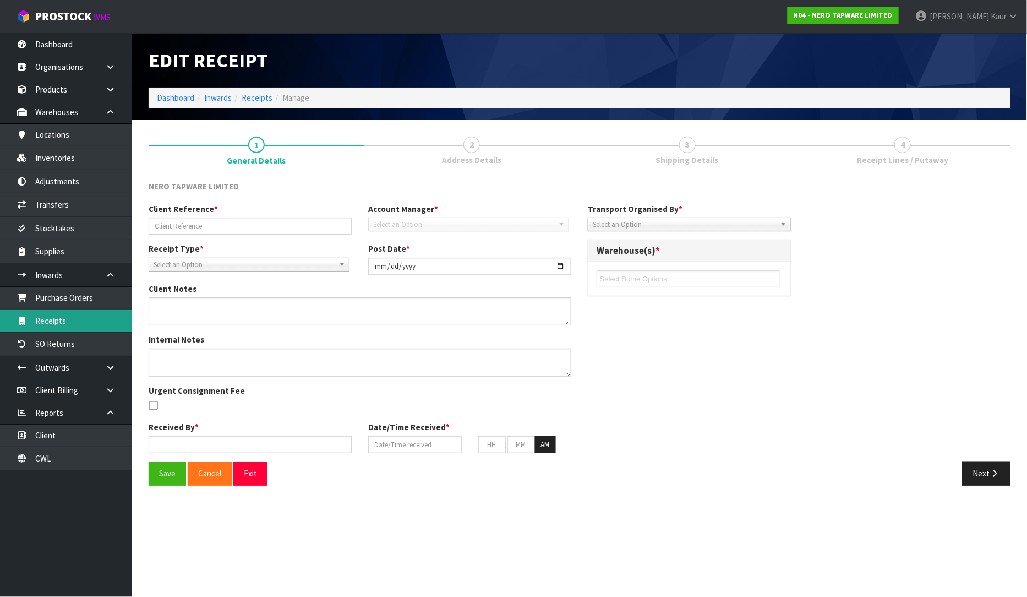
type input "RMANZ0000240"
type input "[DATE]"
type input "[PERSON_NAME]"
type input "[DATE]"
type input "02"
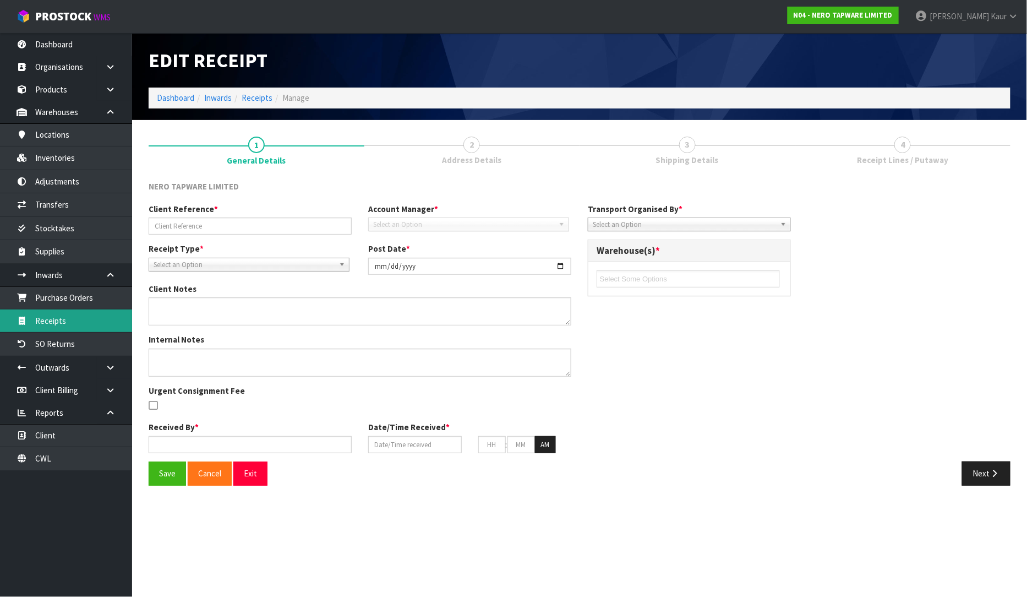
type input "20"
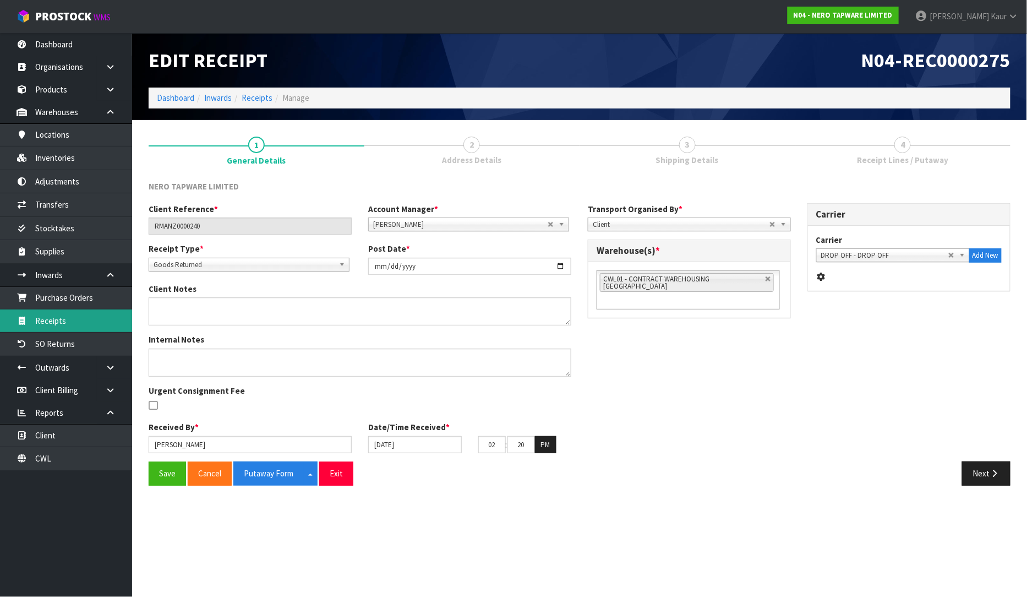
click at [56, 323] on link "Receipts" at bounding box center [66, 320] width 132 height 23
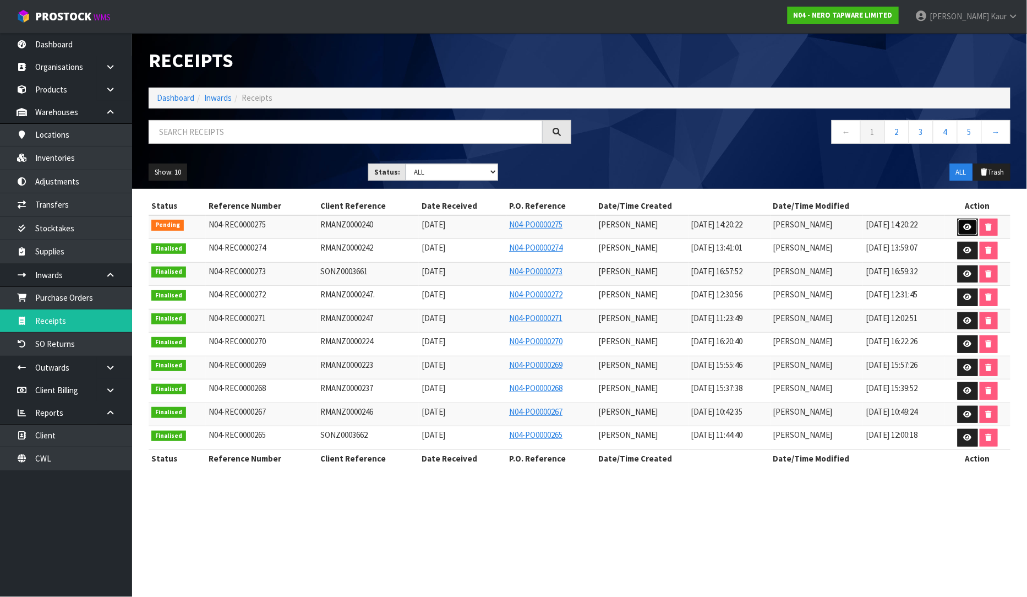
click at [968, 225] on icon at bounding box center [968, 226] width 8 height 7
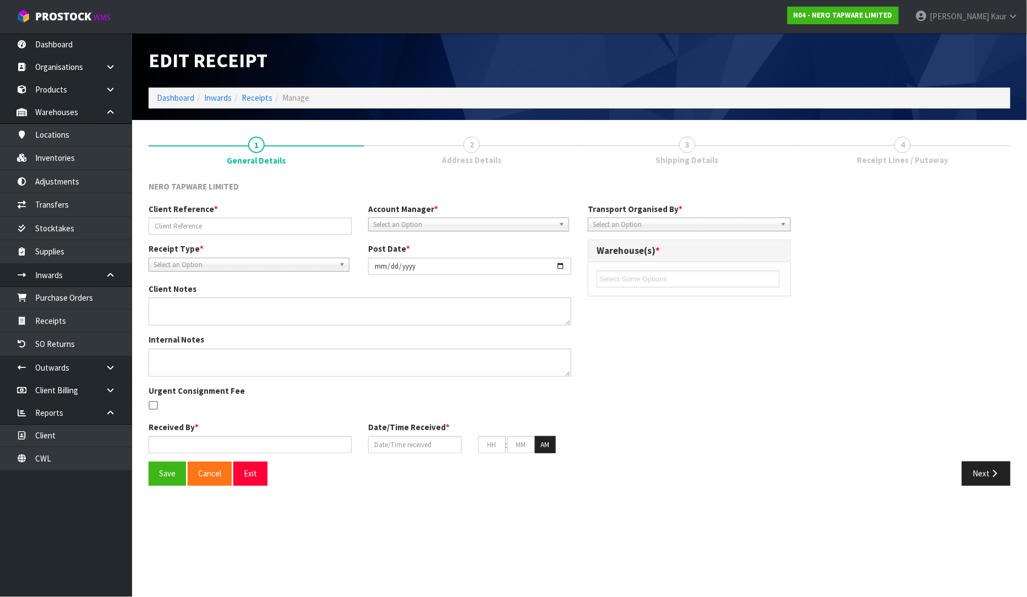
type input "RMANZ0000240"
type input "[DATE]"
type input "[PERSON_NAME]"
type input "[DATE]"
type input "02"
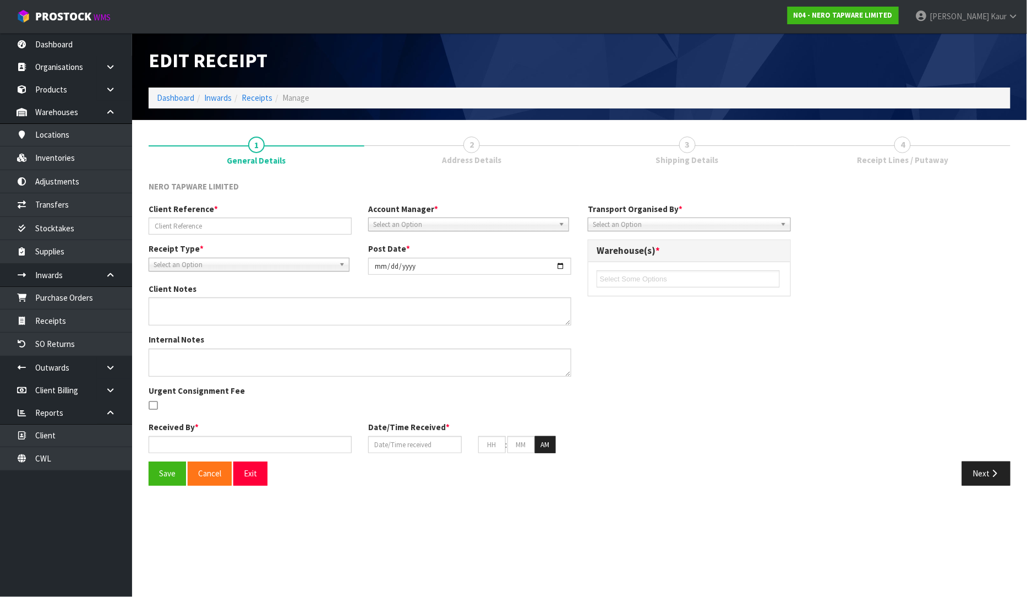
type input "20"
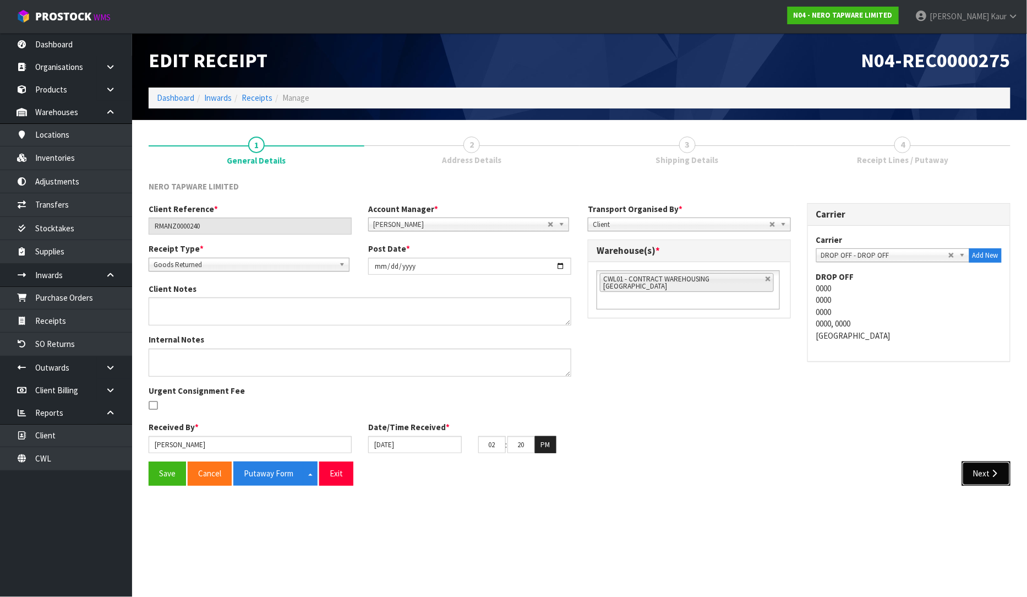
click at [982, 472] on button "Next" at bounding box center [986, 473] width 48 height 24
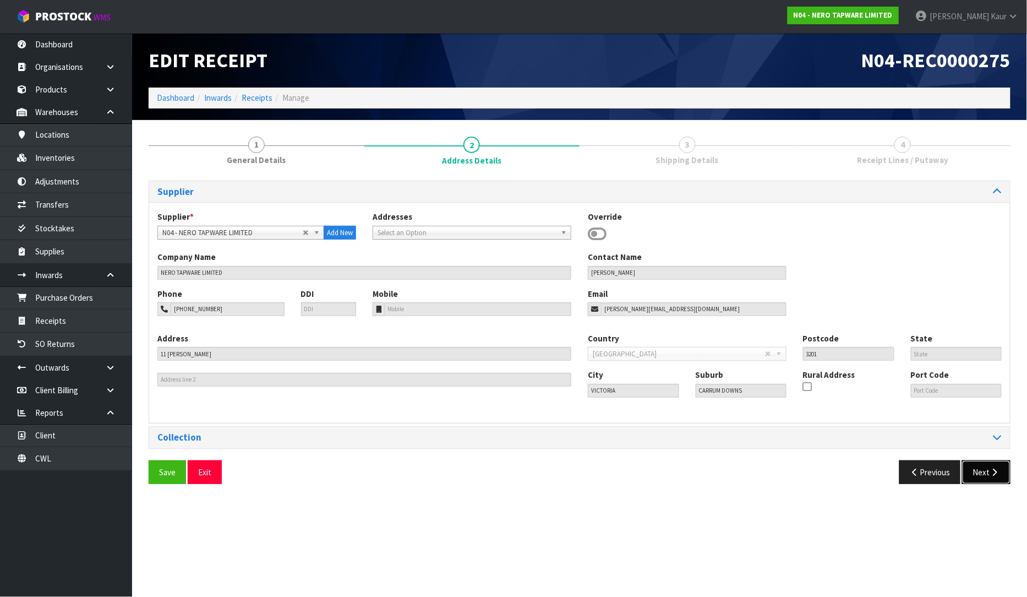
click at [982, 472] on button "Next" at bounding box center [986, 472] width 48 height 24
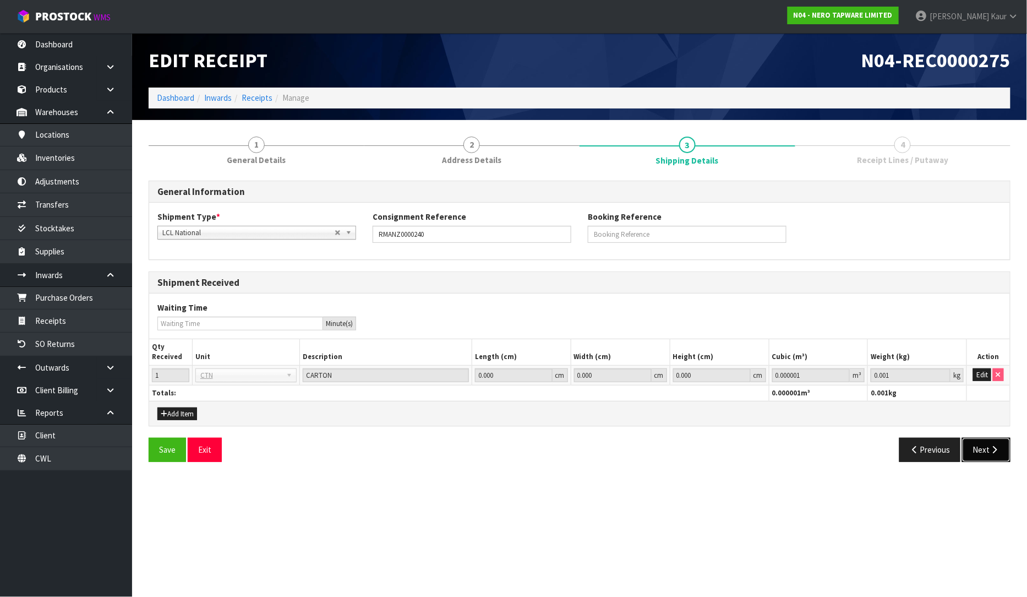
click at [984, 456] on button "Next" at bounding box center [986, 450] width 48 height 24
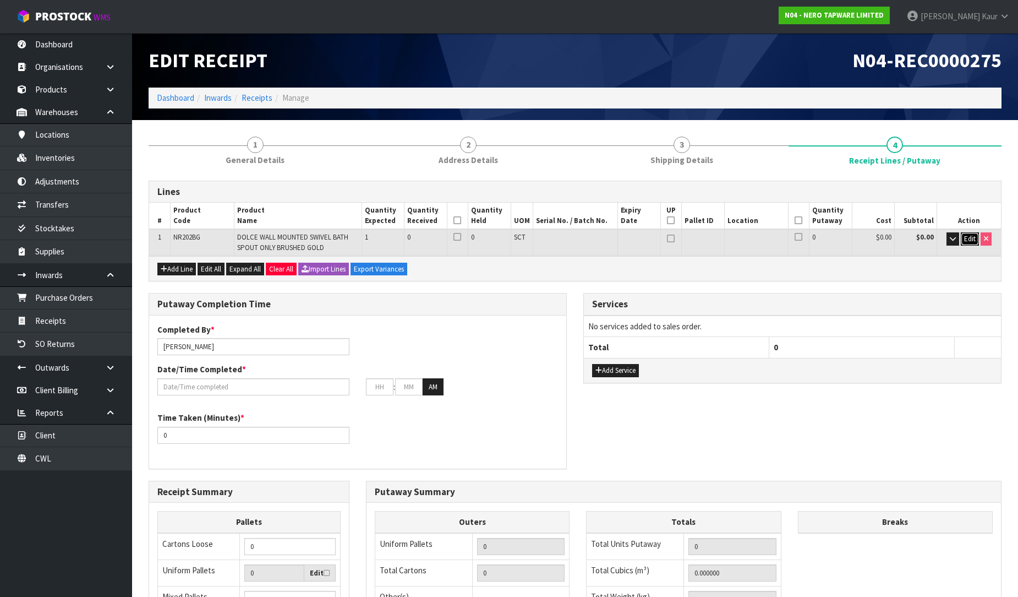
click at [969, 239] on span "Edit" at bounding box center [970, 238] width 12 height 9
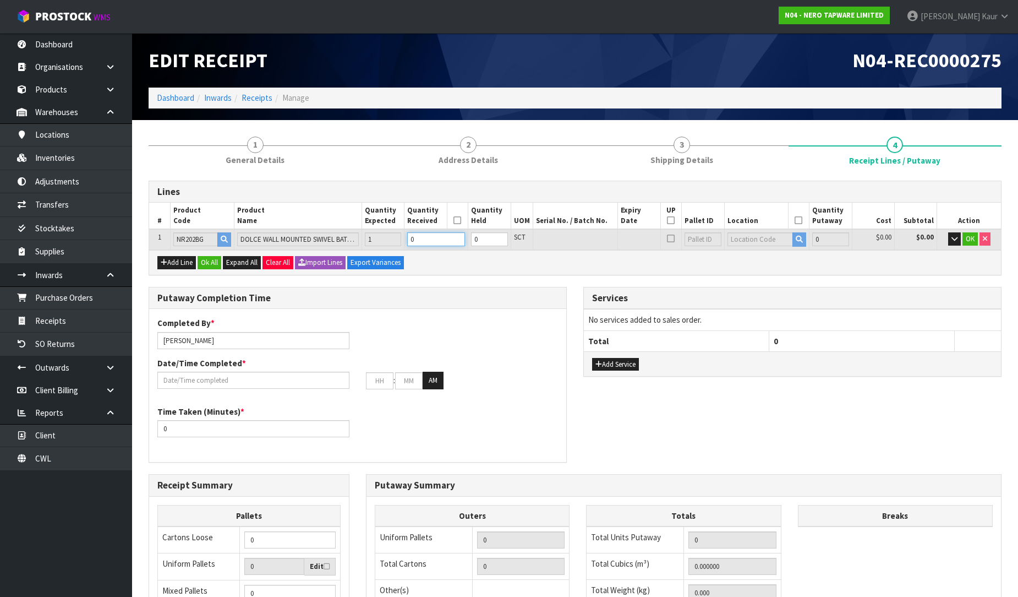
click at [422, 235] on input "0" at bounding box center [436, 239] width 58 height 14
type input "0.001372"
type input "0.66"
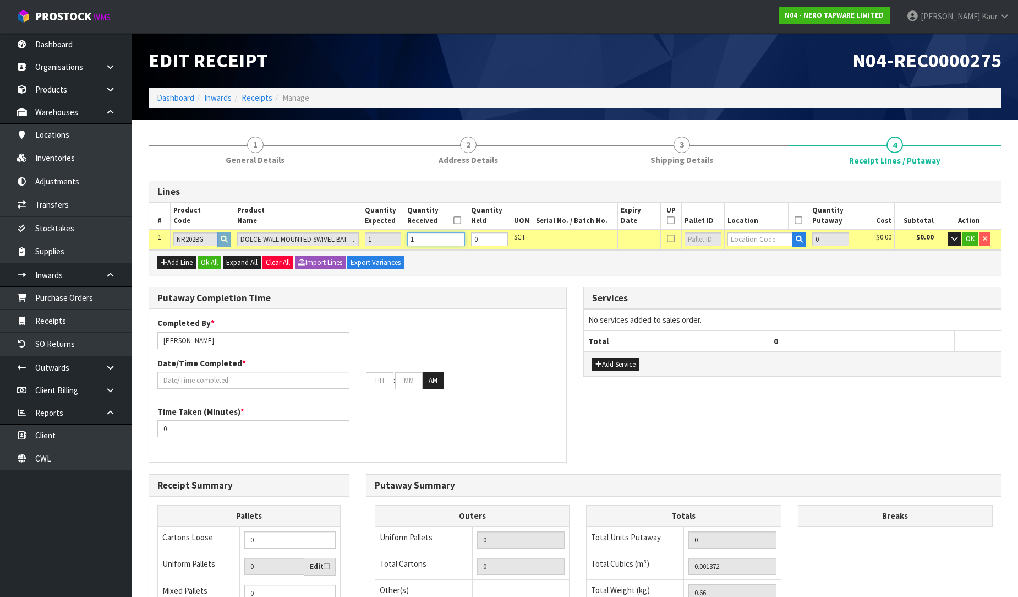
type input "1"
click at [761, 243] on input "text" at bounding box center [761, 239] width 66 height 14
type input "32-22-2"
click at [772, 256] on link "32-22-2 -A" at bounding box center [771, 257] width 87 height 15
type input "1"
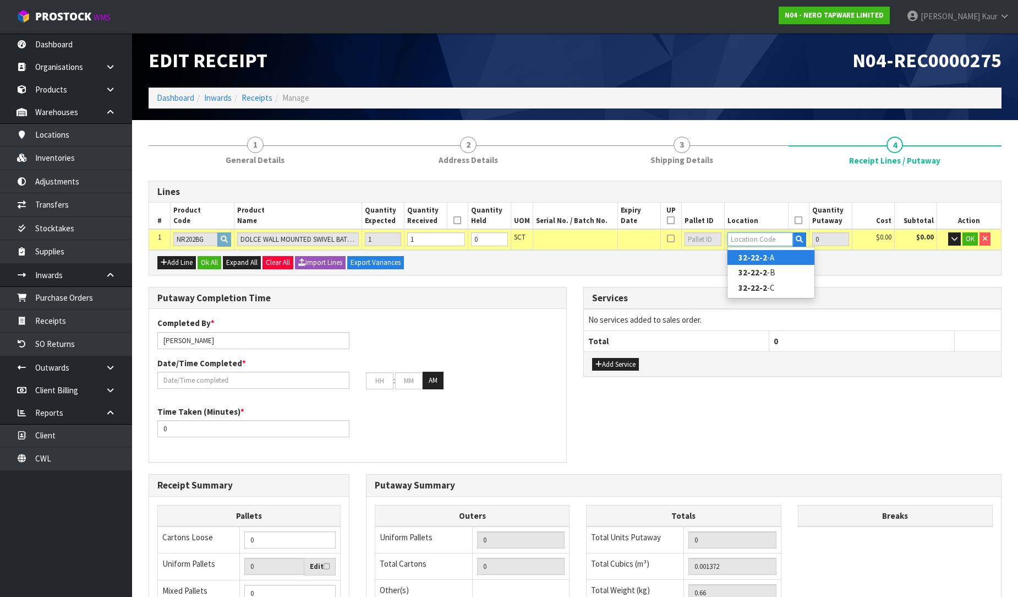
type input "32-22-2-A"
type input "1"
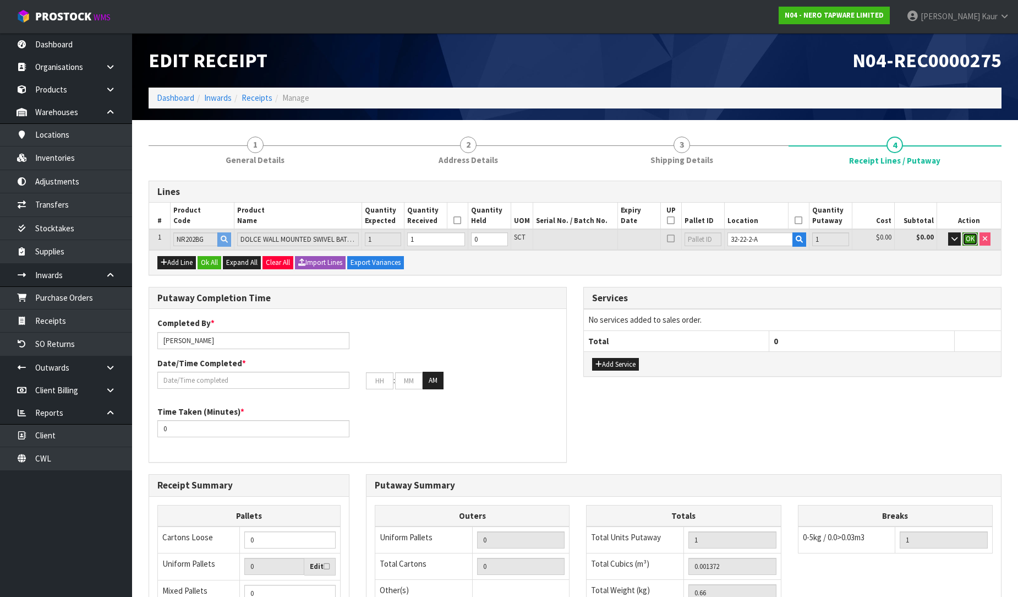
click at [968, 238] on span "OK" at bounding box center [970, 238] width 9 height 9
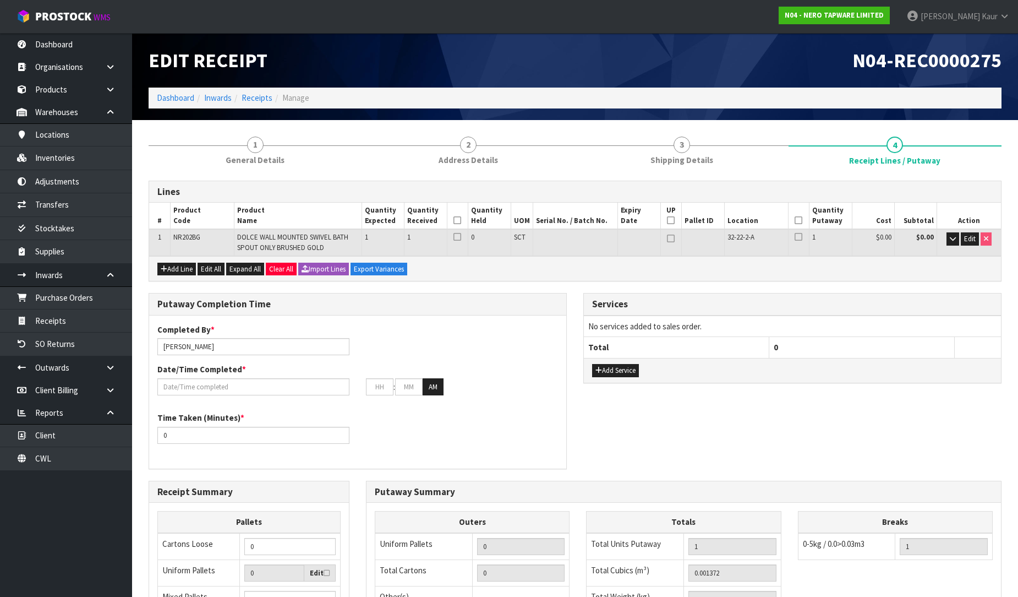
click at [454, 220] on icon at bounding box center [458, 220] width 8 height 1
click at [799, 220] on icon at bounding box center [799, 220] width 8 height 1
click at [194, 386] on input "text" at bounding box center [253, 386] width 192 height 17
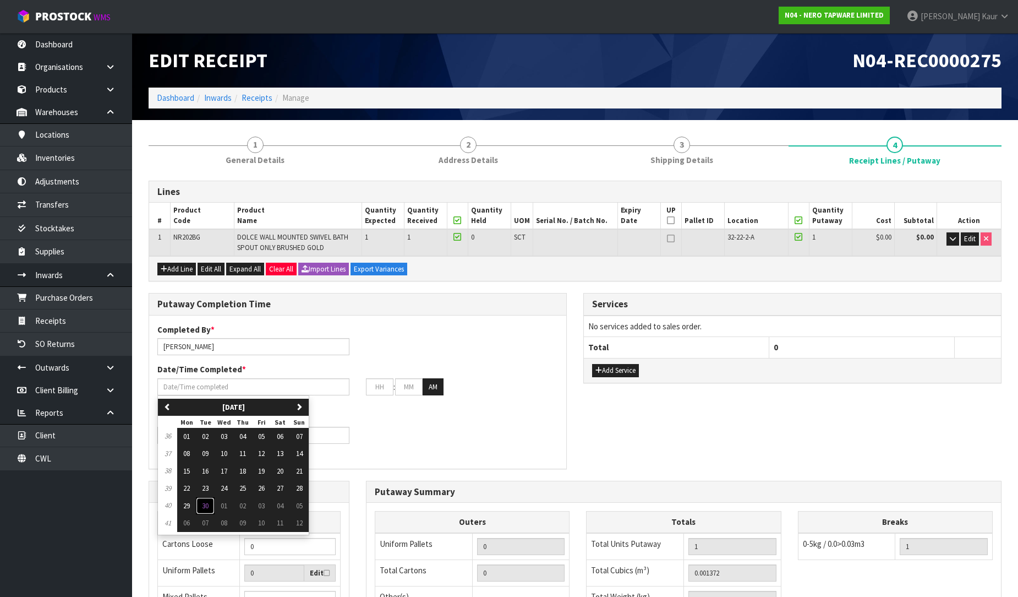
click at [205, 505] on span "30" at bounding box center [205, 505] width 7 height 9
type input "[DATE]"
type input "12"
type input "00"
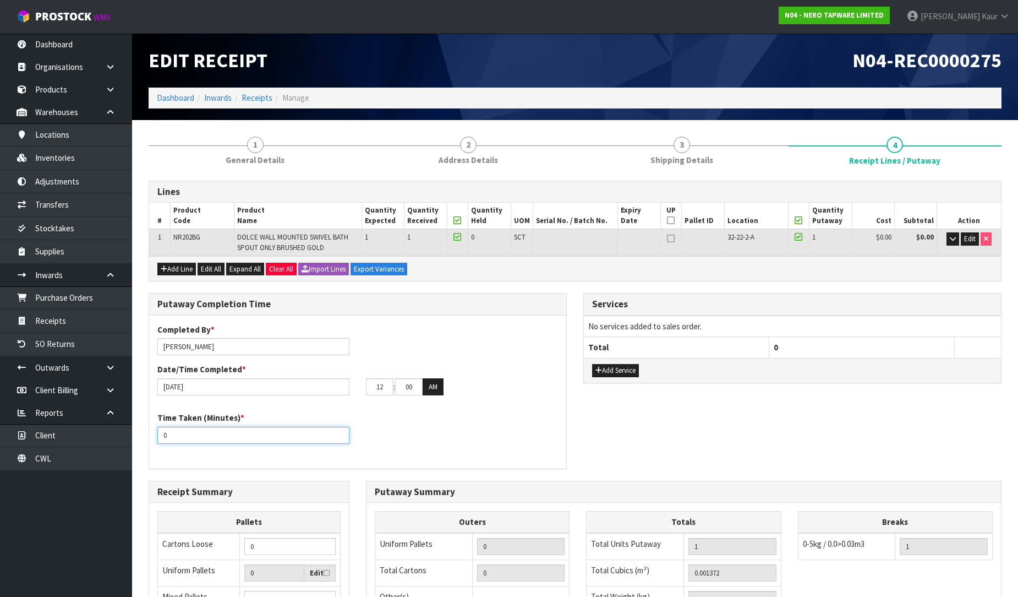
drag, startPoint x: 177, startPoint y: 441, endPoint x: 152, endPoint y: 436, distance: 25.8
click at [152, 436] on div "Time Taken (Minutes) * 0" at bounding box center [253, 427] width 209 height 31
type input "15"
drag, startPoint x: 383, startPoint y: 384, endPoint x: 361, endPoint y: 387, distance: 22.2
click at [361, 387] on div "12 : 00 : 00 AM" at bounding box center [462, 387] width 209 height 18
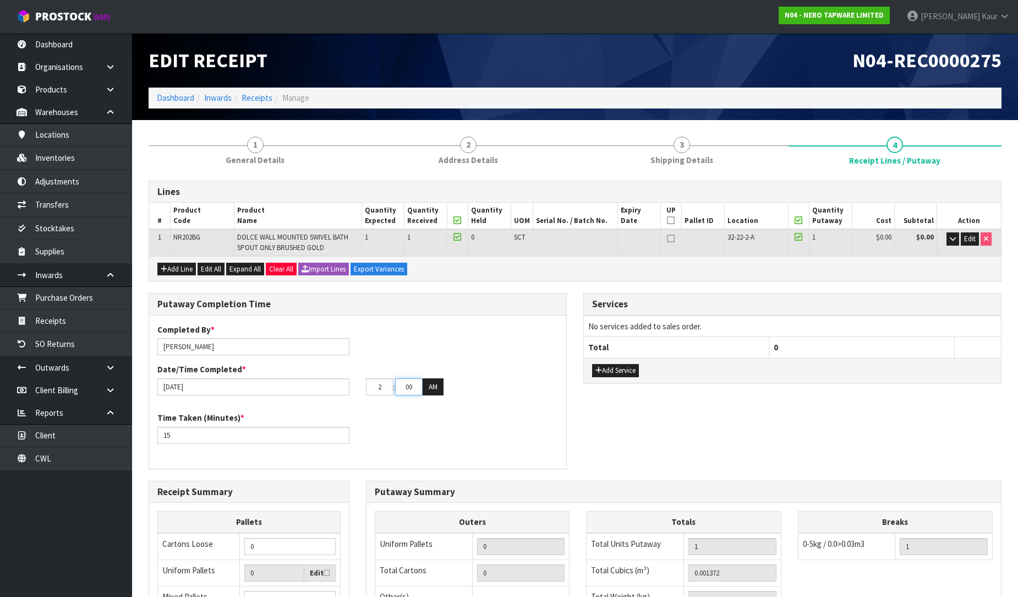
type input "02"
drag, startPoint x: 413, startPoint y: 388, endPoint x: 396, endPoint y: 390, distance: 16.6
click at [396, 390] on input "00" at bounding box center [409, 386] width 28 height 17
type input "20"
click at [430, 391] on button "AM" at bounding box center [433, 387] width 21 height 18
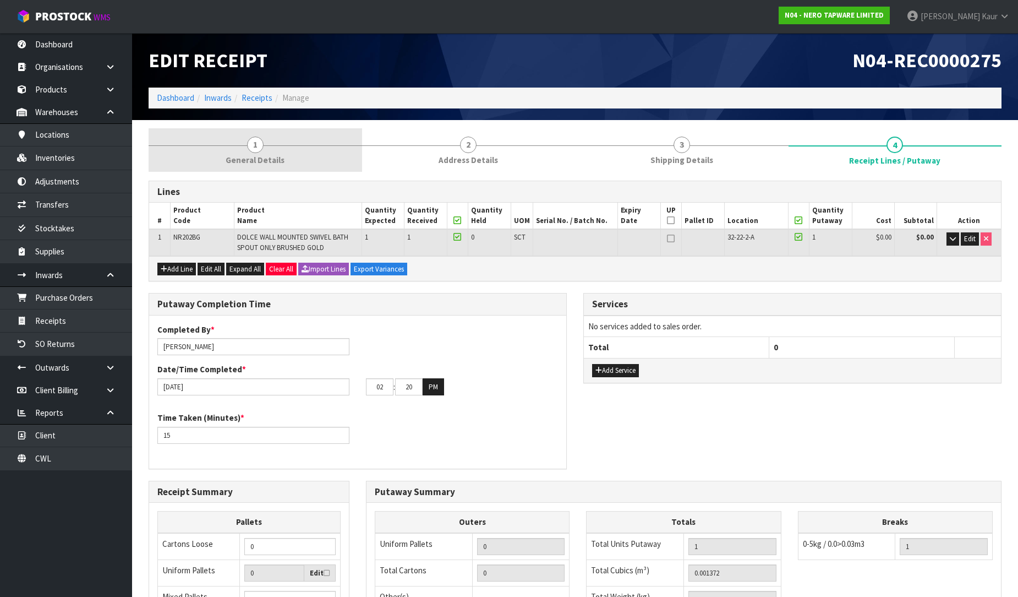
click at [272, 149] on link "1 General Details" at bounding box center [256, 149] width 214 height 43
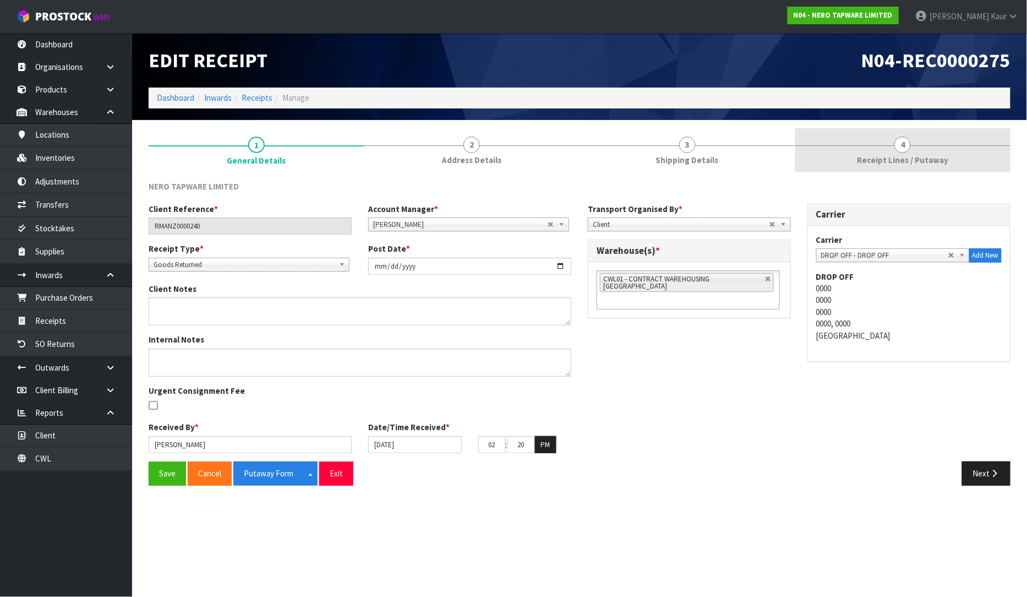
click at [895, 162] on span "Receipt Lines / Putaway" at bounding box center [902, 160] width 91 height 12
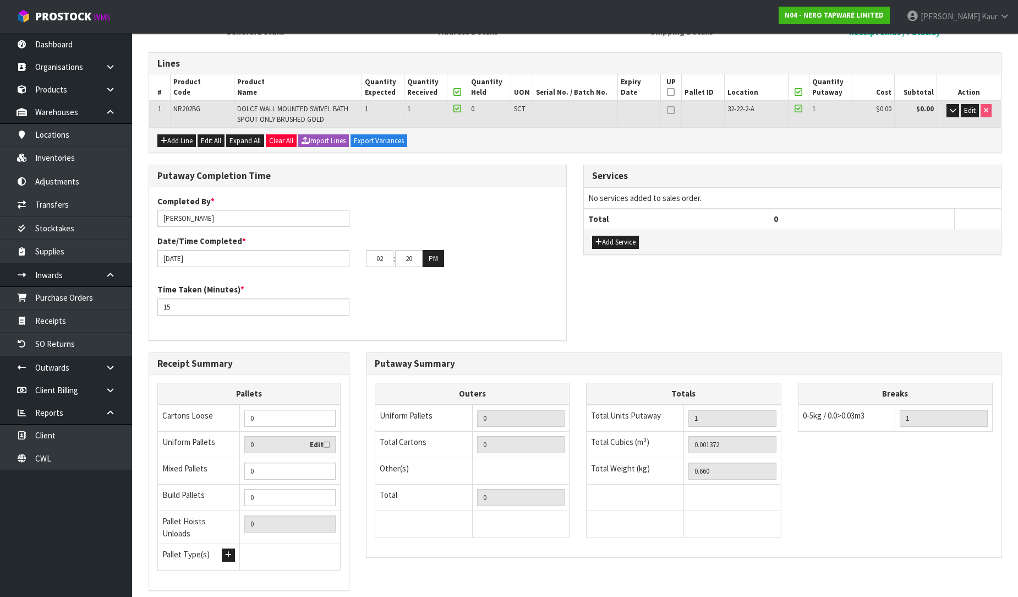
scroll to position [193, 0]
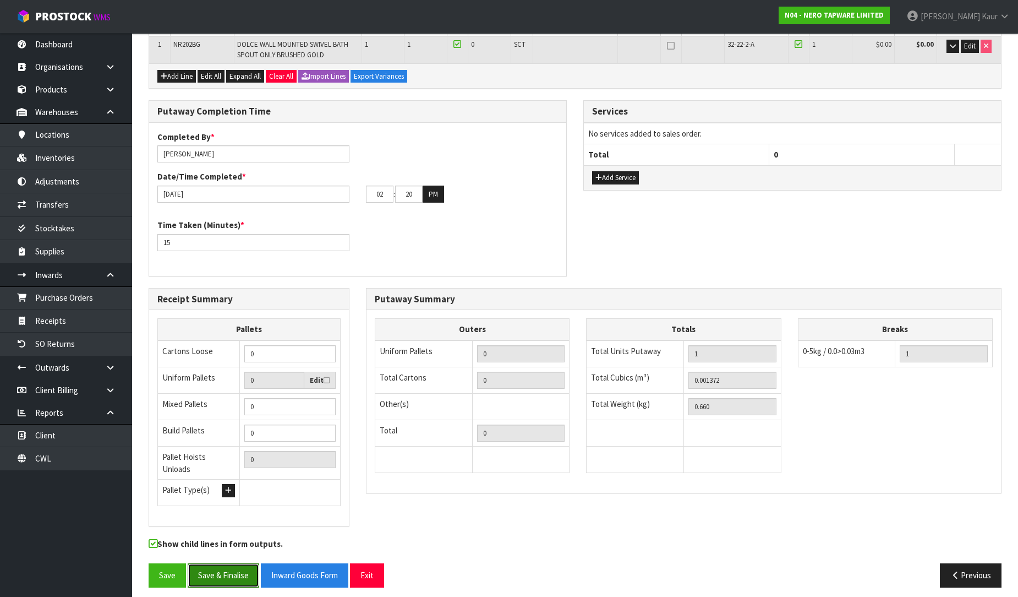
click at [232, 568] on button "Save & Finalise" at bounding box center [224, 575] width 72 height 24
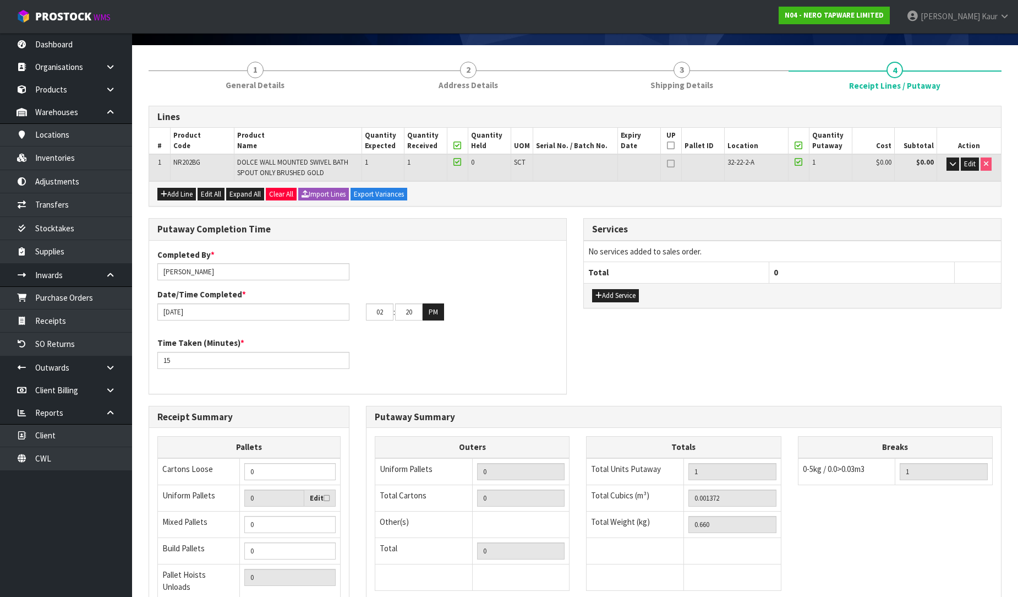
scroll to position [70, 0]
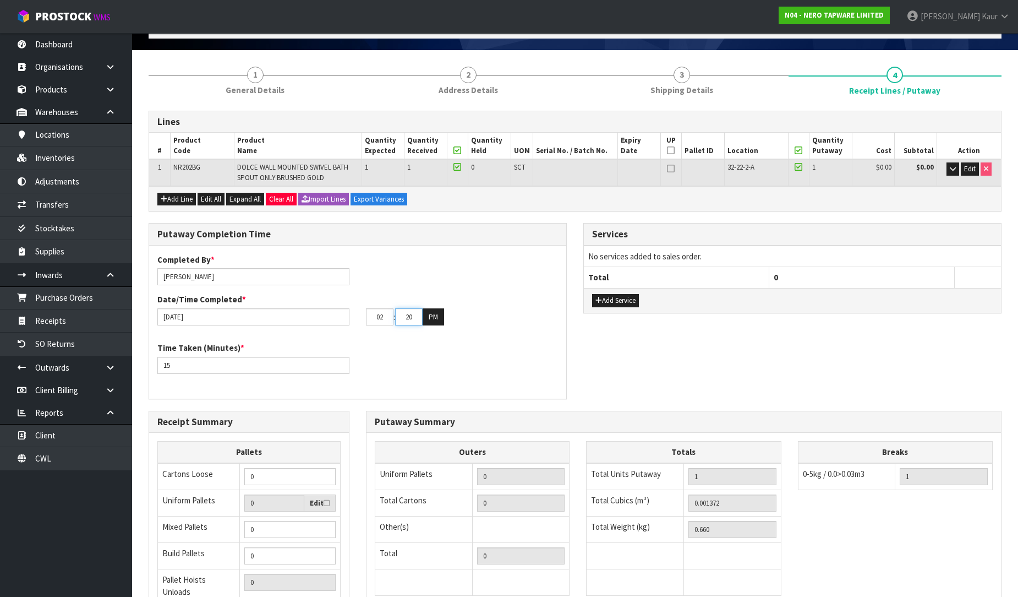
click at [413, 313] on input "20" at bounding box center [409, 316] width 28 height 17
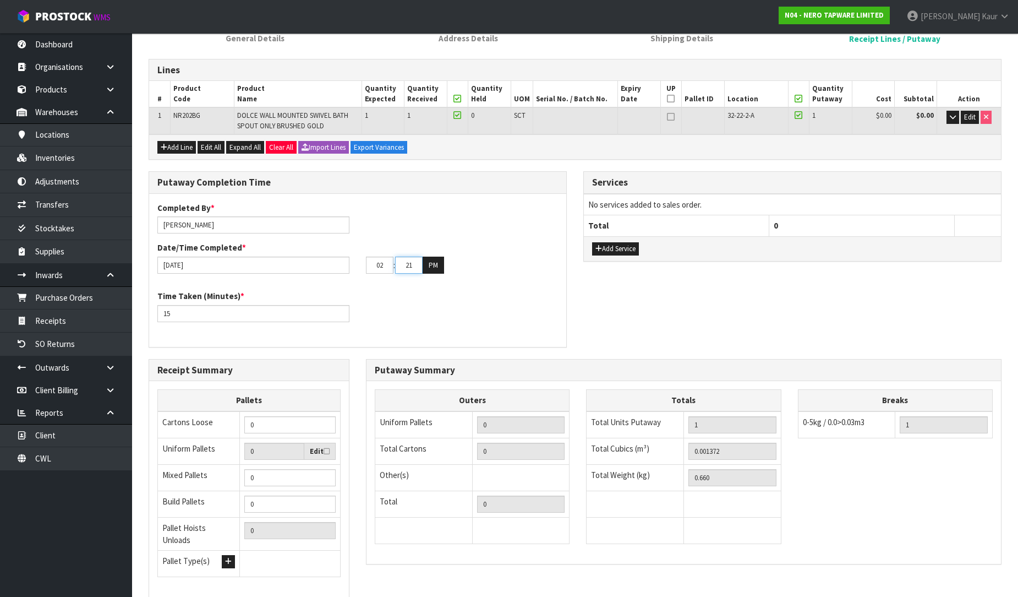
scroll to position [193, 0]
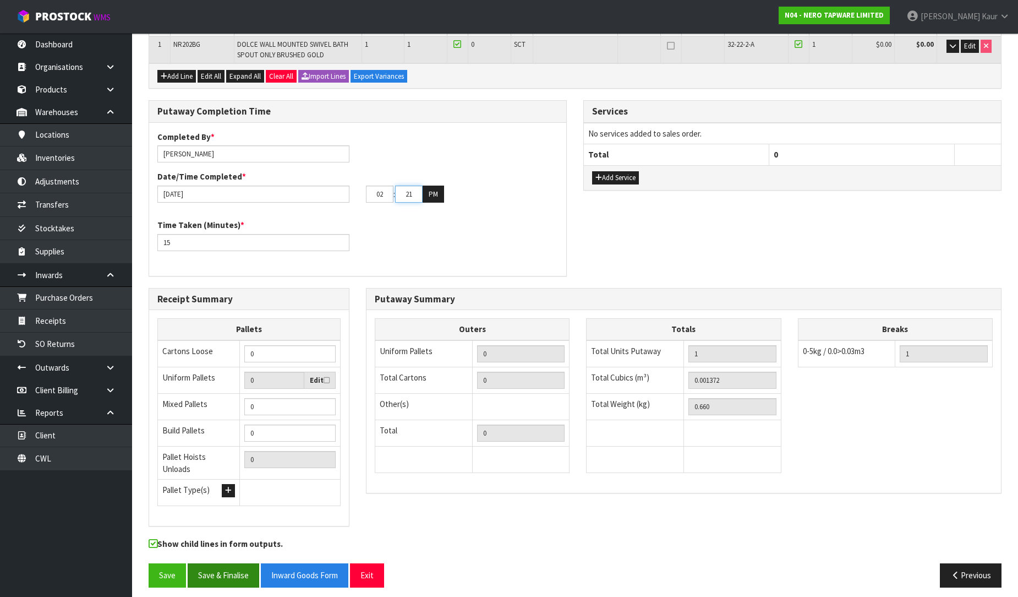
type input "21"
click at [231, 575] on button "Save & Finalise" at bounding box center [224, 575] width 72 height 24
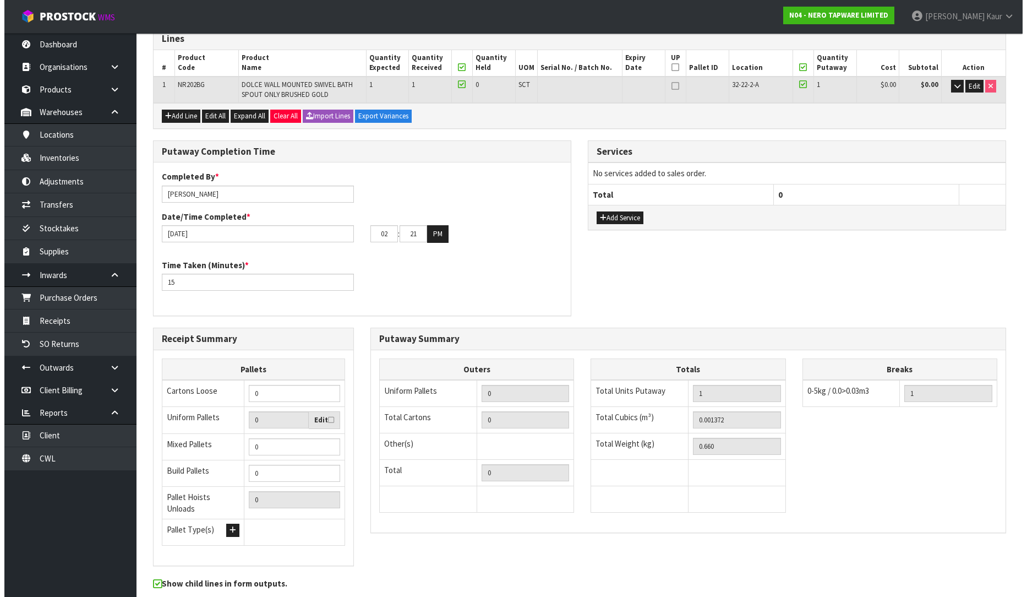
scroll to position [0, 0]
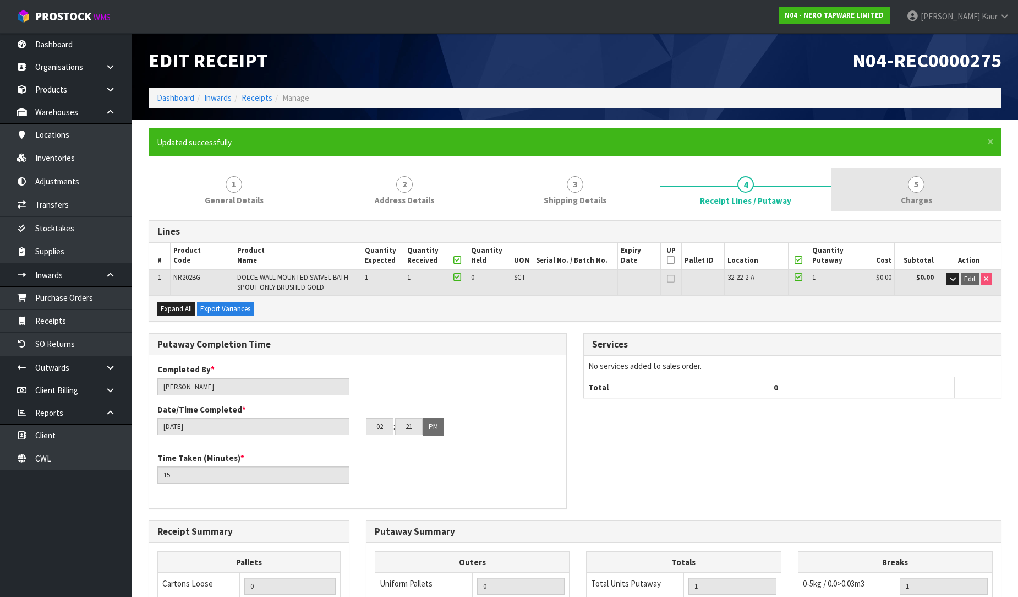
click at [910, 194] on span "Charges" at bounding box center [916, 200] width 31 height 12
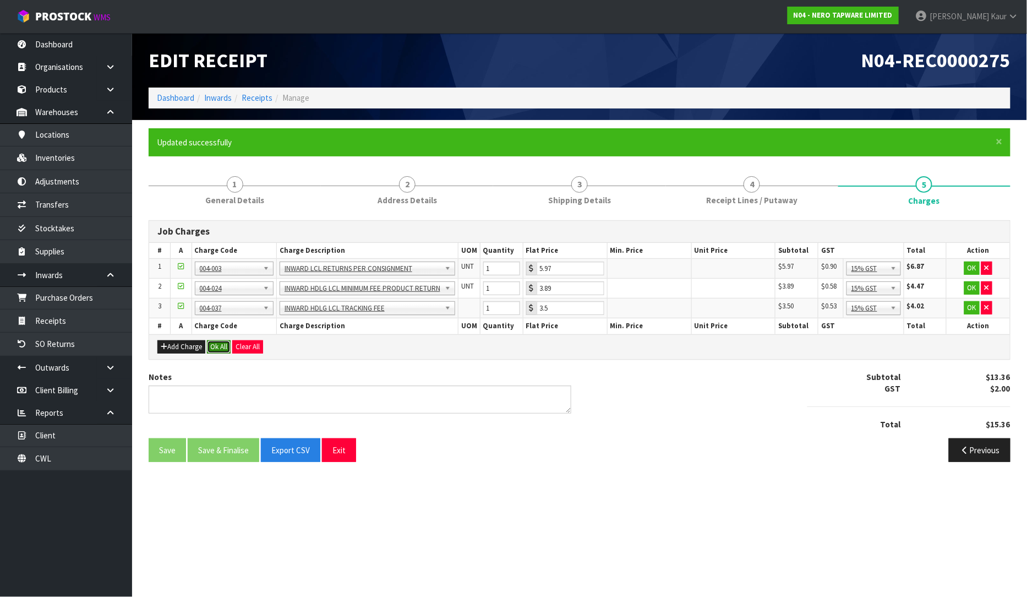
click at [223, 345] on button "Ok All" at bounding box center [219, 346] width 24 height 13
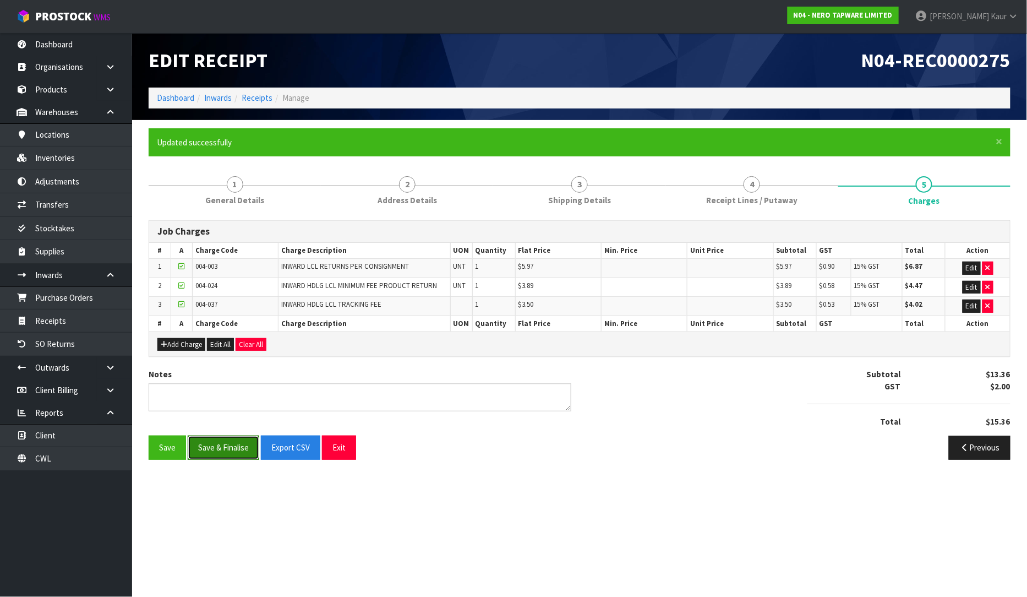
click at [219, 450] on button "Save & Finalise" at bounding box center [224, 447] width 72 height 24
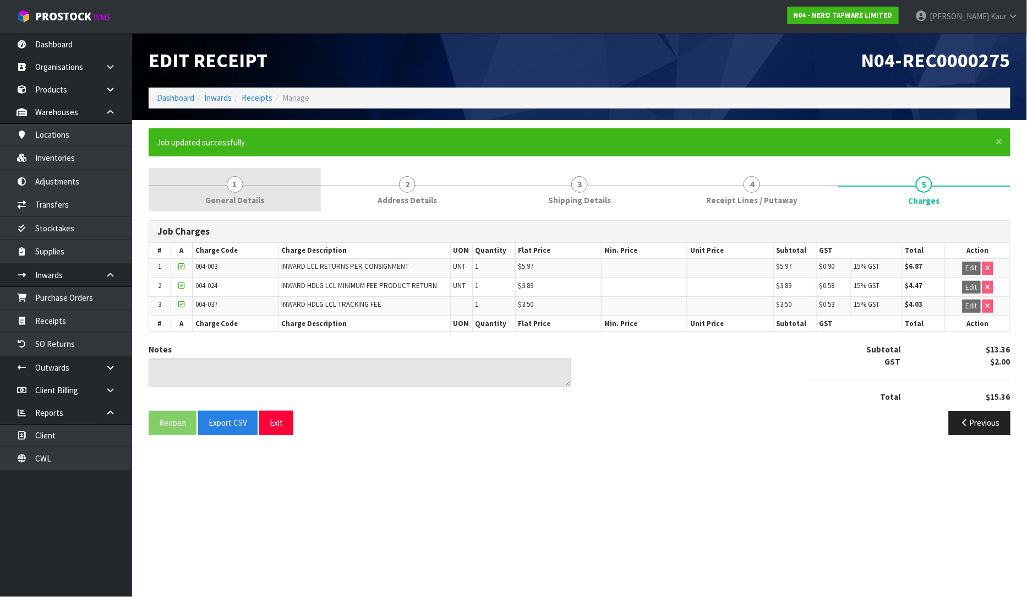
drag, startPoint x: 235, startPoint y: 179, endPoint x: 226, endPoint y: 203, distance: 24.7
click at [235, 179] on span "1" at bounding box center [235, 184] width 17 height 17
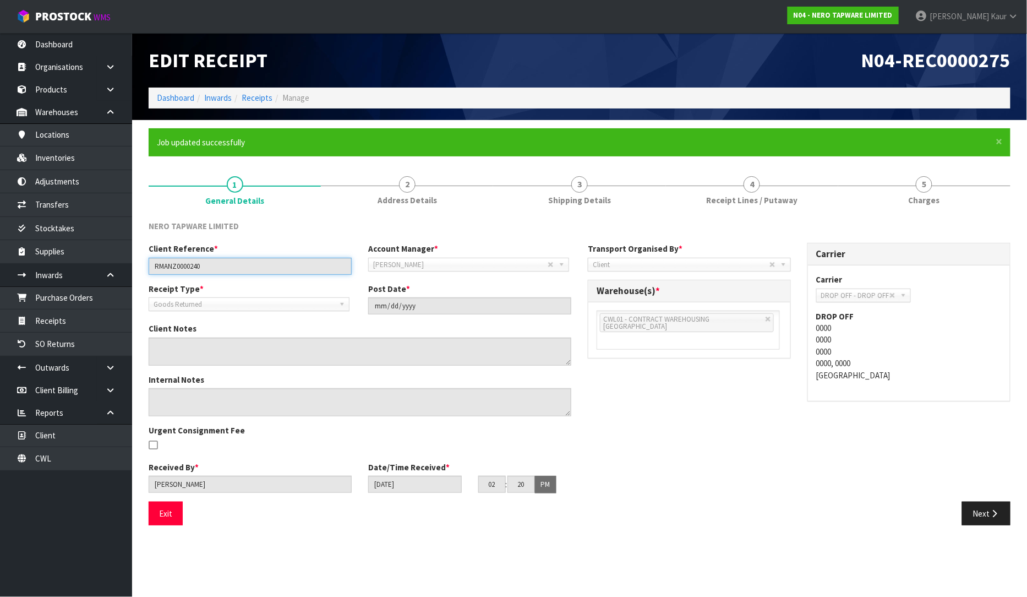
drag, startPoint x: 233, startPoint y: 268, endPoint x: 156, endPoint y: 269, distance: 77.1
click at [156, 269] on input "RMANZ0000240" at bounding box center [250, 266] width 203 height 17
click at [697, 201] on link "4 Receipt Lines / Putaway" at bounding box center [752, 189] width 172 height 43
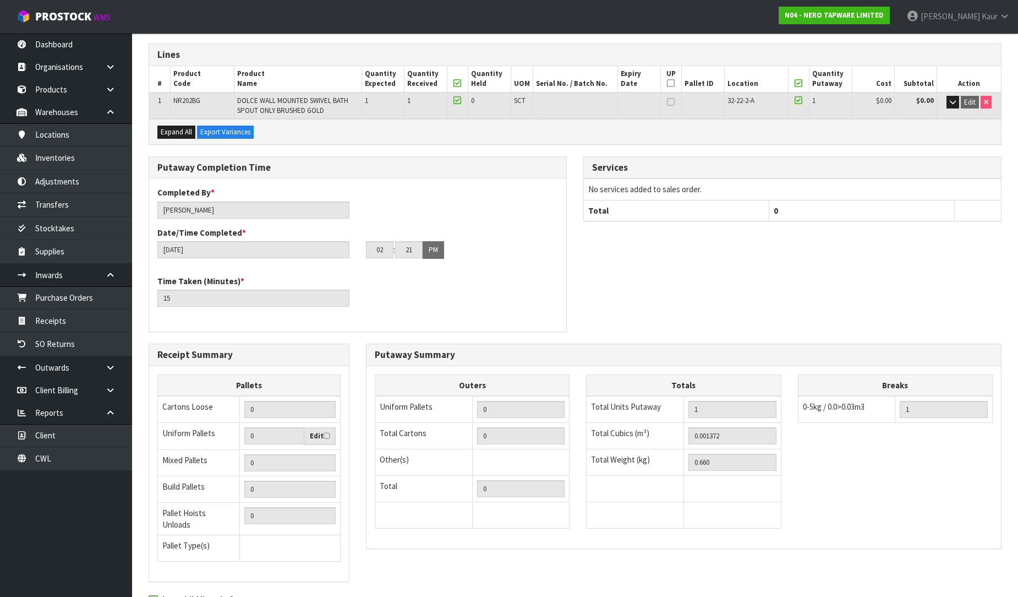
scroll to position [232, 0]
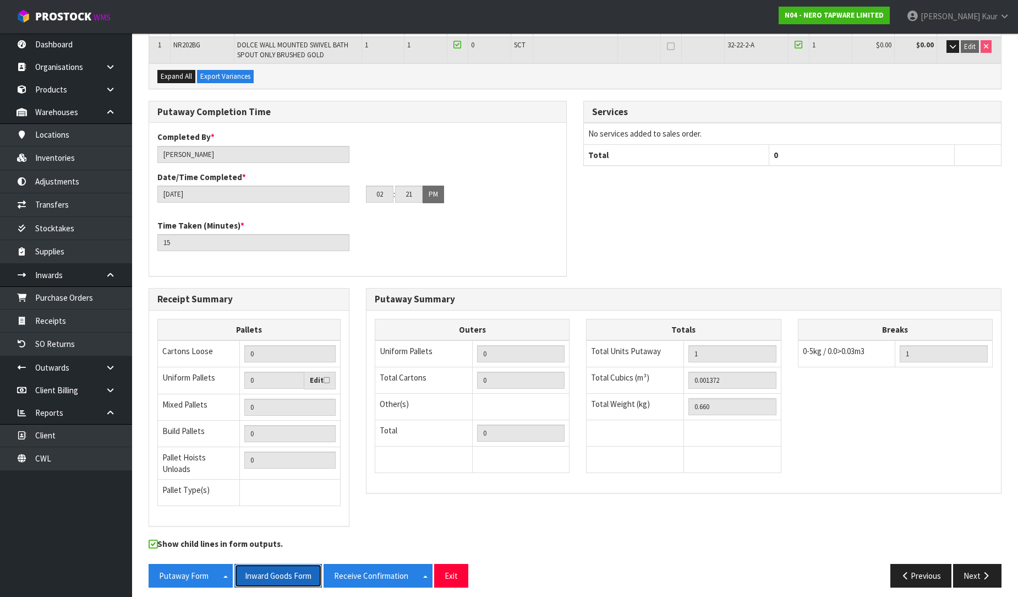
click at [288, 571] on button "Inward Goods Form" at bounding box center [278, 576] width 88 height 24
click at [61, 37] on link "Dashboard" at bounding box center [66, 44] width 132 height 23
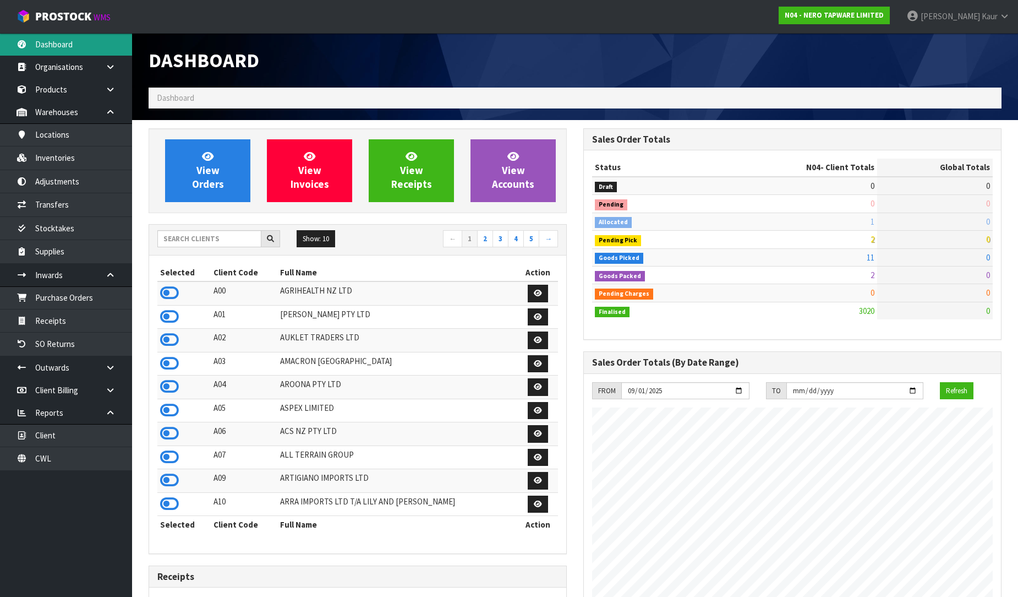
scroll to position [858, 435]
click at [174, 240] on input "text" at bounding box center [209, 238] width 104 height 17
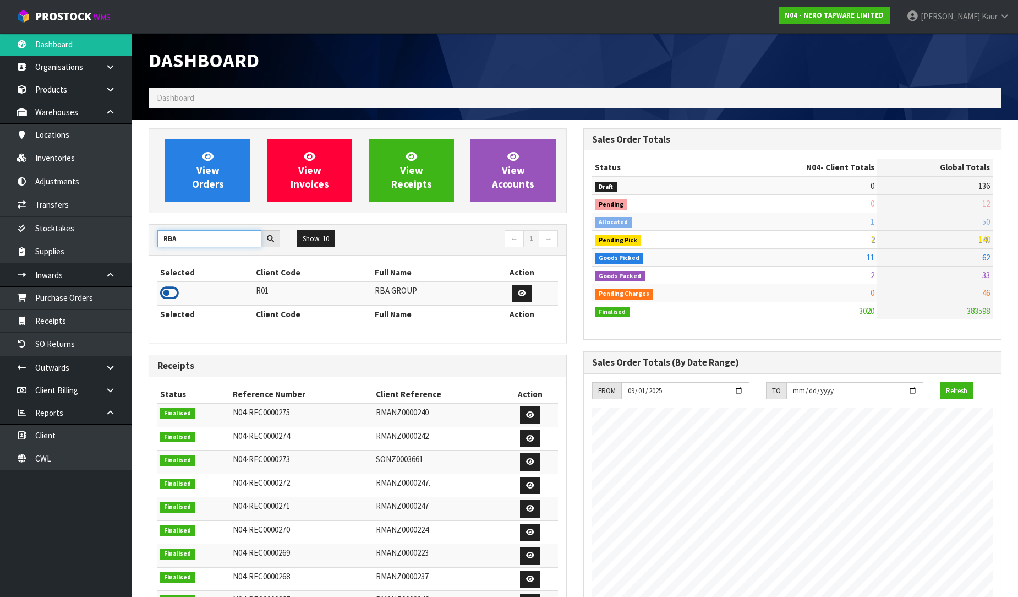
type input "RBA"
click at [168, 301] on icon at bounding box center [169, 293] width 19 height 17
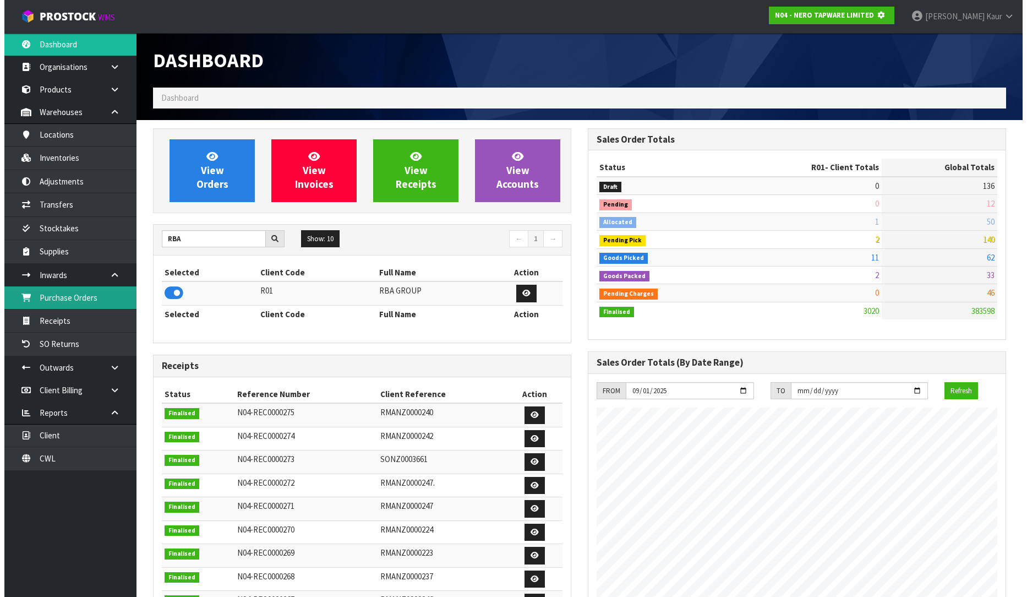
scroll to position [549699, 549951]
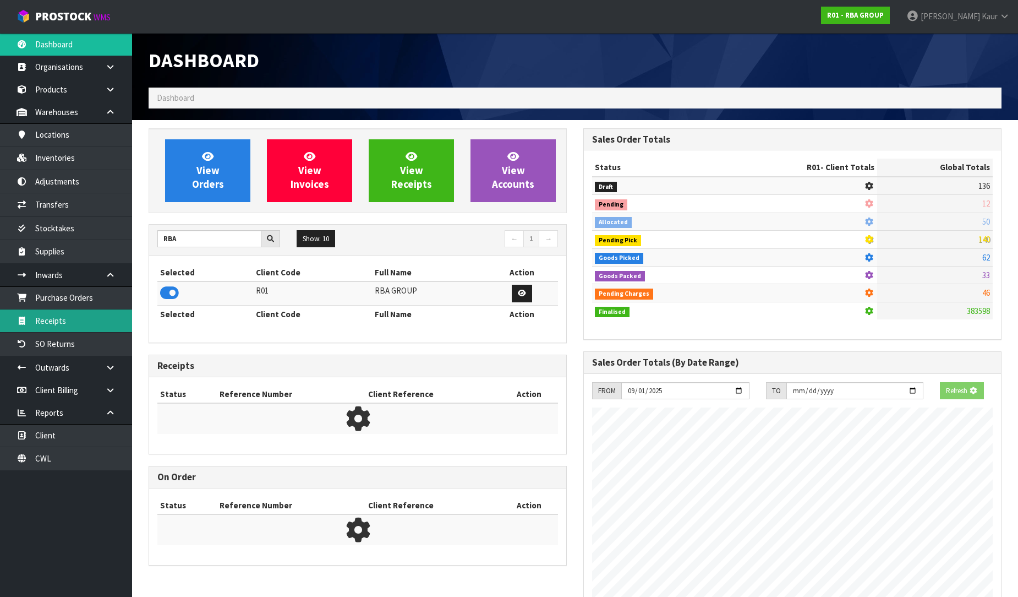
click at [83, 321] on link "Receipts" at bounding box center [66, 320] width 132 height 23
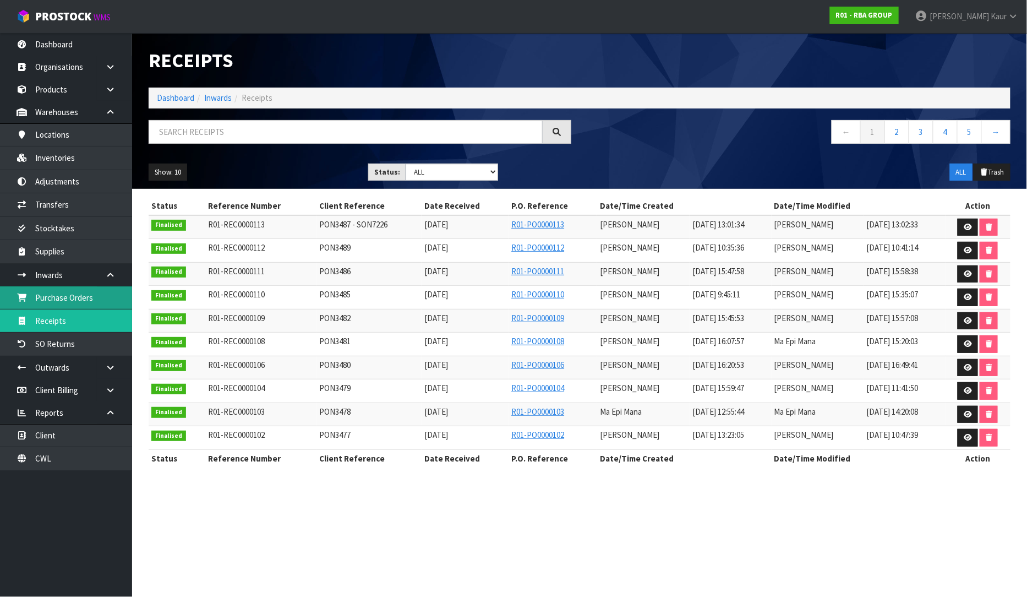
click at [50, 297] on link "Purchase Orders" at bounding box center [66, 297] width 132 height 23
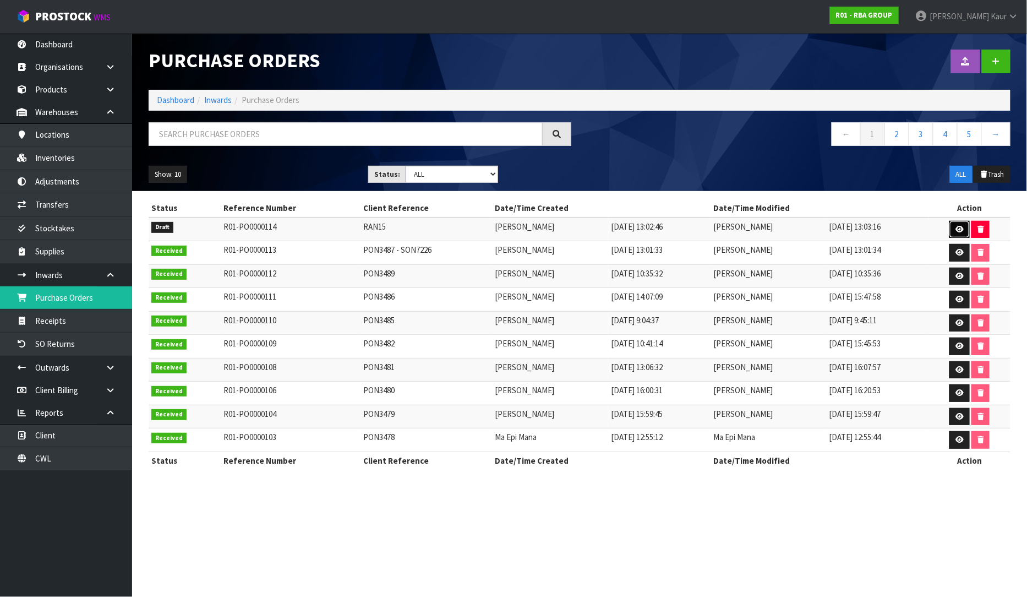
click at [964, 232] on icon at bounding box center [959, 229] width 8 height 7
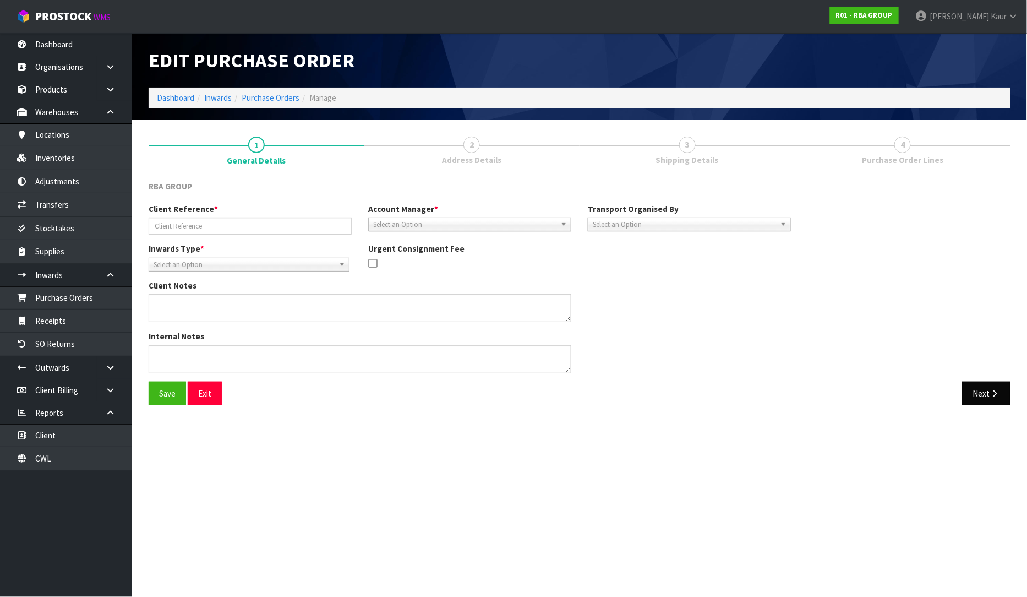
type input "RAN15"
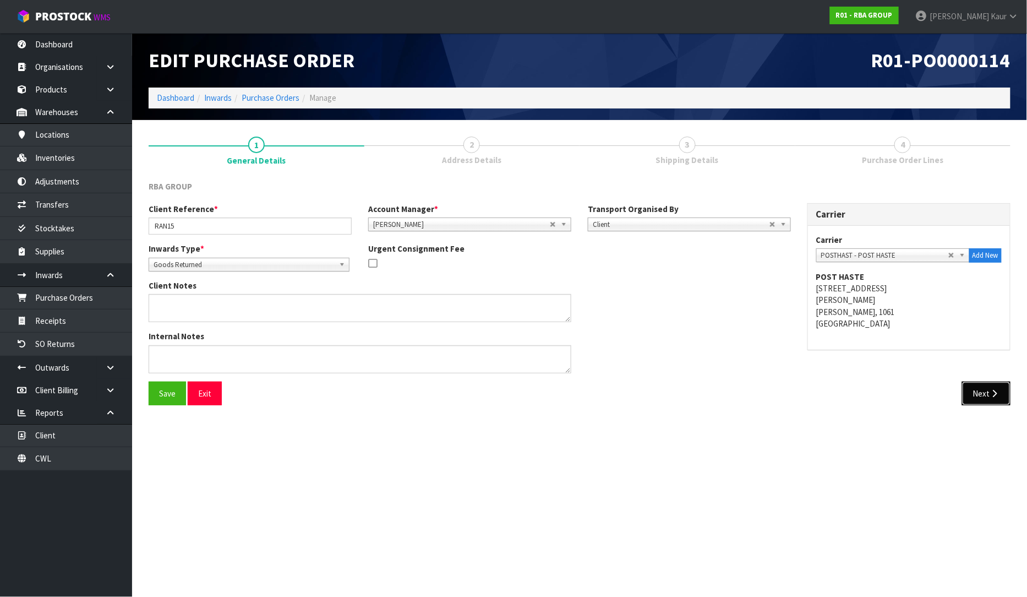
click at [991, 396] on icon "button" at bounding box center [995, 393] width 10 height 8
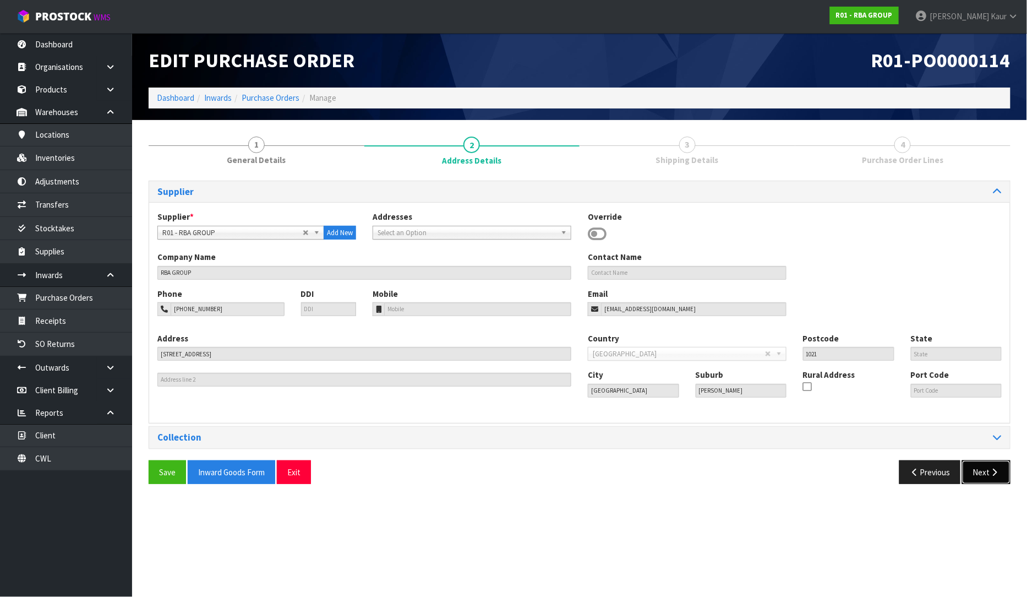
click at [986, 477] on button "Next" at bounding box center [986, 472] width 48 height 24
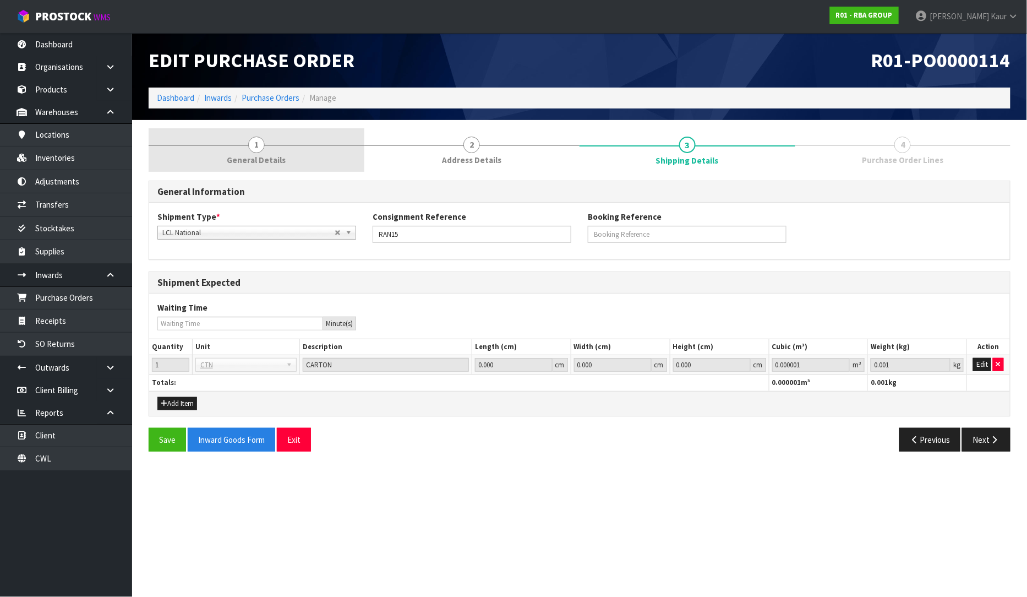
click at [265, 162] on span "General Details" at bounding box center [256, 160] width 59 height 12
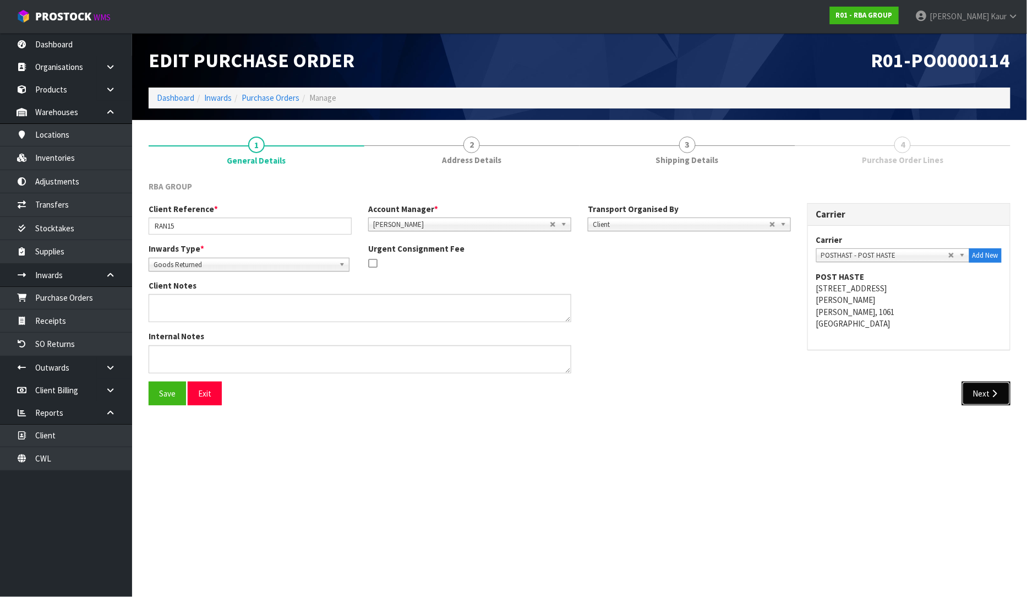
click at [985, 400] on button "Next" at bounding box center [986, 393] width 48 height 24
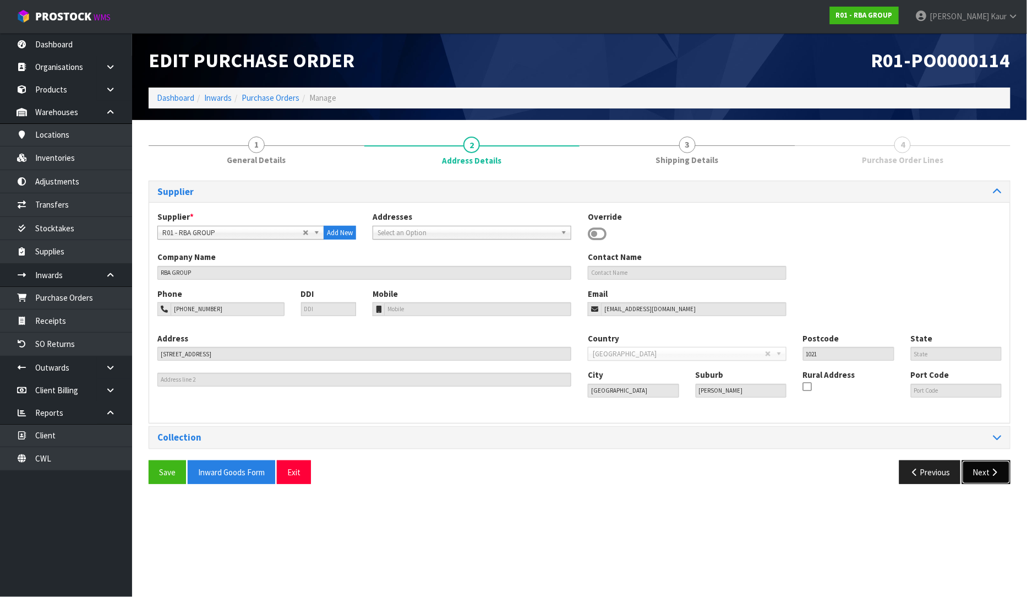
click at [988, 477] on button "Next" at bounding box center [986, 472] width 48 height 24
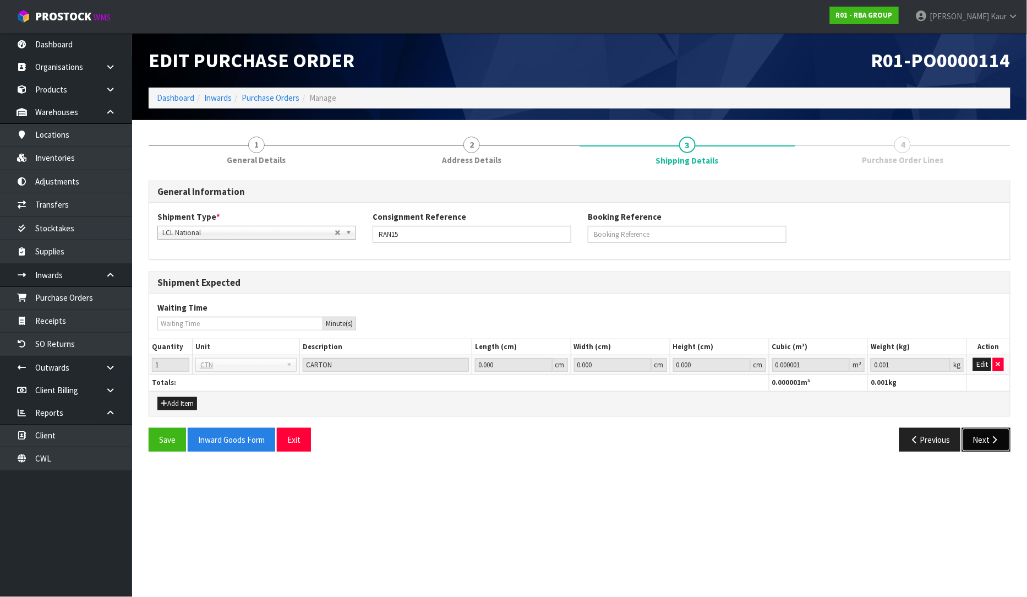
click at [976, 437] on button "Next" at bounding box center [986, 440] width 48 height 24
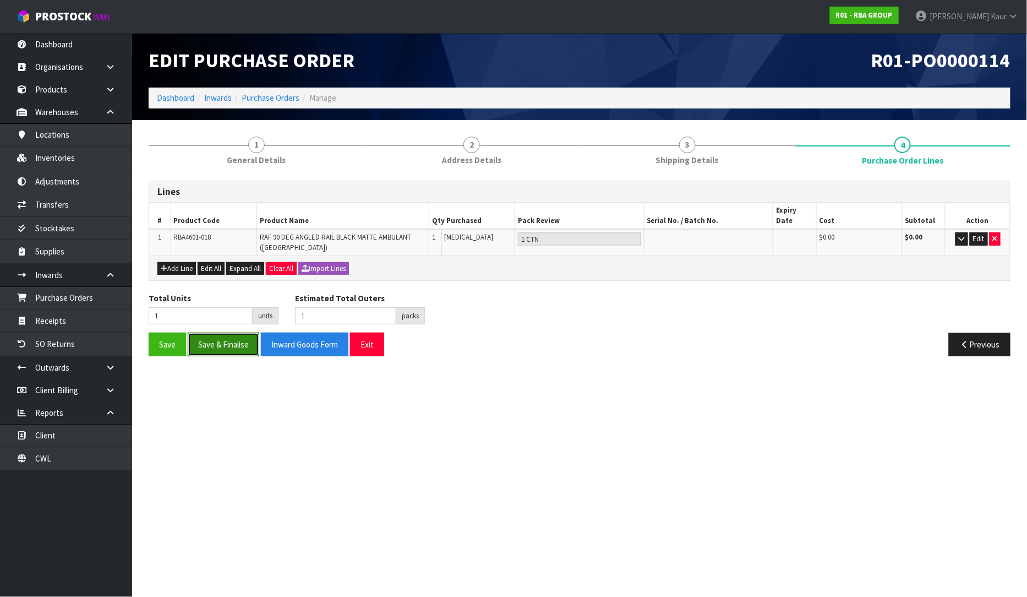
click at [225, 336] on button "Save & Finalise" at bounding box center [224, 344] width 72 height 24
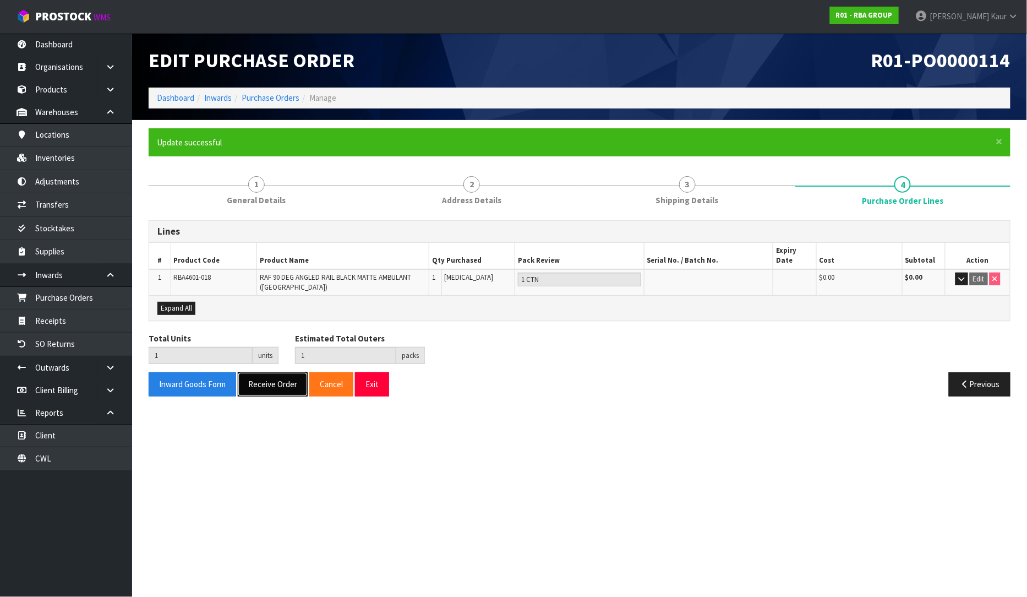
click at [256, 377] on button "Receive Order" at bounding box center [273, 384] width 70 height 24
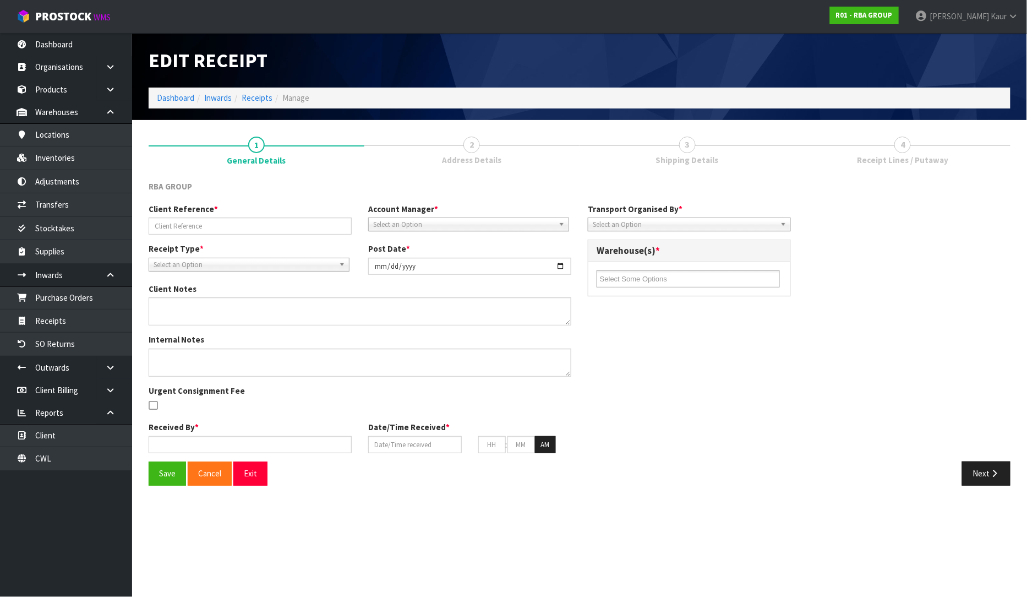
type input "RAN15"
type input "[DATE]"
type input "[PERSON_NAME]"
type input "[DATE]"
type input "02"
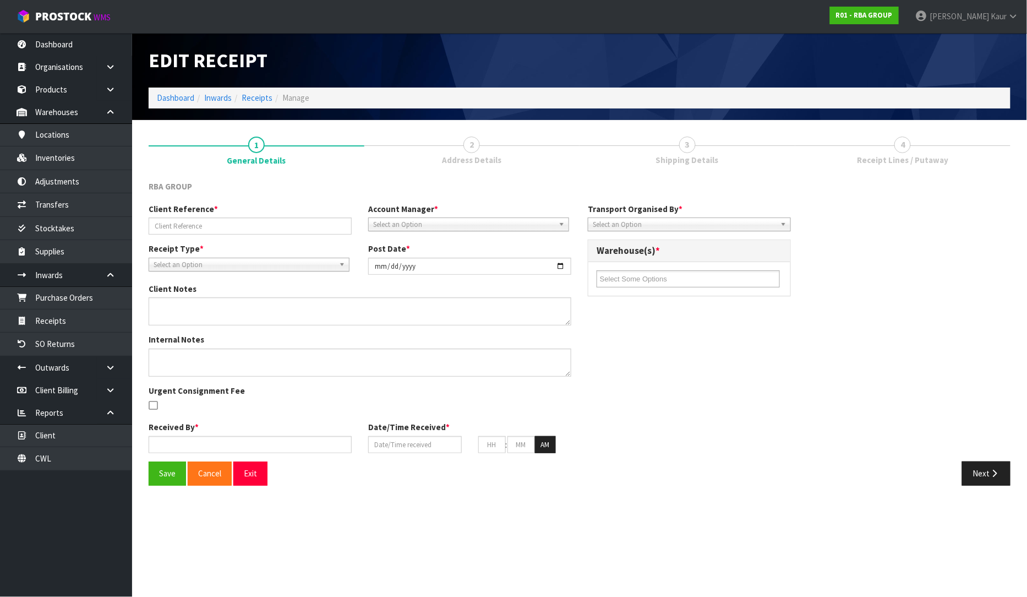
type input "28"
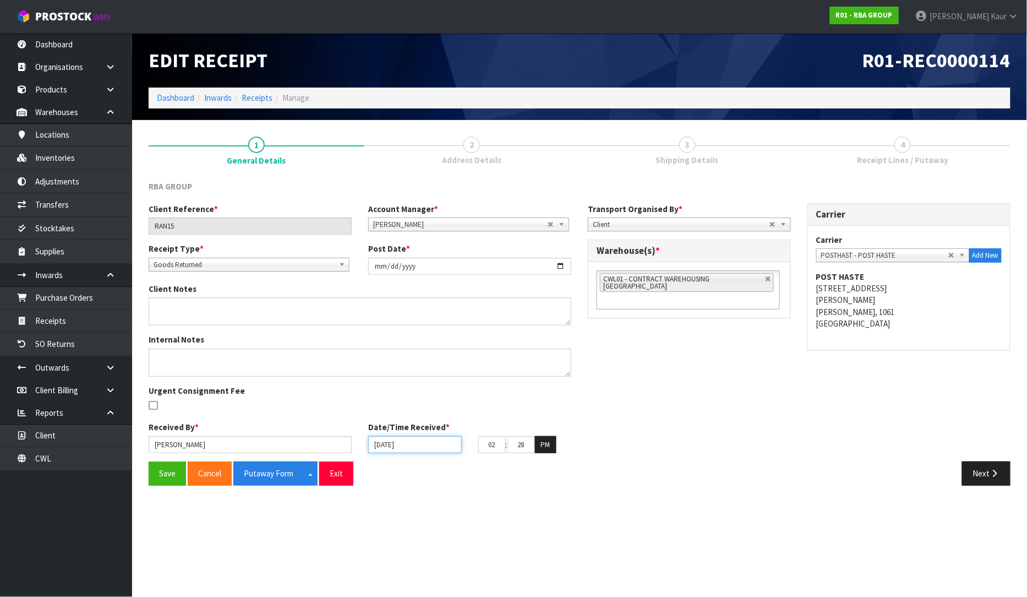
click at [378, 439] on input "[DATE]" at bounding box center [415, 444] width 94 height 17
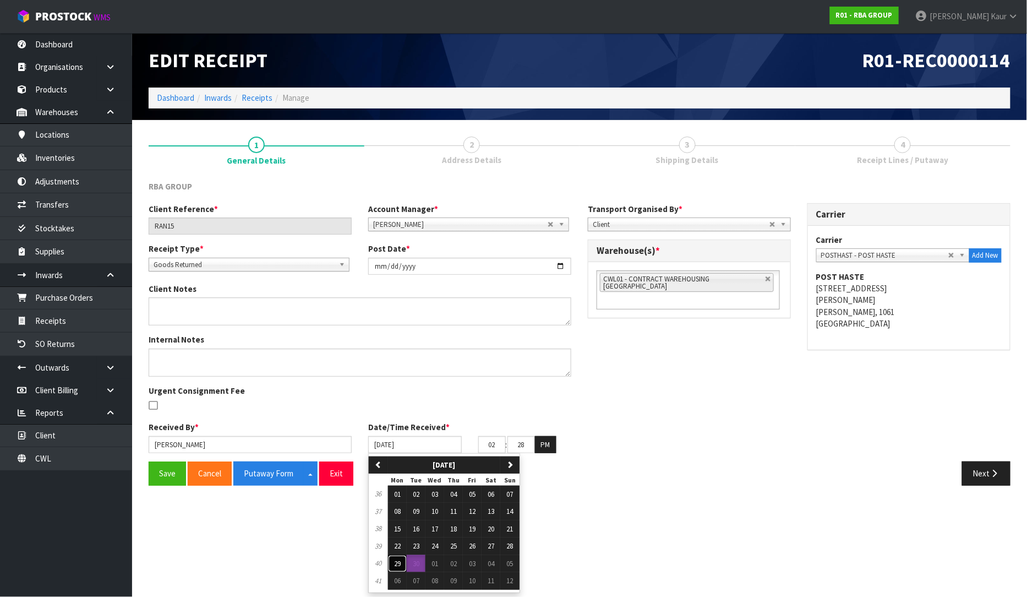
click at [394, 564] on span "29" at bounding box center [397, 563] width 7 height 9
type input "[DATE]"
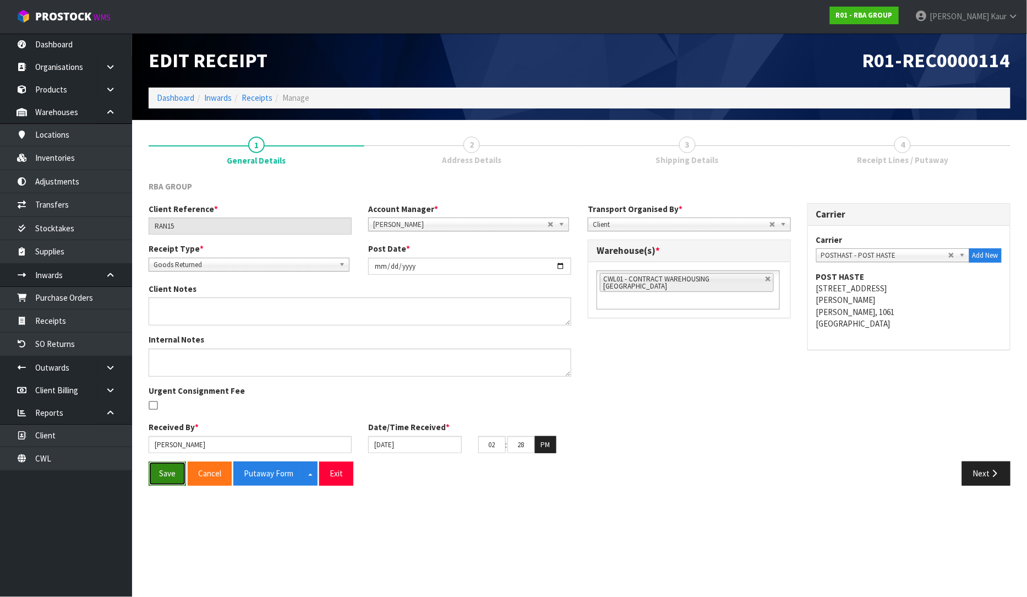
click at [159, 469] on button "Save" at bounding box center [167, 473] width 37 height 24
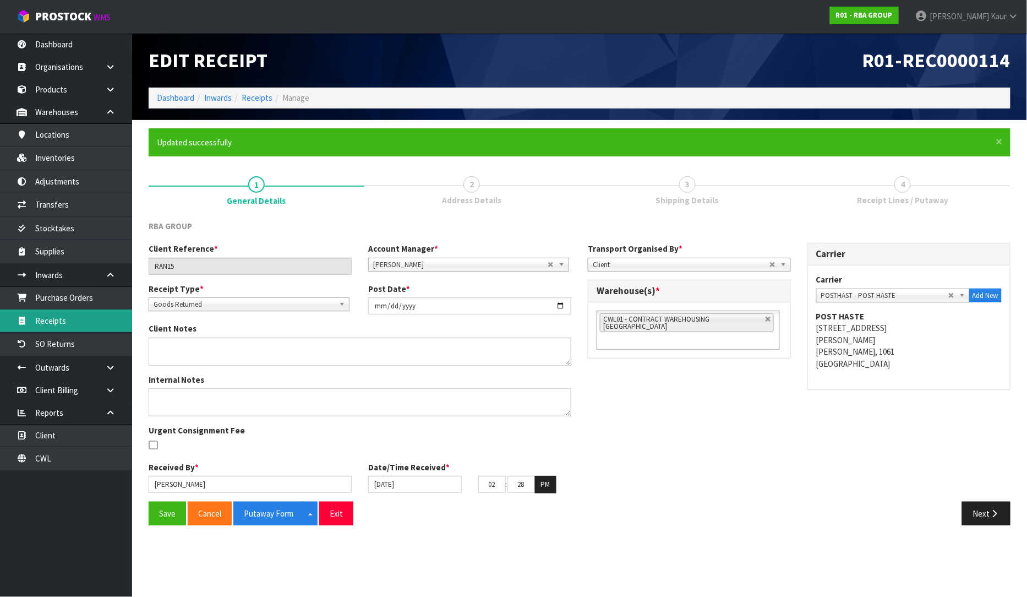
click at [73, 318] on link "Receipts" at bounding box center [66, 320] width 132 height 23
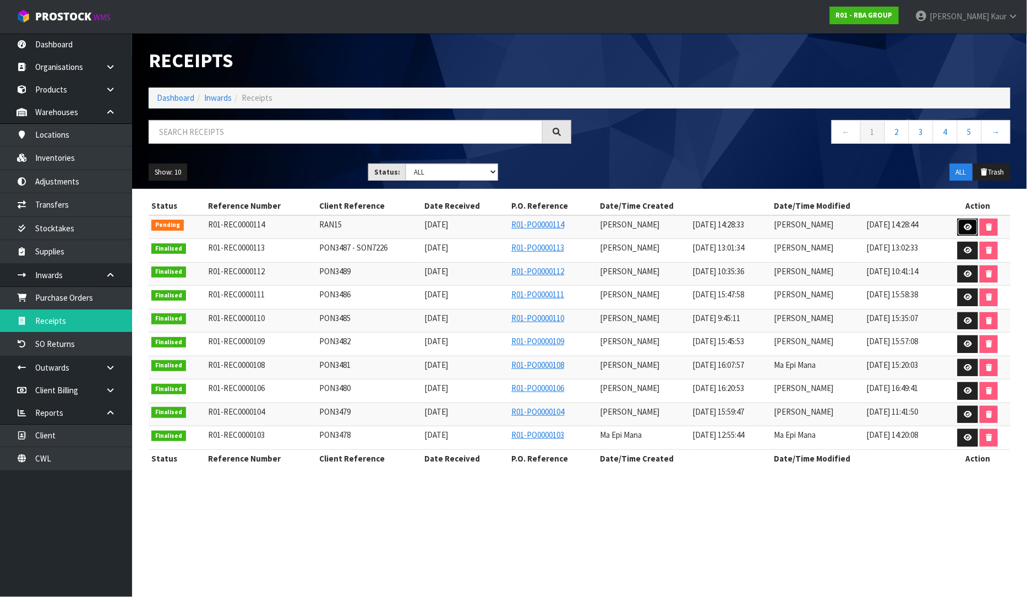
click at [970, 226] on icon at bounding box center [968, 226] width 8 height 7
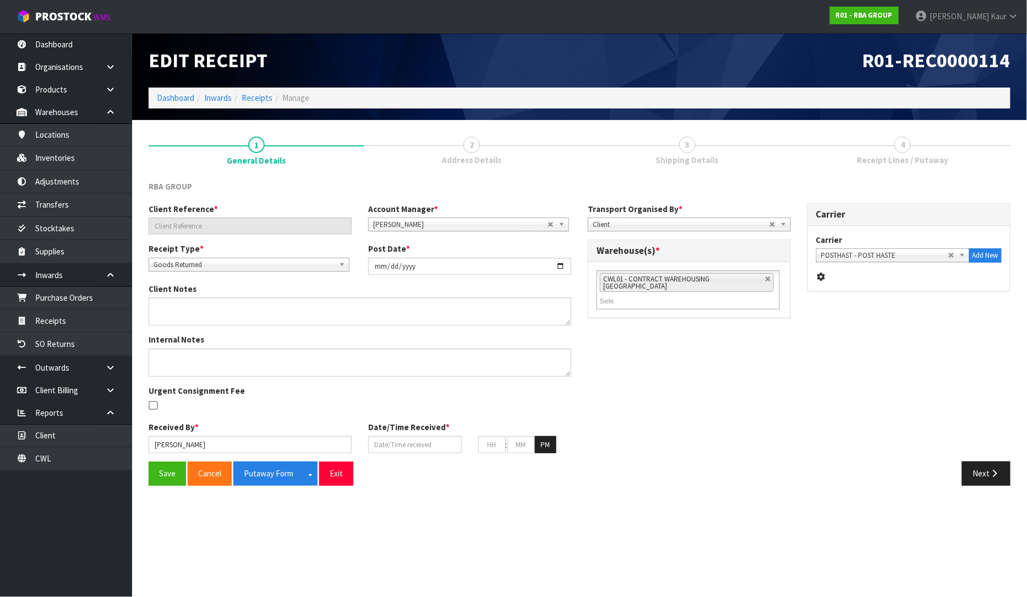
type input "RAN15"
type input "[DATE]"
type input "[PERSON_NAME]"
type input "[DATE]"
type input "02"
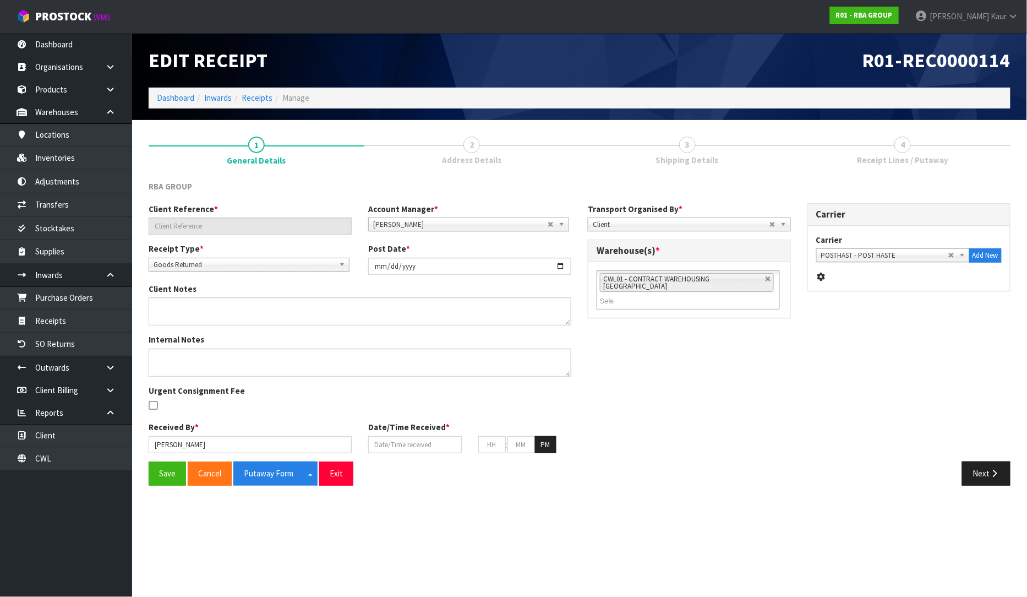
type input "28"
click at [977, 470] on button "Next" at bounding box center [986, 473] width 48 height 24
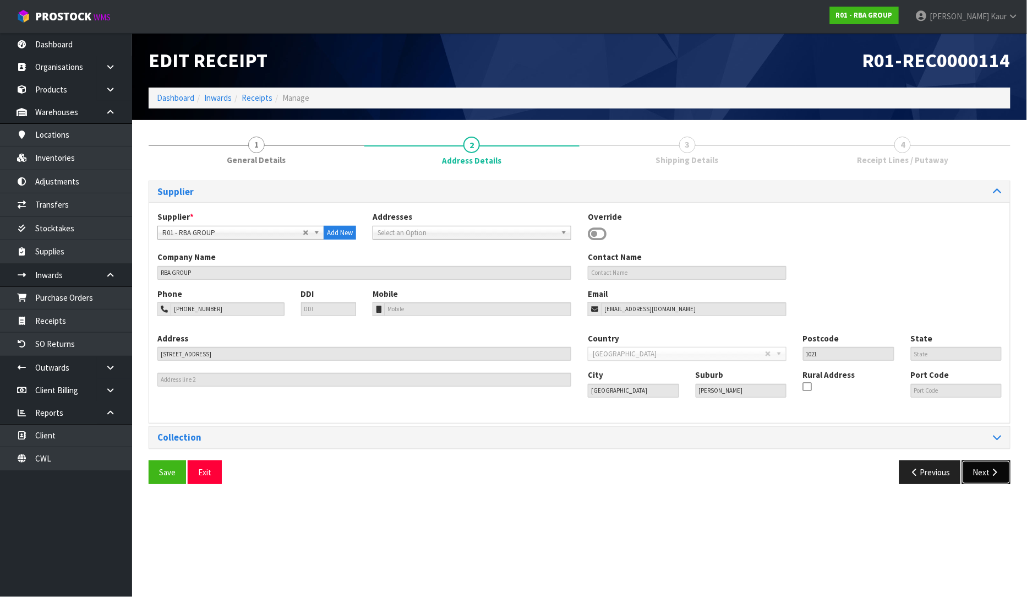
click at [980, 474] on button "Next" at bounding box center [986, 472] width 48 height 24
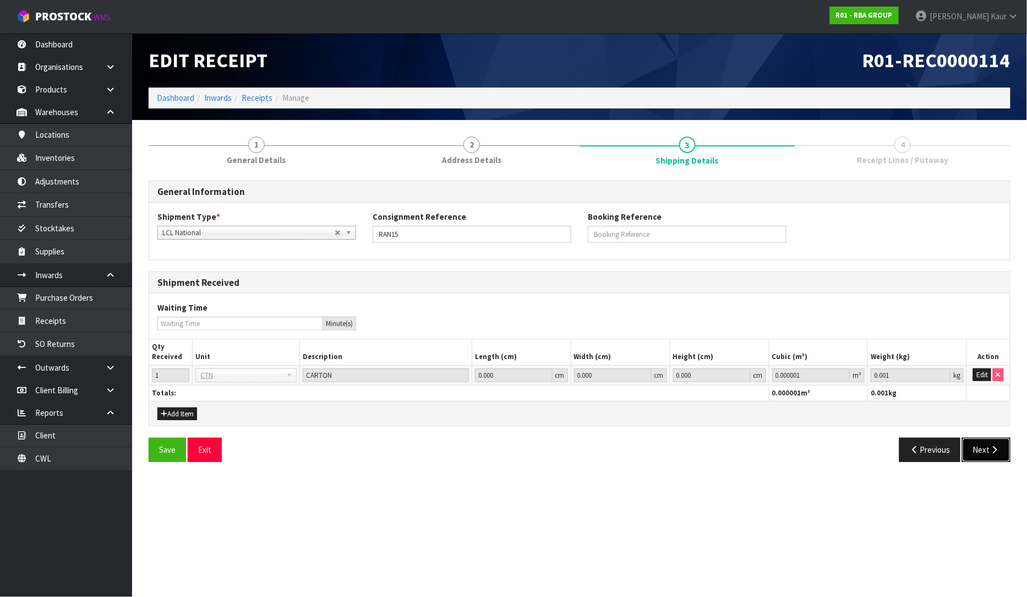
drag, startPoint x: 982, startPoint y: 460, endPoint x: 984, endPoint y: 448, distance: 11.8
click at [982, 459] on button "Next" at bounding box center [986, 450] width 48 height 24
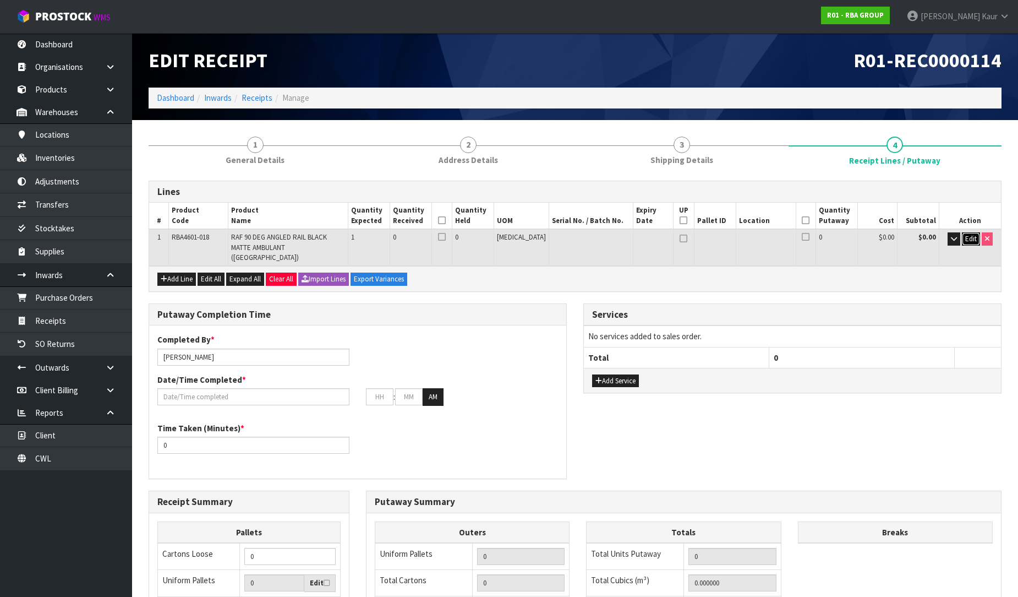
click at [965, 239] on span "Edit" at bounding box center [971, 238] width 12 height 9
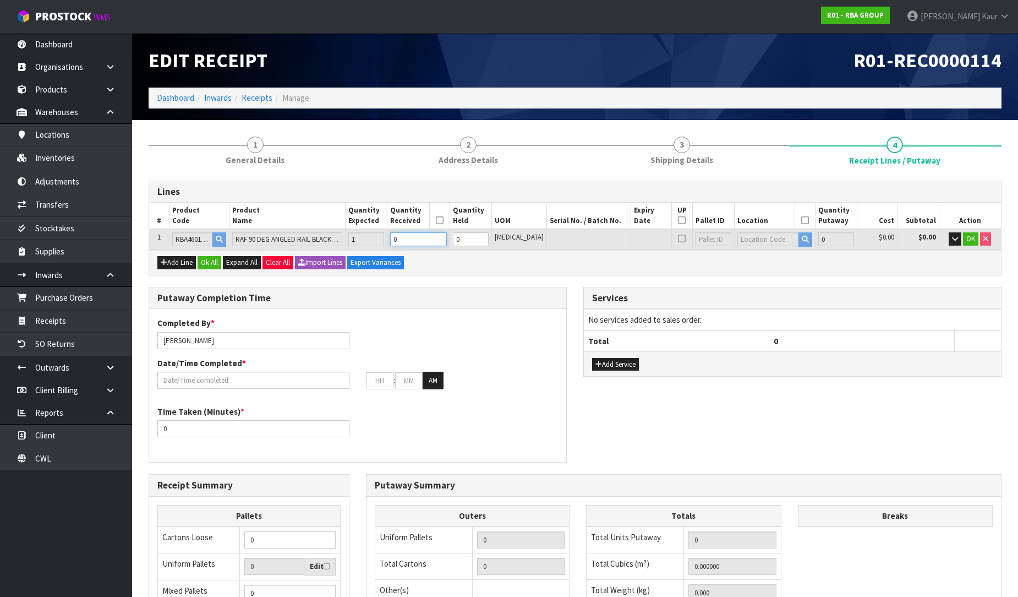
click at [438, 243] on input "0" at bounding box center [418, 239] width 56 height 14
type input "1"
type input "0.021879"
type input "1.8"
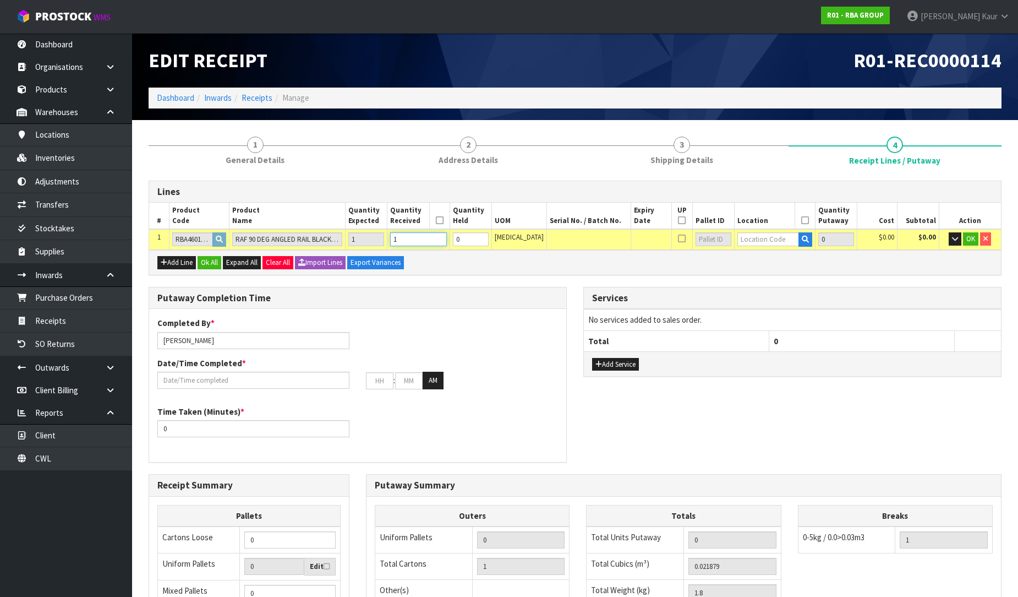
type input "1"
click at [749, 244] on input "text" at bounding box center [769, 239] width 62 height 14
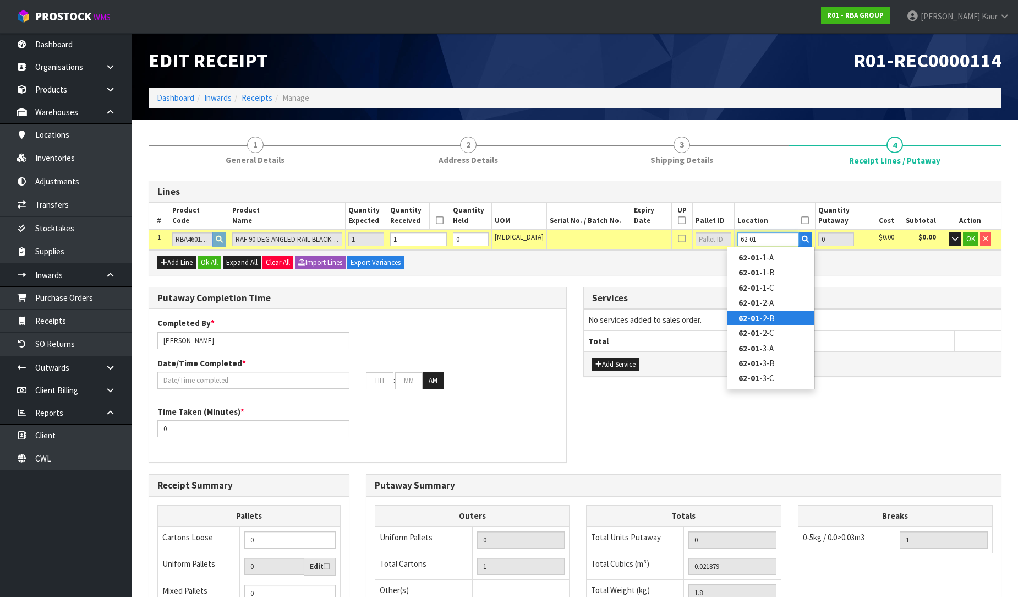
type input "62-01-"
click at [775, 318] on link "62-01- 2-B" at bounding box center [771, 317] width 87 height 15
type input "1"
type input "62-01-2-B"
type input "1"
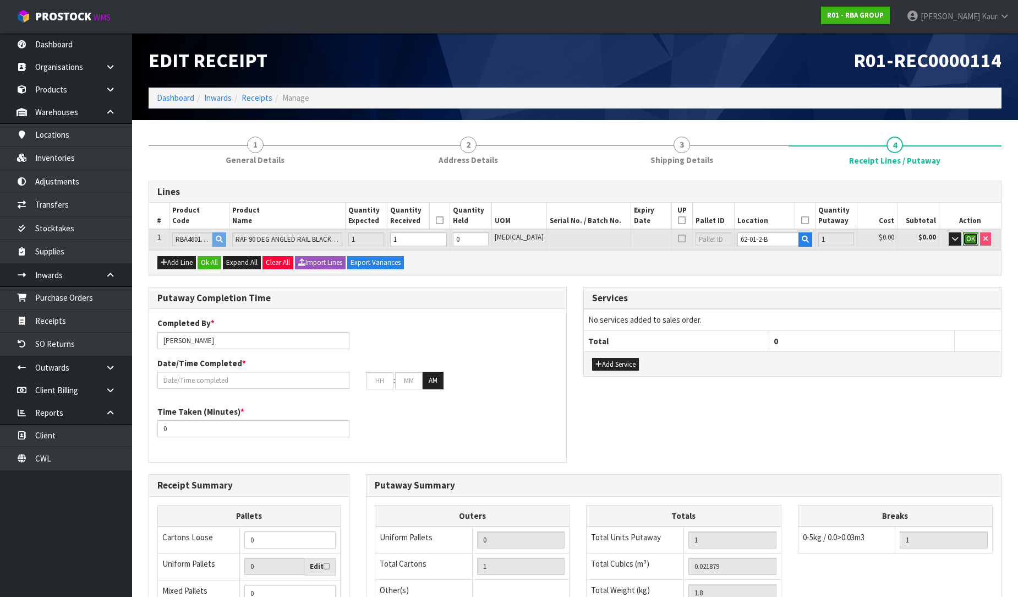
click at [966, 241] on span "OK" at bounding box center [970, 238] width 9 height 9
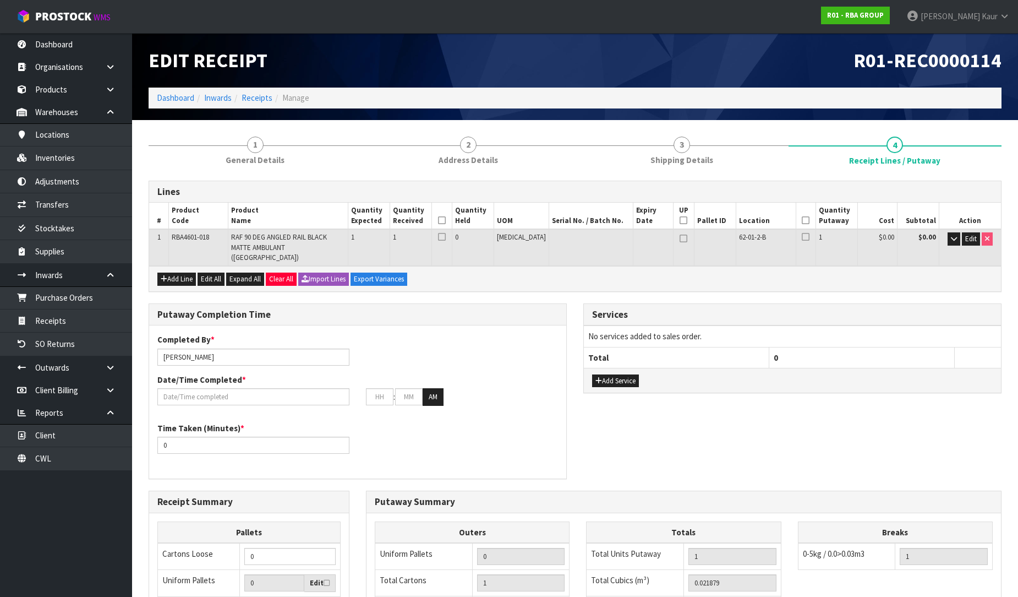
click at [446, 220] on icon at bounding box center [442, 220] width 8 height 1
click at [802, 221] on icon at bounding box center [806, 220] width 8 height 1
click at [249, 388] on input "text" at bounding box center [253, 396] width 192 height 17
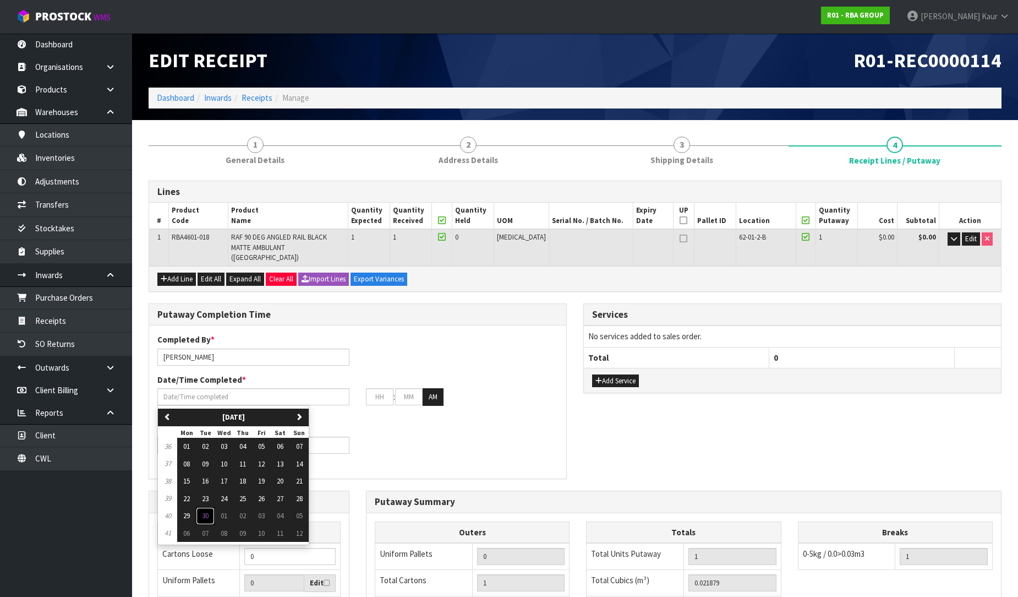
click at [205, 511] on span "30" at bounding box center [205, 515] width 7 height 9
type input "[DATE]"
type input "12"
type input "00"
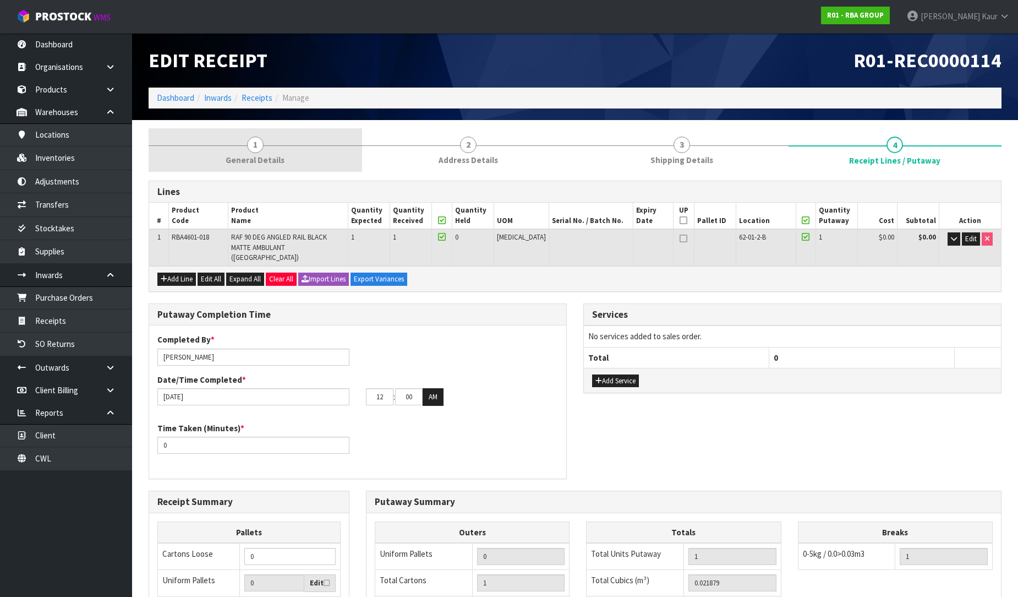
click at [245, 156] on span "General Details" at bounding box center [255, 160] width 59 height 12
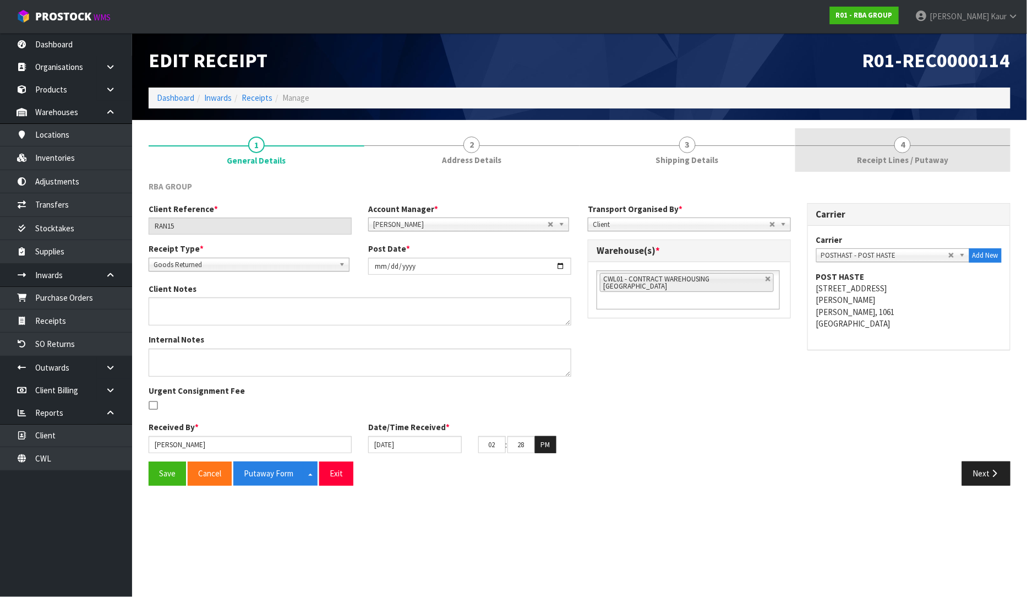
click at [888, 156] on span "Receipt Lines / Putaway" at bounding box center [902, 160] width 91 height 12
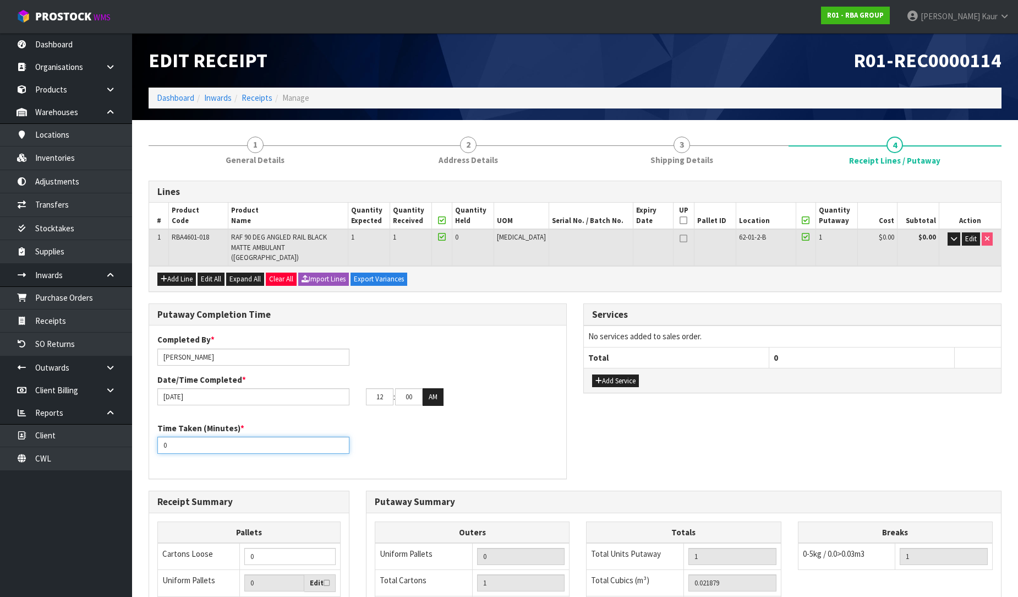
drag, startPoint x: 193, startPoint y: 432, endPoint x: 139, endPoint y: 439, distance: 53.9
click at [139, 439] on section "1 General Details 2 Address Details 3 Shipping Details 4 Receipt Lines / Putawa…" at bounding box center [575, 463] width 886 height 687
type input "10"
drag, startPoint x: 389, startPoint y: 386, endPoint x: 349, endPoint y: 383, distance: 39.8
click at [349, 388] on div "30/09/2025 12 : 00 : 00 AM" at bounding box center [357, 397] width 417 height 18
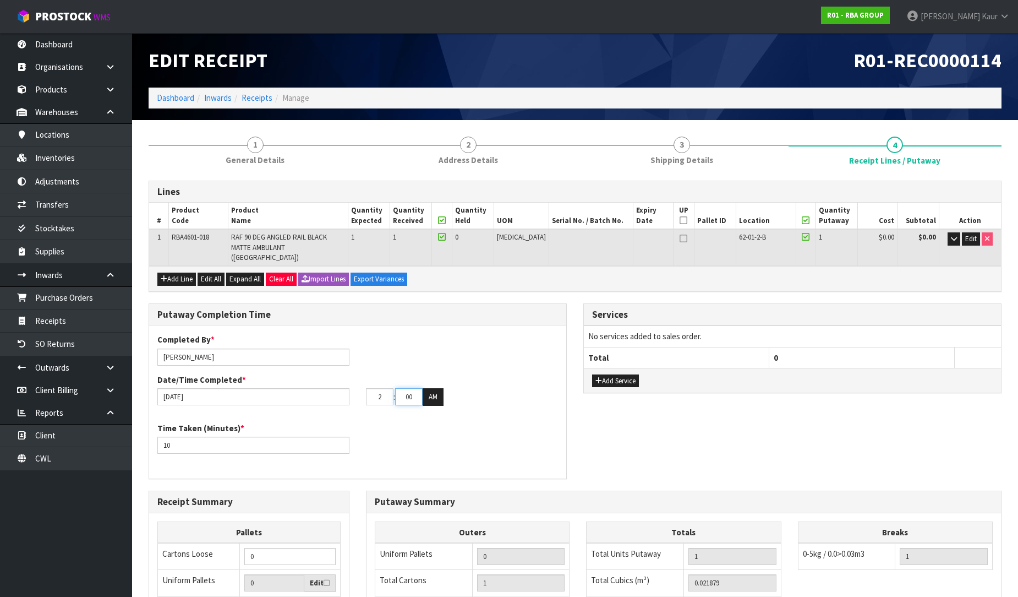
type input "02"
drag, startPoint x: 414, startPoint y: 389, endPoint x: 401, endPoint y: 389, distance: 13.8
click at [401, 389] on input "00" at bounding box center [409, 396] width 28 height 17
type input "30"
click at [431, 388] on button "AM" at bounding box center [433, 397] width 21 height 18
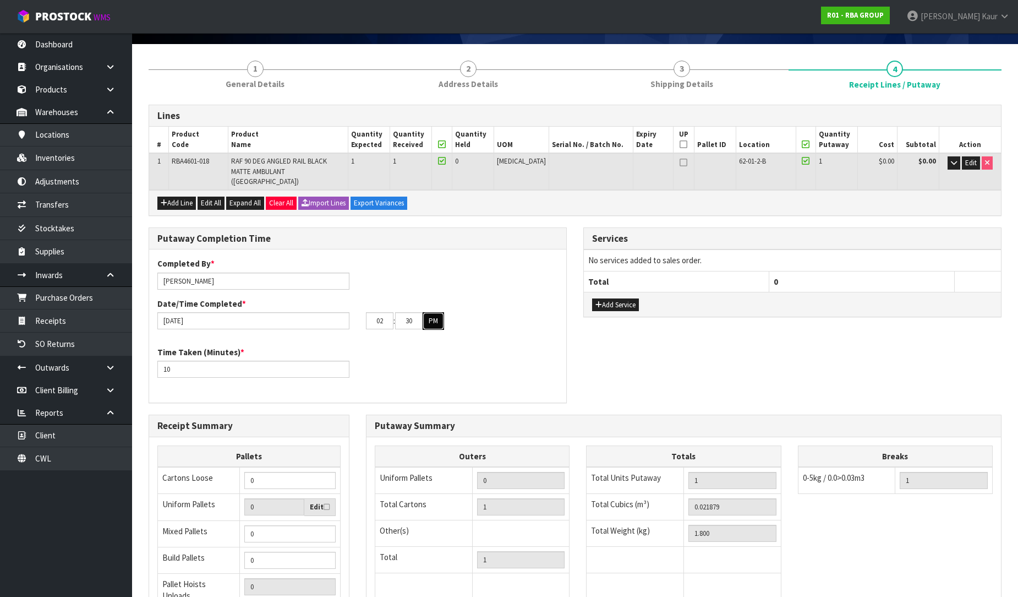
scroll to position [193, 0]
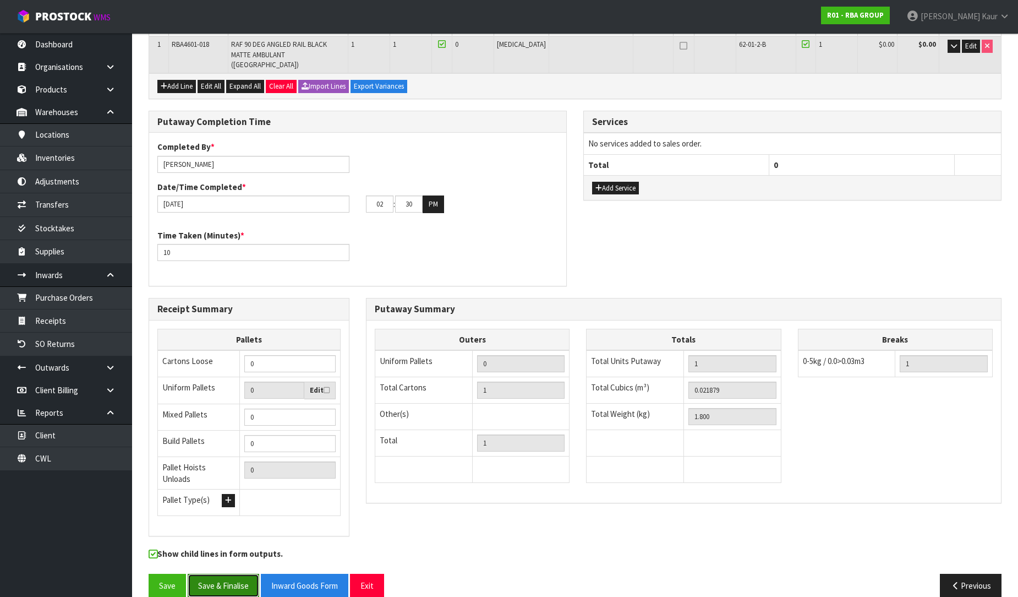
click at [210, 574] on button "Save & Finalise" at bounding box center [224, 586] width 72 height 24
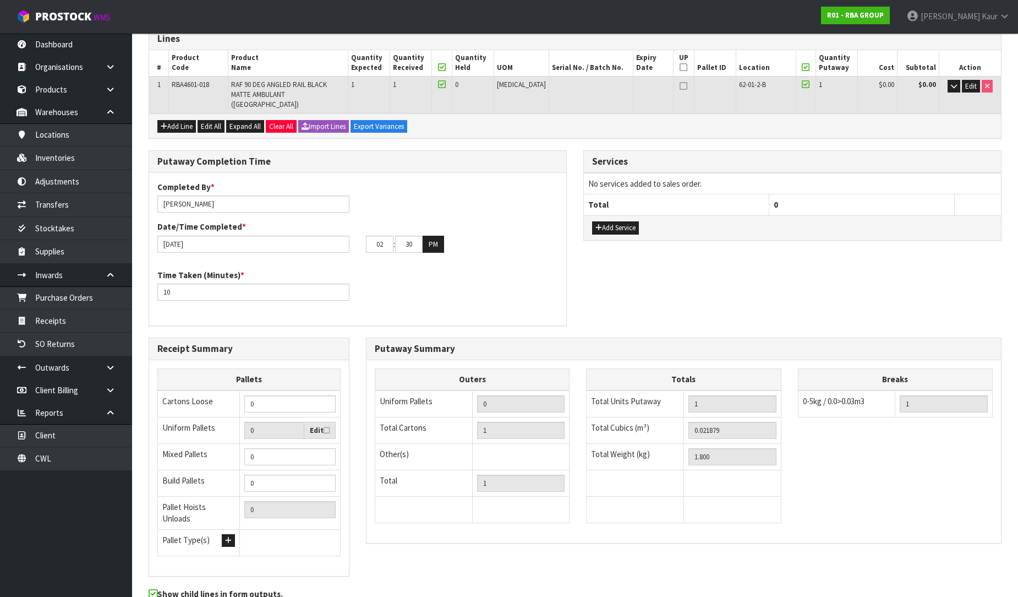
scroll to position [0, 0]
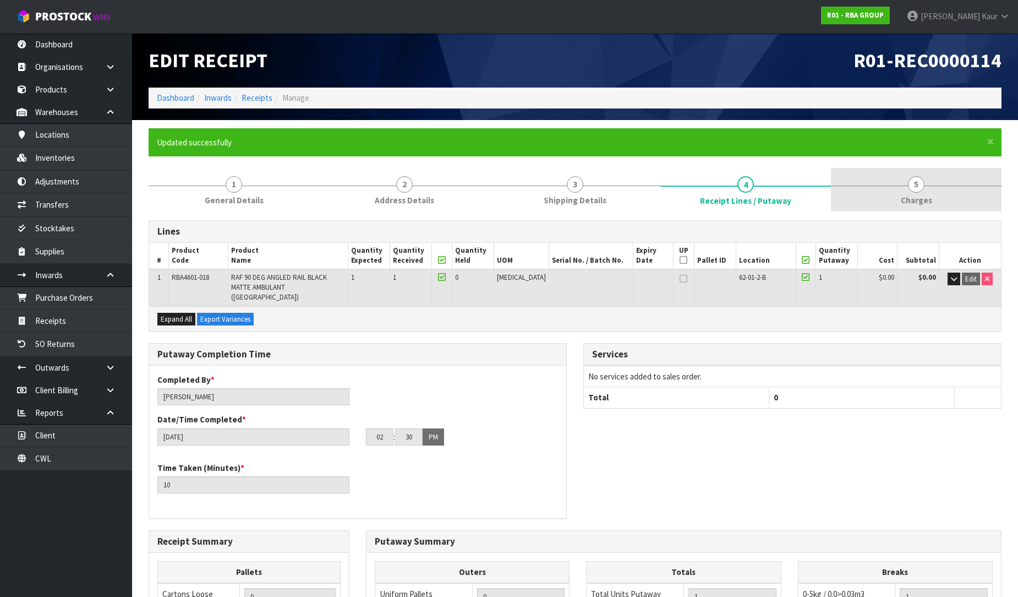
click at [925, 197] on span "Charges" at bounding box center [916, 200] width 31 height 12
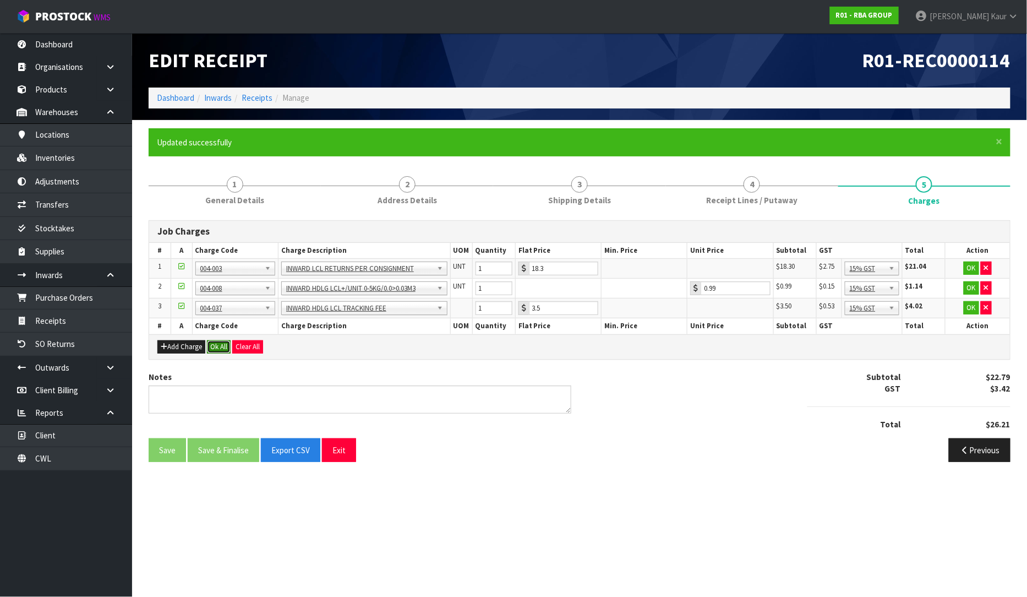
click at [226, 347] on button "Ok All" at bounding box center [219, 346] width 24 height 13
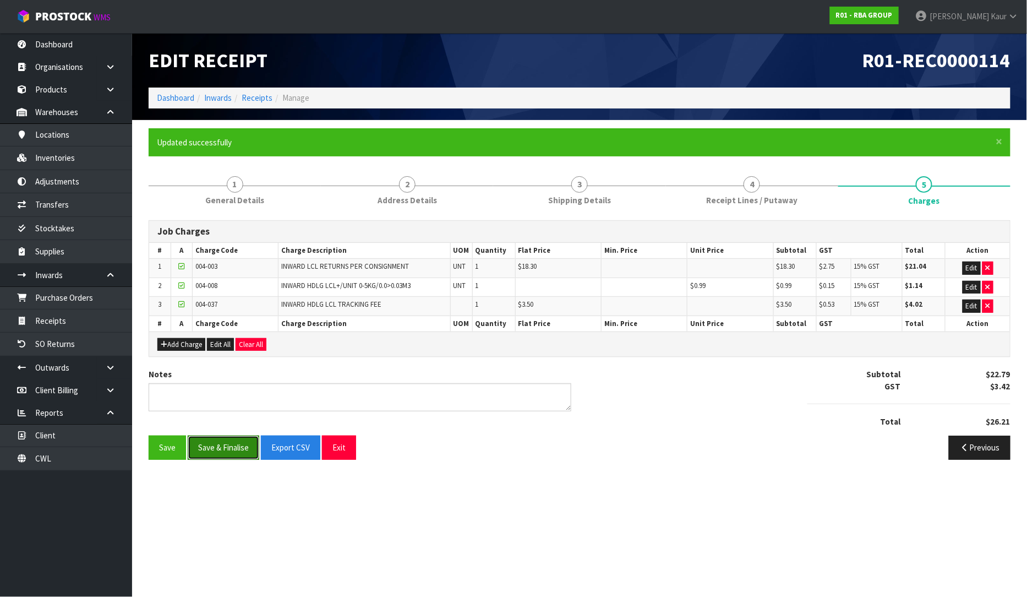
click at [215, 453] on button "Save & Finalise" at bounding box center [224, 447] width 72 height 24
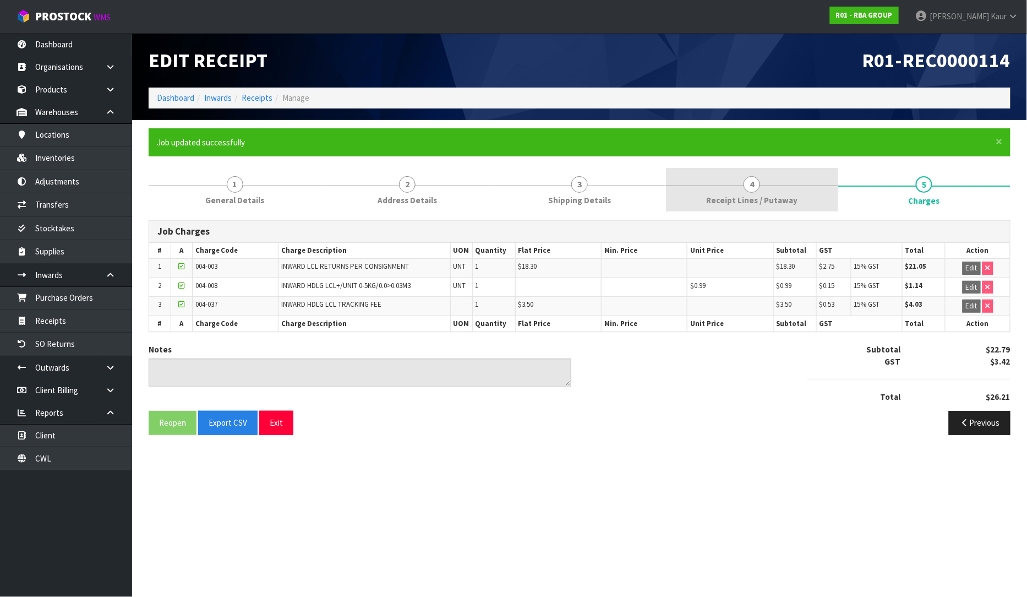
click at [709, 197] on span "Receipt Lines / Putaway" at bounding box center [751, 200] width 91 height 12
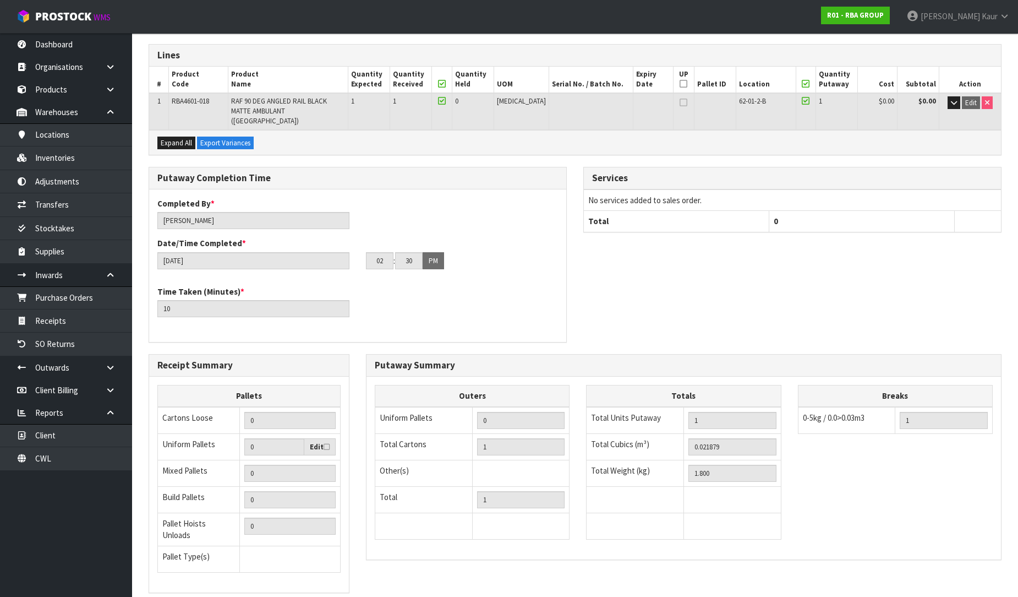
scroll to position [232, 0]
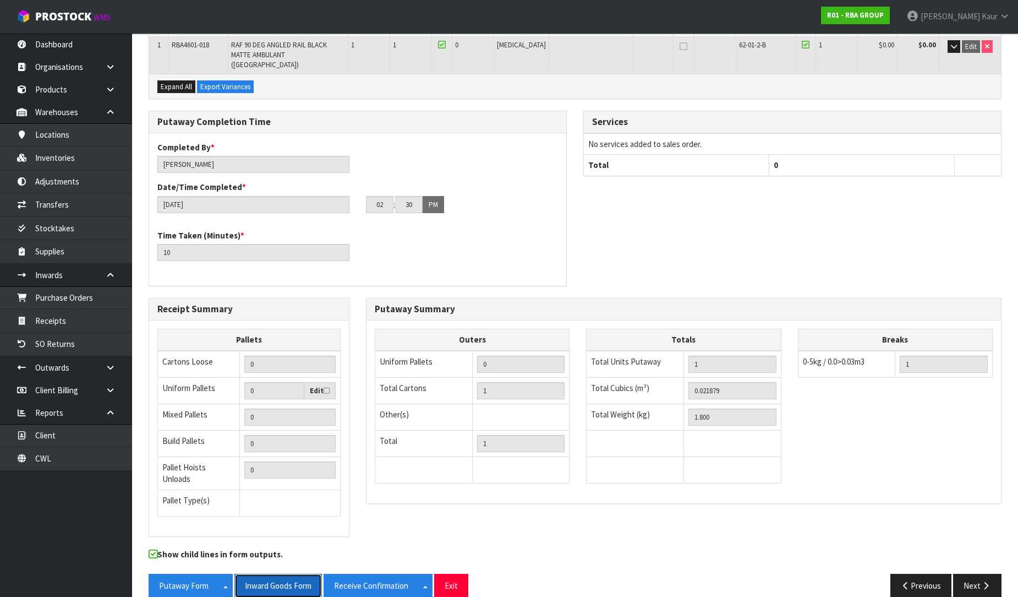
click at [285, 574] on button "Inward Goods Form" at bounding box center [278, 586] width 88 height 24
click at [67, 41] on link "Dashboard" at bounding box center [66, 44] width 132 height 23
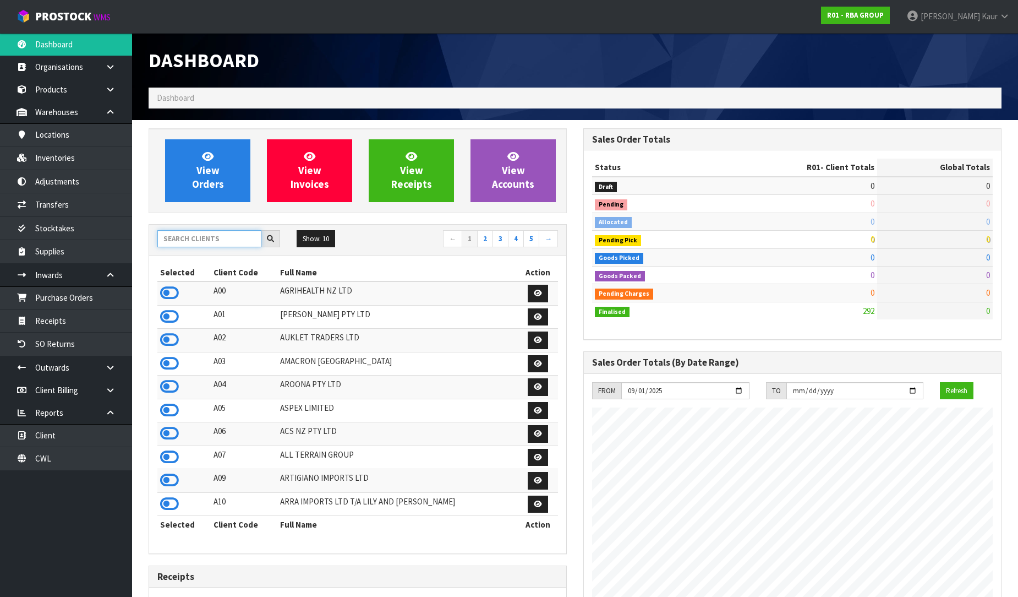
click at [193, 237] on input "text" at bounding box center [209, 238] width 104 height 17
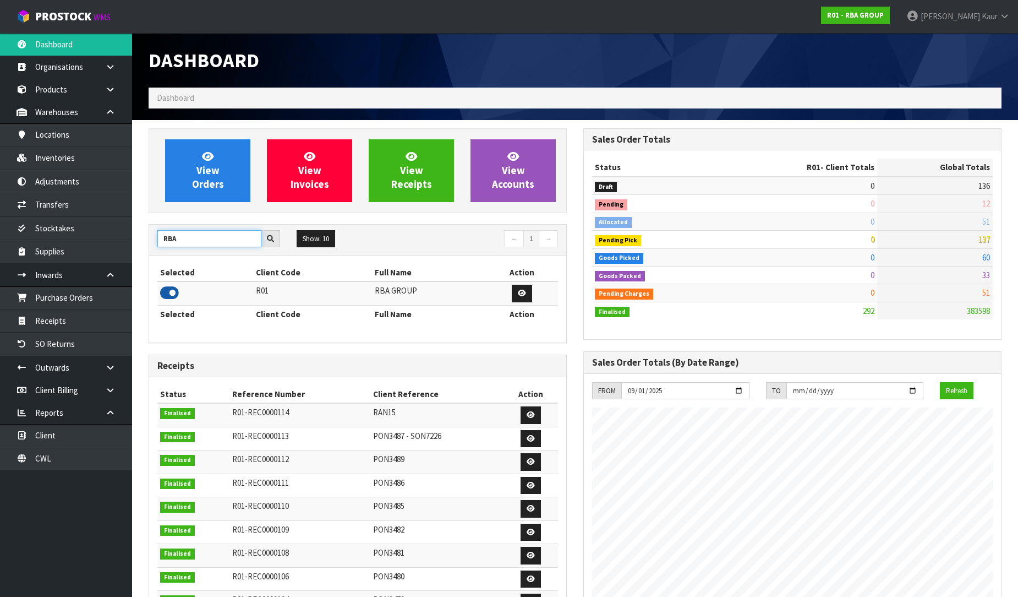
type input "RBA"
click at [170, 293] on icon at bounding box center [169, 293] width 19 height 17
click at [116, 302] on link "Purchase Orders" at bounding box center [66, 297] width 132 height 23
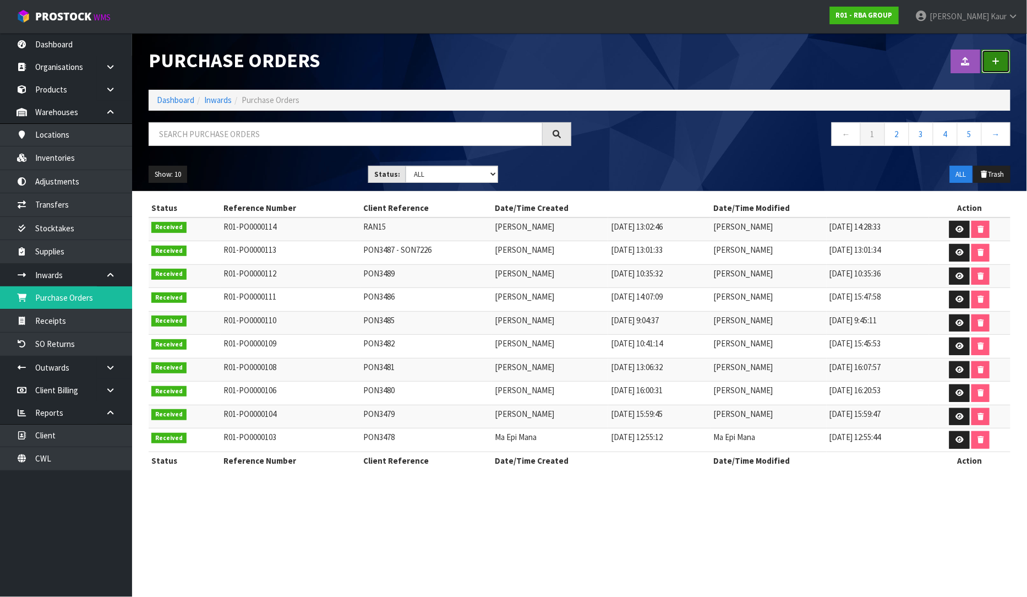
click at [1003, 56] on link at bounding box center [996, 62] width 29 height 24
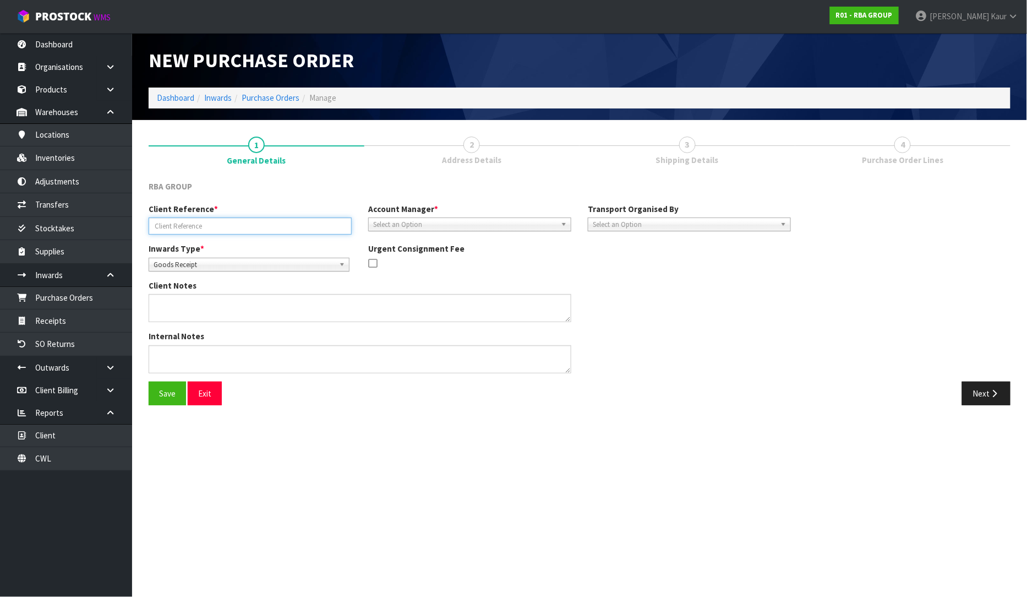
click at [216, 230] on input "text" at bounding box center [250, 225] width 203 height 17
type input "PON3488"
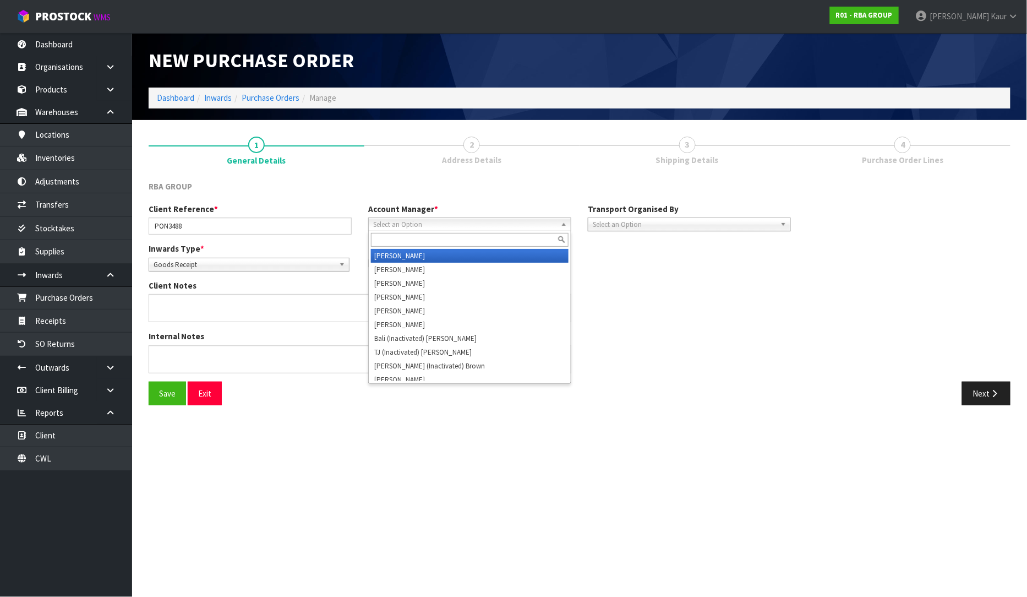
click at [399, 228] on span "Select an Option" at bounding box center [464, 224] width 183 height 13
type input "D"
click at [402, 255] on li "D ivjot Kaur" at bounding box center [470, 256] width 198 height 14
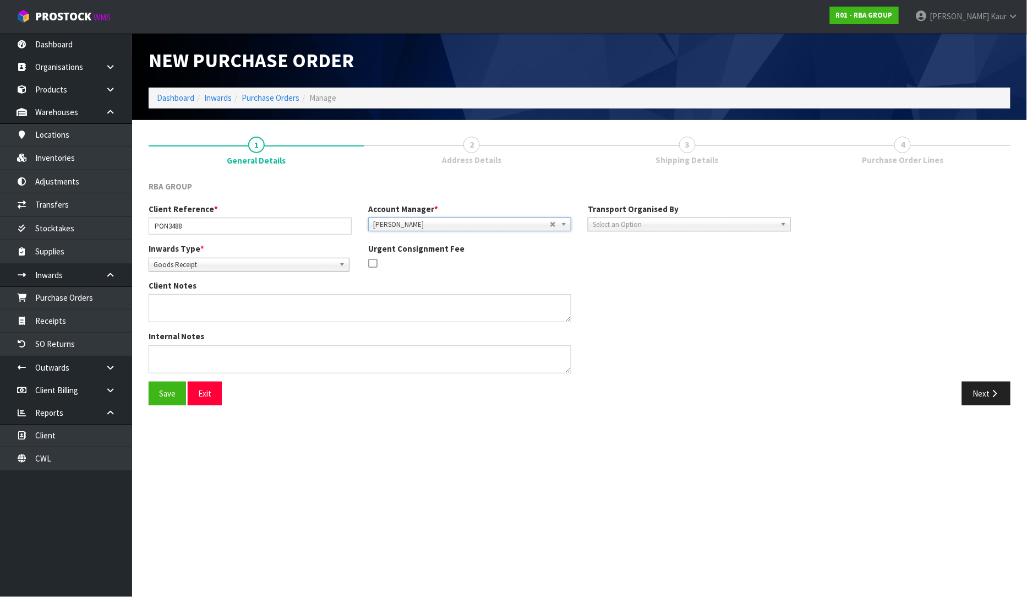
click at [730, 227] on span "Select an Option" at bounding box center [684, 224] width 183 height 13
click at [704, 285] on li "Client" at bounding box center [690, 283] width 198 height 14
click at [923, 255] on span "Select an Option" at bounding box center [888, 255] width 134 height 13
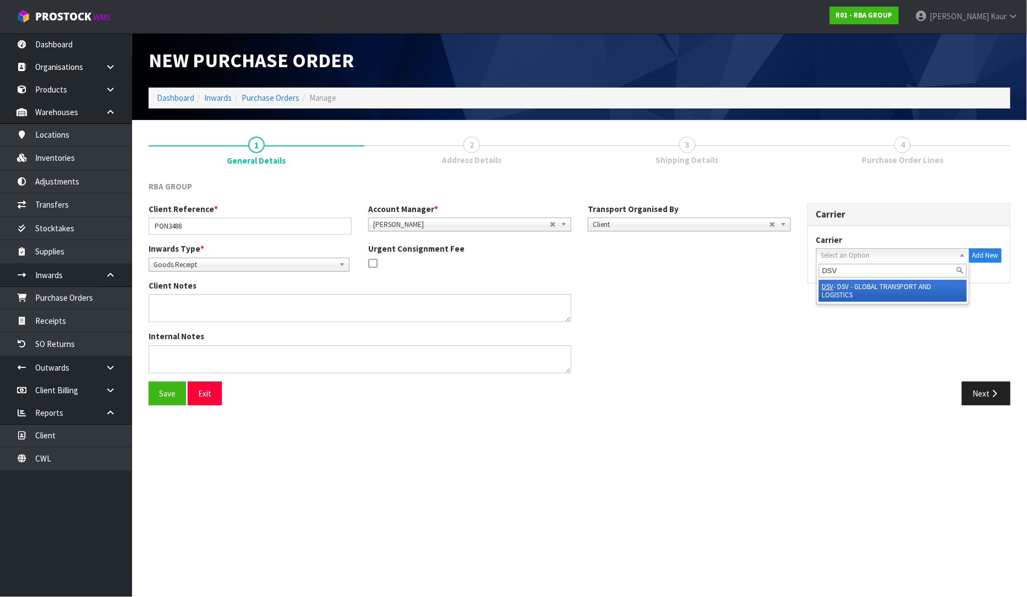
type input "DSV"
click at [917, 293] on li "DSV - DSV - GLOBAL TRANSPORT AND LOGISTICS" at bounding box center [893, 291] width 148 height 22
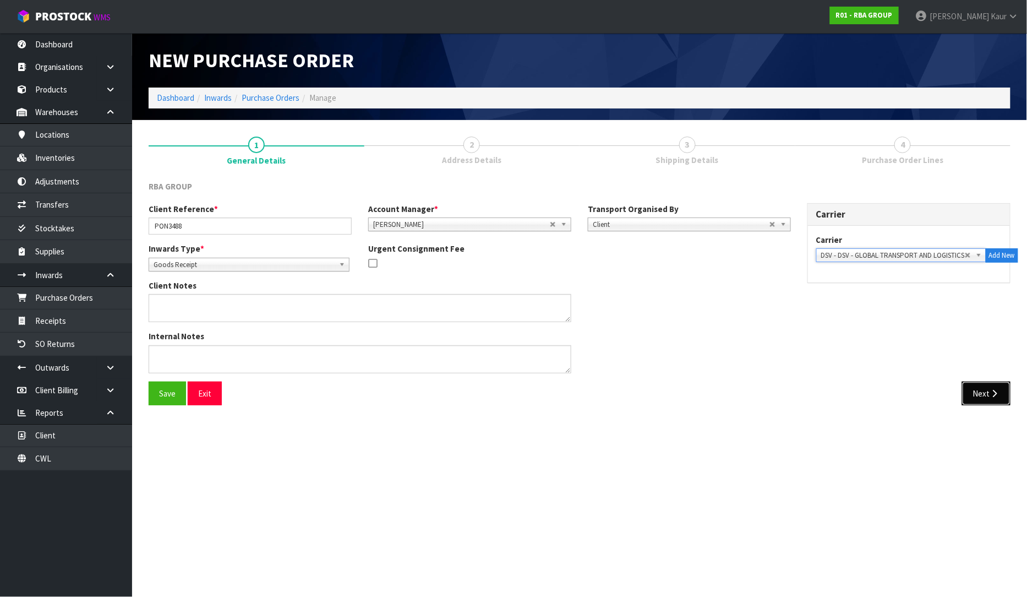
click at [1004, 389] on button "Next" at bounding box center [986, 393] width 48 height 24
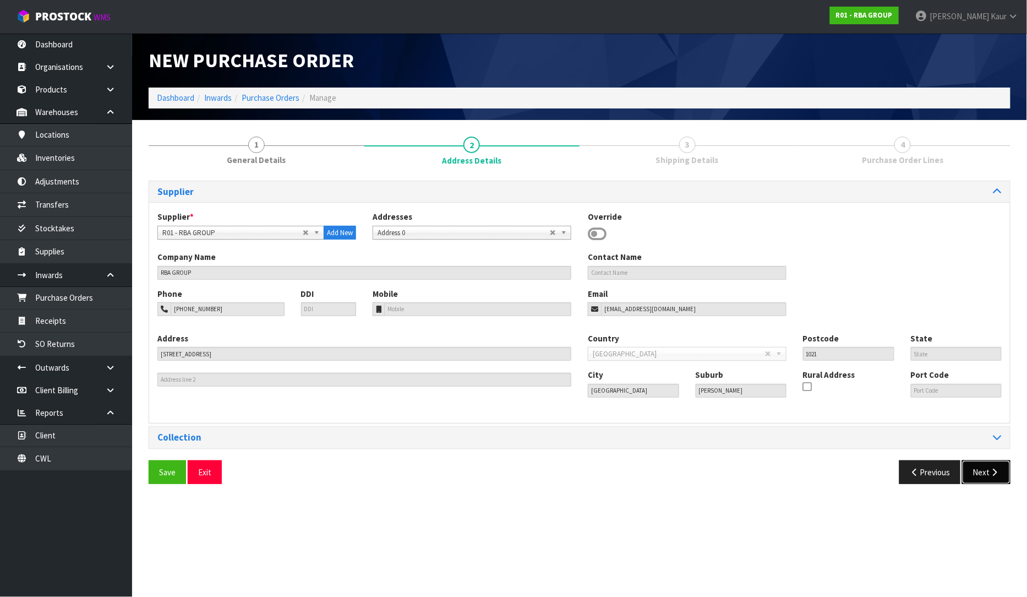
click at [984, 466] on button "Next" at bounding box center [986, 472] width 48 height 24
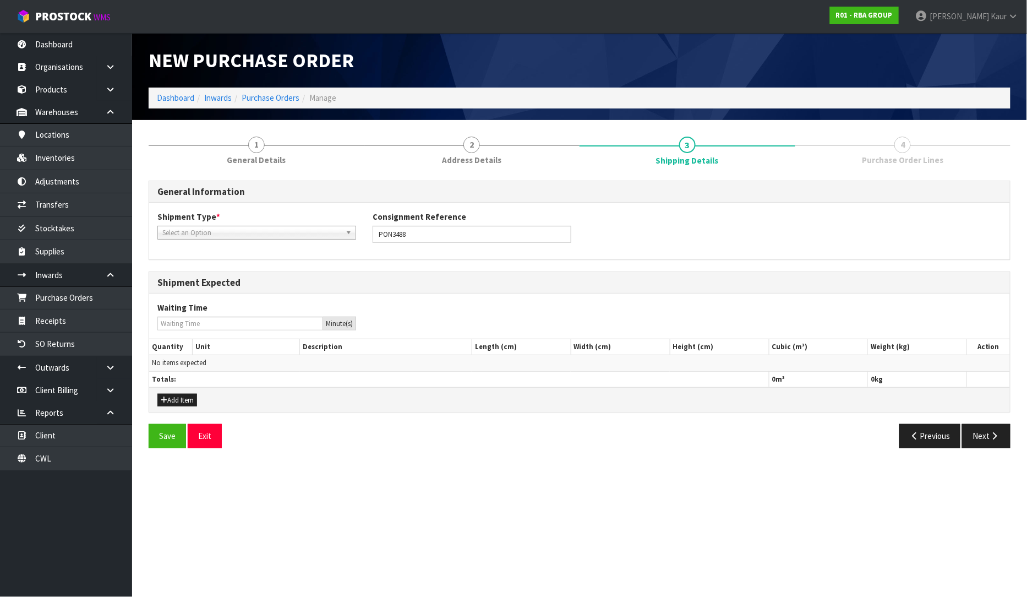
click at [231, 232] on div "Shipment Type * LCL National LCL International FCL-20ft FCL-40ft Select an Opti…" at bounding box center [579, 231] width 861 height 40
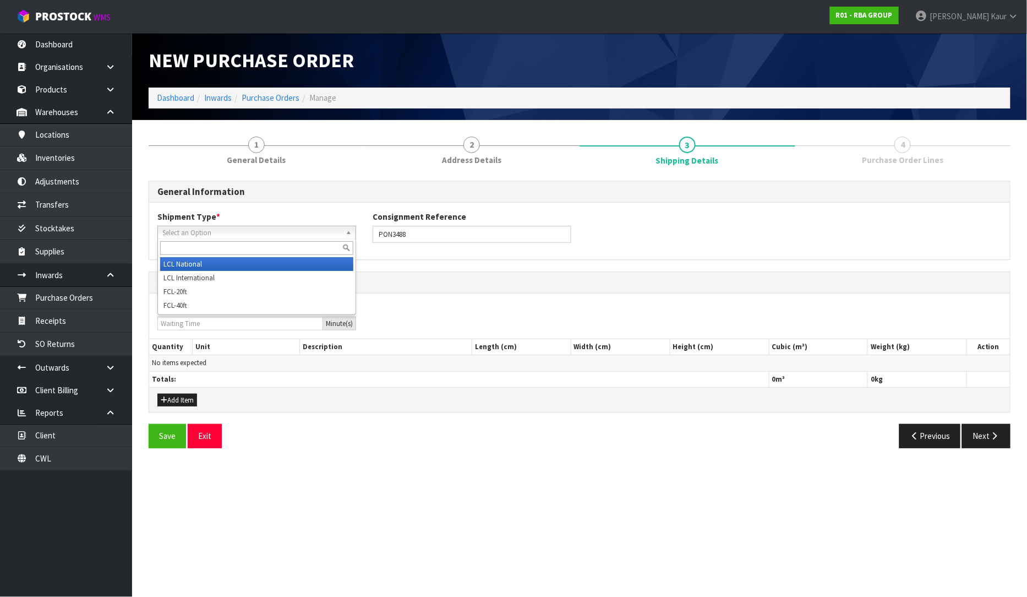
click at [231, 232] on span "Select an Option" at bounding box center [251, 232] width 179 height 13
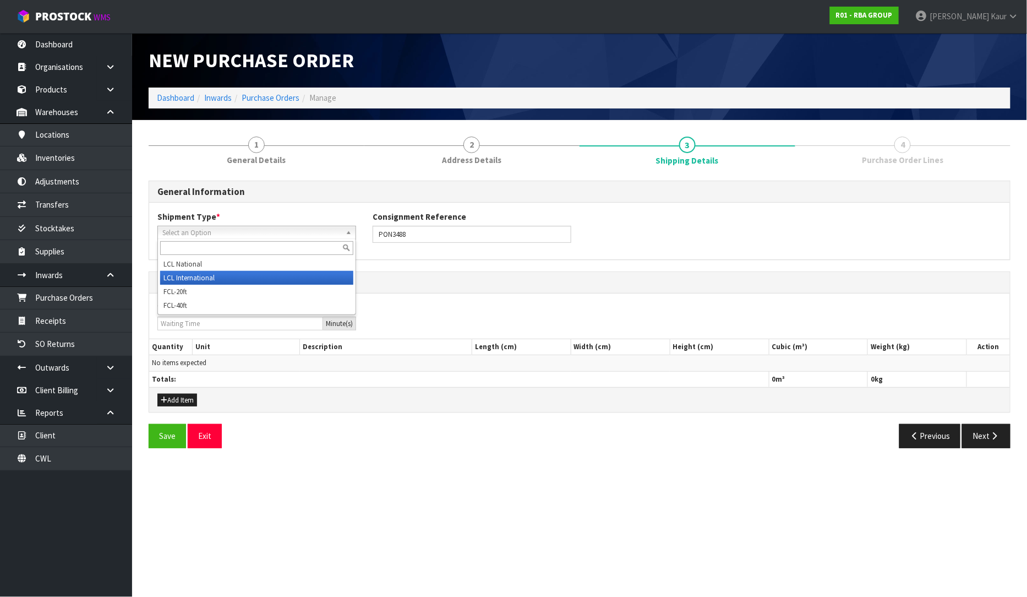
click at [224, 272] on li "LCL International" at bounding box center [256, 278] width 193 height 14
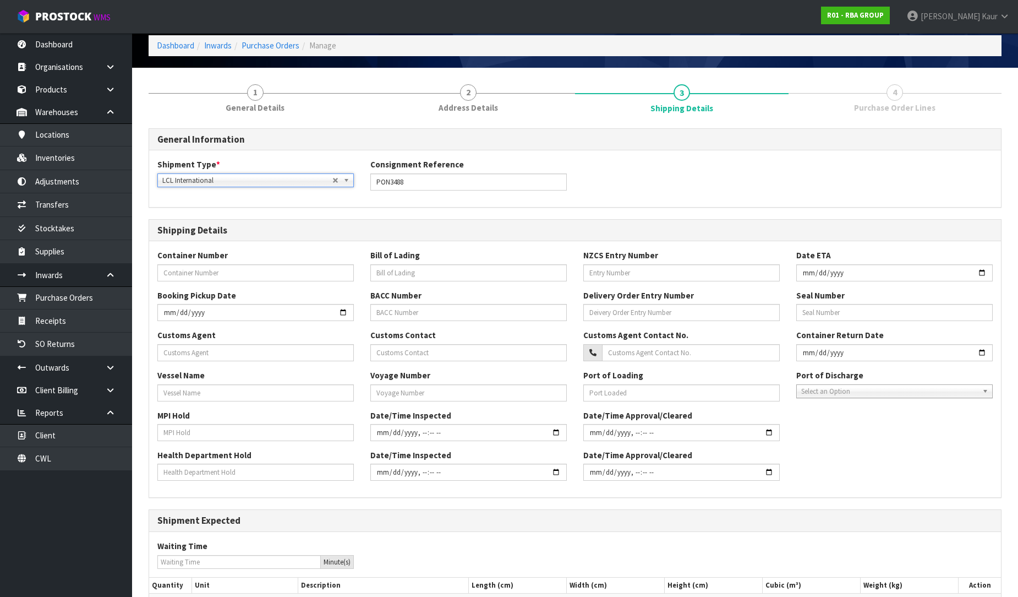
scroll to position [158, 0]
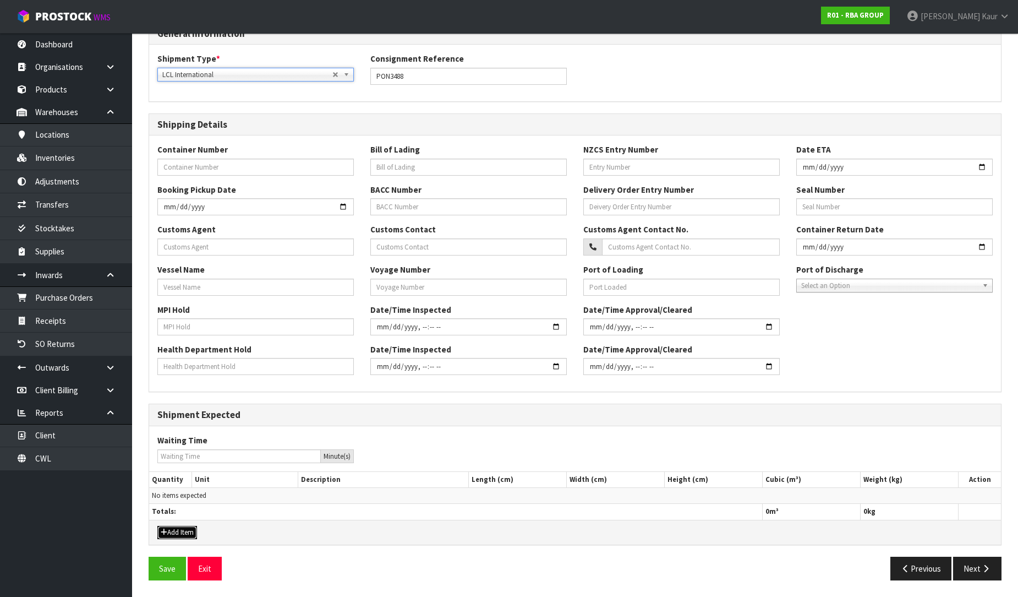
drag, startPoint x: 180, startPoint y: 532, endPoint x: 179, endPoint y: 526, distance: 6.2
click at [179, 532] on button "Add Item" at bounding box center [177, 532] width 40 height 13
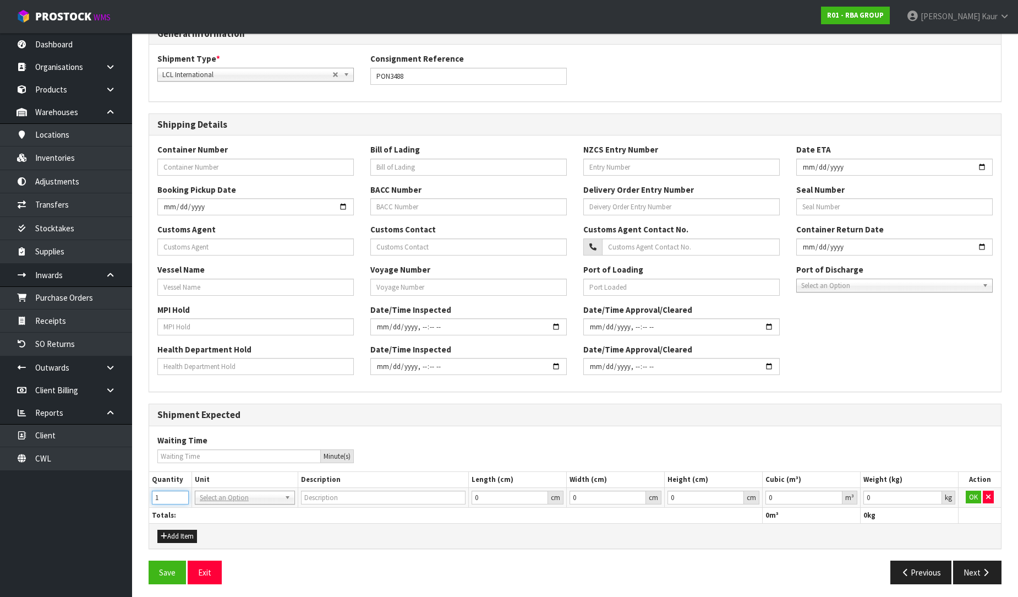
type input "1"
click at [180, 495] on input "1" at bounding box center [170, 497] width 37 height 14
click at [194, 495] on td "BAG BAR BSK BIN BTL BOX BDL CAB CGE CTN CSE COI CRA CRT CBE CYL DRM JAR MTR PKG…" at bounding box center [245, 497] width 107 height 20
click at [205, 509] on input "text" at bounding box center [245, 513] width 95 height 14
type input "CTN"
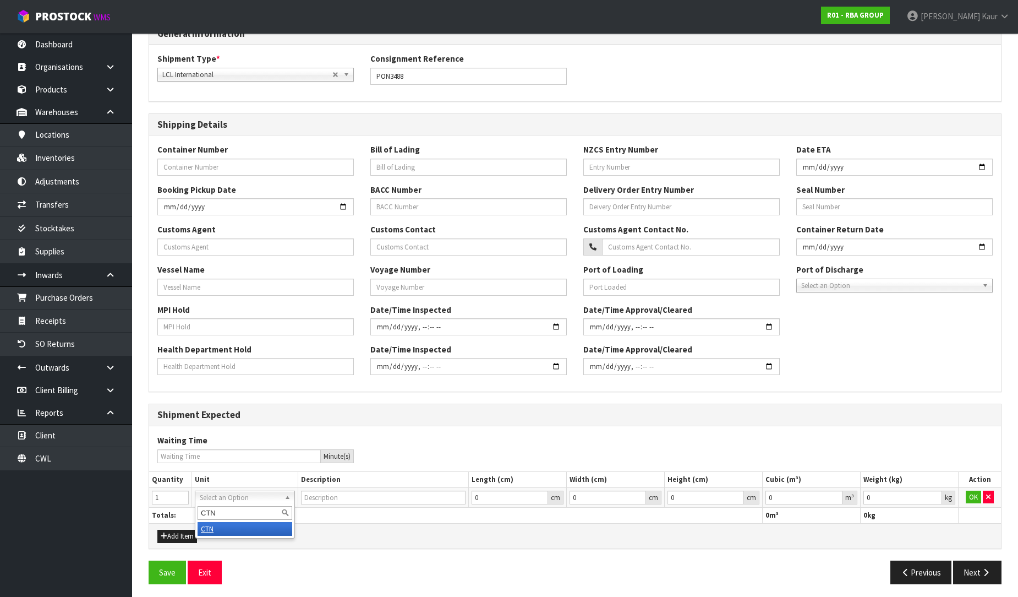
type input "CARTON"
type input "0.000001"
click at [834, 494] on input "0.000001" at bounding box center [804, 497] width 77 height 14
type input "0.001"
click at [934, 493] on input "0.001" at bounding box center [903, 497] width 79 height 14
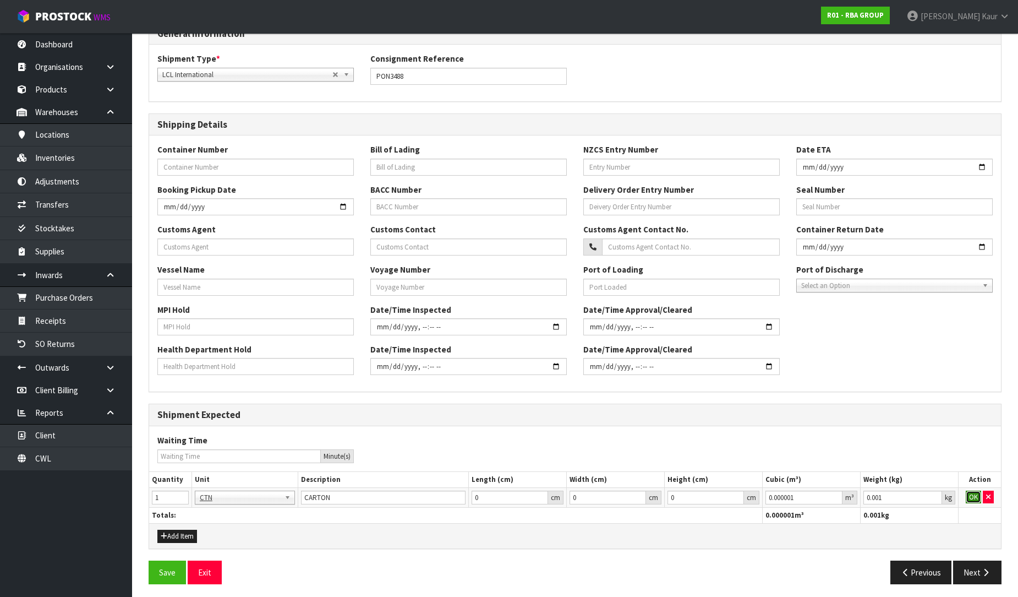
click at [970, 492] on button "OK" at bounding box center [973, 496] width 15 height 13
click at [988, 568] on icon "button" at bounding box center [986, 572] width 10 height 8
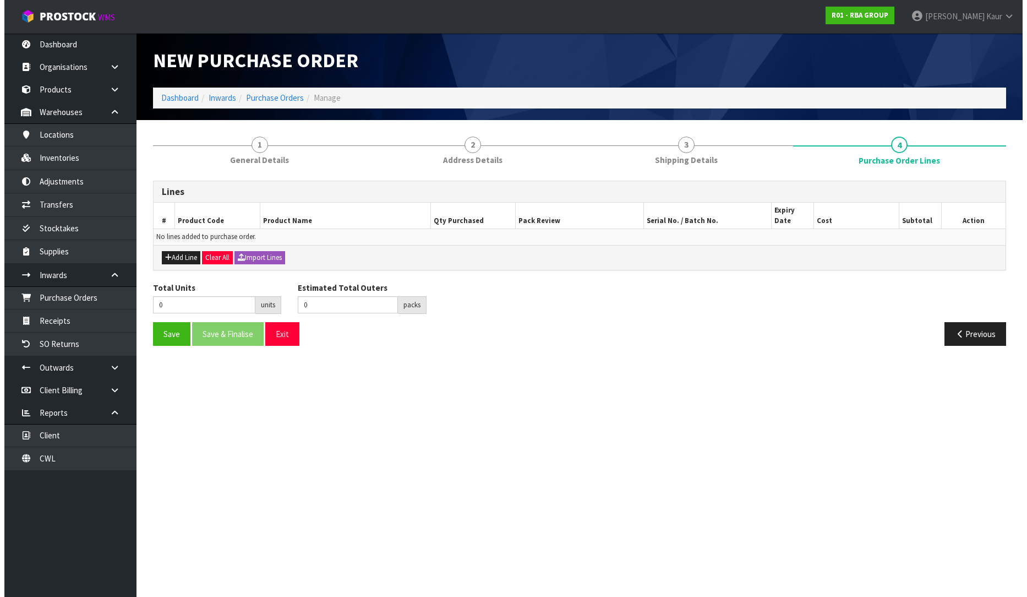
scroll to position [0, 0]
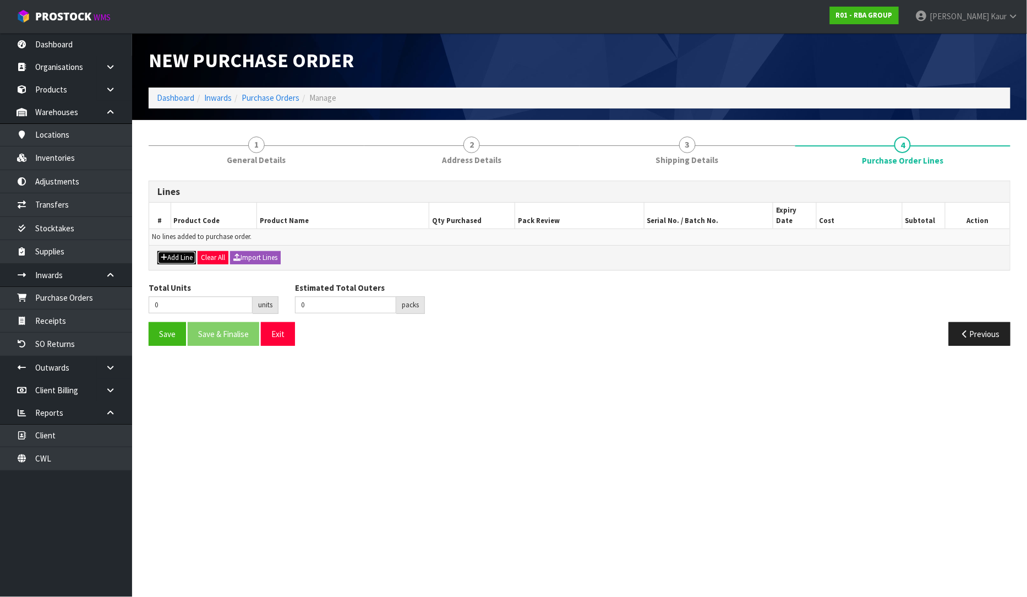
click at [168, 251] on button "Add Line" at bounding box center [176, 257] width 39 height 13
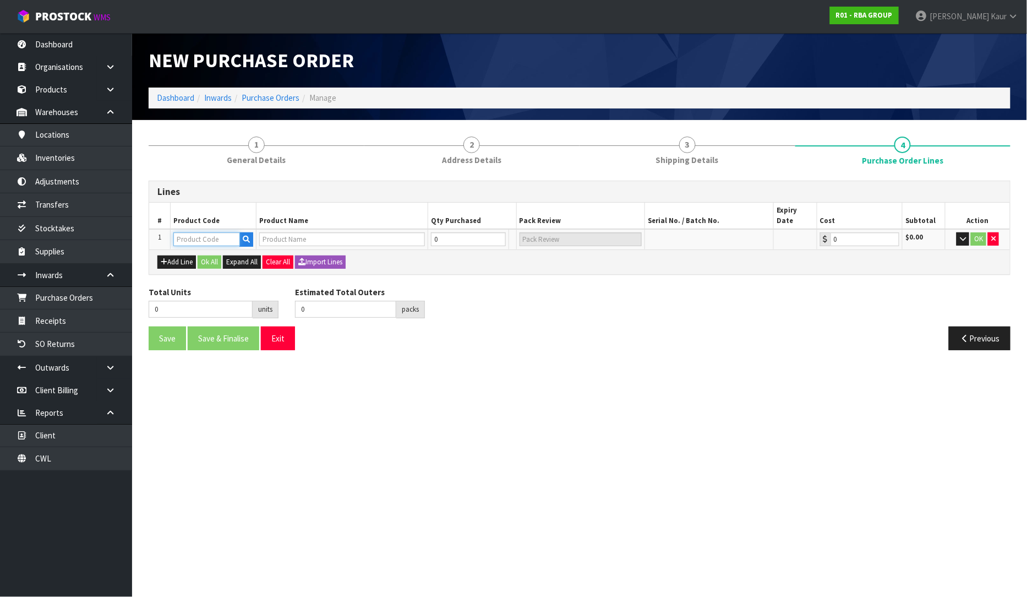
click at [184, 232] on input "text" at bounding box center [206, 239] width 67 height 14
type input "RBA8141-118"
click at [243, 245] on link "RBA8141-118" at bounding box center [217, 246] width 87 height 15
type input "RBA8141-118"
type input "REC. LIG. RESISTANT SPINDLELESS TRH-WHITE"
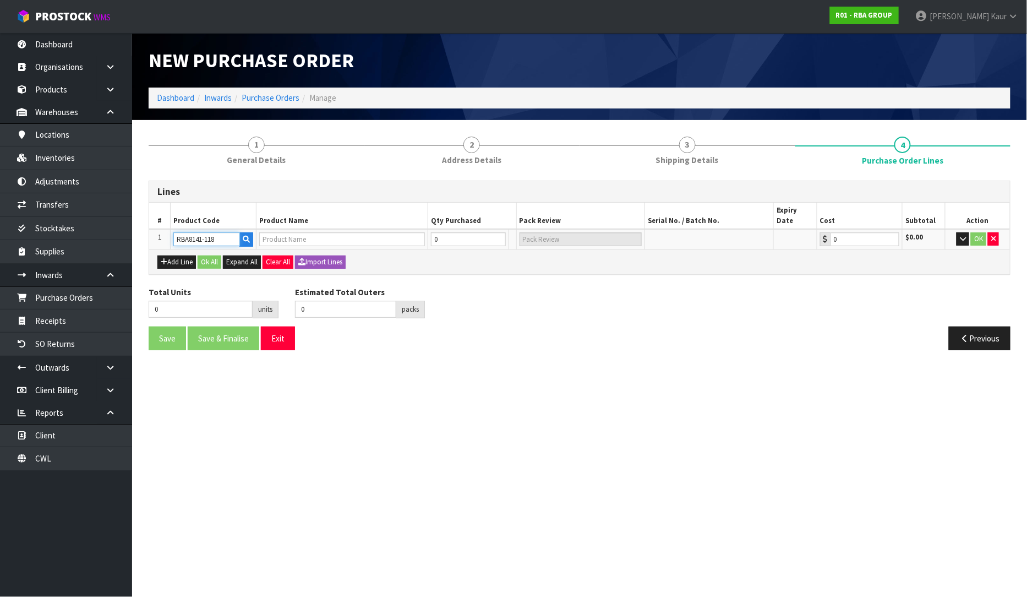
type input "0.00"
click at [454, 236] on td "0" at bounding box center [445, 239] width 54 height 20
click at [452, 232] on input "0" at bounding box center [446, 239] width 48 height 14
type input "5"
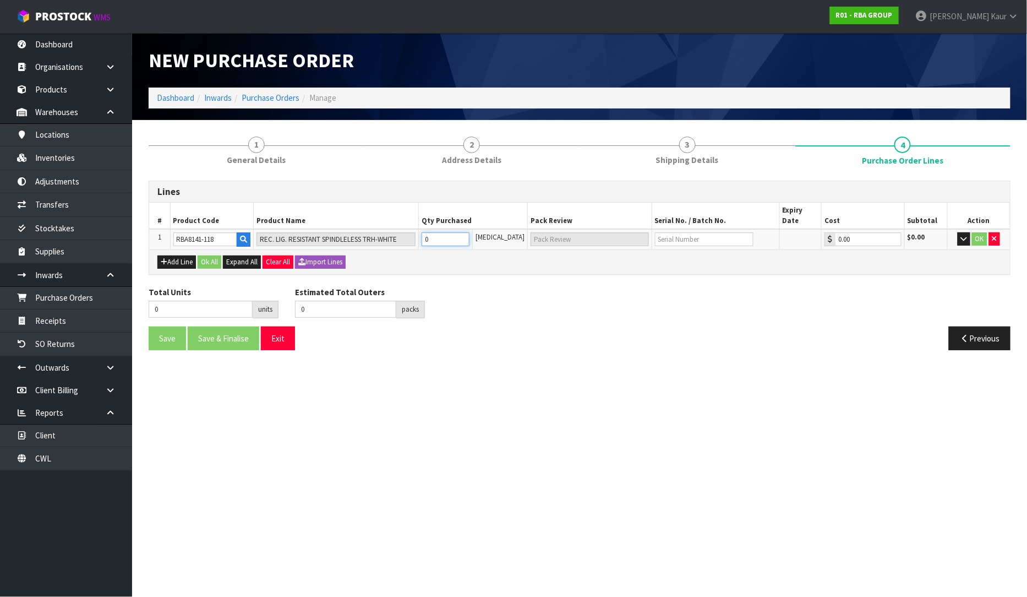
type input "5"
type input "5 CTN"
type input "5"
click at [478, 288] on div "Total Units 5 units Estimated Total Outers 5 packs Estimated Total Pallets pall…" at bounding box center [579, 306] width 878 height 40
click at [441, 232] on input "5" at bounding box center [446, 239] width 48 height 14
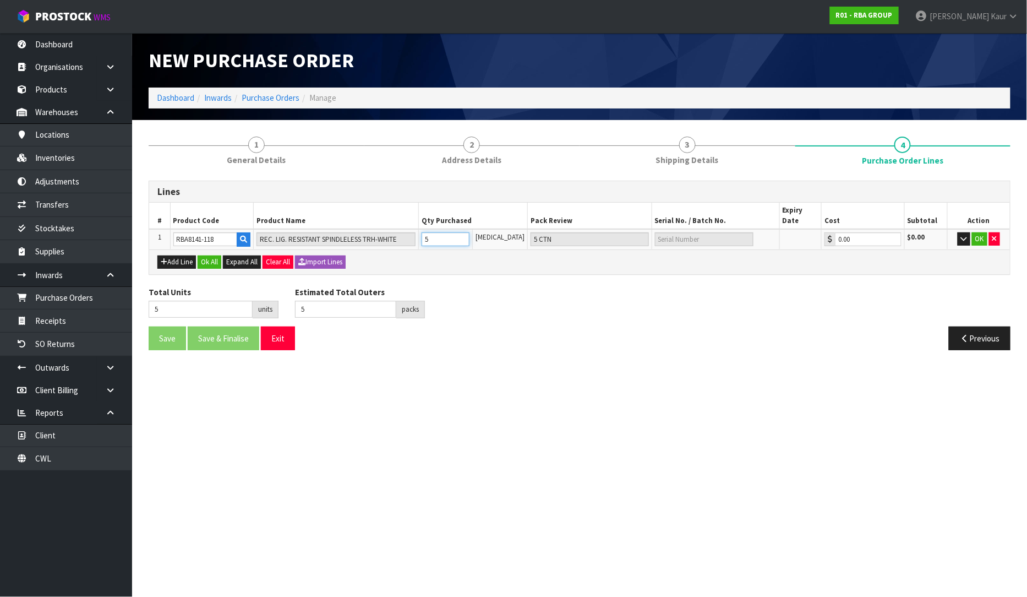
type input "0"
type input "1"
type input "12"
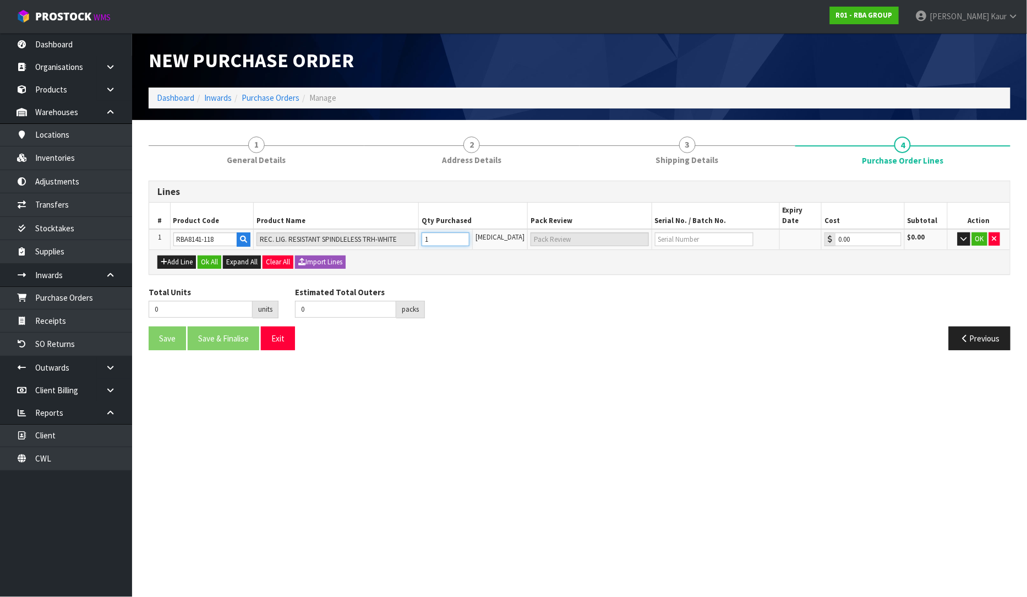
type input "12"
type input "12 CTN"
type input "1"
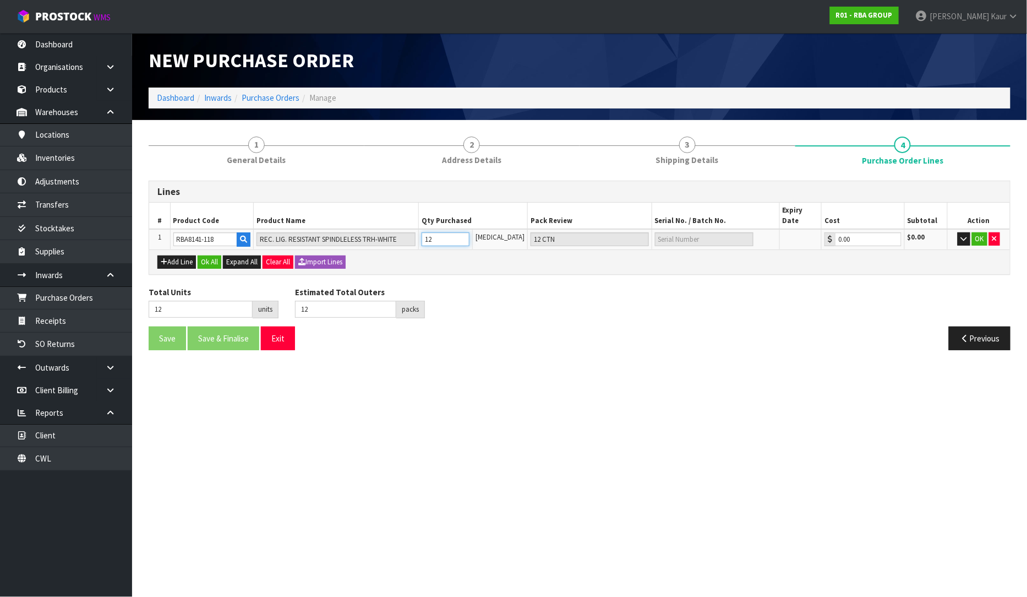
type input "1"
type input "1 CTN"
type input "1"
click at [167, 249] on div "Add Line Ok All Expand All Clear All Import Lines" at bounding box center [579, 261] width 861 height 25
click at [170, 256] on button "Add Line" at bounding box center [176, 261] width 39 height 13
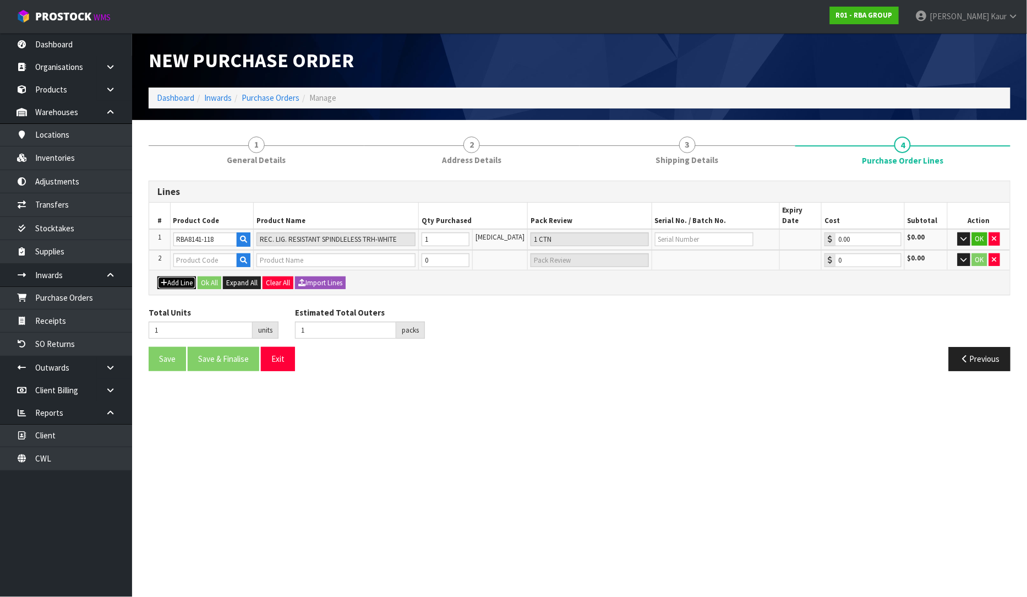
click at [177, 276] on button "Add Line" at bounding box center [176, 282] width 39 height 13
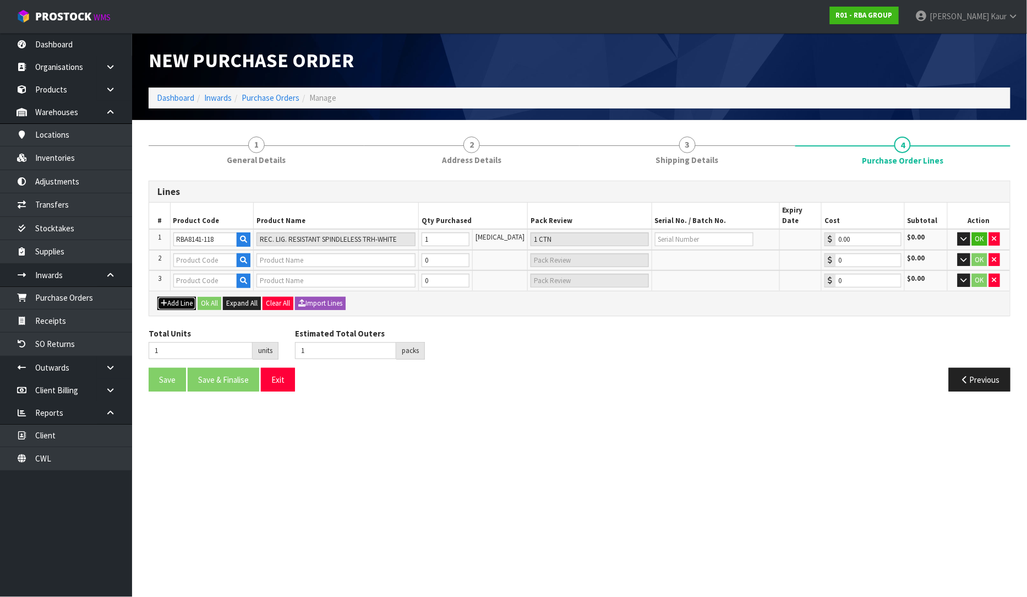
click at [182, 297] on button "Add Line" at bounding box center [176, 303] width 39 height 13
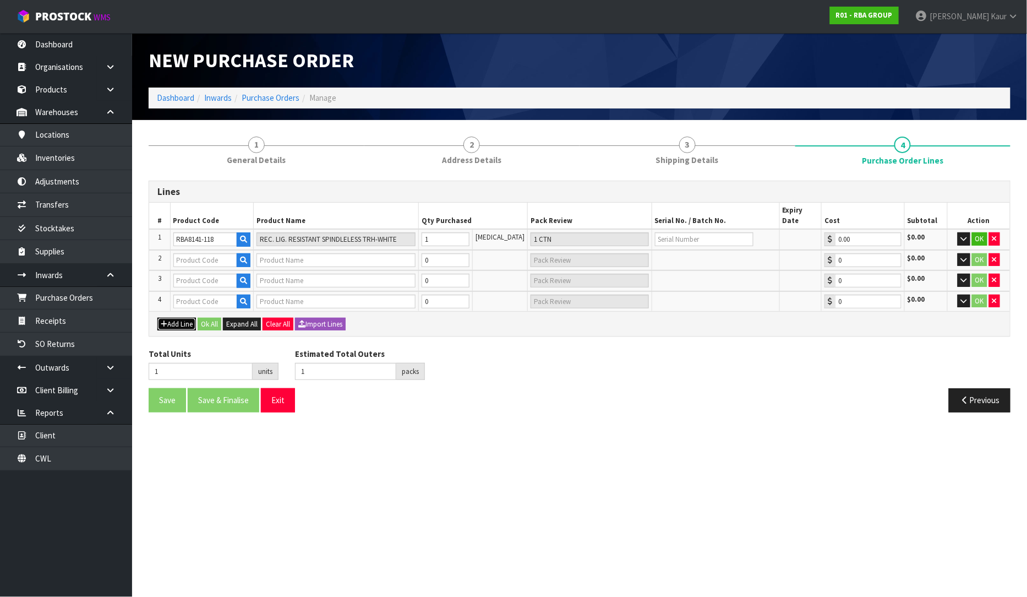
click at [182, 318] on button "Add Line" at bounding box center [176, 324] width 39 height 13
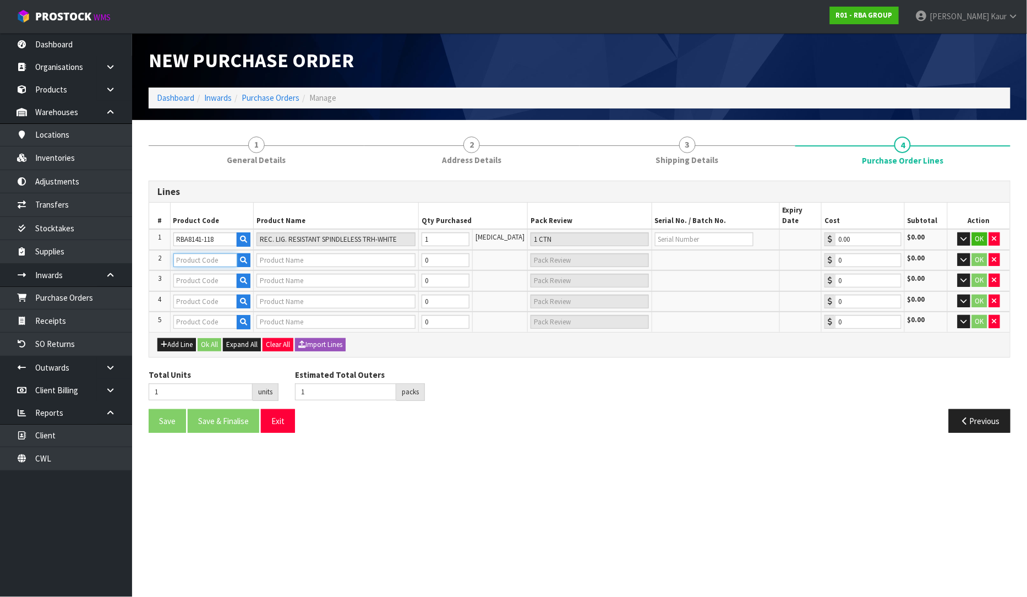
click at [212, 253] on input "text" at bounding box center [205, 260] width 64 height 14
drag, startPoint x: 219, startPoint y: 228, endPoint x: 160, endPoint y: 229, distance: 58.9
click at [160, 229] on tr "1 RBA8141-118 REC. LIG. RESISTANT SPINDLELESS TRH-WHITE 1 PCE 1 CTN 0.00 $0.00 …" at bounding box center [579, 239] width 861 height 21
click at [183, 253] on input "text" at bounding box center [205, 260] width 64 height 14
paste input "RBA8141-118"
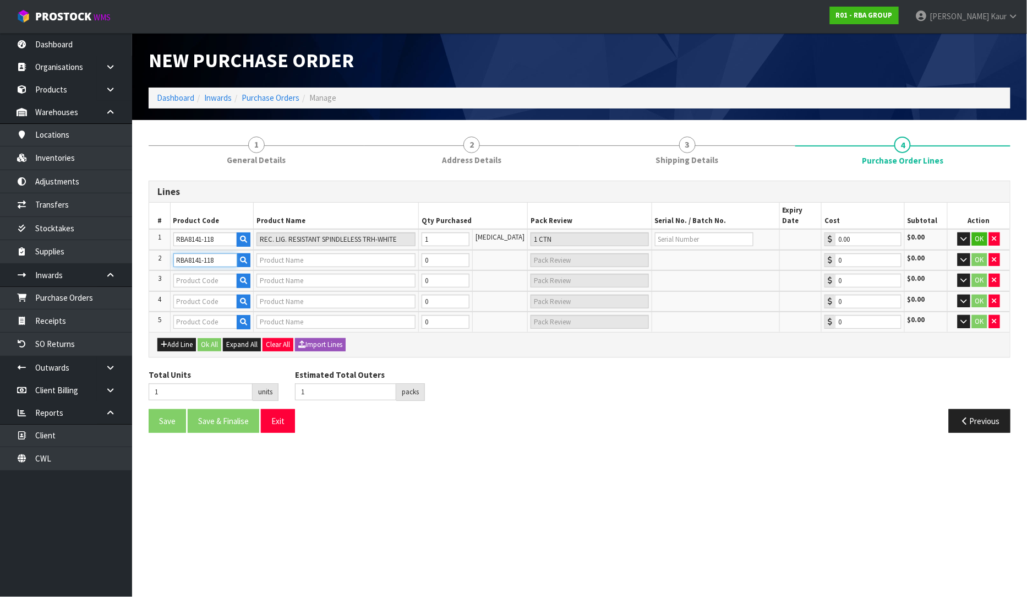
type input "RBA8141-118"
click at [190, 263] on strong "RBA8141-118" at bounding box center [209, 267] width 49 height 10
paste input "RBA8141-118"
type input "RBA8141-118"
type input "REC. LIG. RESISTANT SPINDLELESS TRH-WHITE"
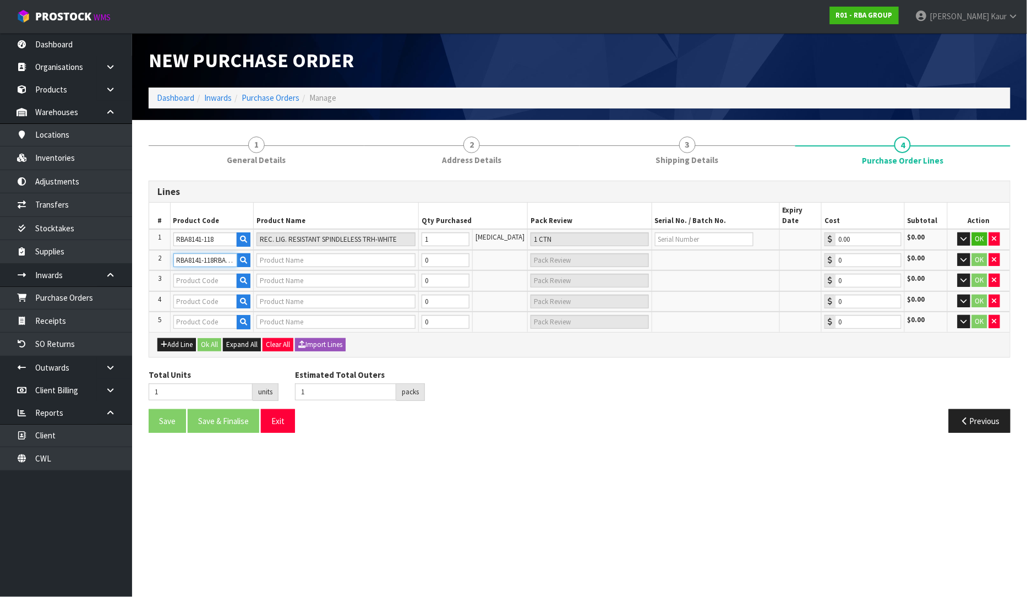
type input "0.00"
click at [205, 274] on input "text" at bounding box center [205, 281] width 64 height 14
paste input "RBA8141-118"
type input "RBA8141-118"
click at [204, 289] on strong "RBA8141-118" at bounding box center [209, 287] width 49 height 10
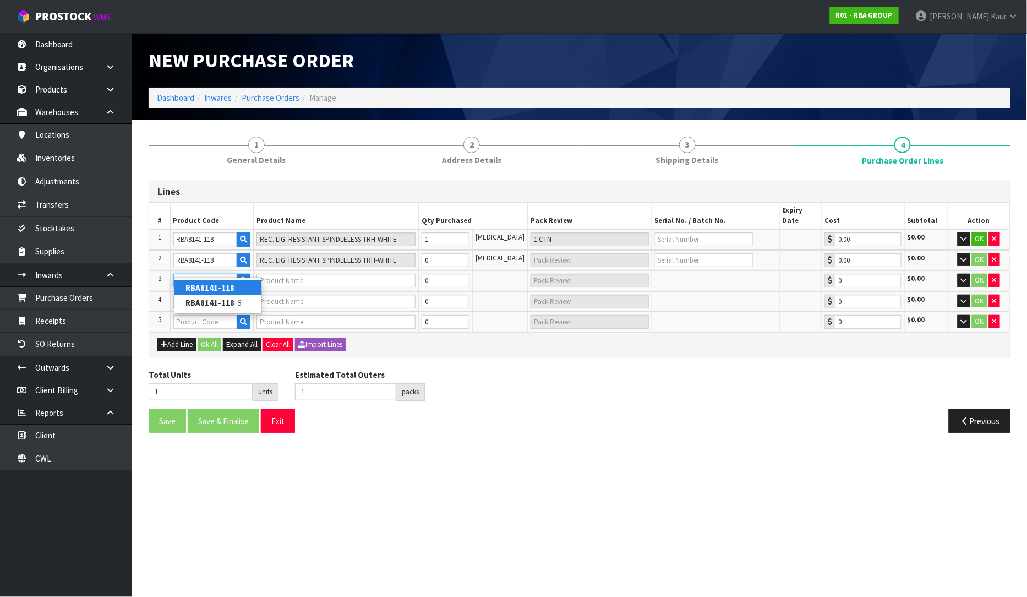
type input "RBA8141-118"
type input "REC. LIG. RESISTANT SPINDLELESS TRH-WHITE"
type input "0.00"
click at [204, 294] on input "text" at bounding box center [205, 301] width 64 height 14
paste input "RBA8141-118"
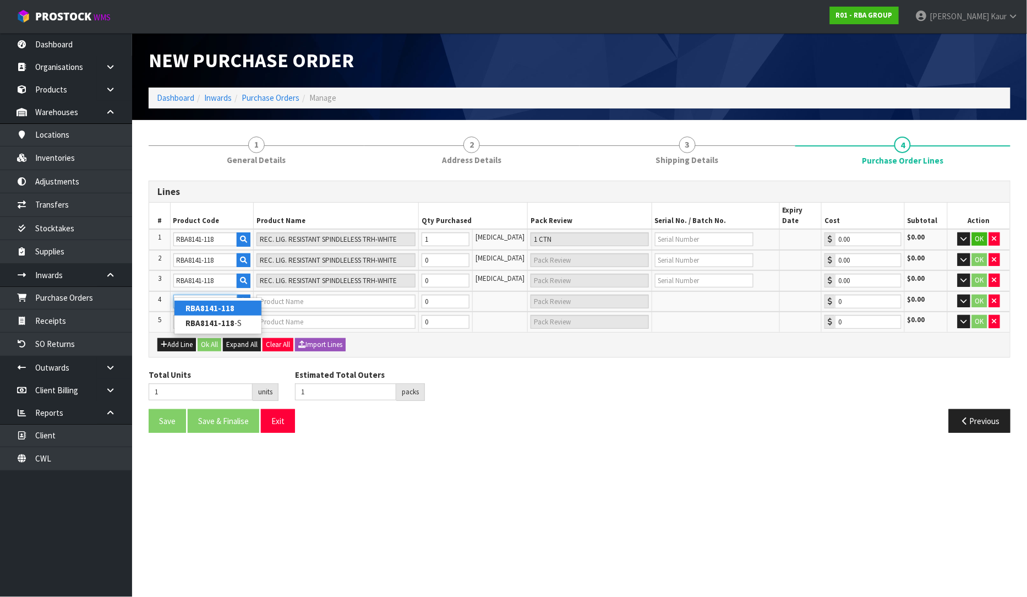
type input "RBA8141-118"
click at [207, 304] on strong "RBA8141-118" at bounding box center [209, 308] width 49 height 10
type input "RBA8141-118"
type input "REC. LIG. RESISTANT SPINDLELESS TRH-WHITE"
type input "0.00"
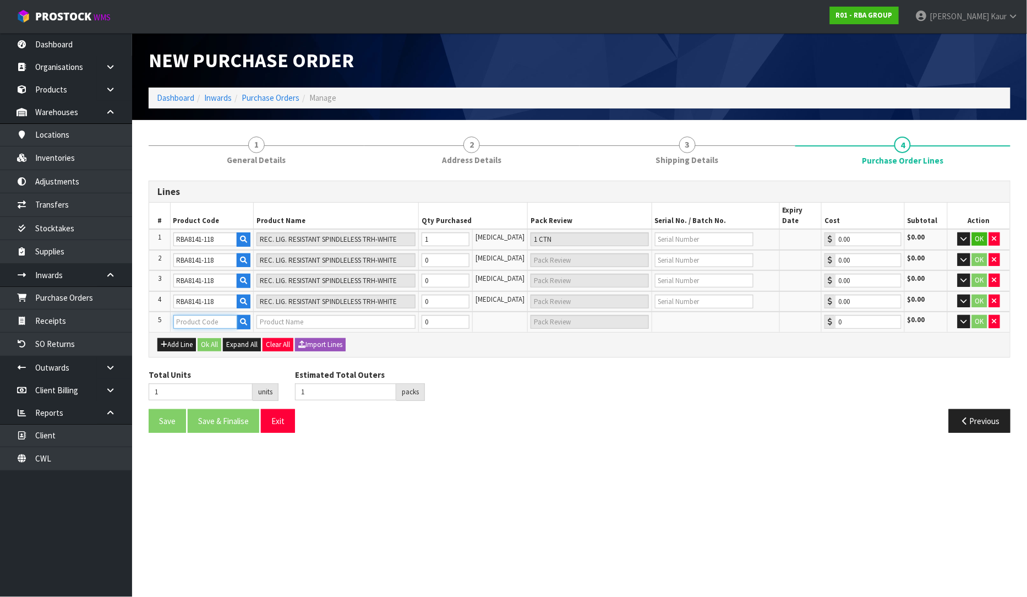
click at [196, 315] on input "text" at bounding box center [205, 322] width 64 height 14
paste input "RBA8141-118"
type input "RBA8141-118"
click at [212, 321] on link "RBA8141-118" at bounding box center [217, 327] width 87 height 15
type input "RBA8141-118"
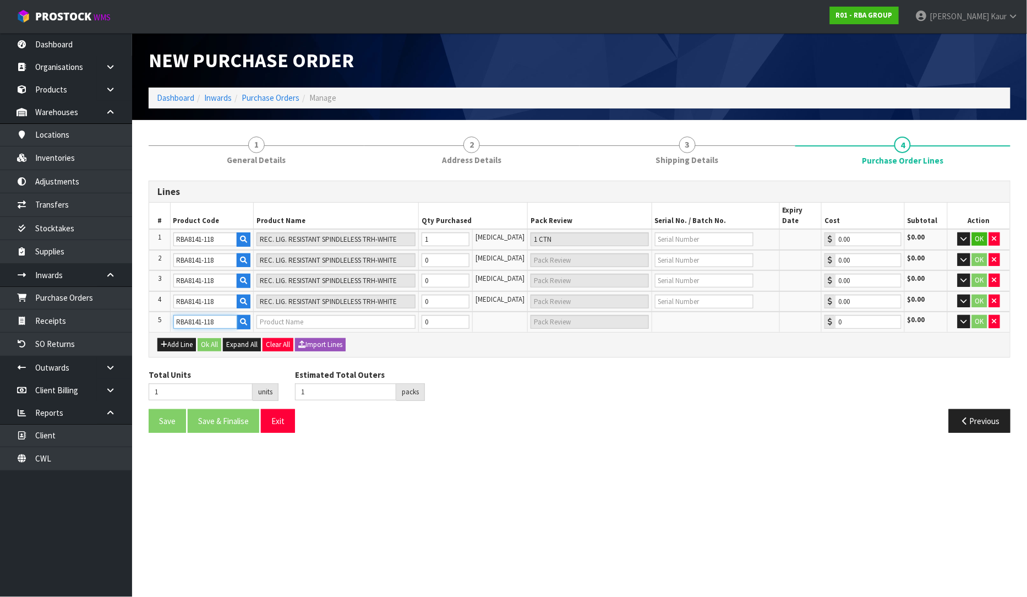
type input "REC. LIG. RESISTANT SPINDLELESS TRH-WHITE"
type input "0.00"
click at [446, 253] on input "0" at bounding box center [446, 260] width 48 height 14
type input "2"
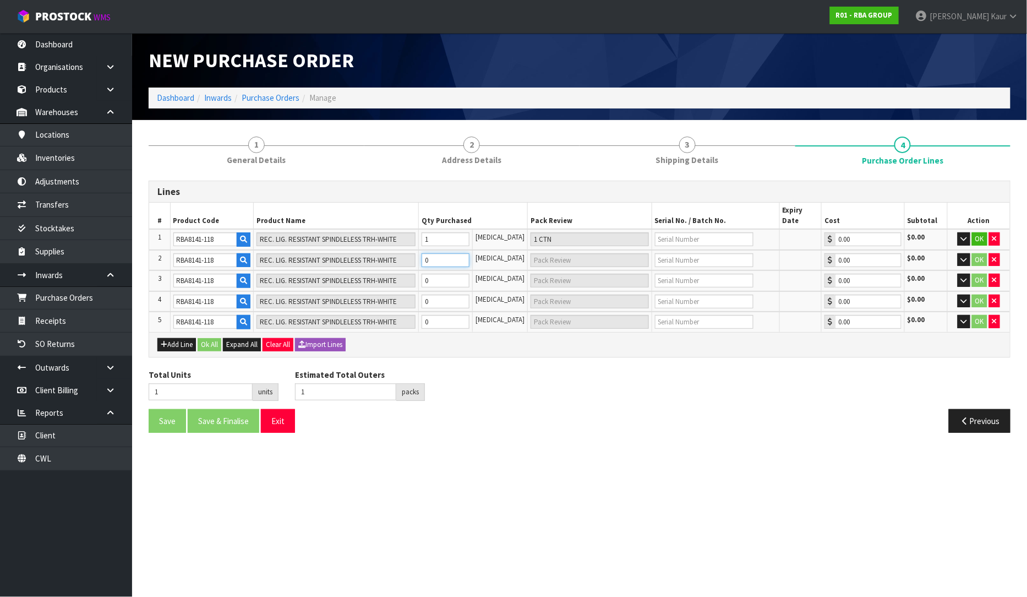
type input "1"
type input "1 CTN"
type input "1"
click at [447, 274] on input "0" at bounding box center [446, 281] width 48 height 14
type input "3"
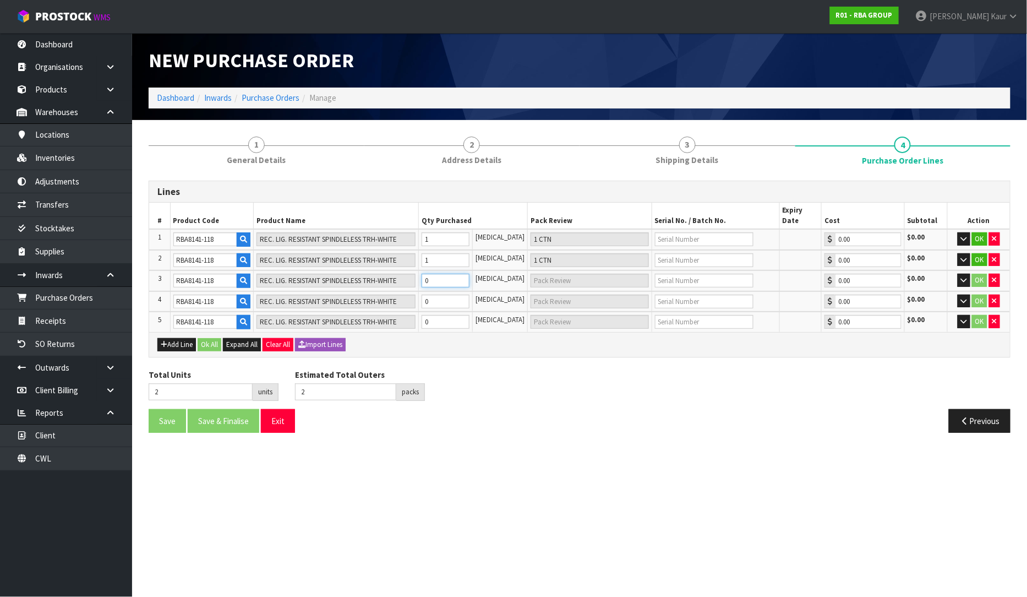
type input "3"
type input "1"
type input "1 CTN"
type input "1"
click at [444, 294] on input "0" at bounding box center [446, 301] width 48 height 14
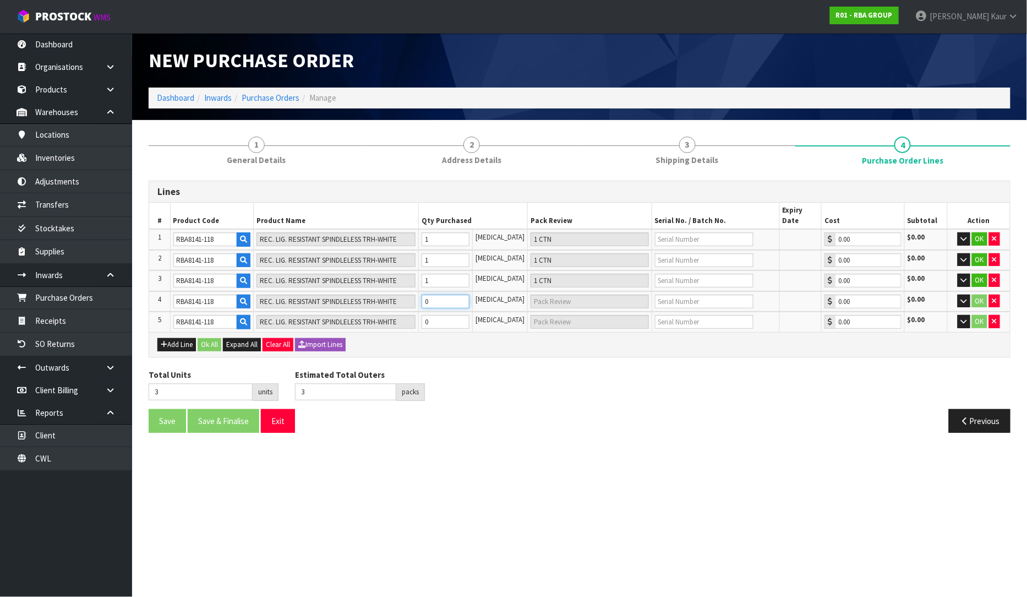
type input "4"
type input "1"
type input "1 CTN"
type input "1"
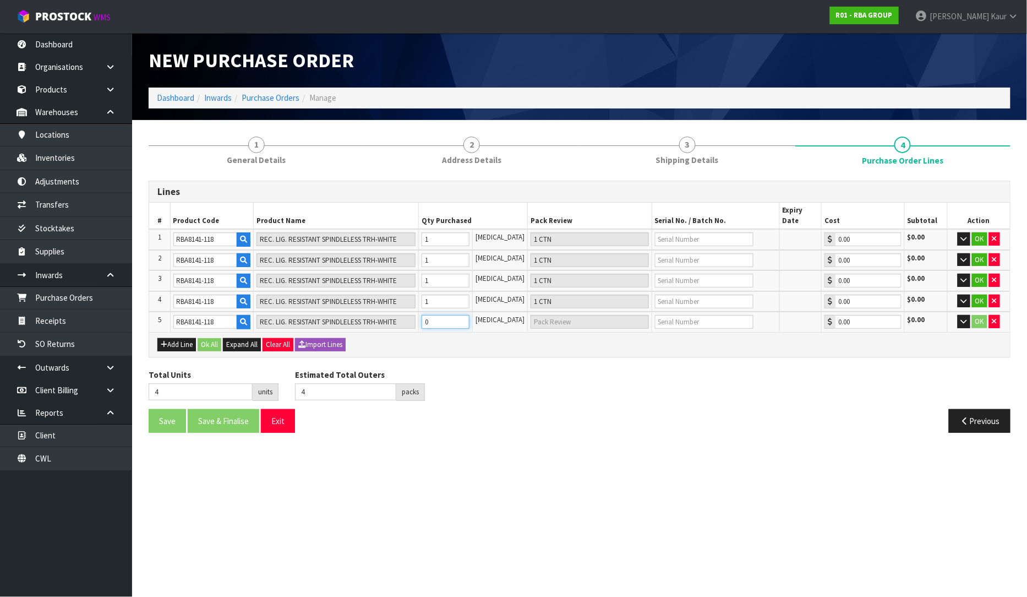
click at [439, 315] on input "0" at bounding box center [446, 322] width 48 height 14
type input "5"
type input "1"
type input "1 CTN"
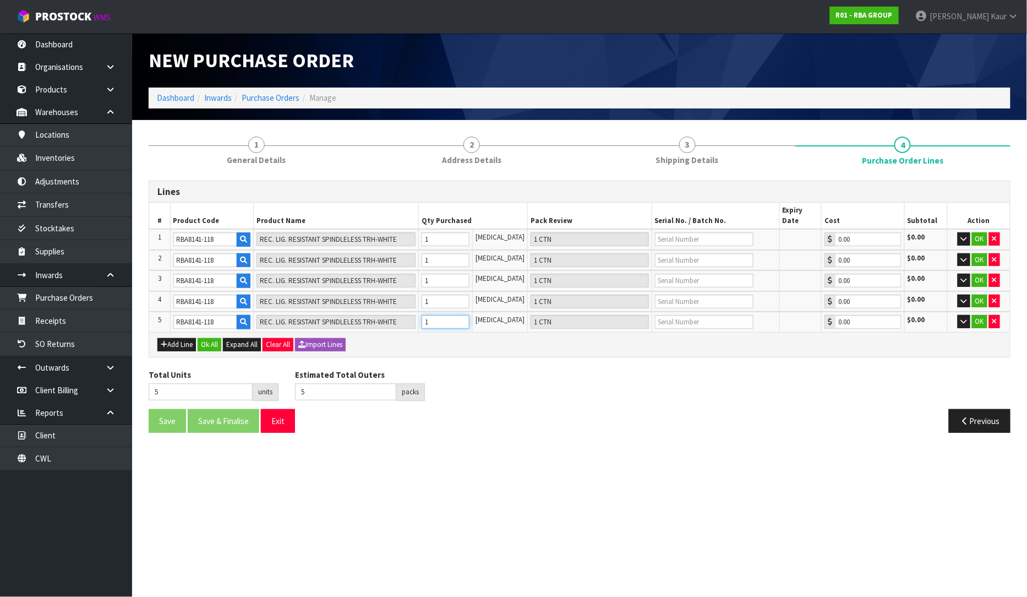
type input "1"
click at [676, 232] on input "text" at bounding box center [704, 239] width 99 height 14
type input "3404"
click at [662, 253] on input "text" at bounding box center [704, 260] width 99 height 14
type input "3408"
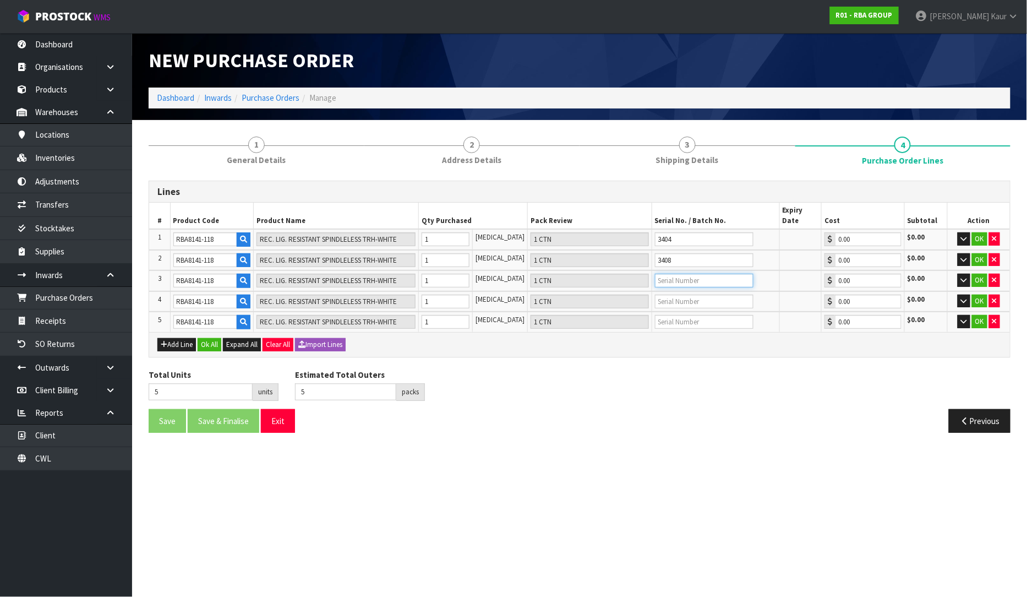
click at [664, 274] on input "text" at bounding box center [704, 281] width 99 height 14
type input "3406"
click at [671, 294] on input "text" at bounding box center [704, 301] width 99 height 14
type input "3405"
click at [668, 315] on input "text" at bounding box center [704, 322] width 99 height 14
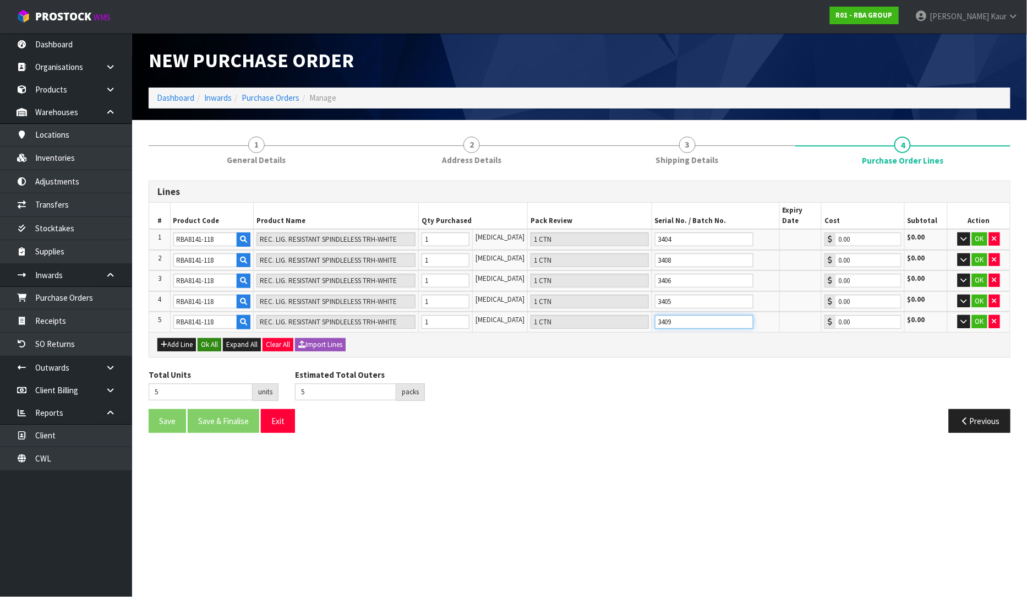
type input "3409"
click at [205, 338] on button "Ok All" at bounding box center [210, 344] width 24 height 13
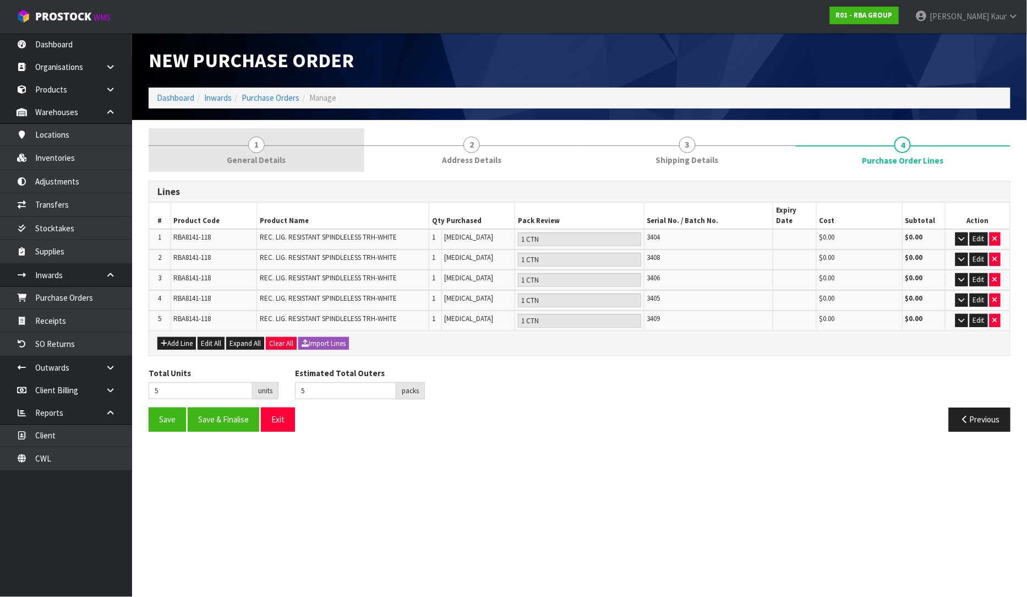
drag, startPoint x: 270, startPoint y: 146, endPoint x: 420, endPoint y: 118, distance: 153.0
click at [270, 146] on link "1 General Details" at bounding box center [257, 149] width 216 height 43
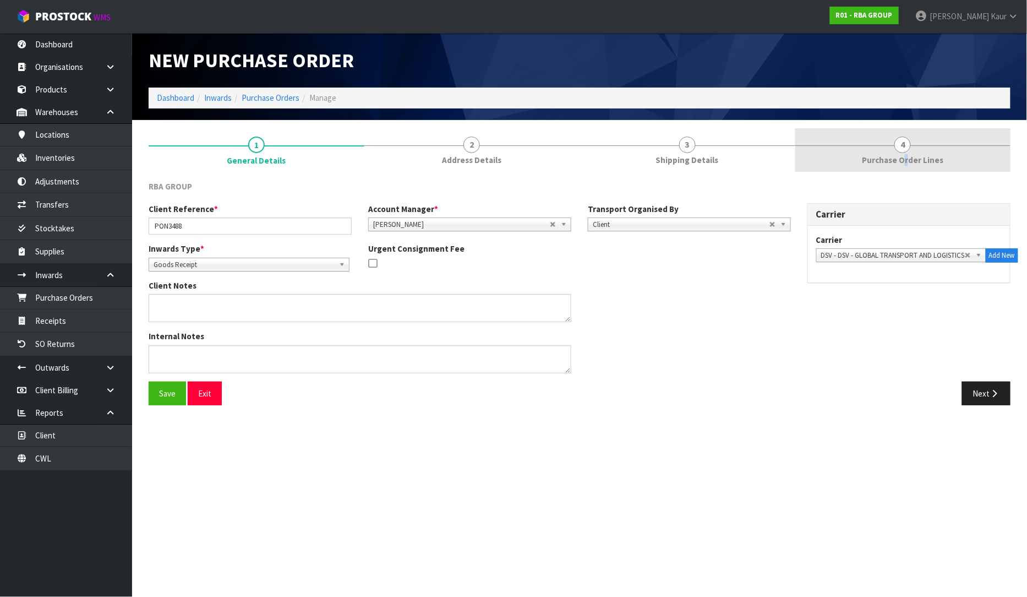
click at [906, 160] on span "Purchase Order Lines" at bounding box center [902, 160] width 81 height 12
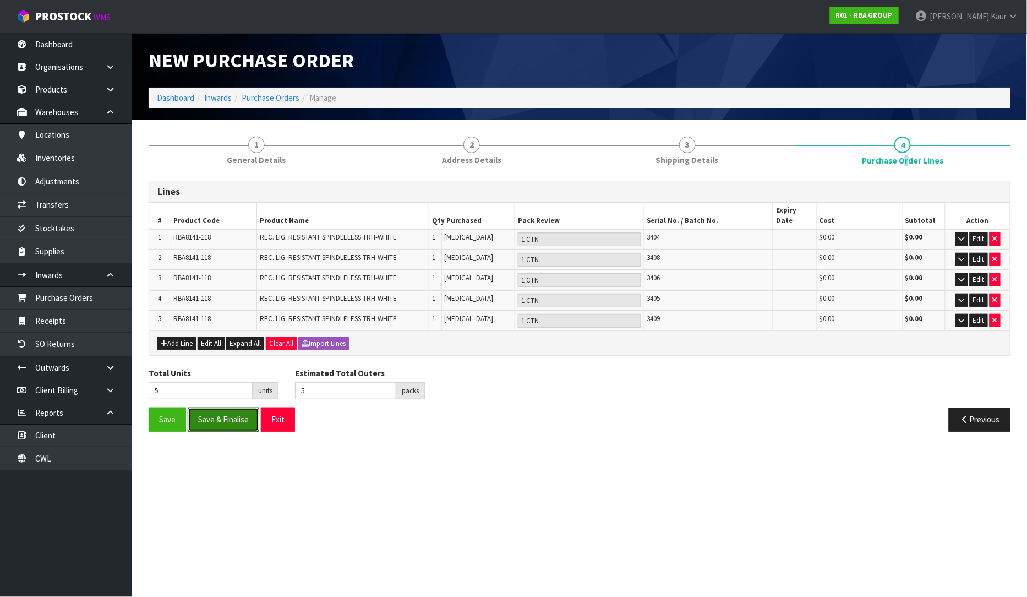
click at [229, 411] on button "Save & Finalise" at bounding box center [224, 419] width 72 height 24
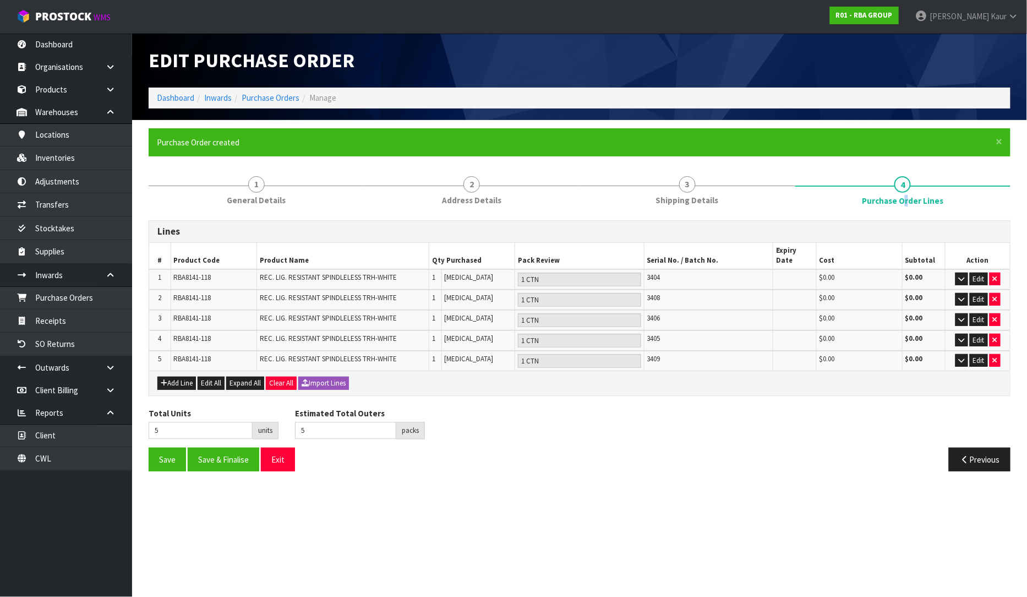
type input "0"
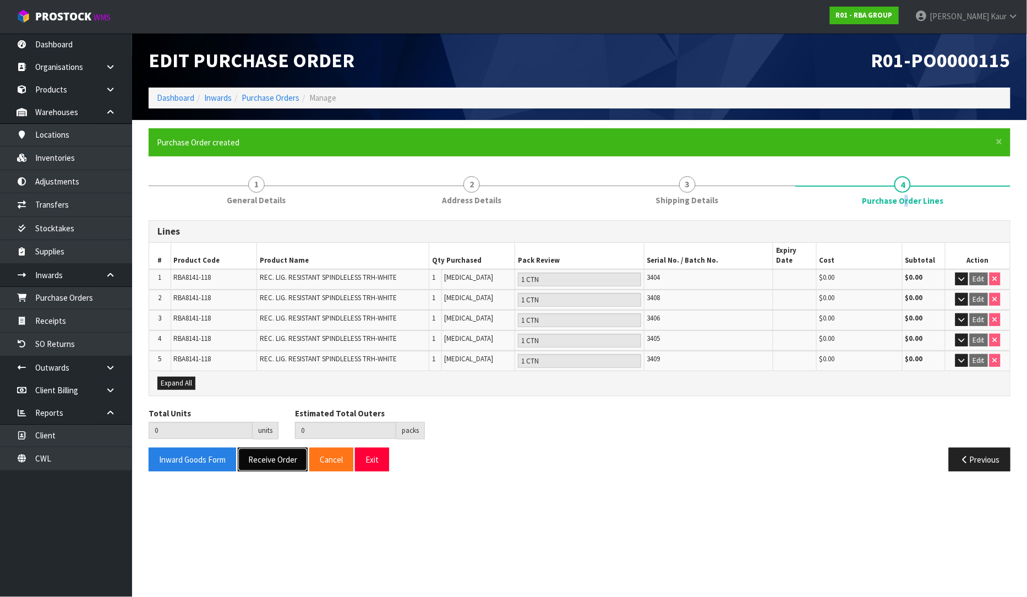
click at [261, 450] on button "Receive Order" at bounding box center [273, 459] width 70 height 24
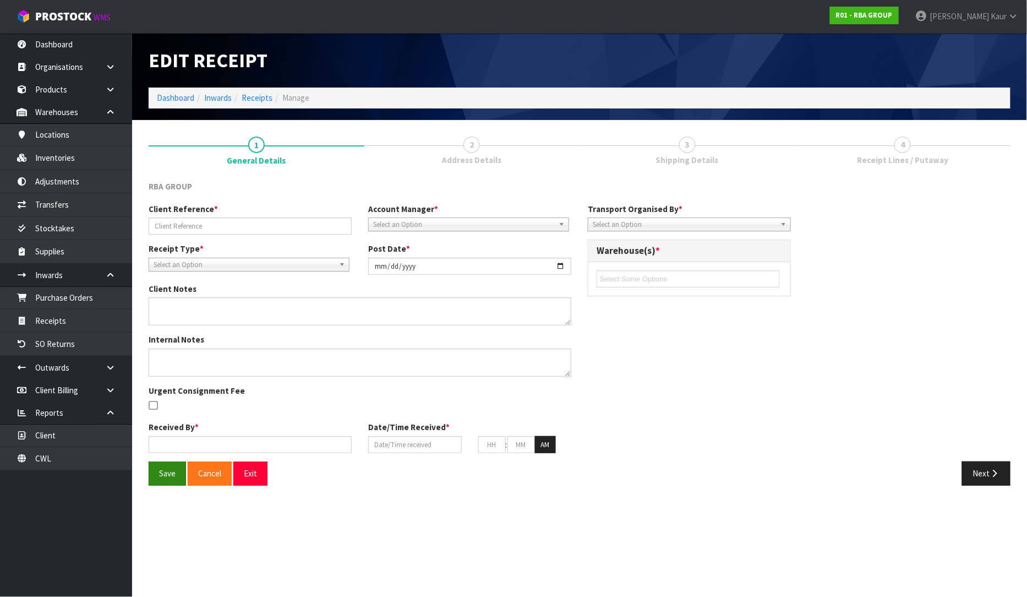
type input "PON3488"
type input "[DATE]"
type input "[PERSON_NAME]"
type input "[DATE]"
type input "02"
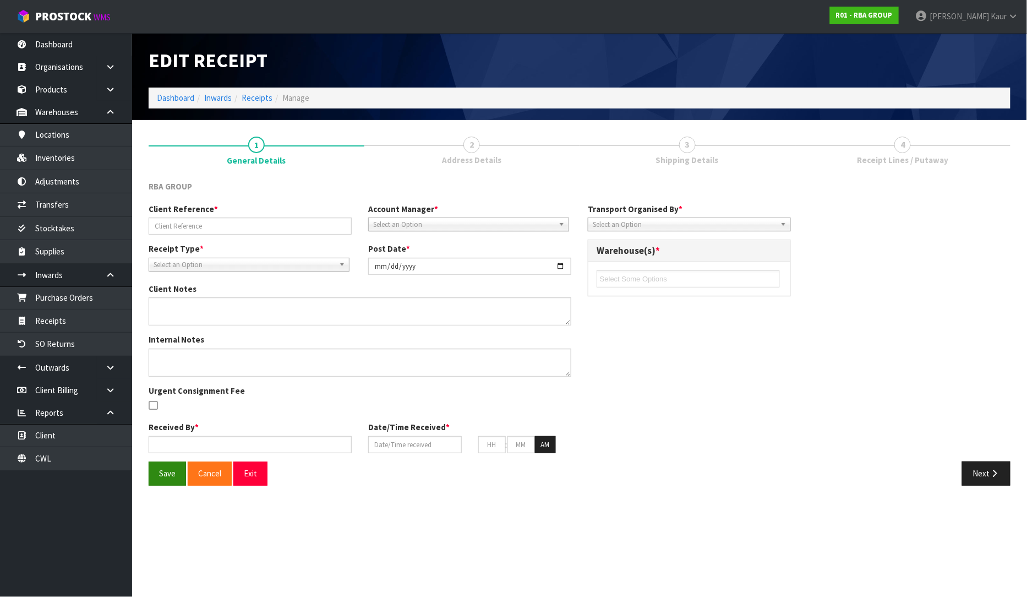
type input "38"
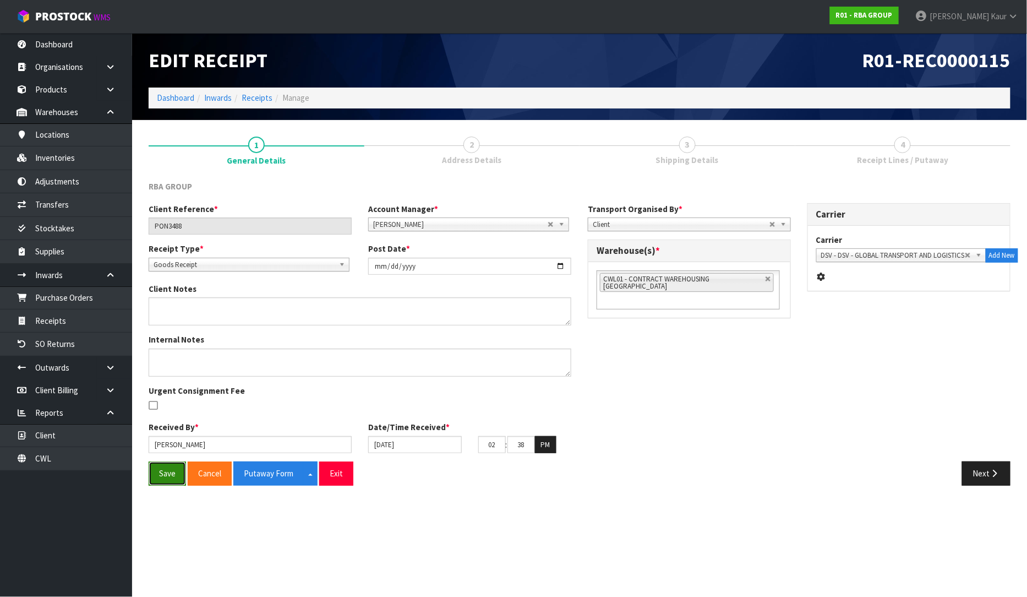
click at [168, 476] on button "Save" at bounding box center [167, 473] width 37 height 24
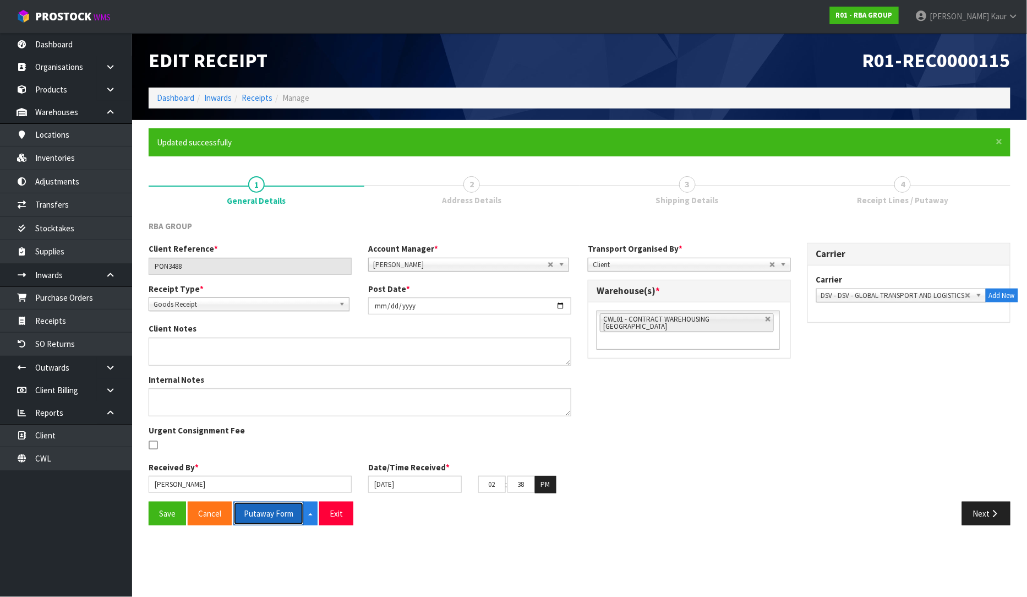
click at [269, 516] on button "Putaway Form" at bounding box center [268, 513] width 70 height 24
click at [272, 518] on button "Putaway Form" at bounding box center [274, 513] width 83 height 24
